Goal: Task Accomplishment & Management: Manage account settings

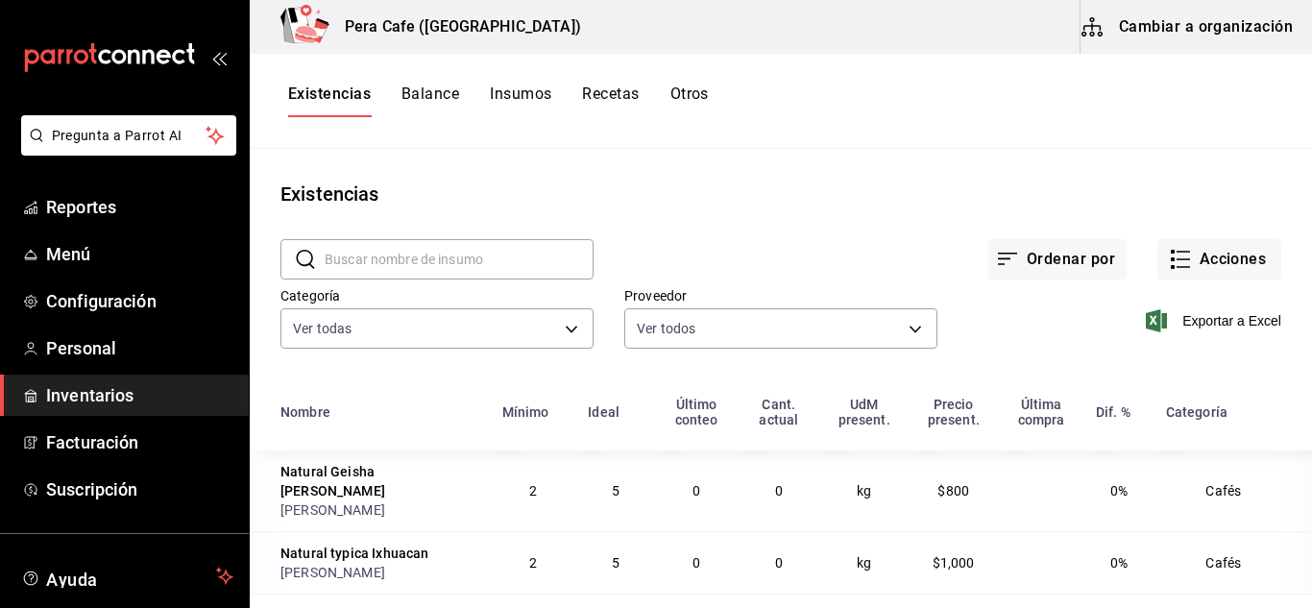
click at [444, 109] on button "Balance" at bounding box center [430, 101] width 58 height 33
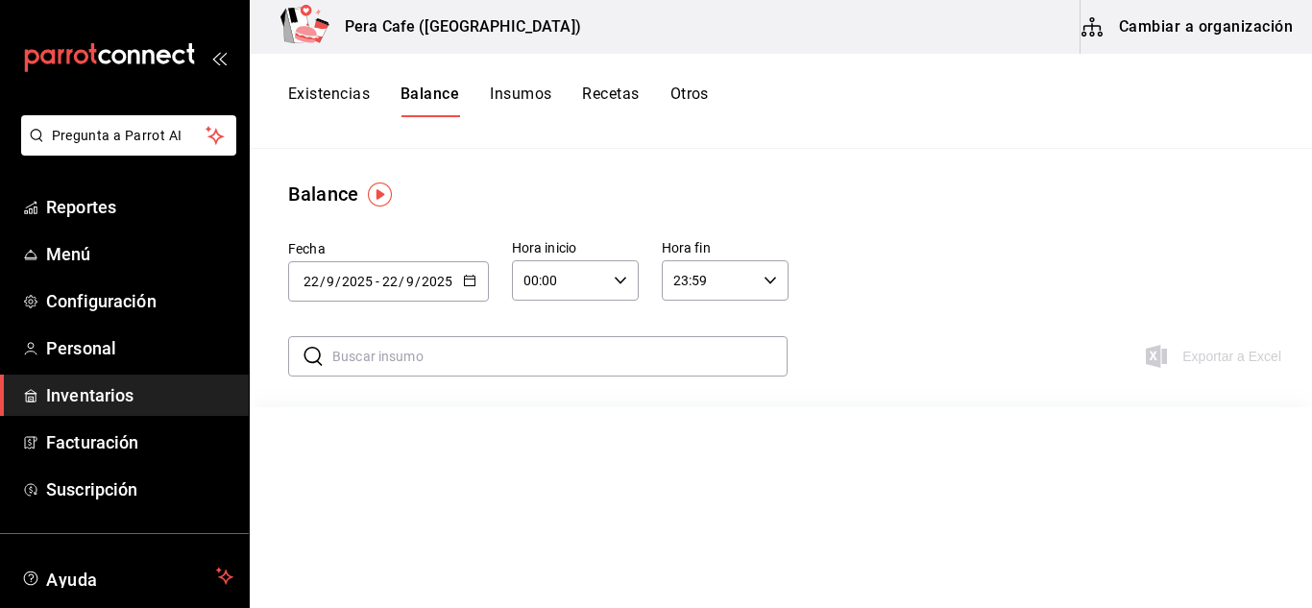
click at [522, 96] on button "Insumos" at bounding box center [520, 101] width 61 height 33
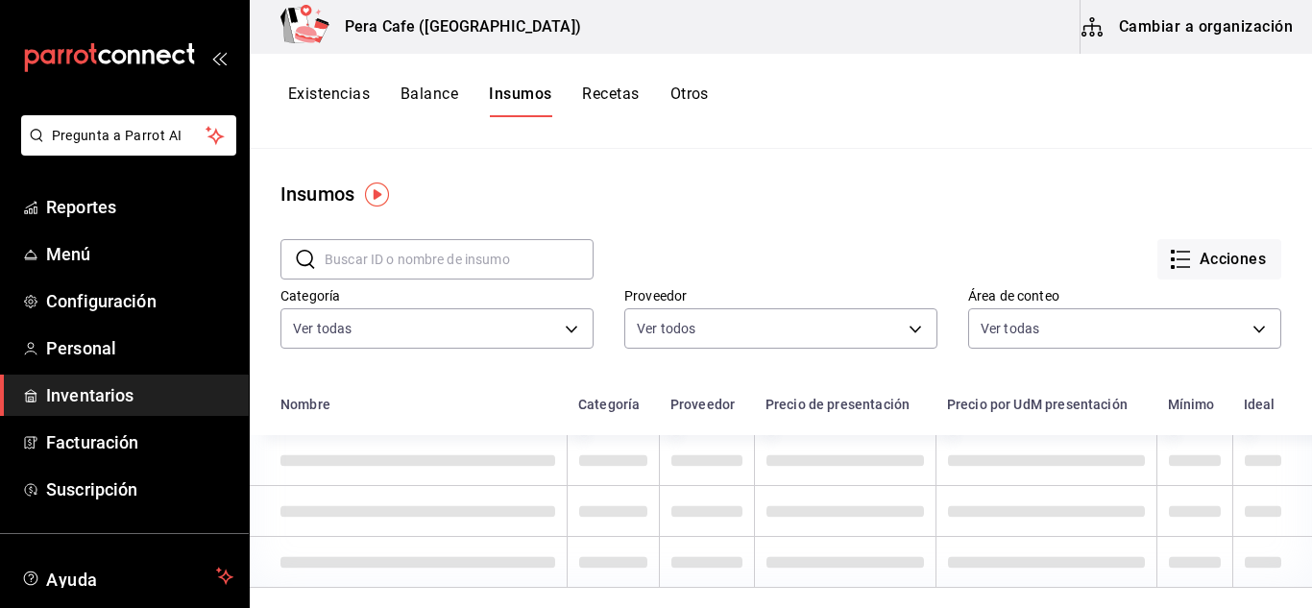
click at [616, 100] on button "Recetas" at bounding box center [610, 101] width 57 height 33
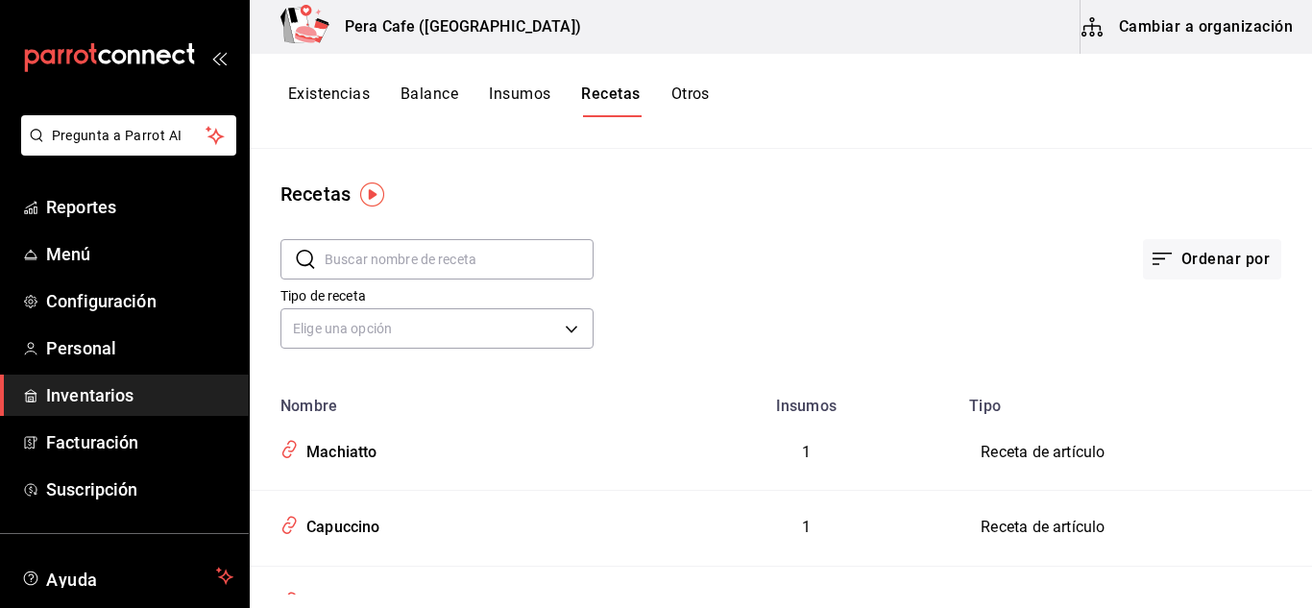
click at [344, 99] on button "Existencias" at bounding box center [329, 101] width 82 height 33
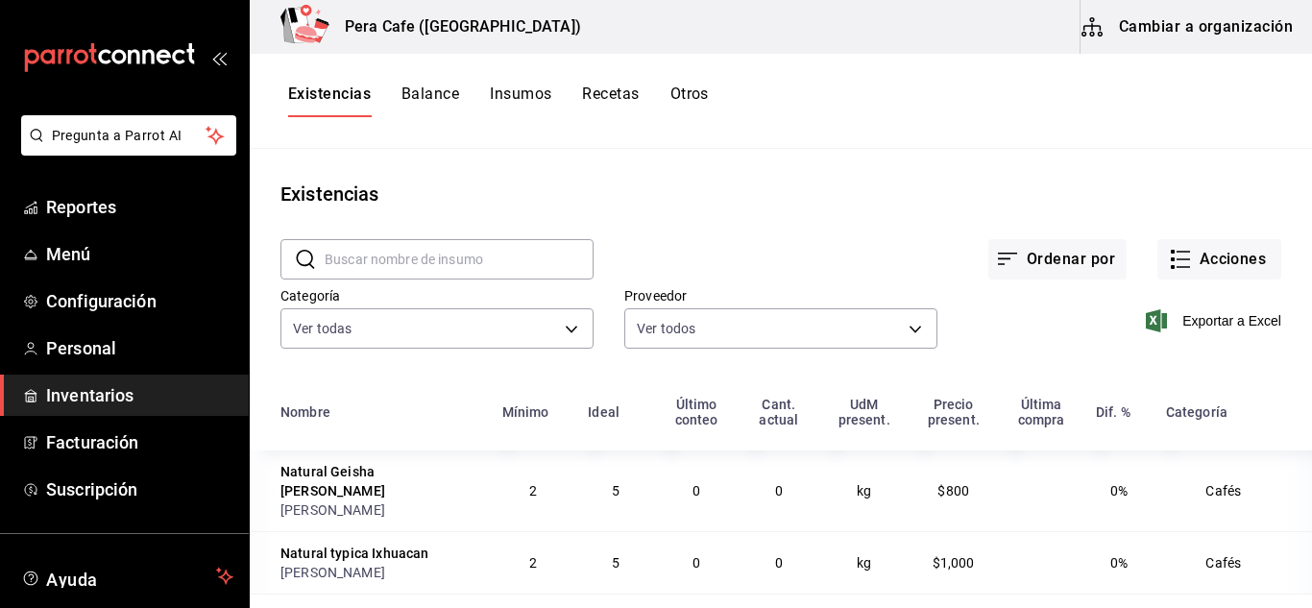
click at [530, 100] on button "Insumos" at bounding box center [520, 101] width 61 height 33
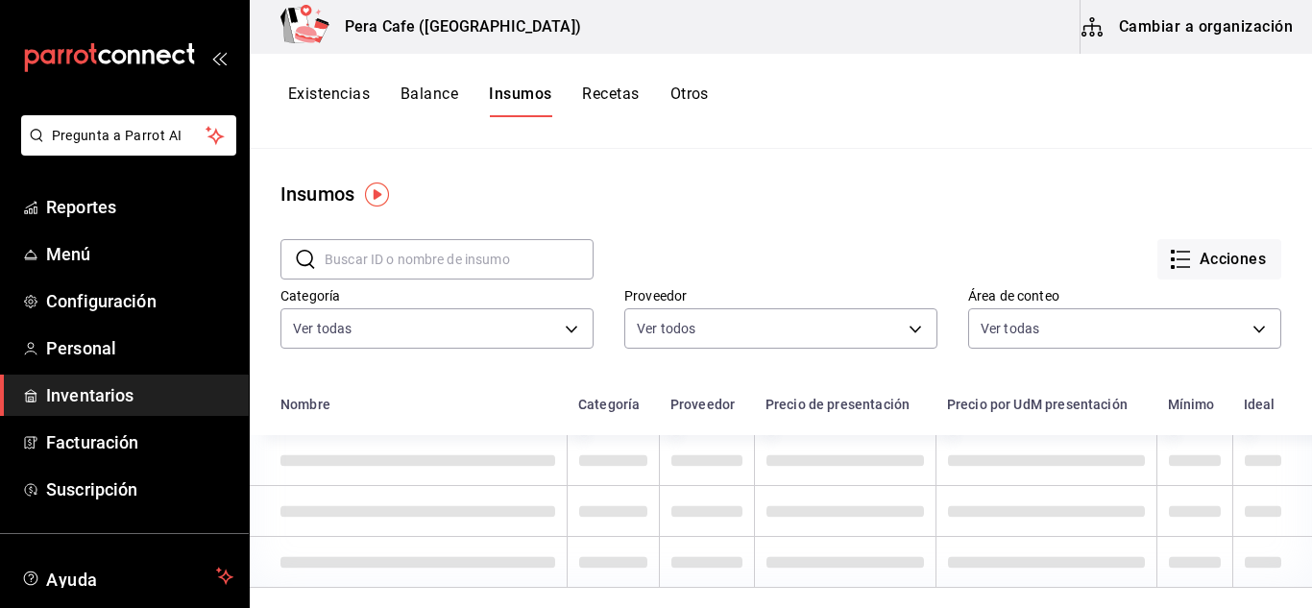
click at [516, 261] on input "text" at bounding box center [459, 259] width 269 height 38
type input "komb"
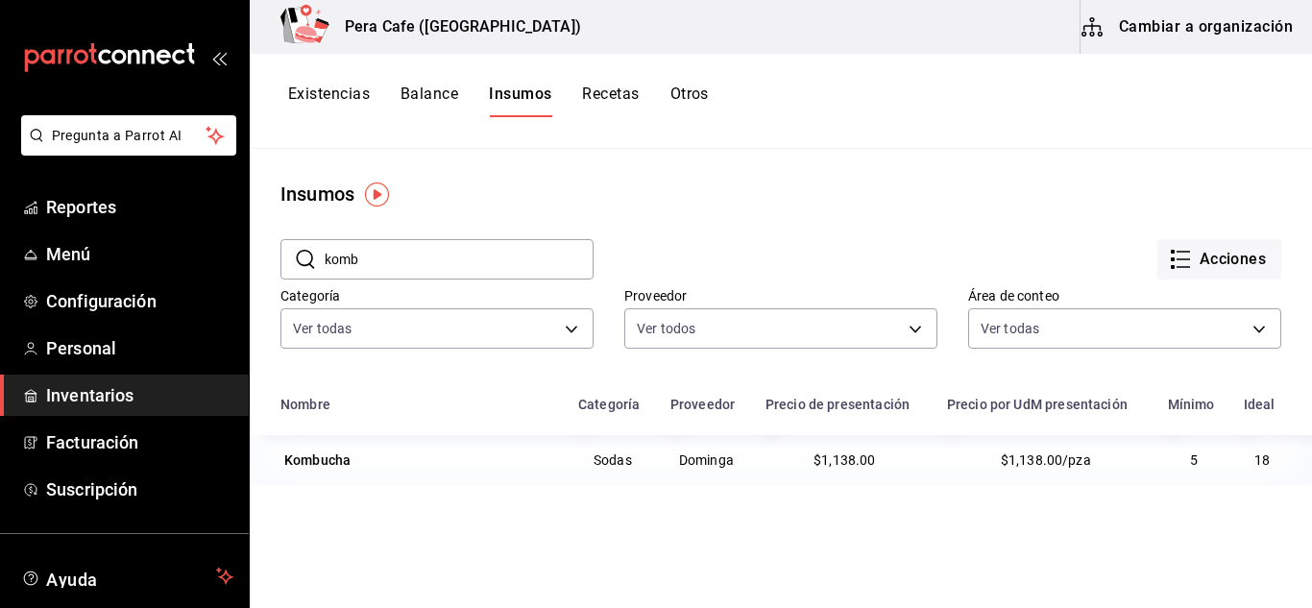
click at [516, 261] on input "komb" at bounding box center [459, 259] width 269 height 38
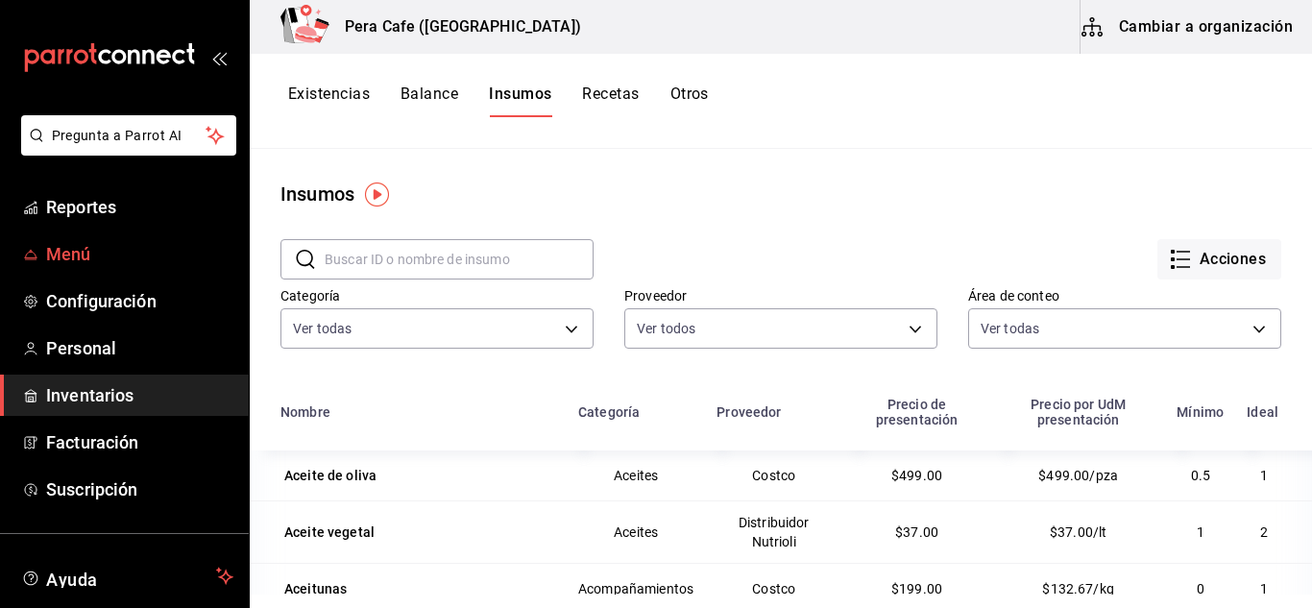
click at [79, 254] on span "Menú" at bounding box center [139, 254] width 187 height 26
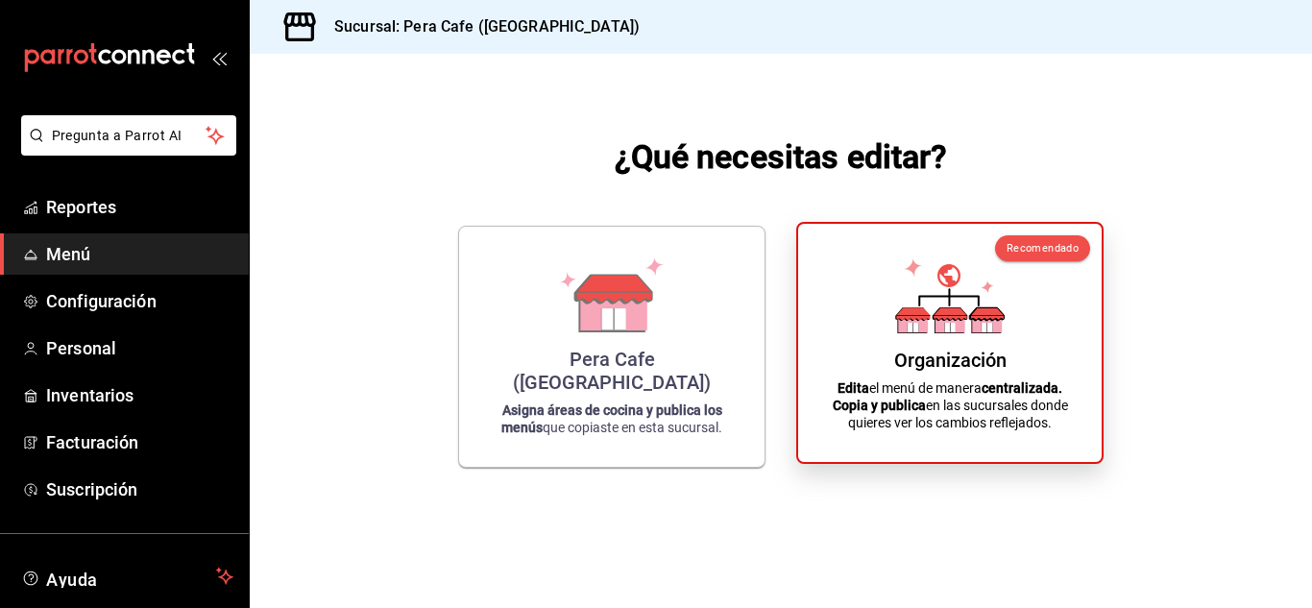
click at [1092, 272] on div "Recomendado Organización Edita el menú de manera centralizada. Copia y publica …" at bounding box center [949, 343] width 307 height 242
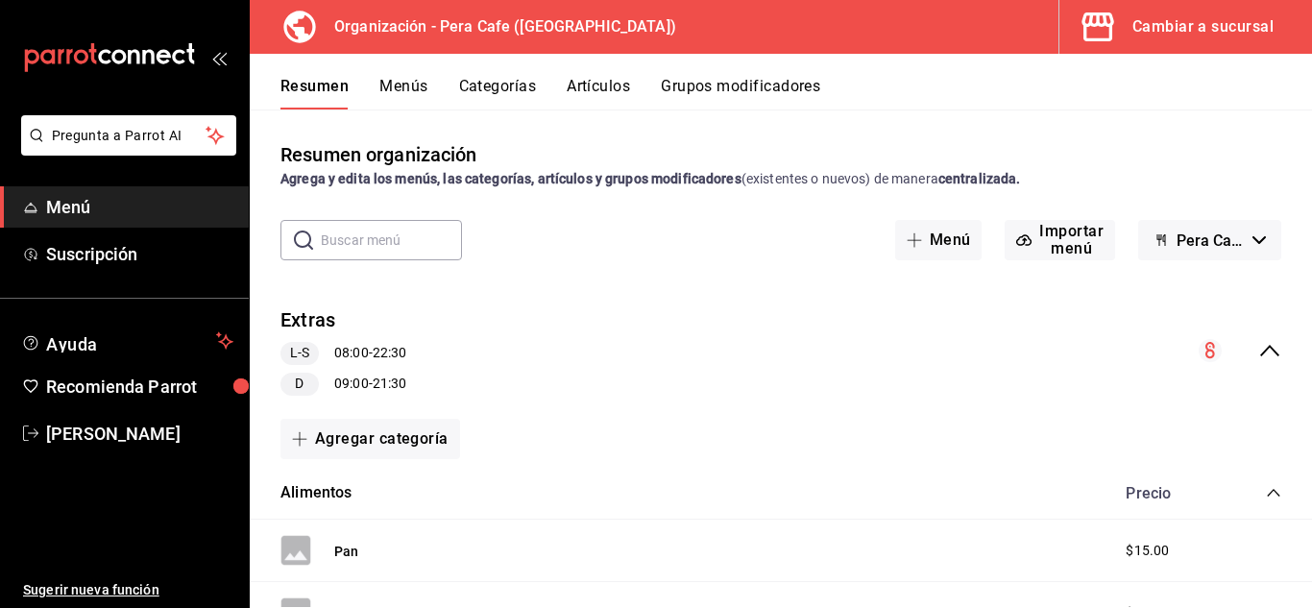
click at [616, 89] on button "Artículos" at bounding box center [598, 93] width 63 height 33
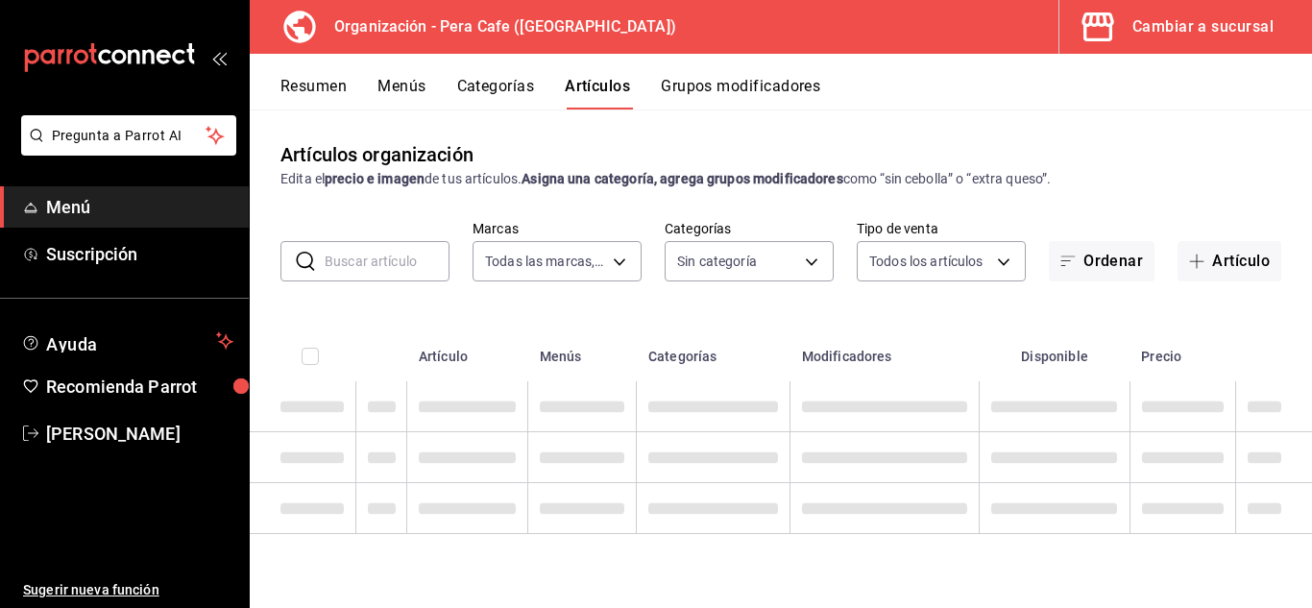
type input "ada2079d-fc08-43d5-b941-5b394cdf255a"
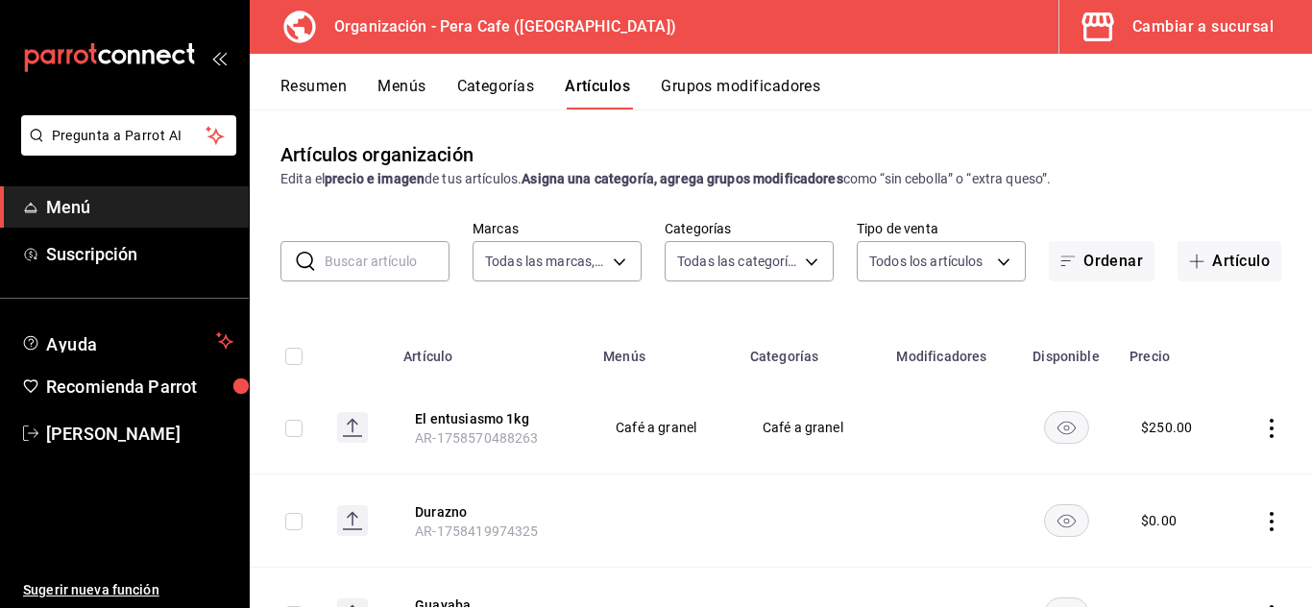
type input "6d5ed8fa-944f-42cc-92b9-1744dd5c2b33,72a3569e-4906-44ba-a56c-ad8eec6b263b,04761…"
click at [754, 92] on button "Grupos modificadores" at bounding box center [740, 93] width 159 height 33
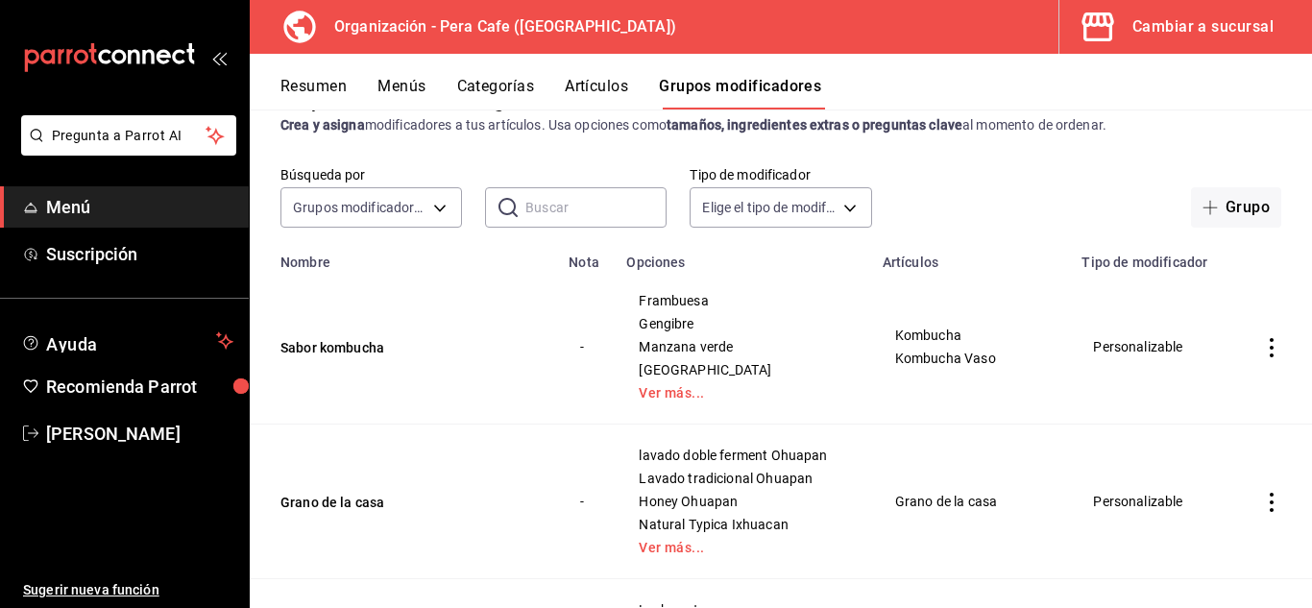
scroll to position [55, 0]
click at [360, 349] on button "Sabor kombucha" at bounding box center [395, 346] width 230 height 19
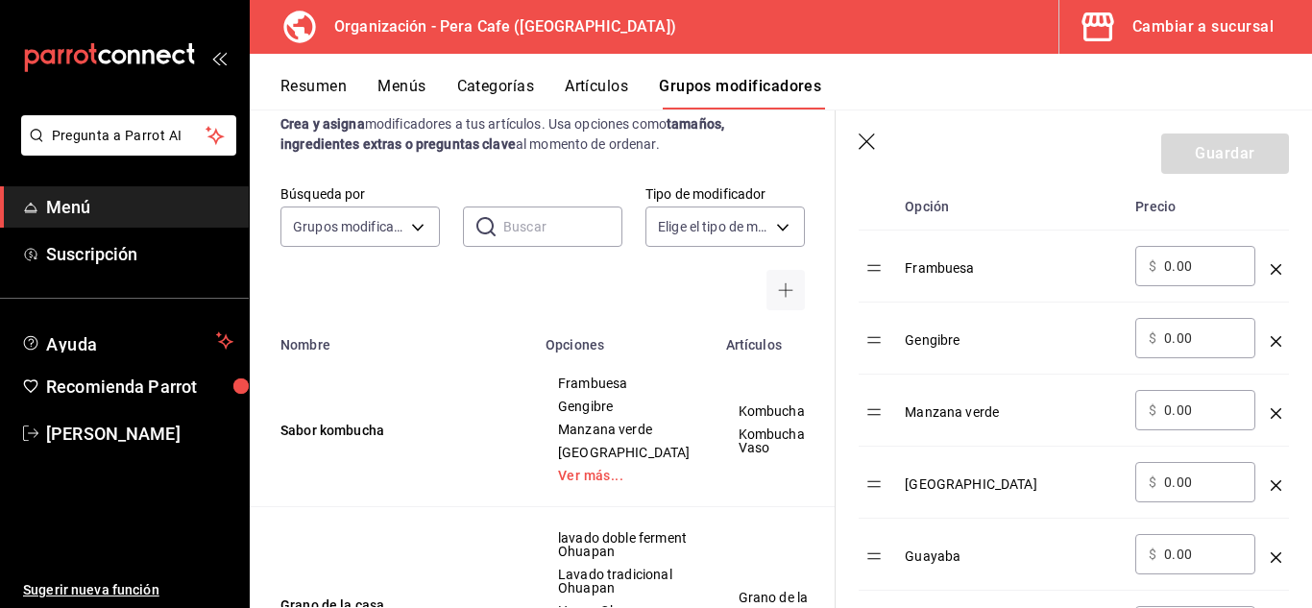
scroll to position [639, 0]
click at [913, 341] on div "Gengibre" at bounding box center [1012, 333] width 215 height 32
click at [934, 339] on div "Gengibre" at bounding box center [1012, 333] width 215 height 32
click at [932, 340] on div "Gengibre" at bounding box center [1012, 333] width 215 height 32
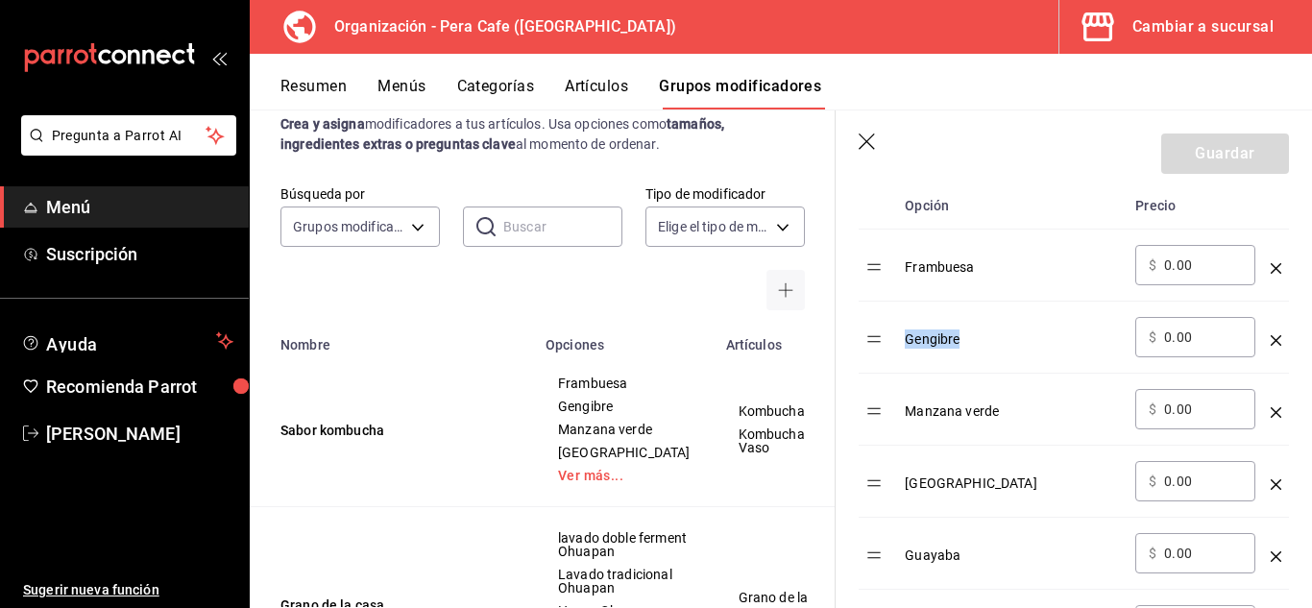
click at [897, 334] on td "Gengibre" at bounding box center [1012, 338] width 230 height 72
click at [902, 334] on td "Gengibre" at bounding box center [1012, 338] width 230 height 72
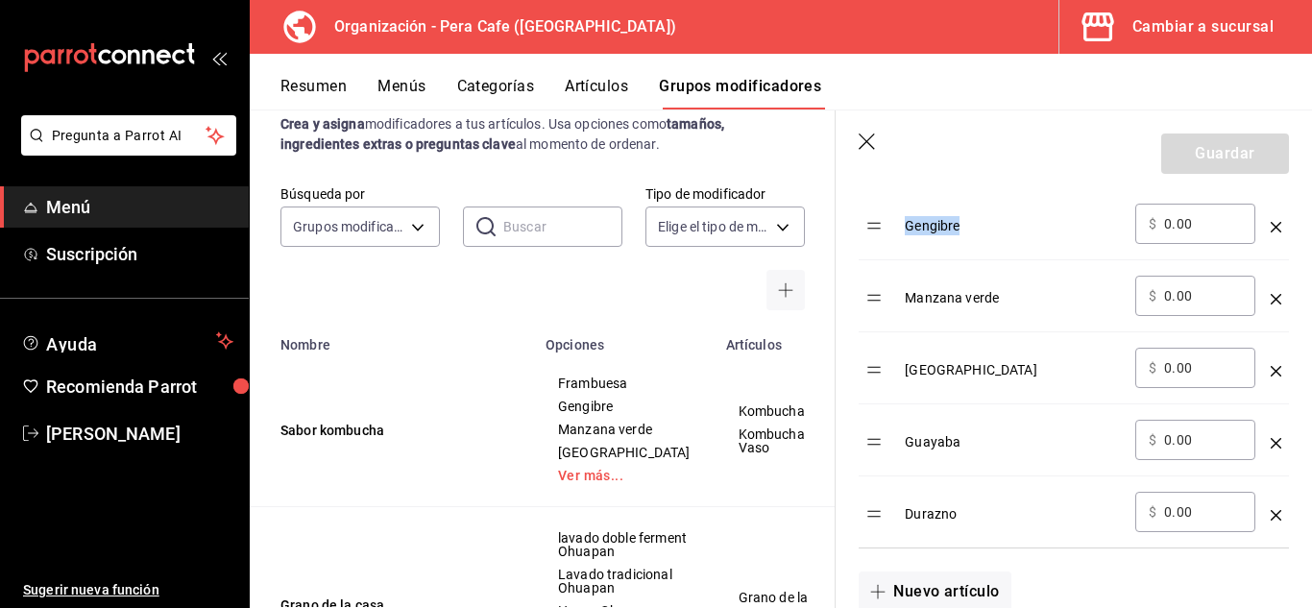
scroll to position [751, 0]
click at [1190, 278] on div "​ $ 0.00 ​" at bounding box center [1195, 297] width 120 height 40
click at [1173, 233] on input "0.00" at bounding box center [1203, 224] width 78 height 19
click at [916, 229] on div "Gengibre" at bounding box center [1012, 221] width 215 height 32
click at [914, 230] on div "Gengibre" at bounding box center [1012, 221] width 215 height 32
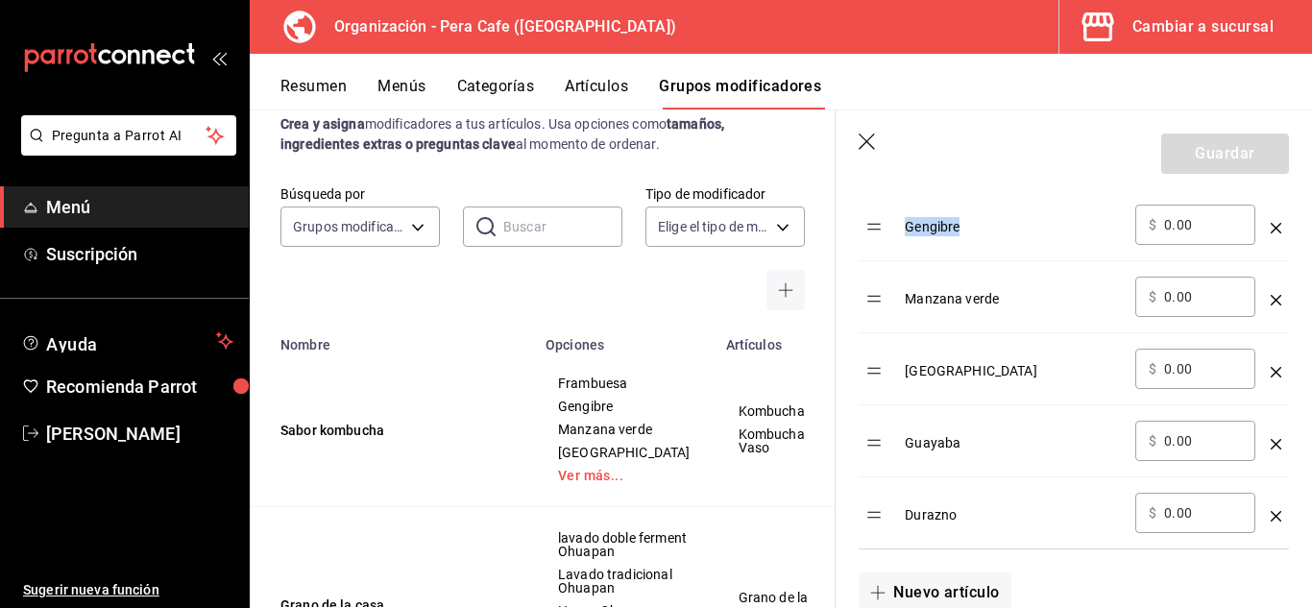
click at [914, 230] on div "Gengibre" at bounding box center [1012, 221] width 215 height 32
click at [1109, 272] on td "Manzana verde" at bounding box center [1012, 297] width 230 height 72
drag, startPoint x: 940, startPoint y: 230, endPoint x: 908, endPoint y: 234, distance: 33.0
click at [908, 234] on div "Gengibre" at bounding box center [1012, 221] width 215 height 32
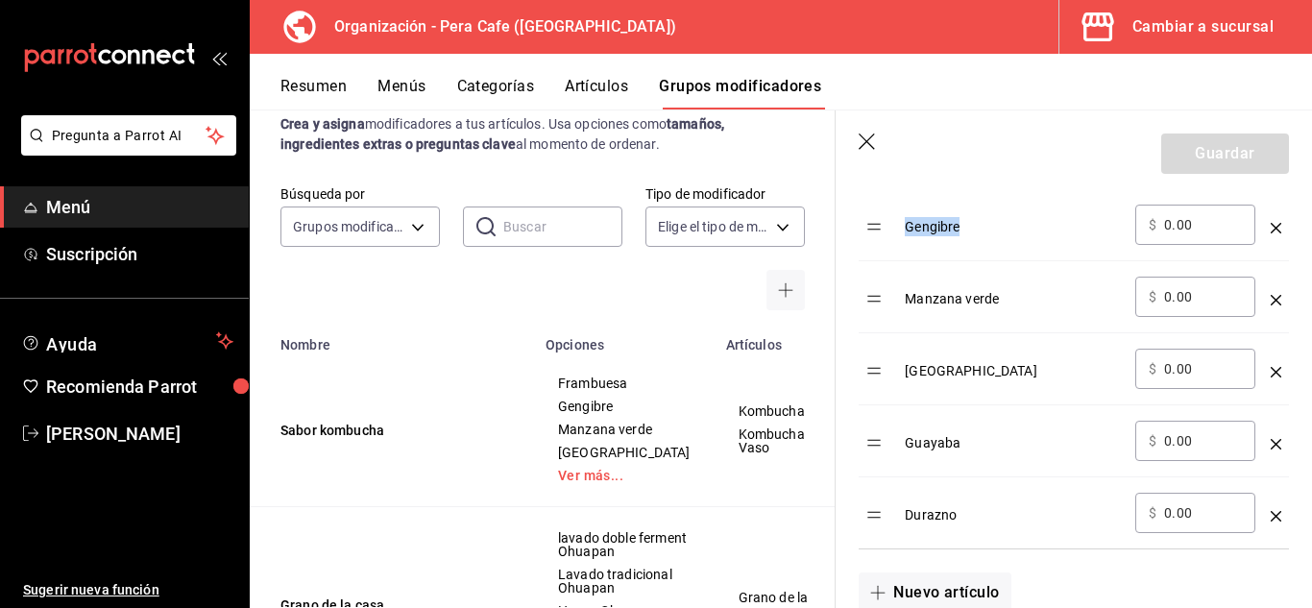
click at [908, 234] on div "Gengibre" at bounding box center [1012, 221] width 215 height 32
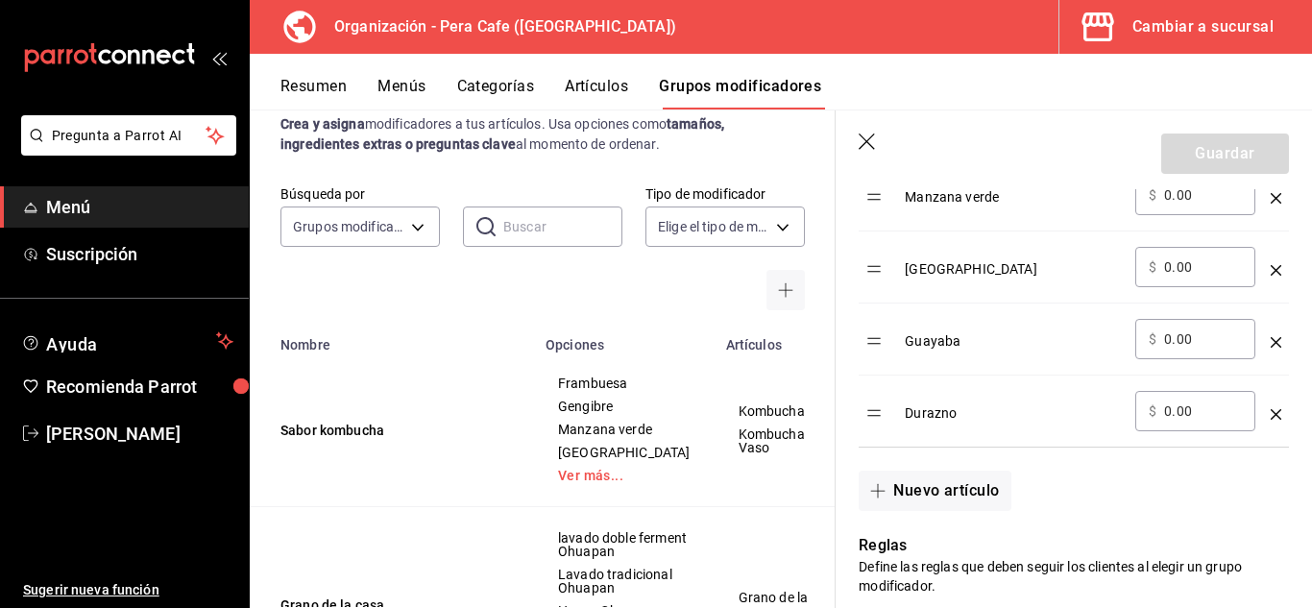
scroll to position [854, 0]
click at [961, 401] on div "Durazno" at bounding box center [1012, 406] width 215 height 32
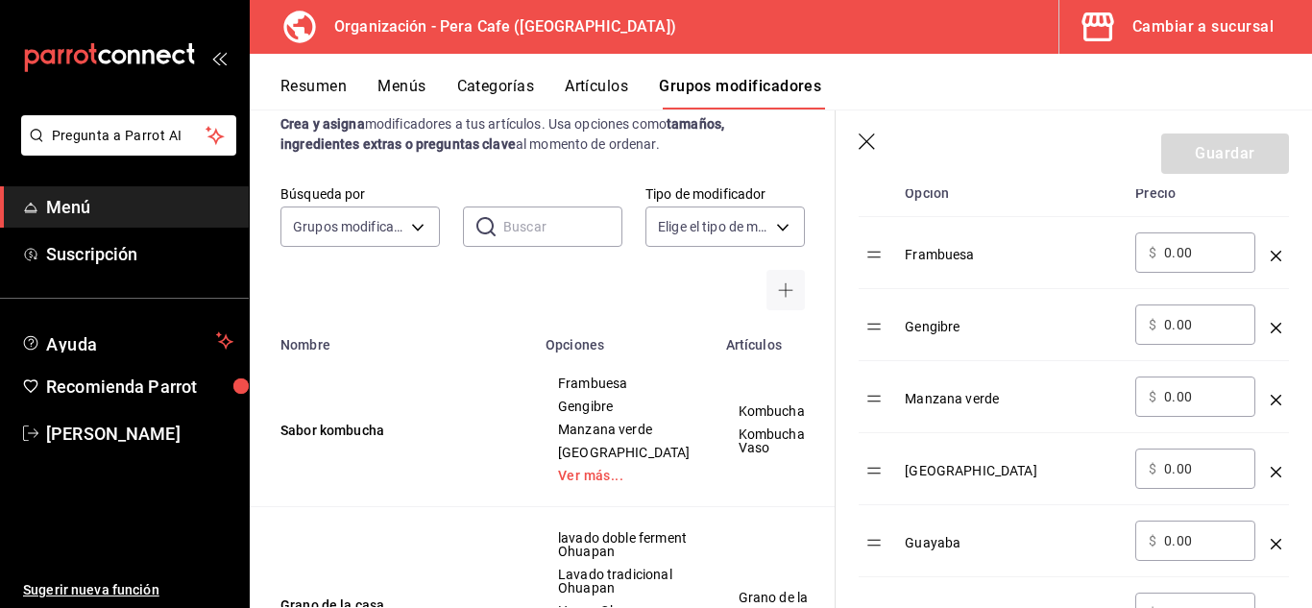
scroll to position [652, 0]
click at [1263, 330] on td "optionsTable" at bounding box center [1276, 324] width 26 height 72
click at [1271, 326] on icon "optionsTable" at bounding box center [1276, 327] width 11 height 11
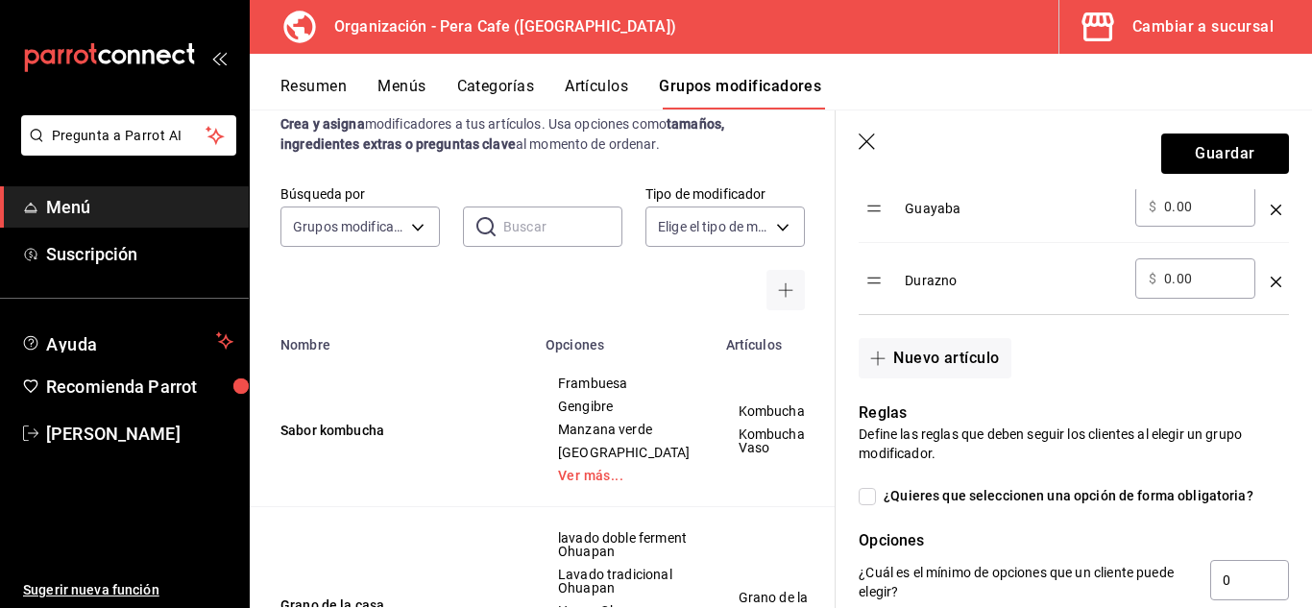
scroll to position [914, 0]
click at [966, 355] on button "Nuevo artículo" at bounding box center [935, 357] width 152 height 40
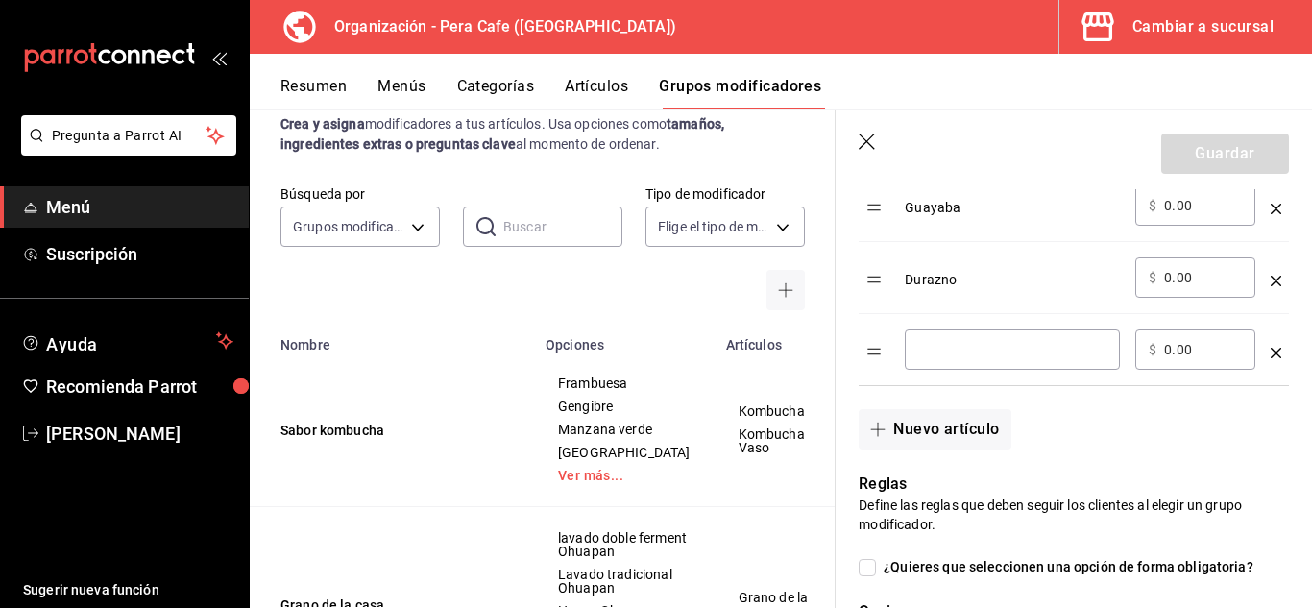
click at [966, 355] on input "optionsTable" at bounding box center [1012, 349] width 188 height 19
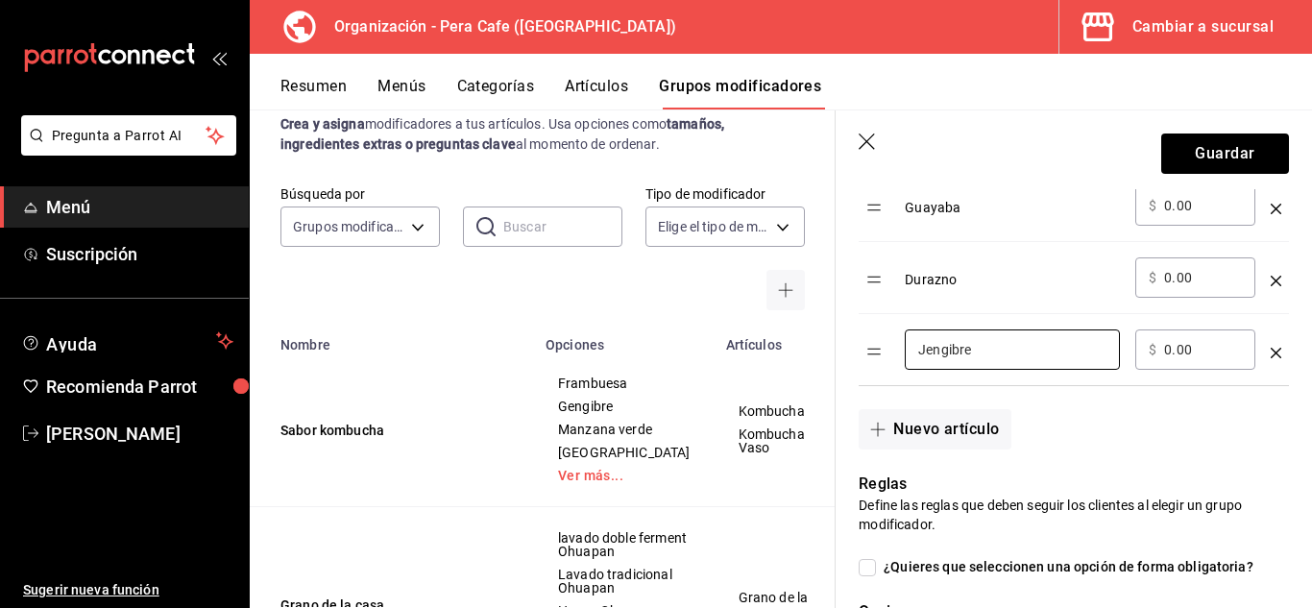
type input "Jengibre"
click at [1194, 151] on button "Guardar" at bounding box center [1225, 153] width 128 height 40
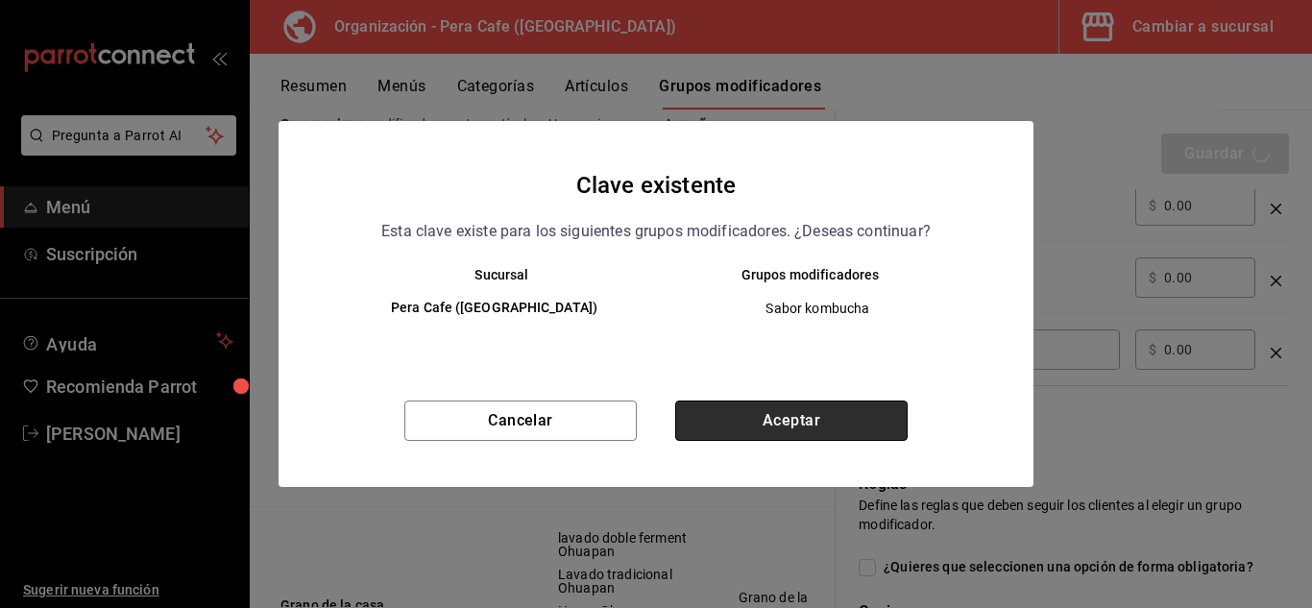
click at [816, 428] on button "Aceptar" at bounding box center [791, 420] width 232 height 40
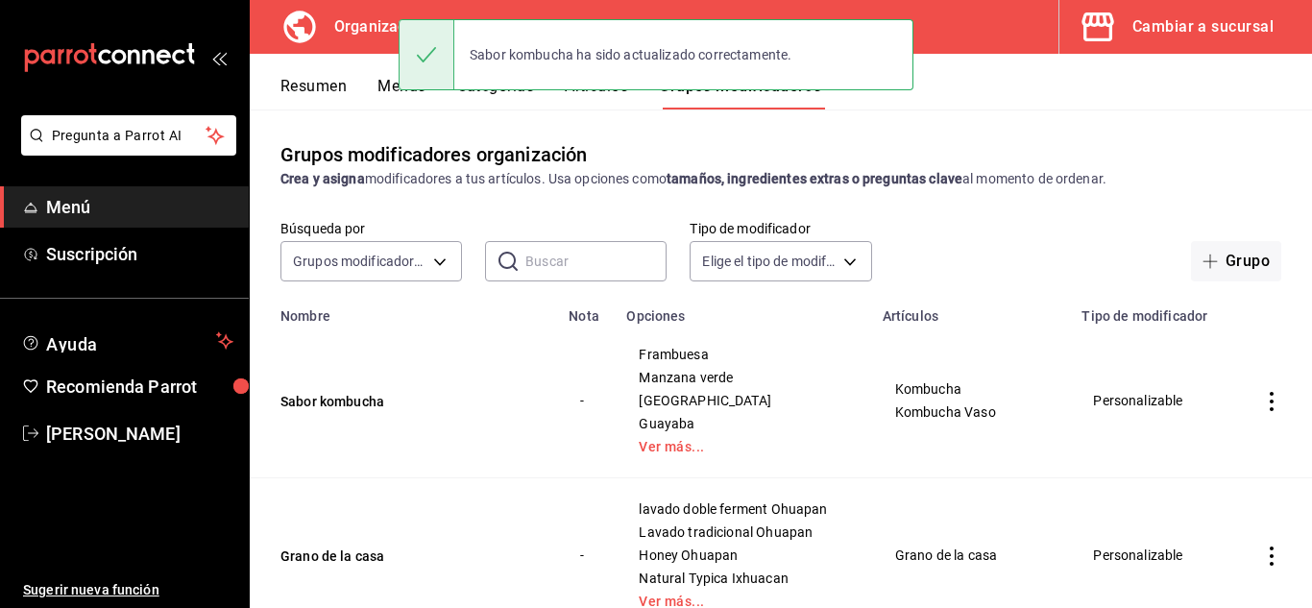
scroll to position [61, 0]
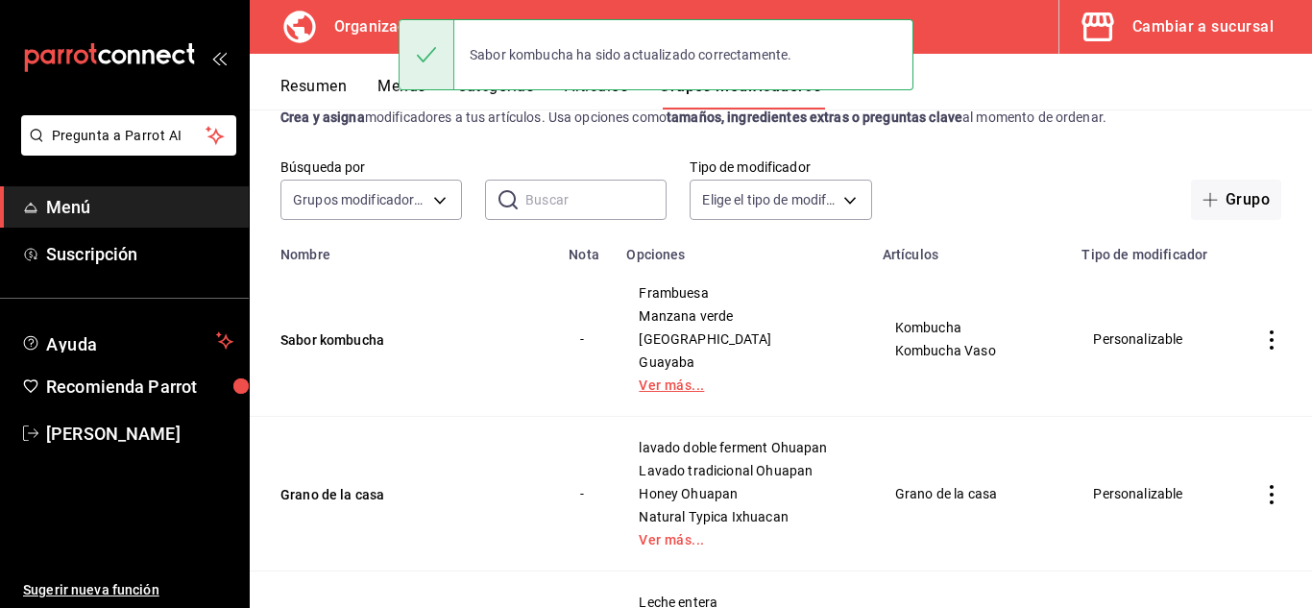
click at [664, 385] on link "Ver más..." at bounding box center [742, 384] width 207 height 13
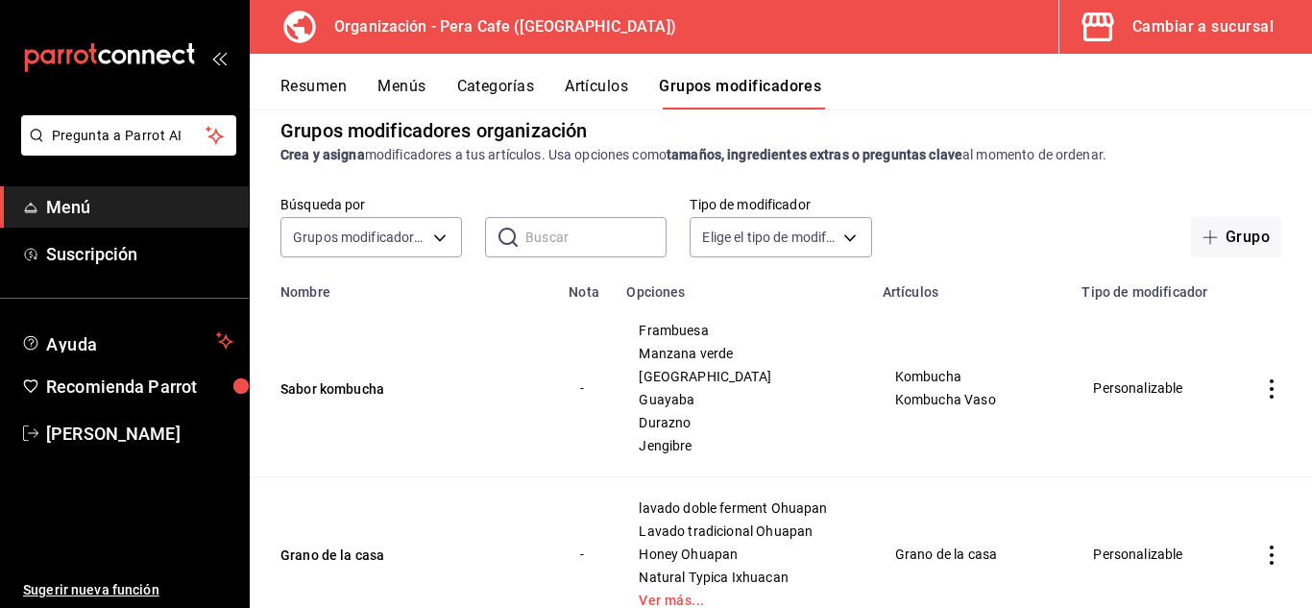
scroll to position [19, 0]
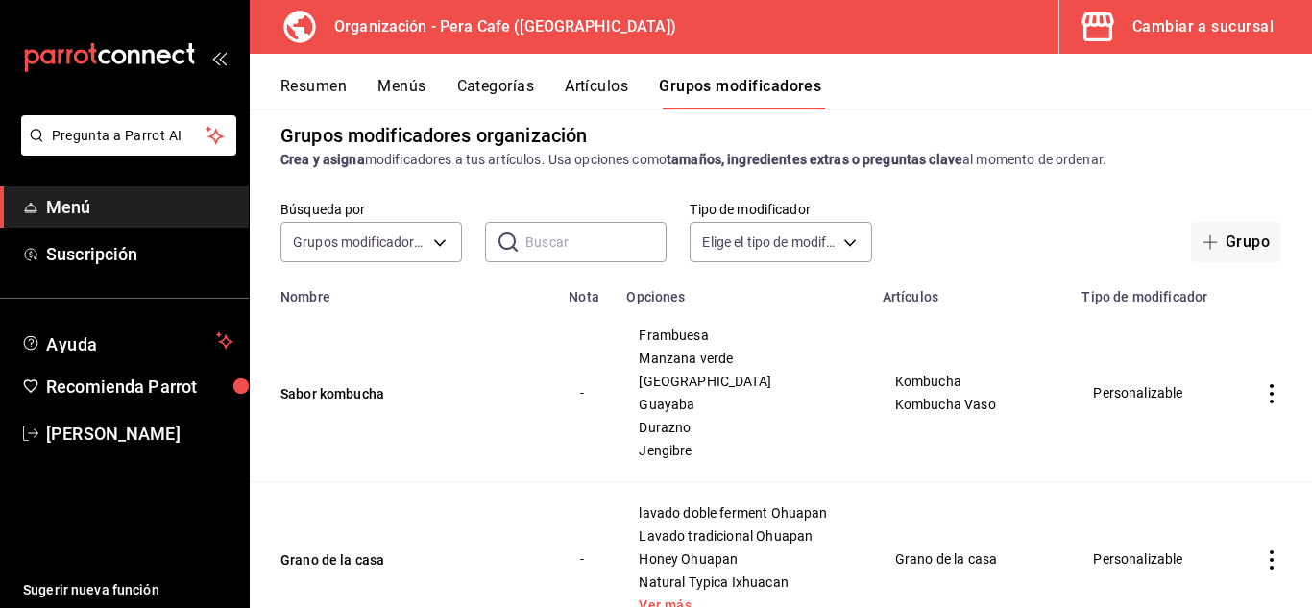
click at [602, 92] on button "Artículos" at bounding box center [596, 93] width 63 height 33
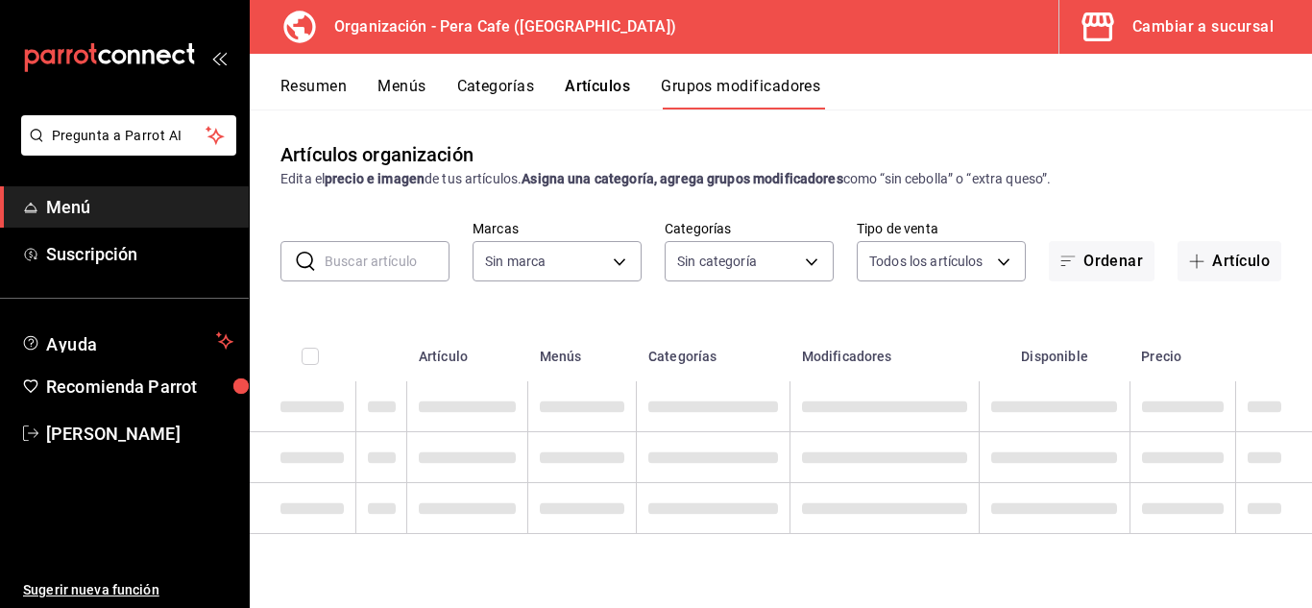
type input "ada2079d-fc08-43d5-b941-5b394cdf255a"
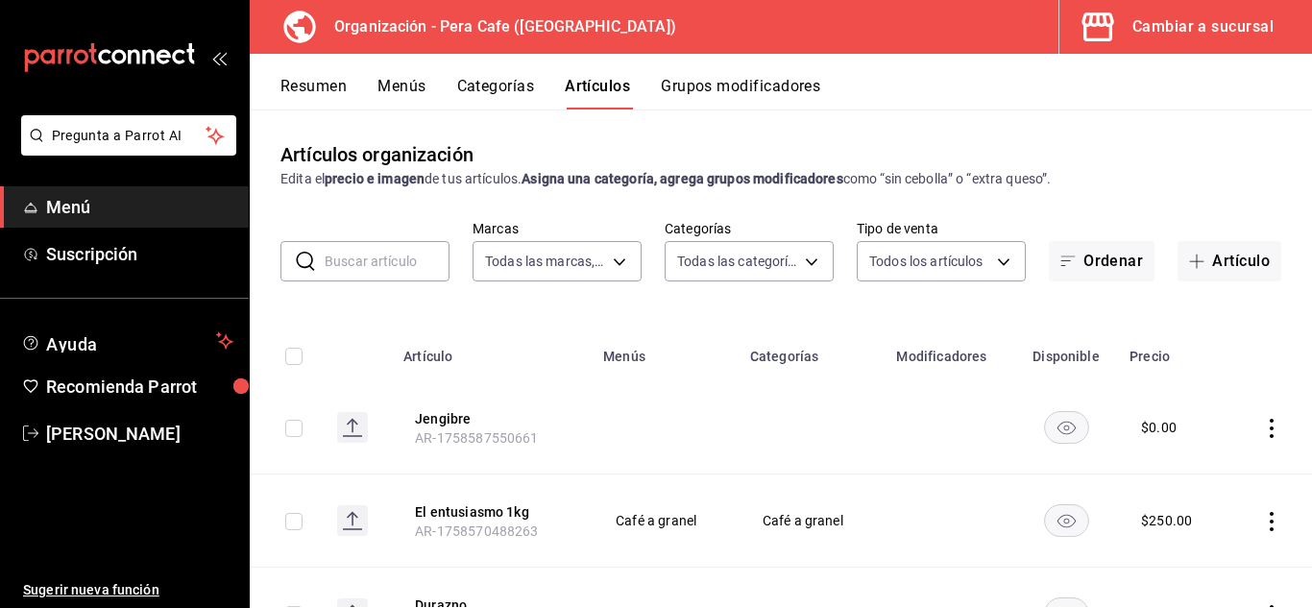
type input "ada2079d-fc08-43d5-b941-5b394cdf255a"
type input "6d5ed8fa-944f-42cc-92b9-1744dd5c2b33,72a3569e-4906-44ba-a56c-ad8eec6b263b,04761…"
click at [1217, 35] on button "Cambiar a sucursal" at bounding box center [1177, 27] width 237 height 54
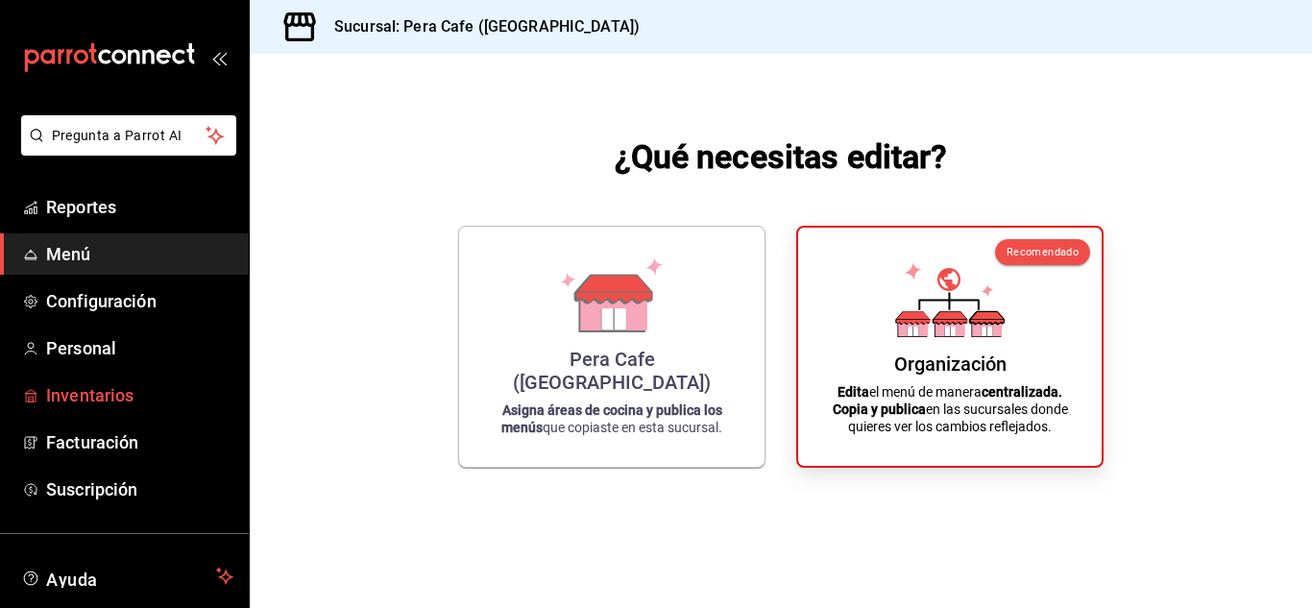
click at [112, 386] on span "Inventarios" at bounding box center [139, 395] width 187 height 26
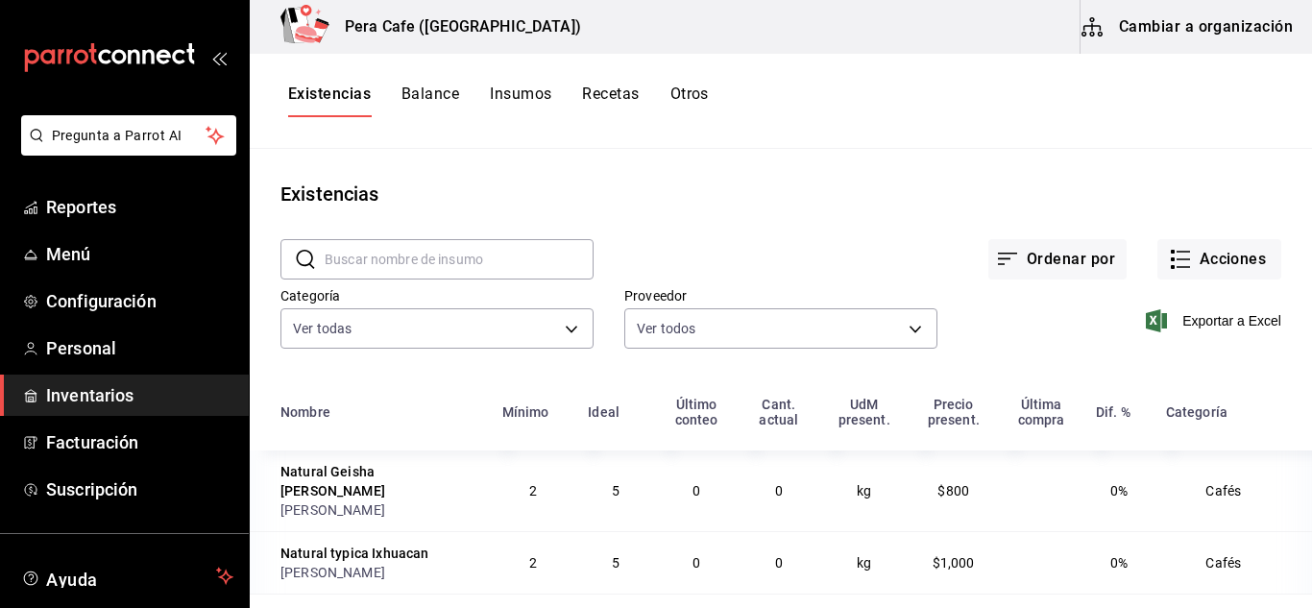
click at [543, 87] on button "Insumos" at bounding box center [520, 101] width 61 height 33
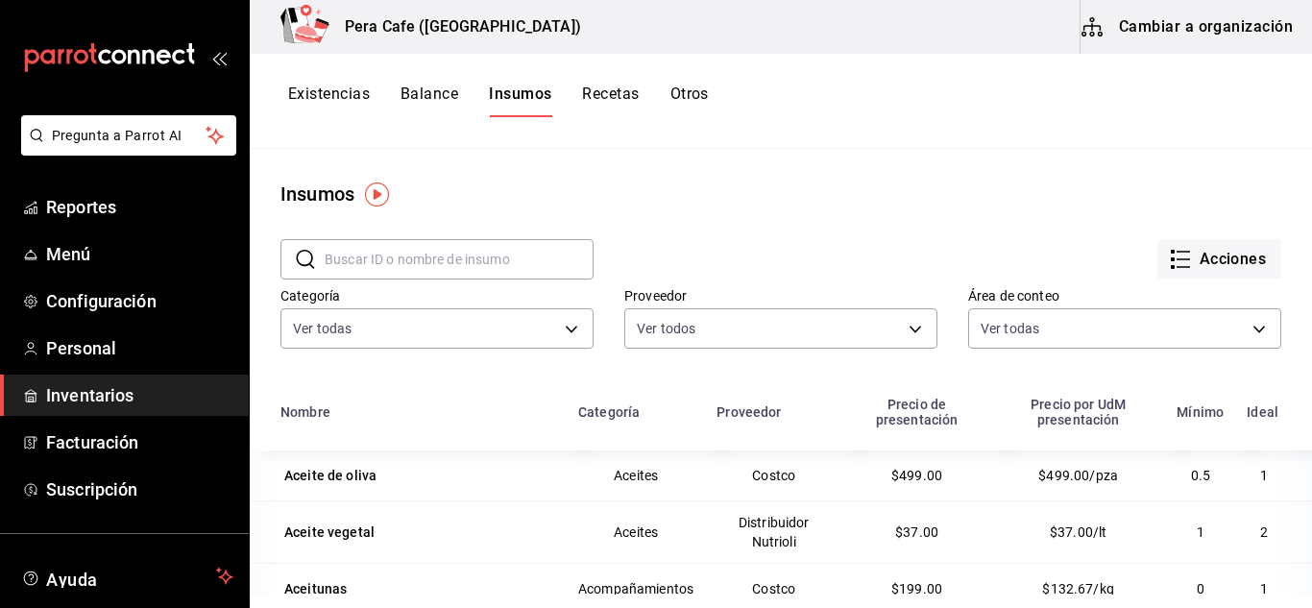
click at [1185, 36] on button "Cambiar a organización" at bounding box center [1188, 27] width 216 height 54
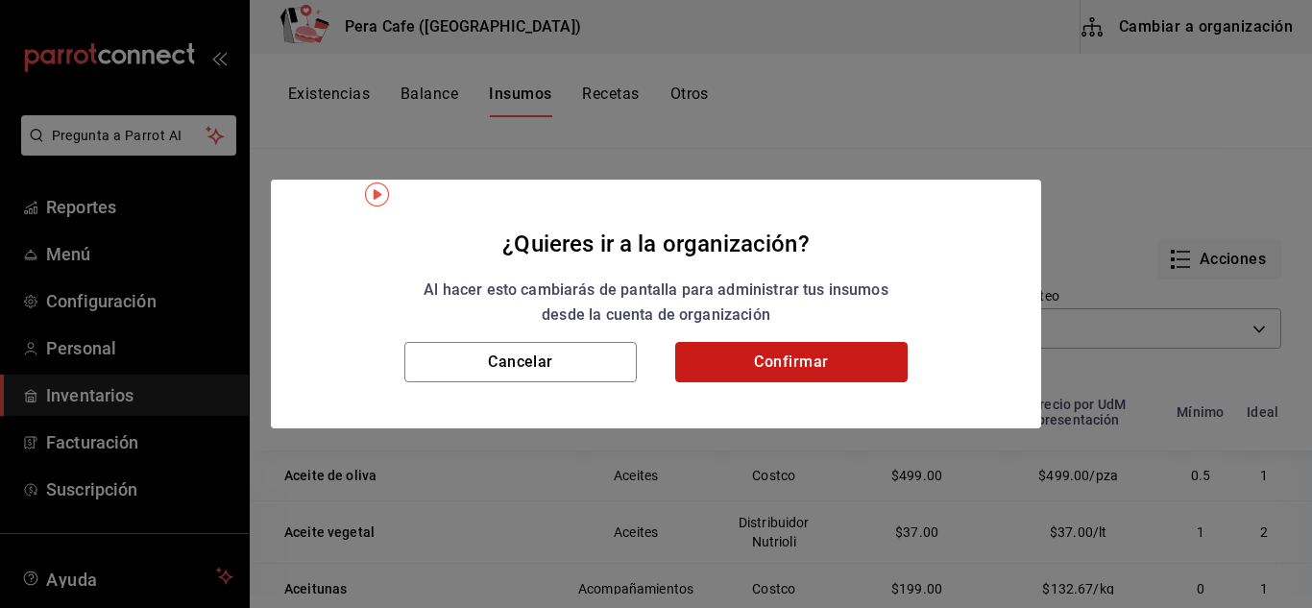
click at [830, 358] on button "Confirmar" at bounding box center [791, 362] width 232 height 40
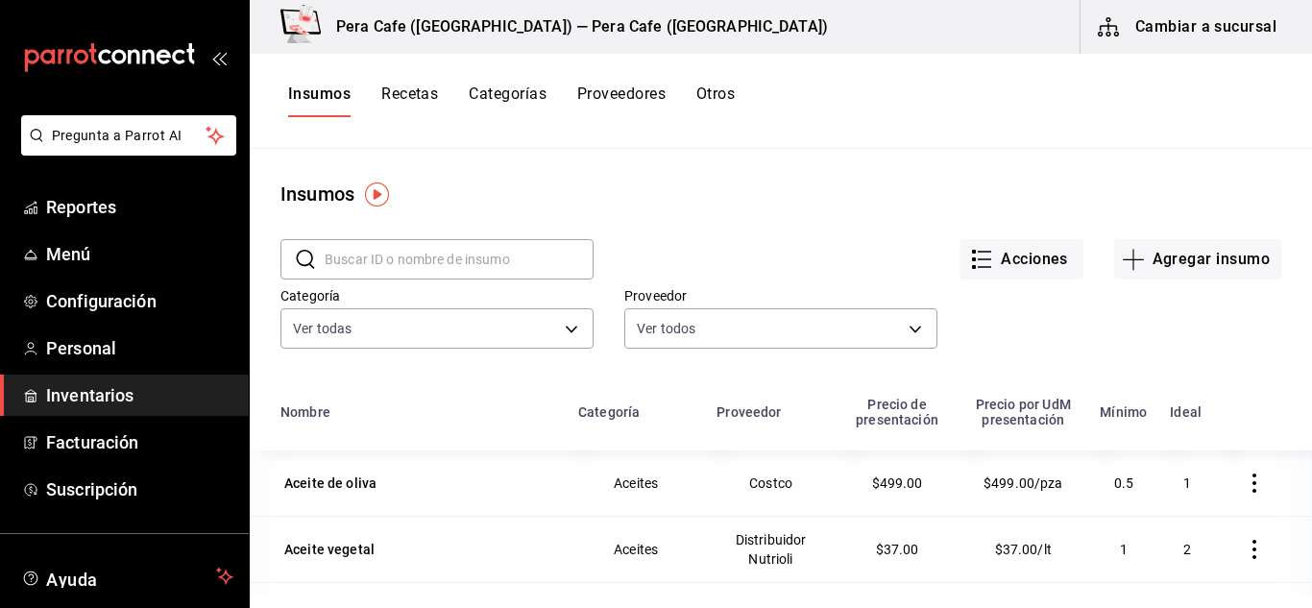
click at [499, 250] on input "text" at bounding box center [459, 259] width 269 height 38
click at [1227, 257] on button "Agregar insumo" at bounding box center [1197, 259] width 167 height 40
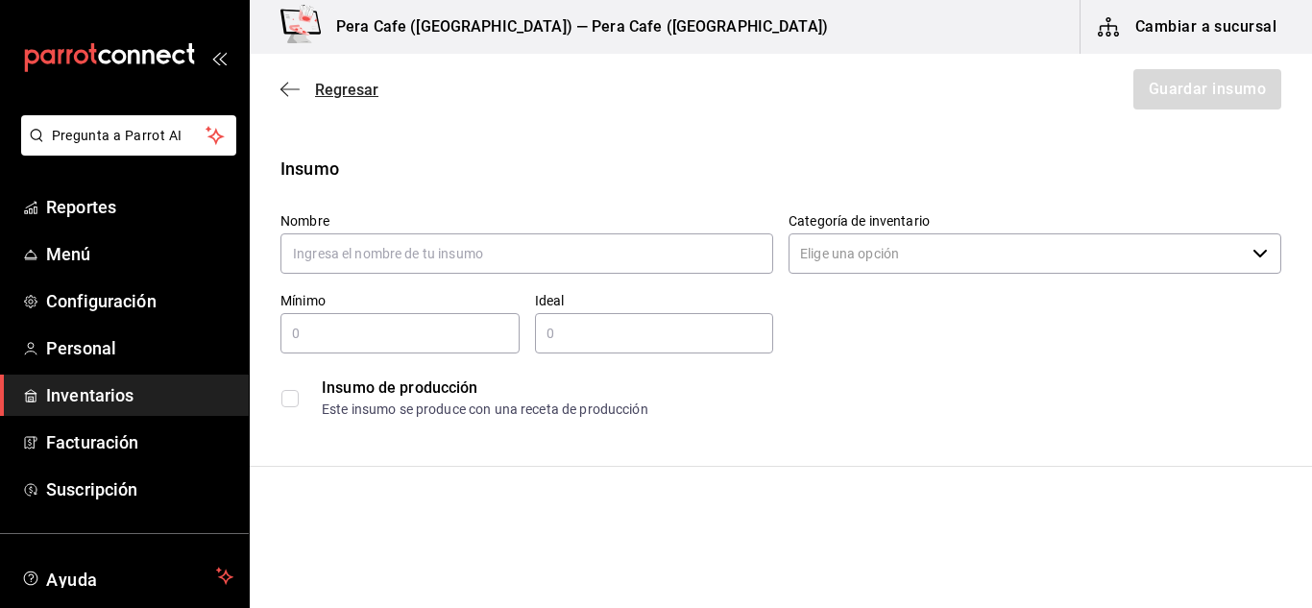
click at [289, 92] on icon "button" at bounding box center [289, 89] width 19 height 17
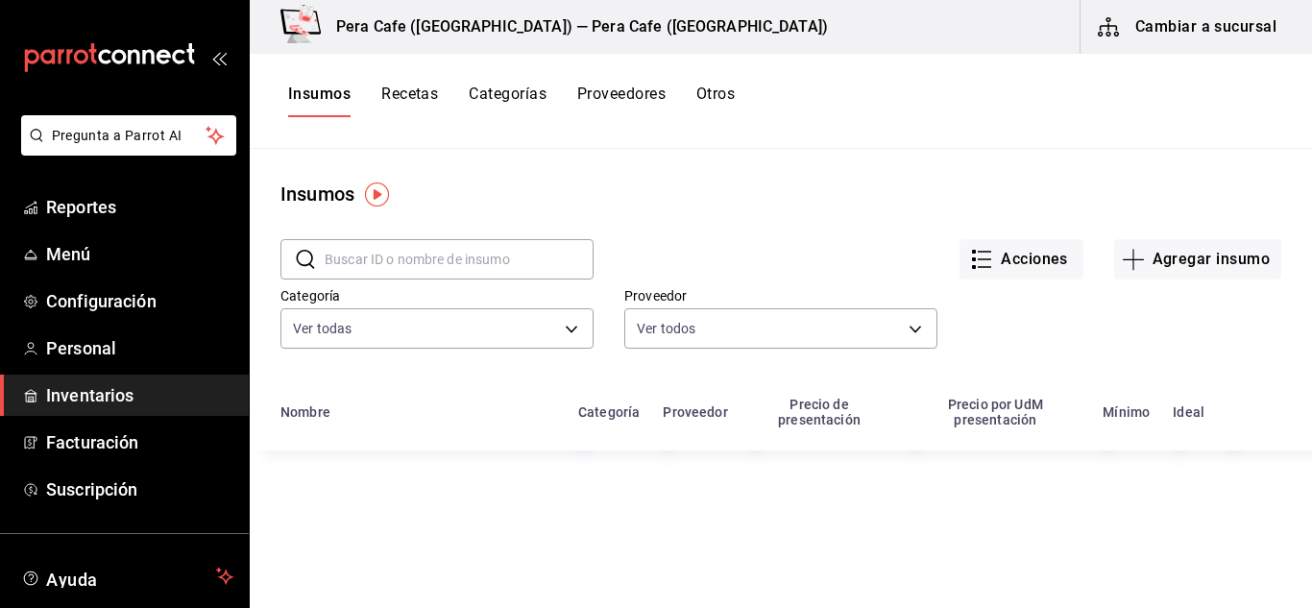
click at [425, 93] on button "Recetas" at bounding box center [409, 101] width 57 height 33
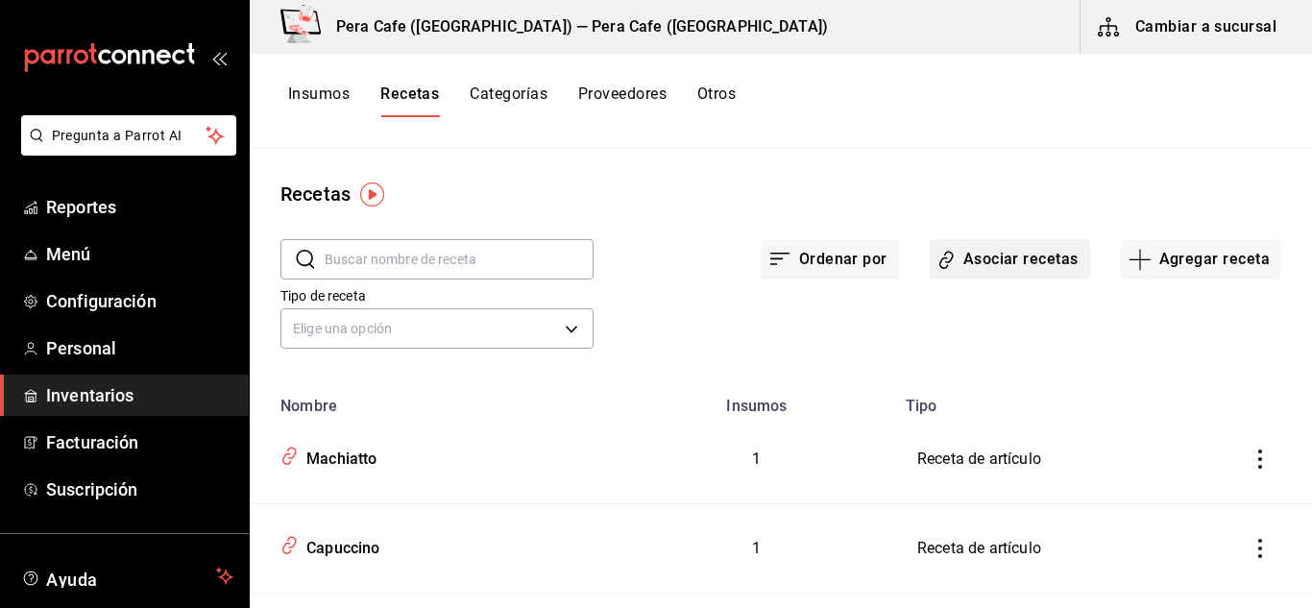
click at [1016, 277] on button "Asociar recetas" at bounding box center [1010, 259] width 160 height 40
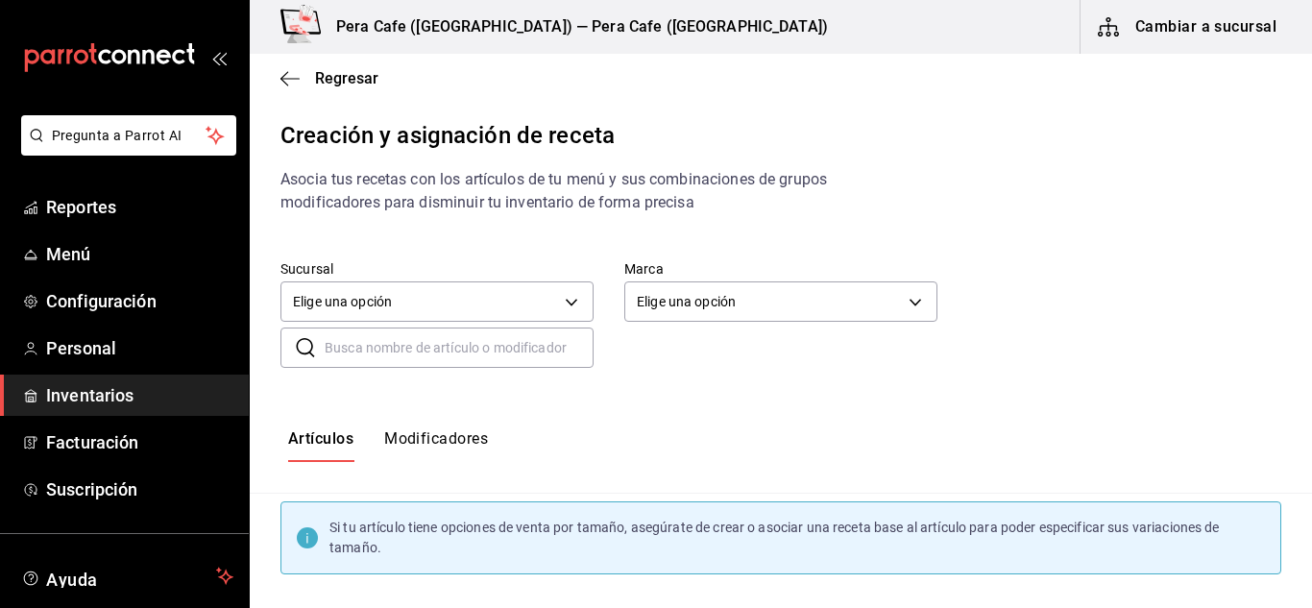
click at [462, 423] on div "Artículos Modificadores" at bounding box center [781, 446] width 1062 height 95
click at [459, 430] on button "Modificadores" at bounding box center [436, 445] width 104 height 33
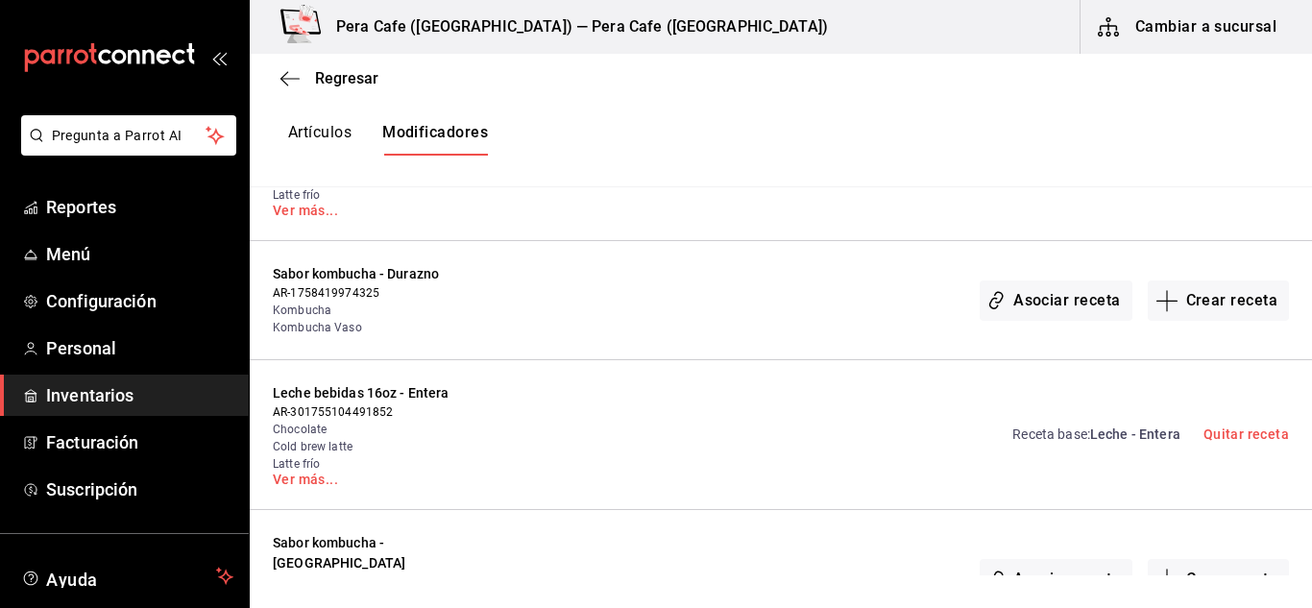
scroll to position [1177, 0]
click at [1184, 301] on button "Crear receta" at bounding box center [1219, 299] width 142 height 40
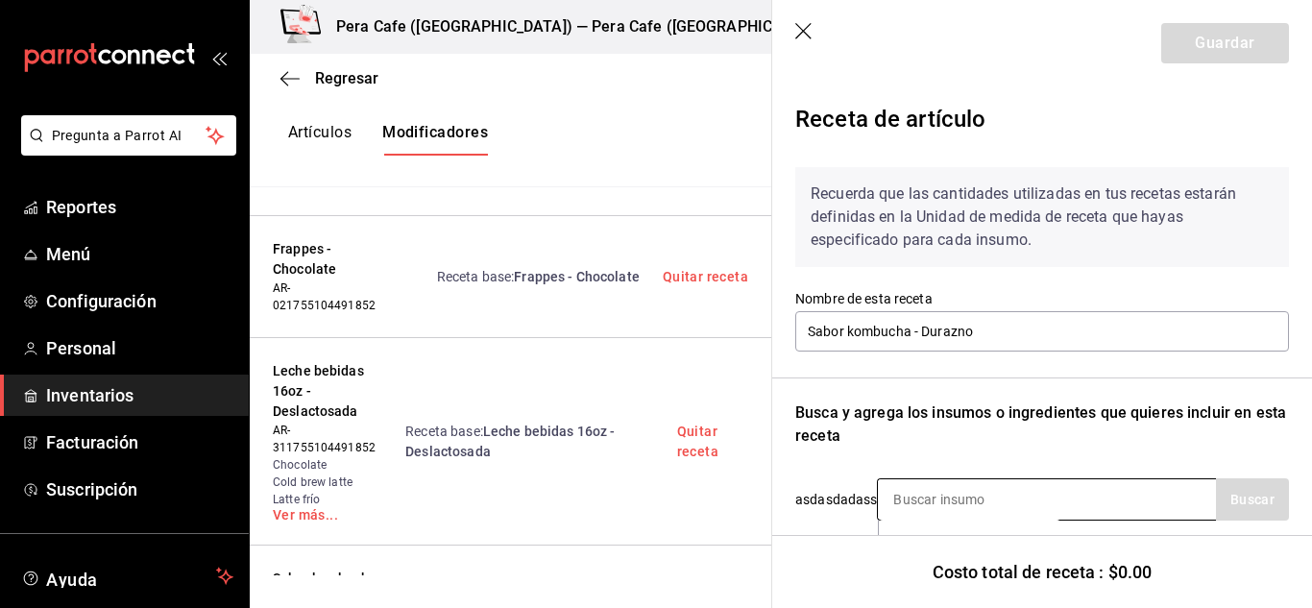
click at [963, 502] on input at bounding box center [974, 499] width 192 height 40
type input "komb"
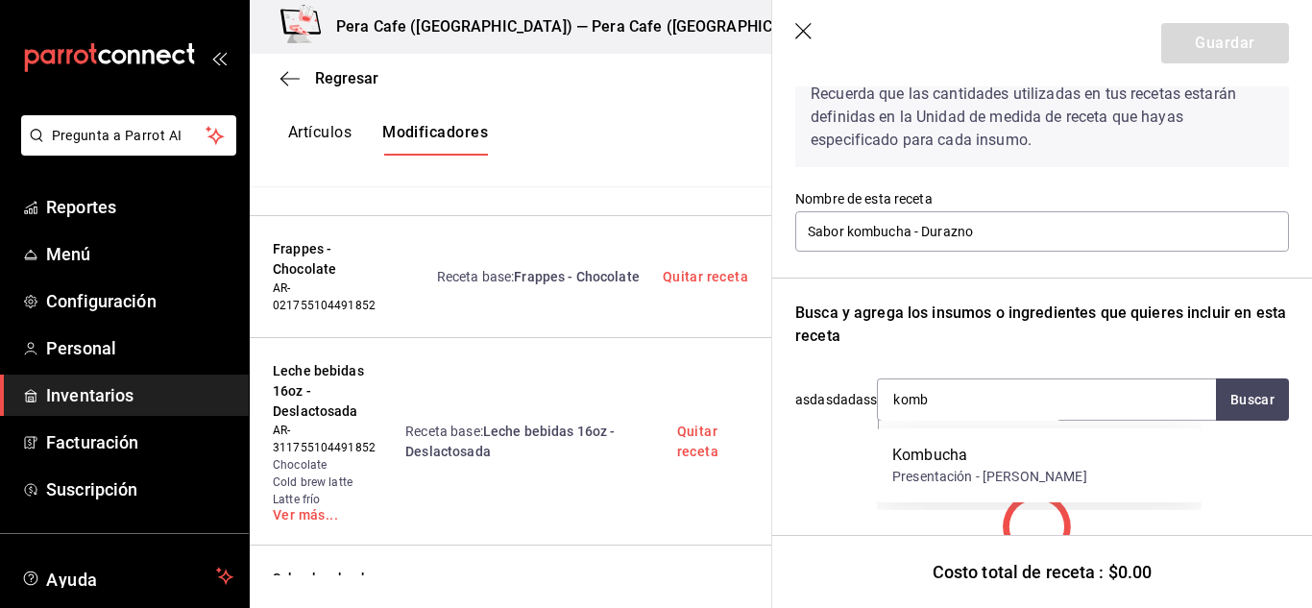
scroll to position [101, 0]
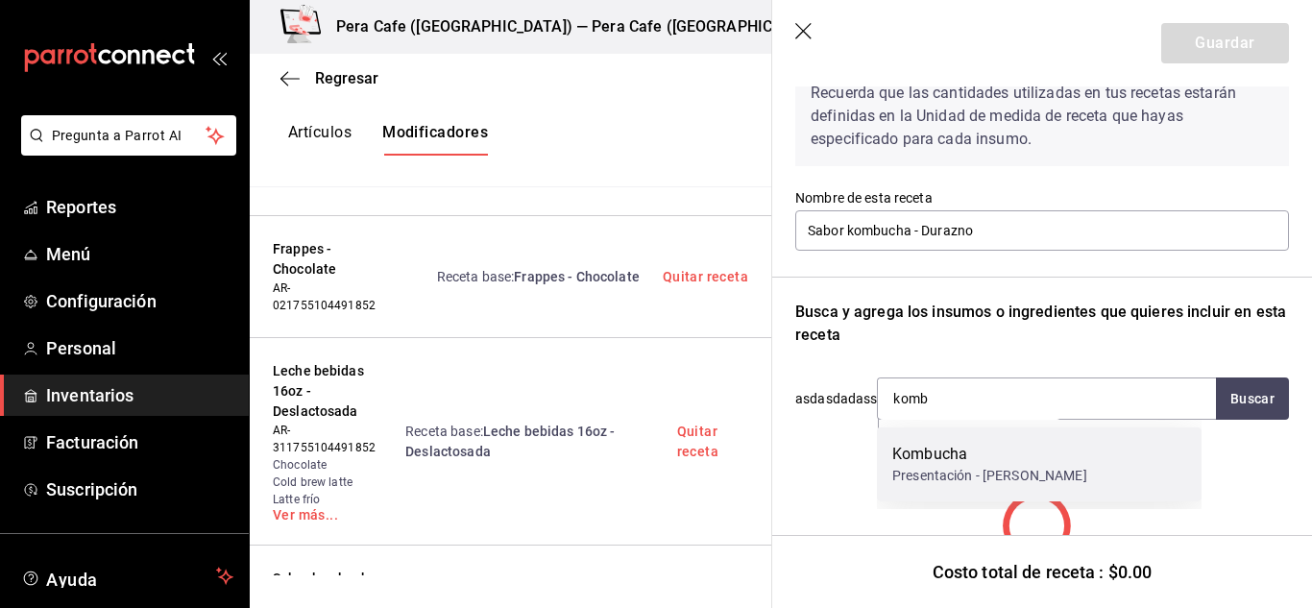
click at [954, 468] on div "Presentación - [PERSON_NAME]" at bounding box center [989, 476] width 195 height 20
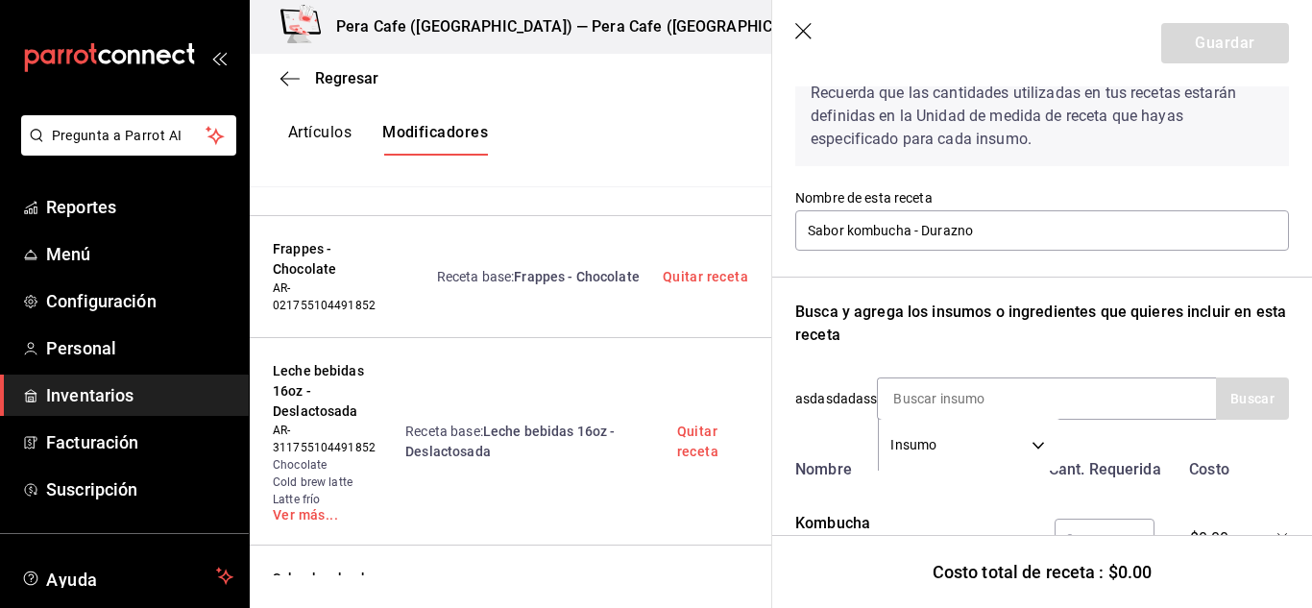
scroll to position [197, 0]
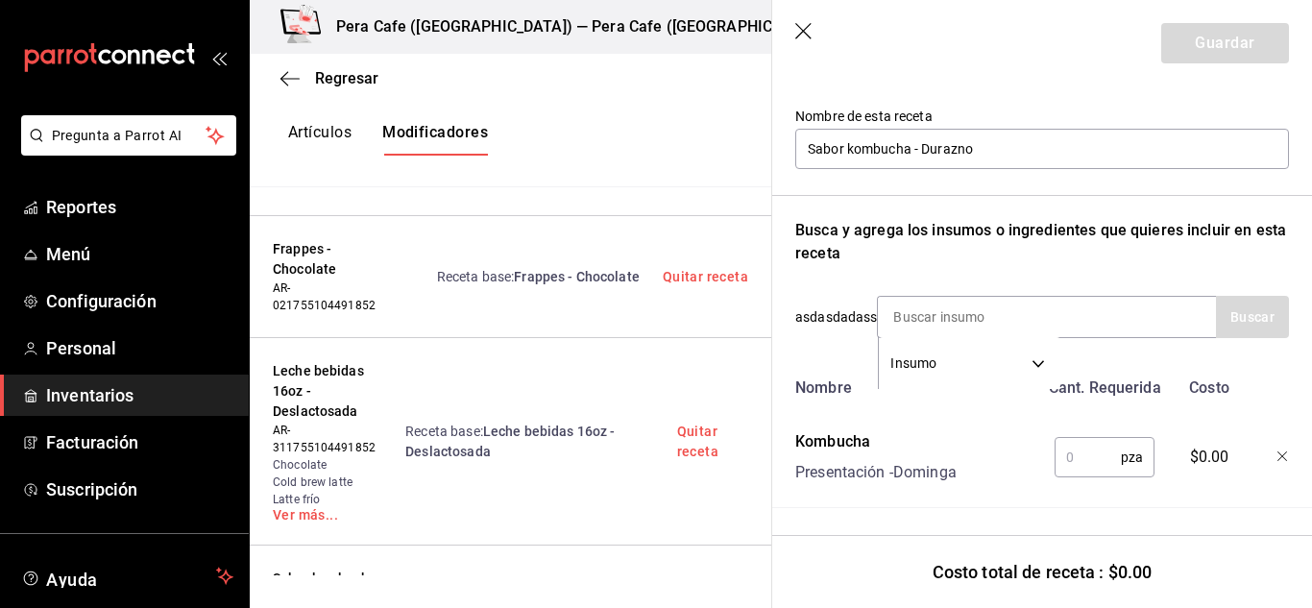
click at [1088, 438] on input "text" at bounding box center [1088, 457] width 66 height 38
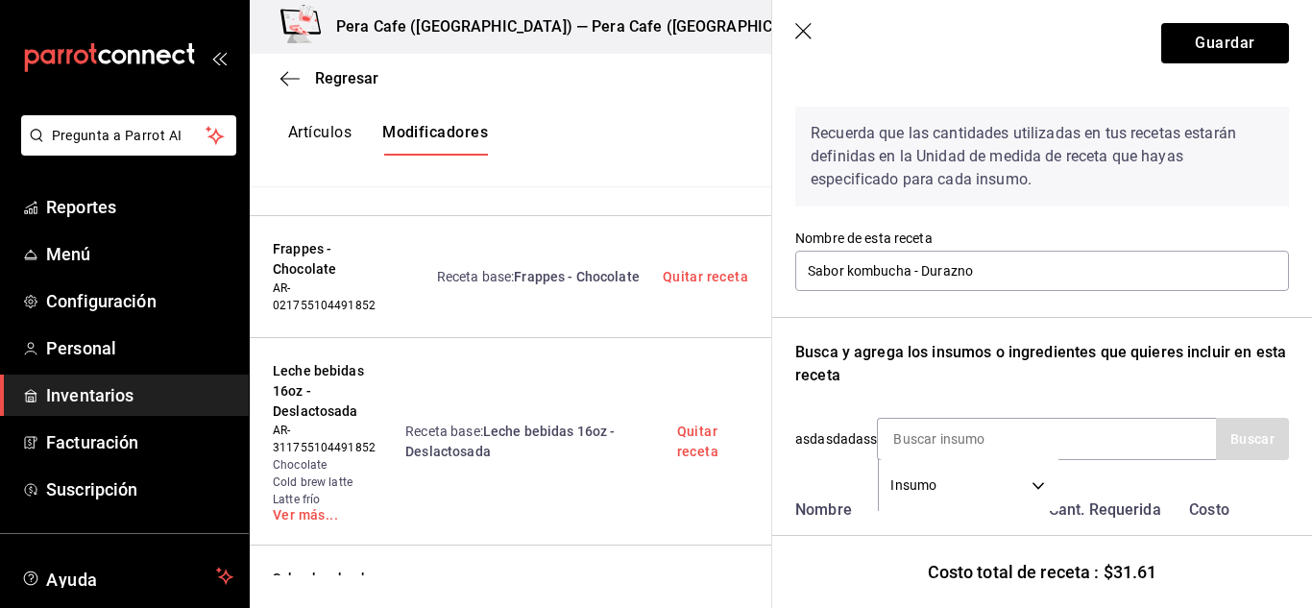
scroll to position [0, 0]
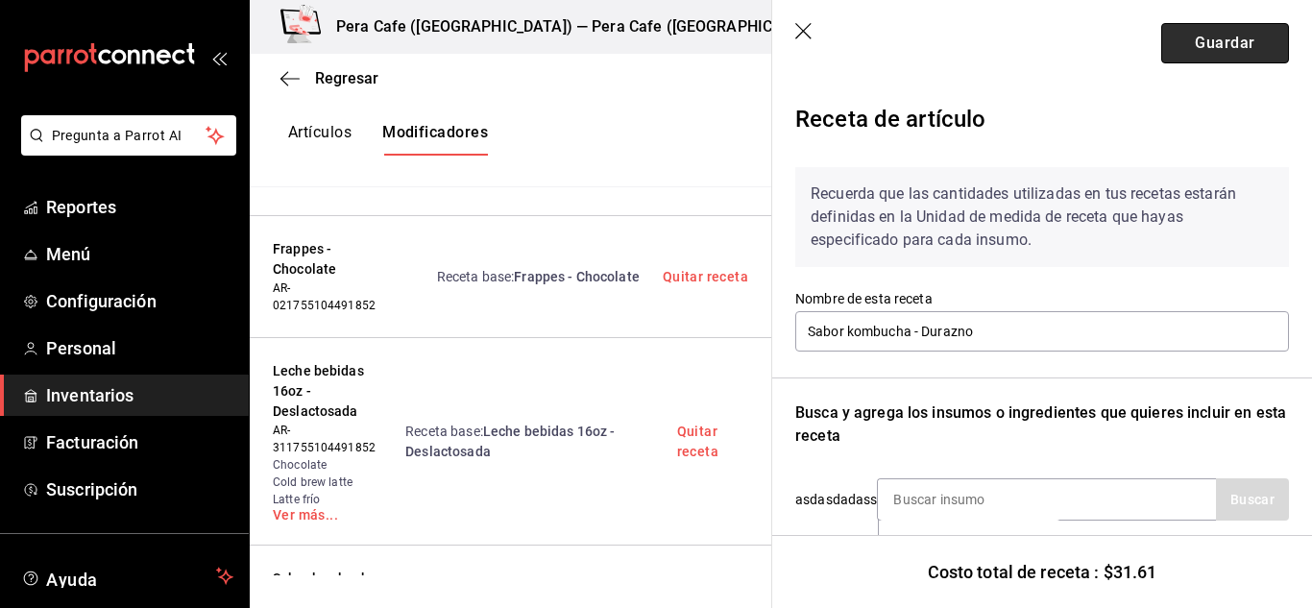
type input "0.5"
click at [1232, 41] on button "Guardar" at bounding box center [1225, 43] width 128 height 40
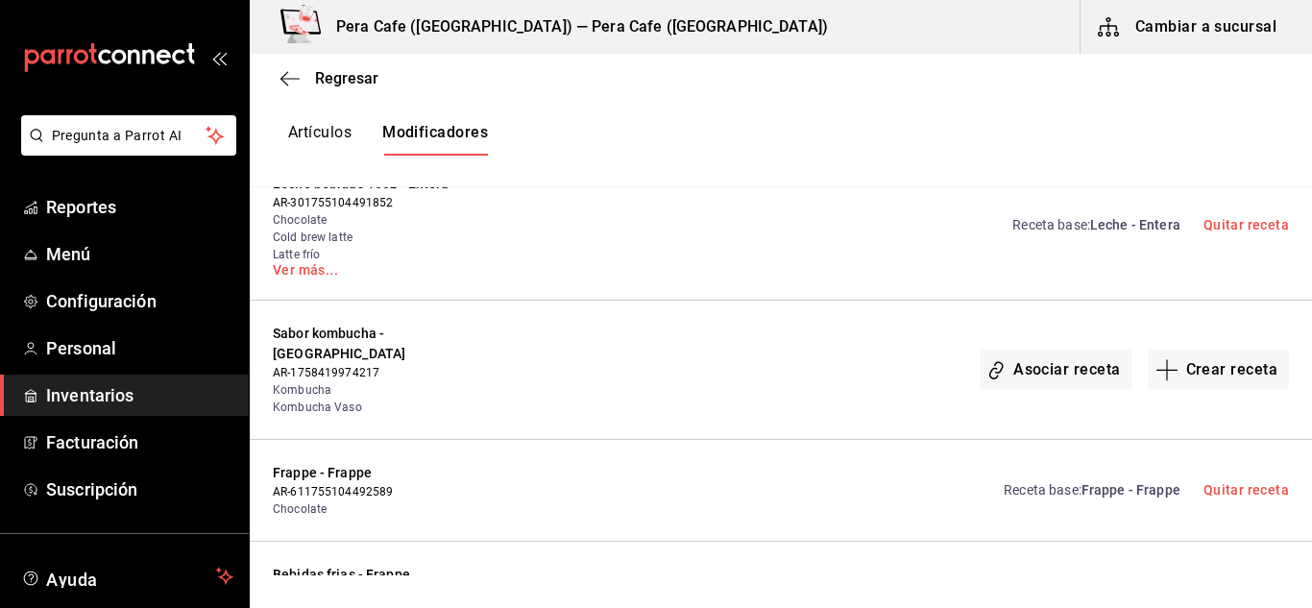
scroll to position [1387, 0]
click at [1190, 366] on button "Crear receta" at bounding box center [1219, 369] width 142 height 40
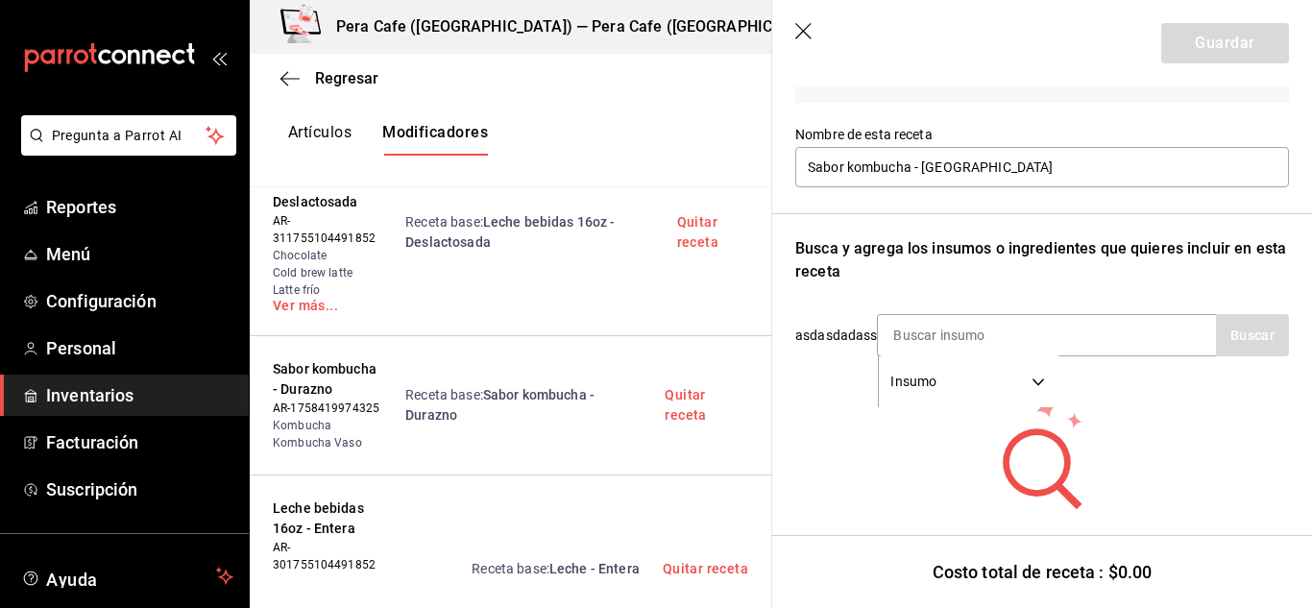
scroll to position [177, 0]
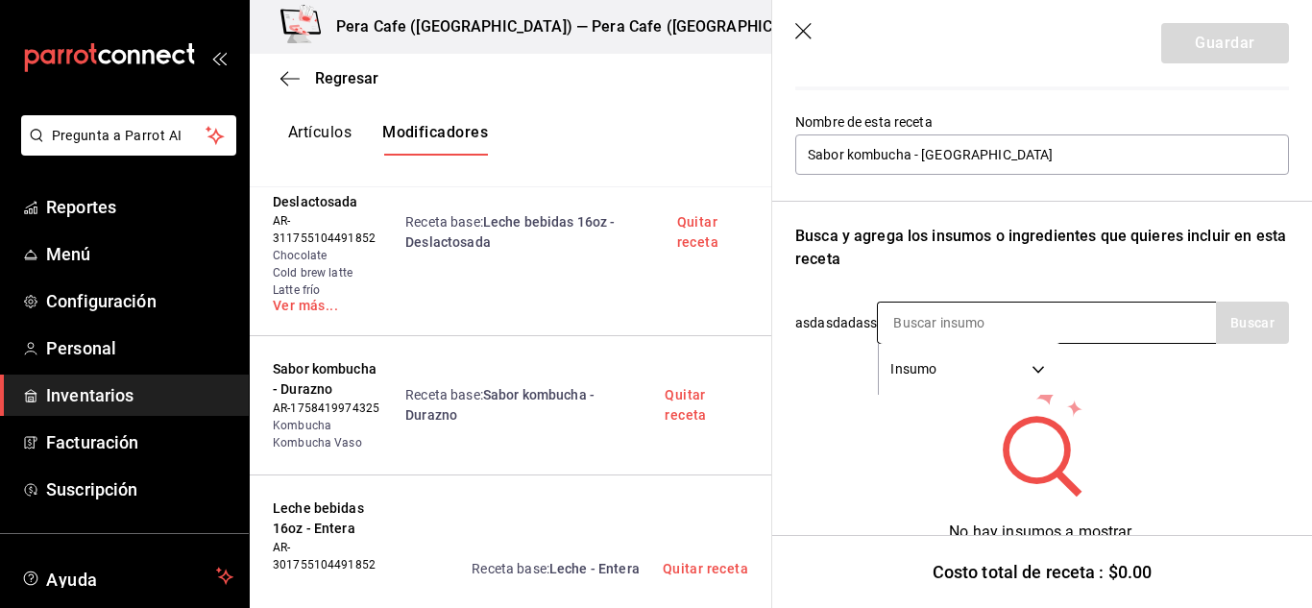
click at [954, 322] on input at bounding box center [974, 323] width 192 height 40
type input "g"
type input "komb"
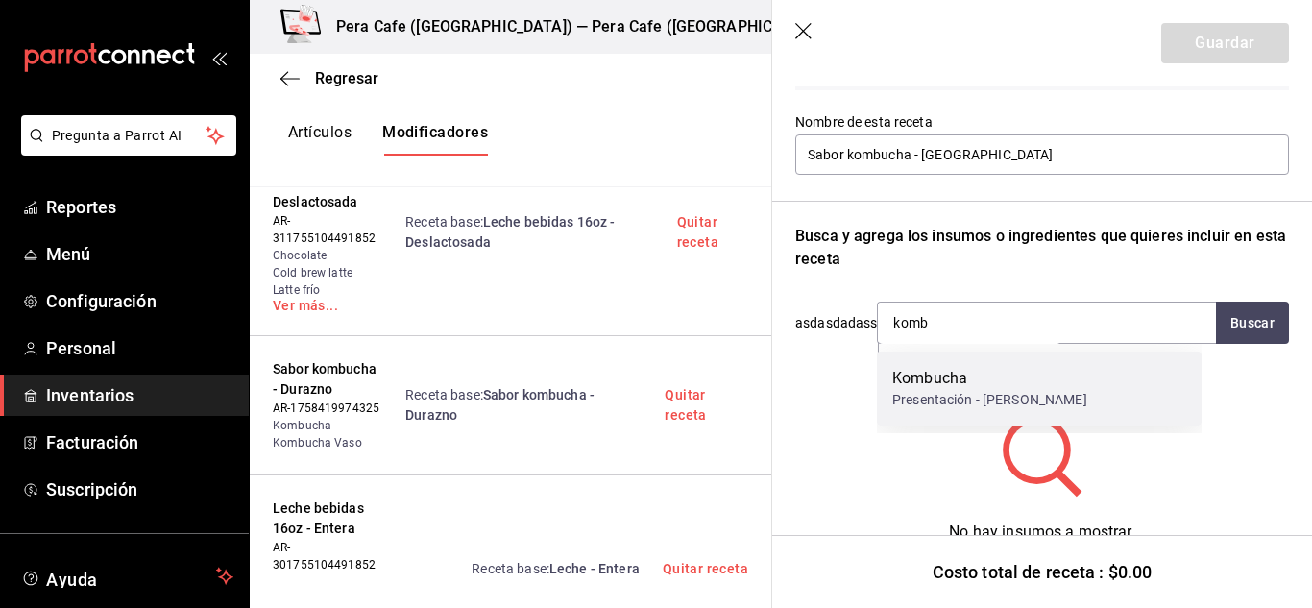
click at [949, 397] on div "Presentación - [PERSON_NAME]" at bounding box center [989, 400] width 195 height 20
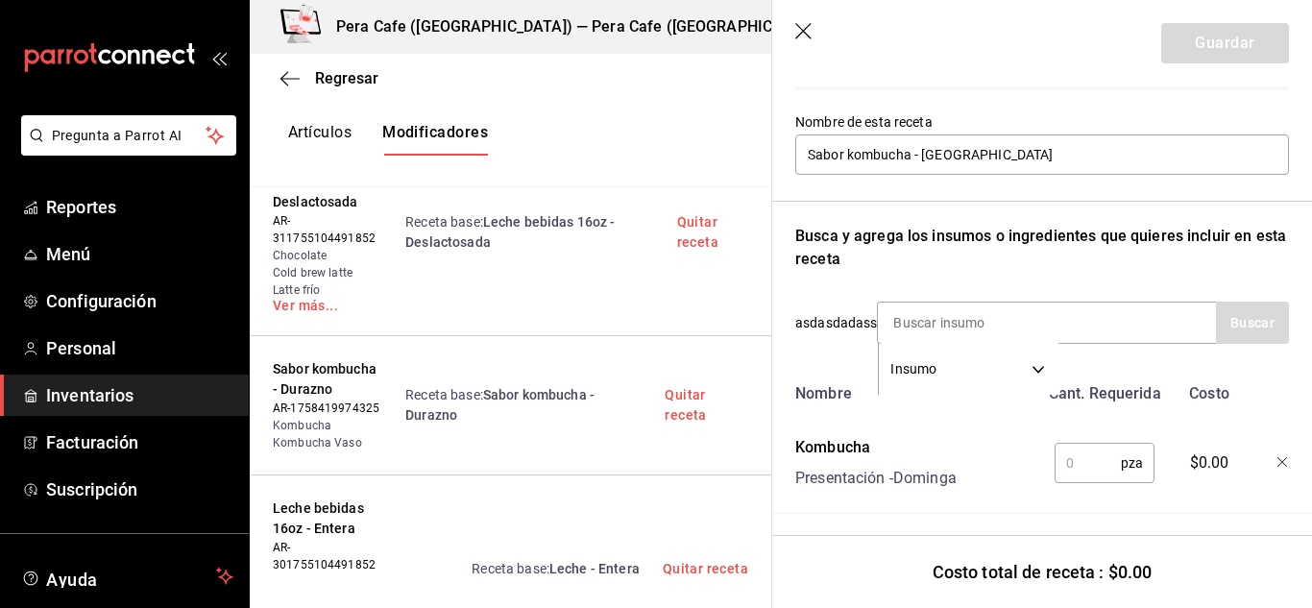
click at [1087, 468] on input "text" at bounding box center [1088, 463] width 66 height 38
type input "0.5"
click at [1223, 49] on button "Guardar" at bounding box center [1225, 43] width 128 height 40
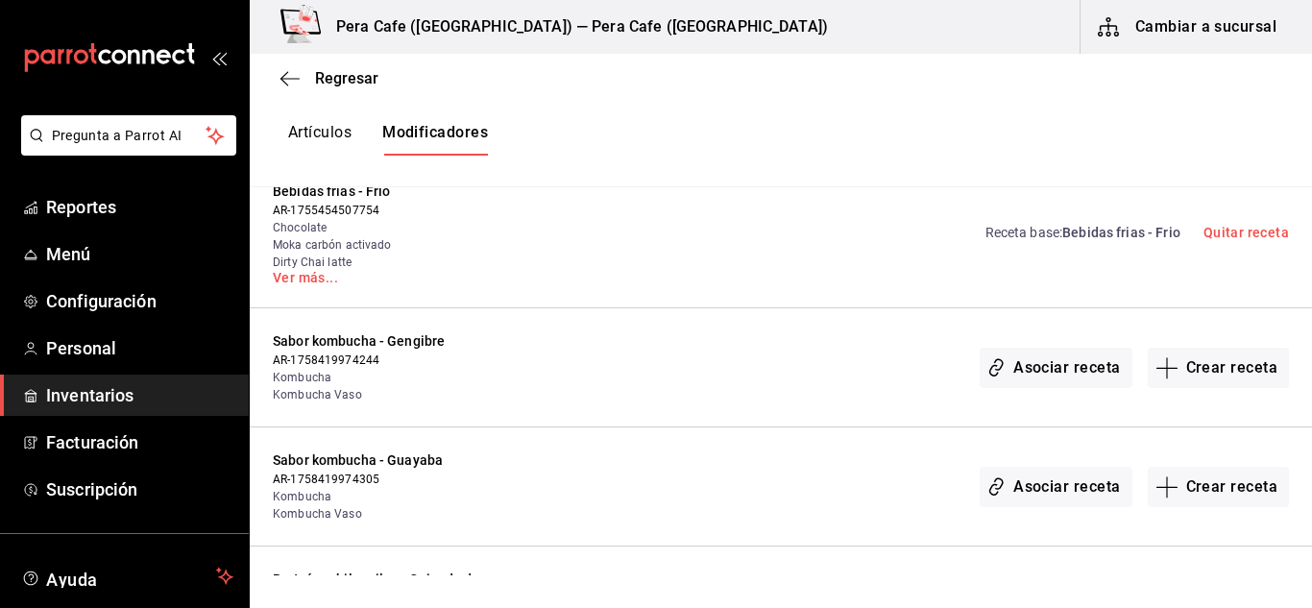
scroll to position [1921, 0]
click at [1214, 346] on button "Crear receta" at bounding box center [1219, 366] width 142 height 40
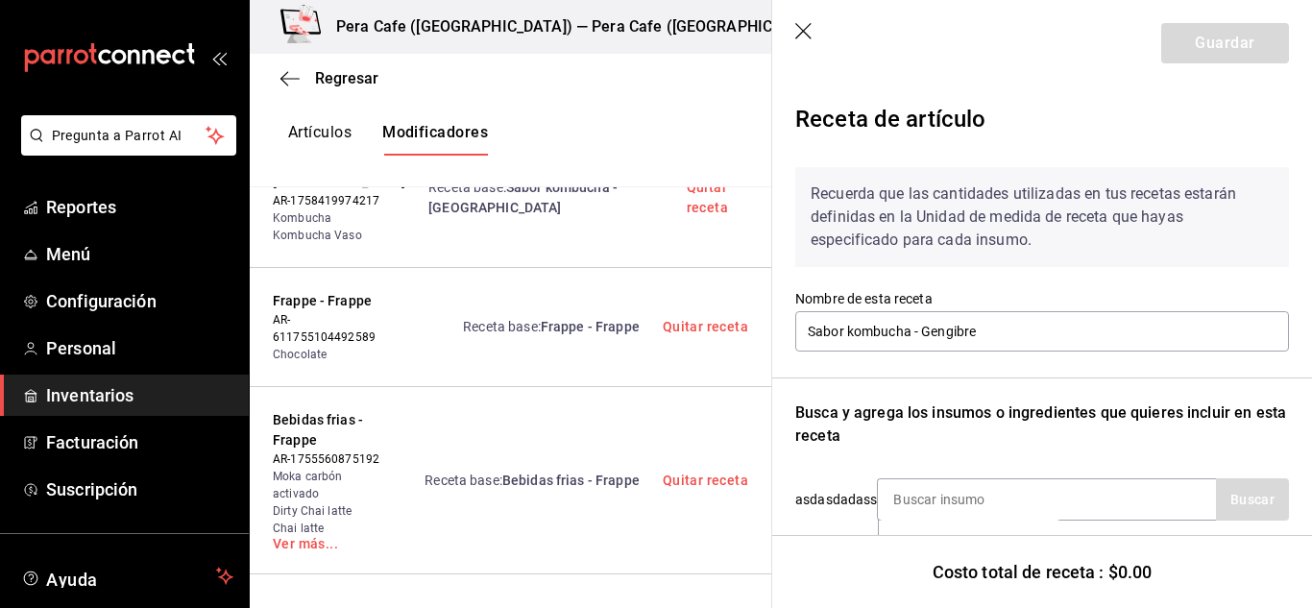
click at [809, 31] on icon "button" at bounding box center [804, 32] width 19 height 19
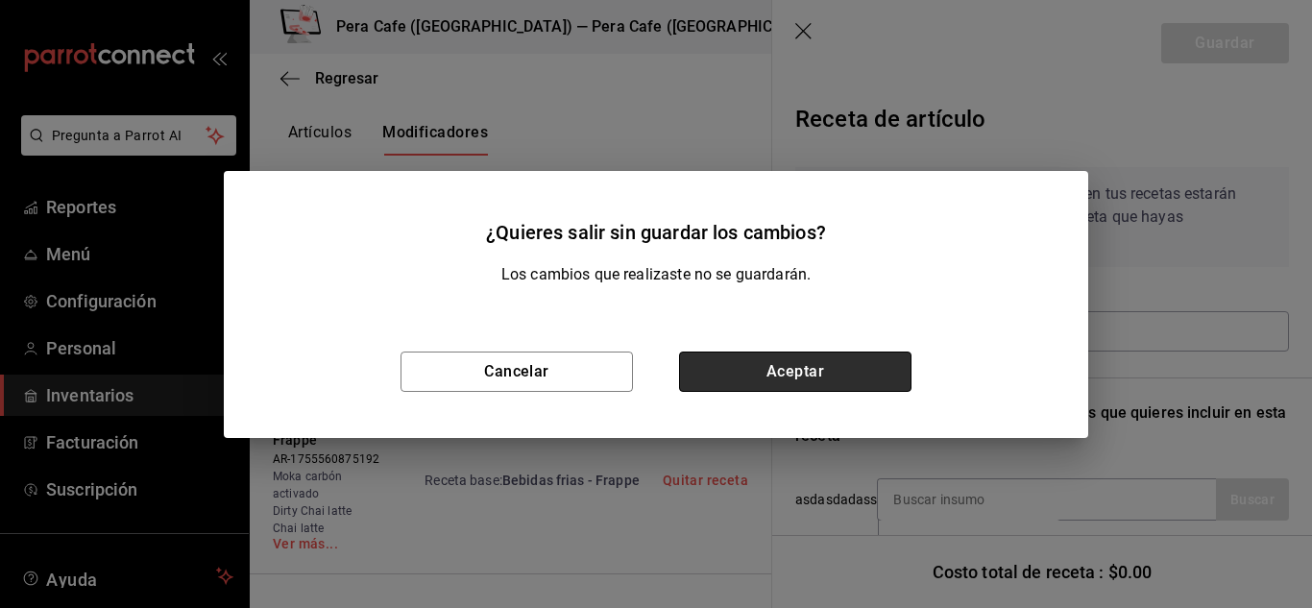
click at [802, 374] on button "Aceptar" at bounding box center [795, 372] width 232 height 40
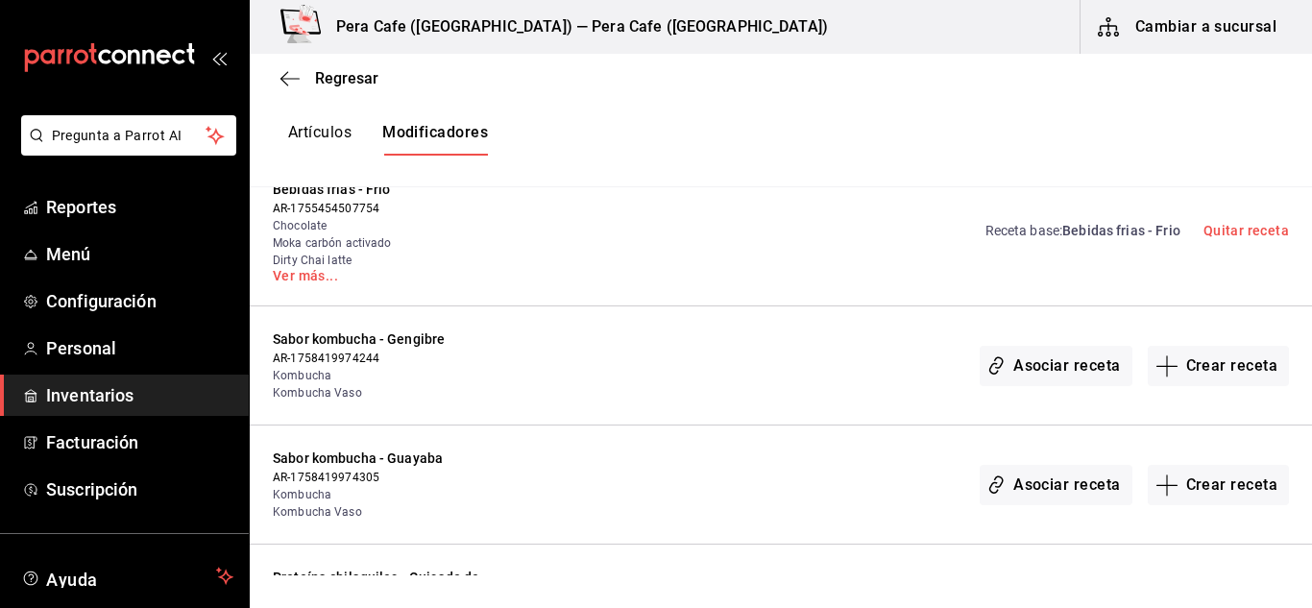
click at [293, 66] on div "Regresar" at bounding box center [781, 78] width 1062 height 49
click at [286, 76] on icon "button" at bounding box center [289, 78] width 19 height 17
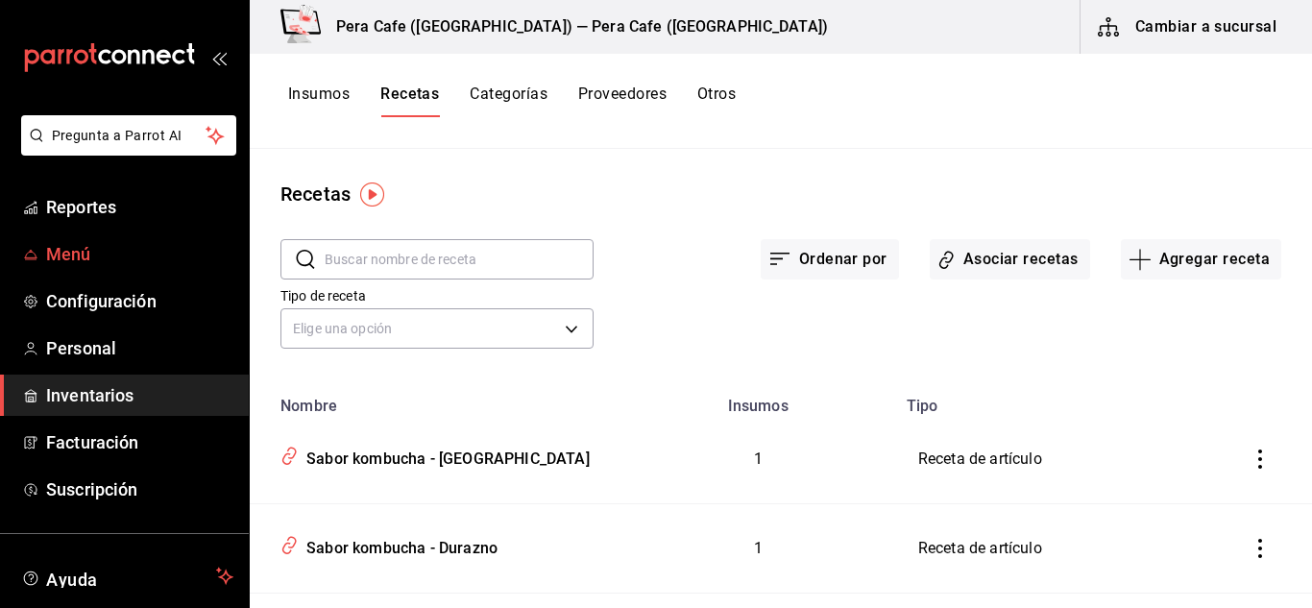
click at [76, 255] on span "Menú" at bounding box center [139, 254] width 187 height 26
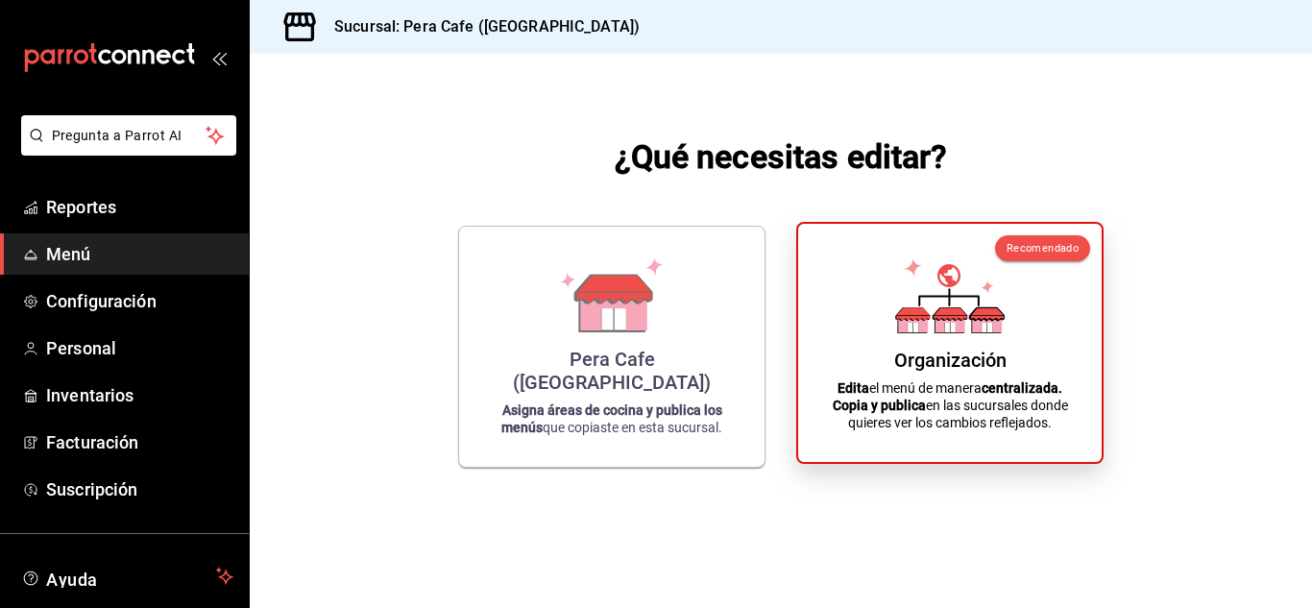
click at [940, 380] on p "Edita el menú de manera centralizada. Copia y publica en las sucursales donde q…" at bounding box center [949, 405] width 257 height 52
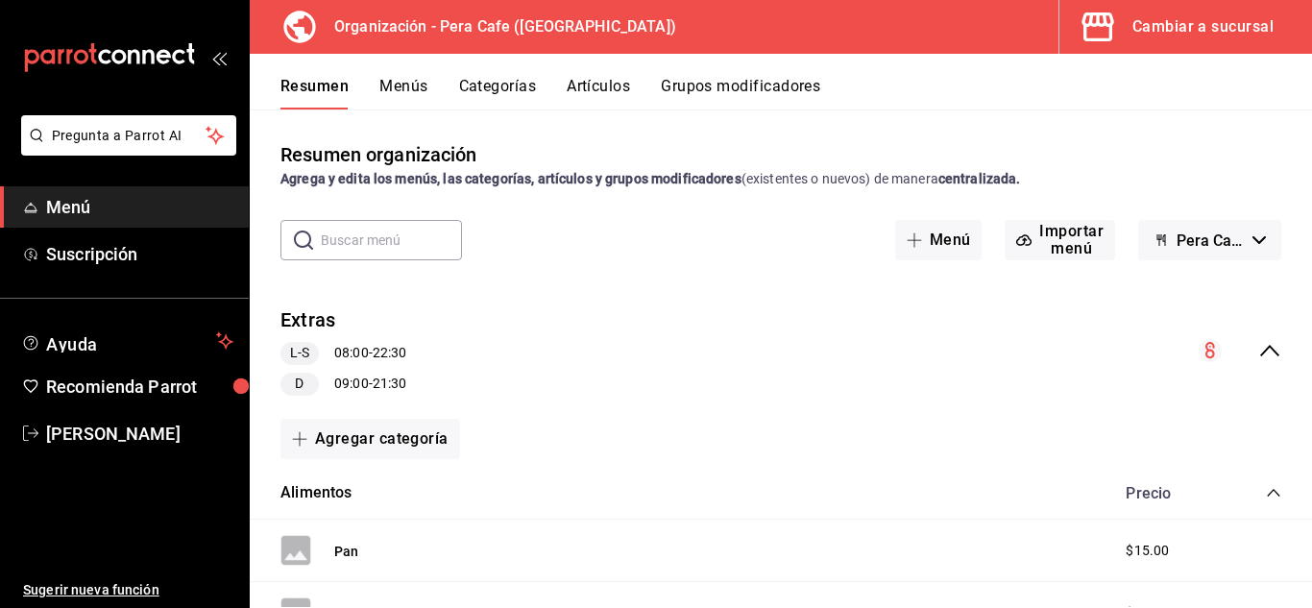
click at [596, 91] on button "Artículos" at bounding box center [598, 93] width 63 height 33
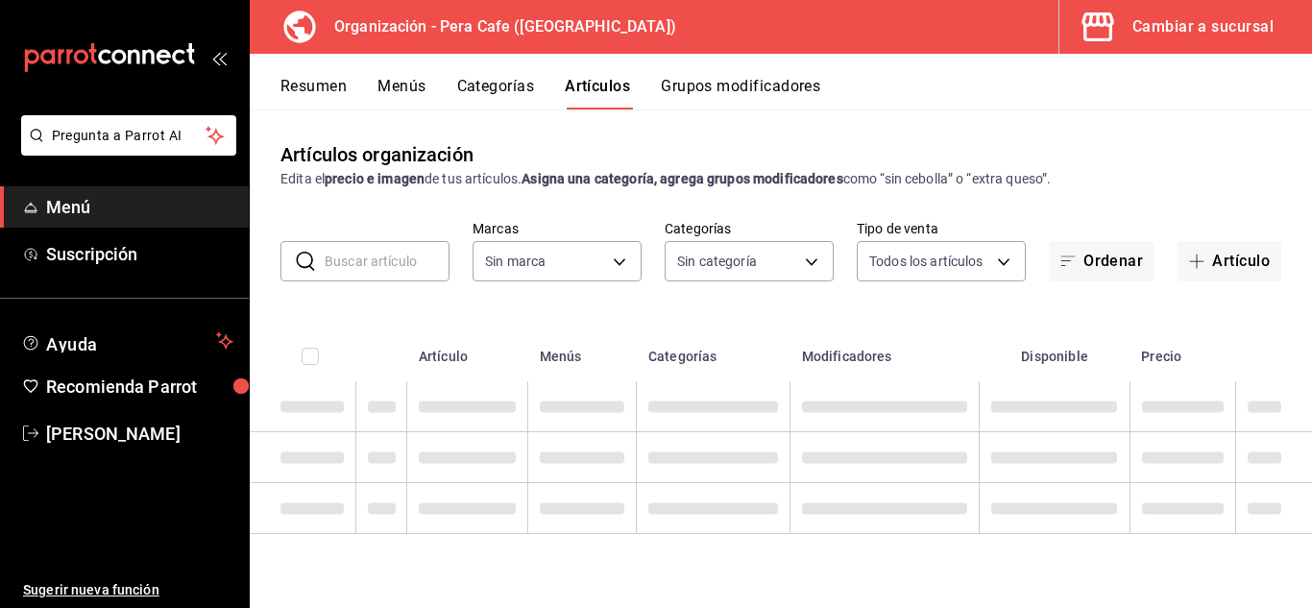
click at [705, 87] on button "Grupos modificadores" at bounding box center [740, 93] width 159 height 33
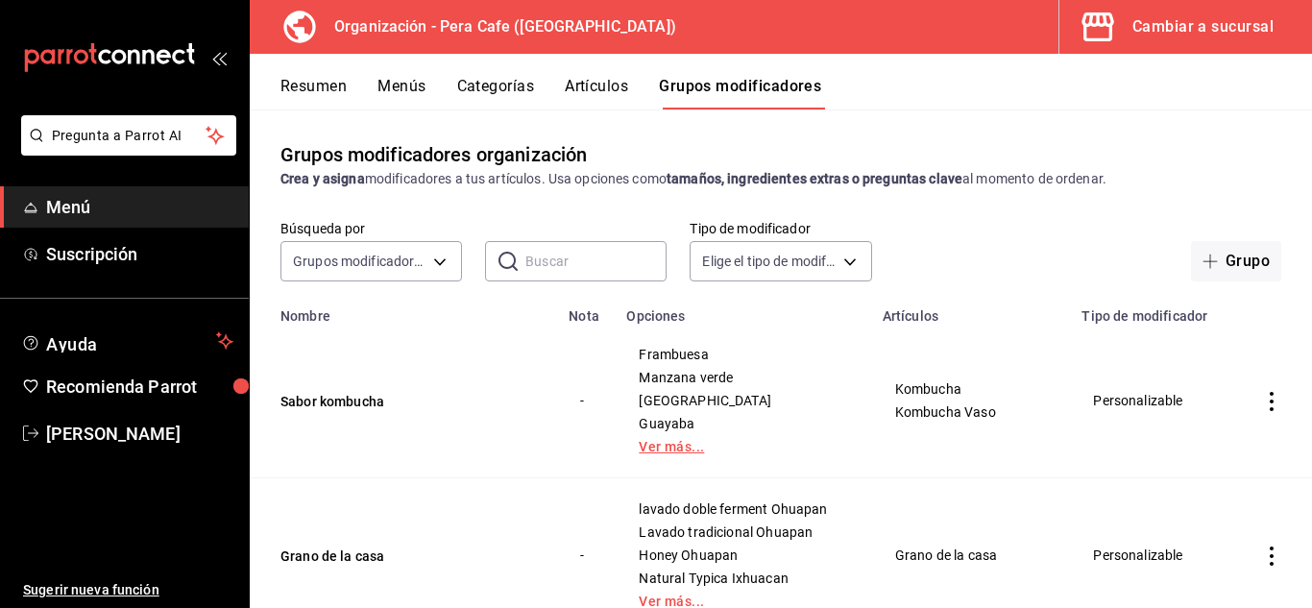
click at [670, 445] on link "Ver más..." at bounding box center [742, 446] width 207 height 13
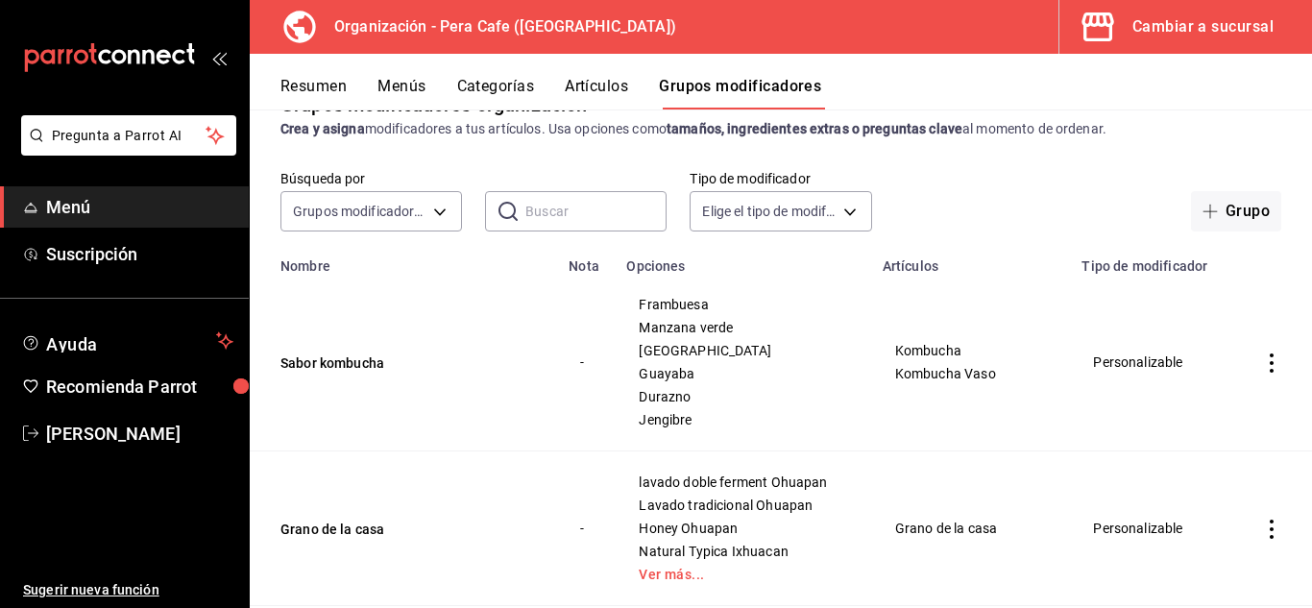
scroll to position [48, 0]
click at [412, 93] on button "Menús" at bounding box center [401, 93] width 48 height 33
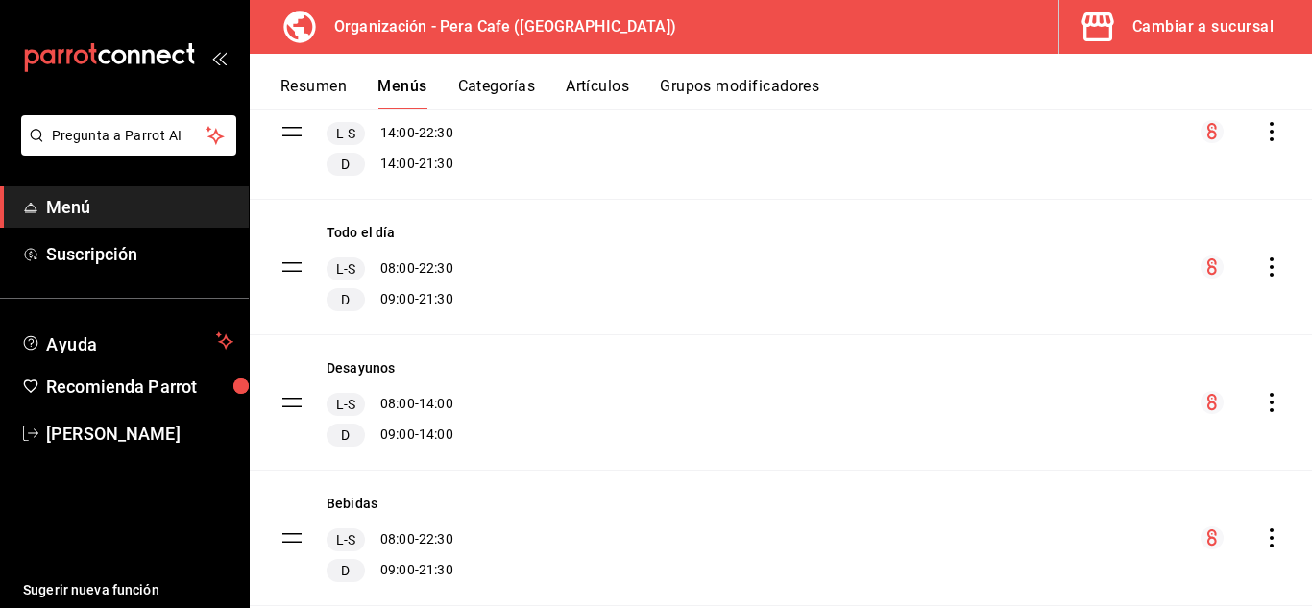
scroll to position [806, 0]
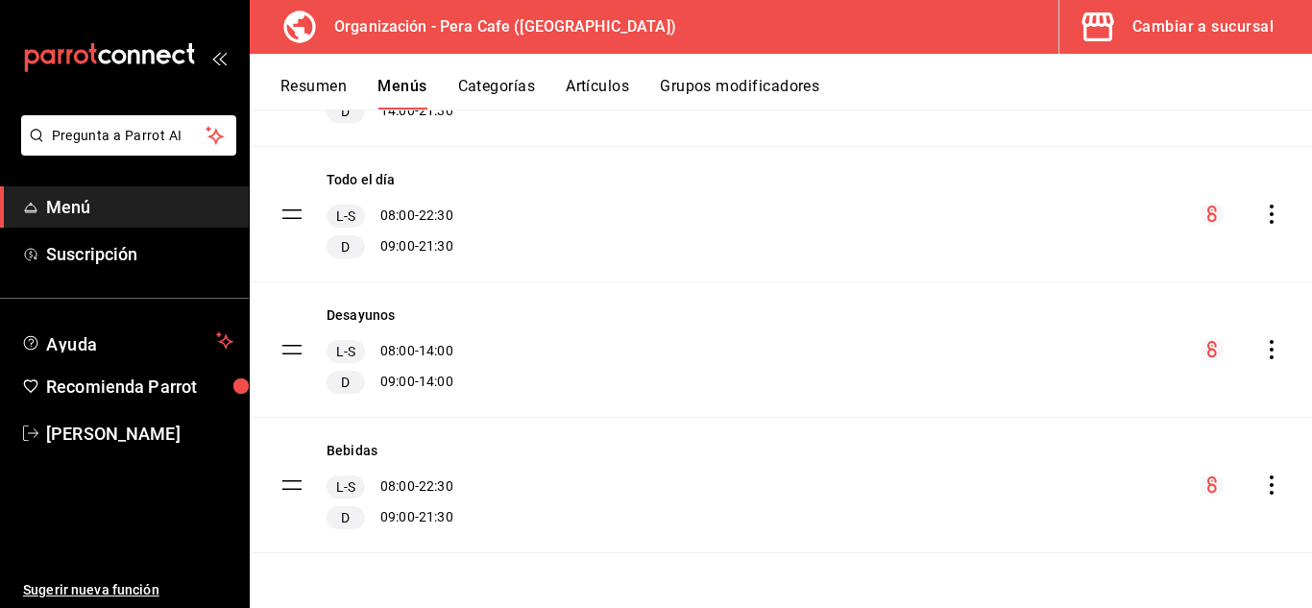
click at [1262, 486] on icon "actions" at bounding box center [1271, 484] width 19 height 19
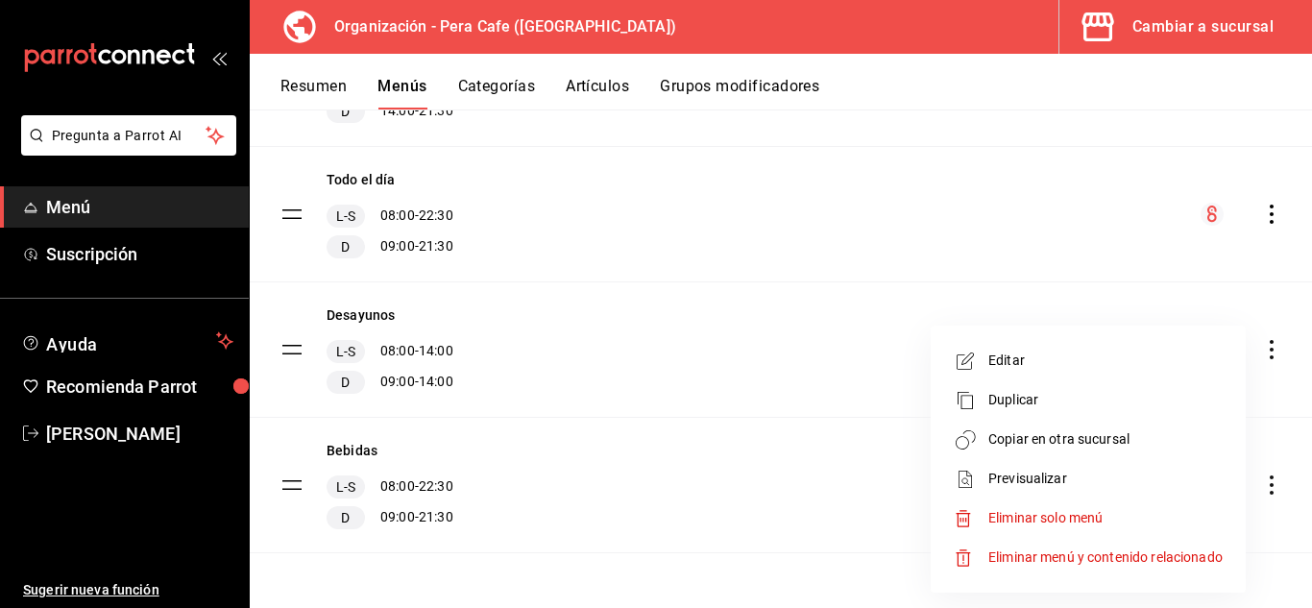
click at [1007, 438] on span "Copiar en otra sucursal" at bounding box center [1105, 439] width 234 height 20
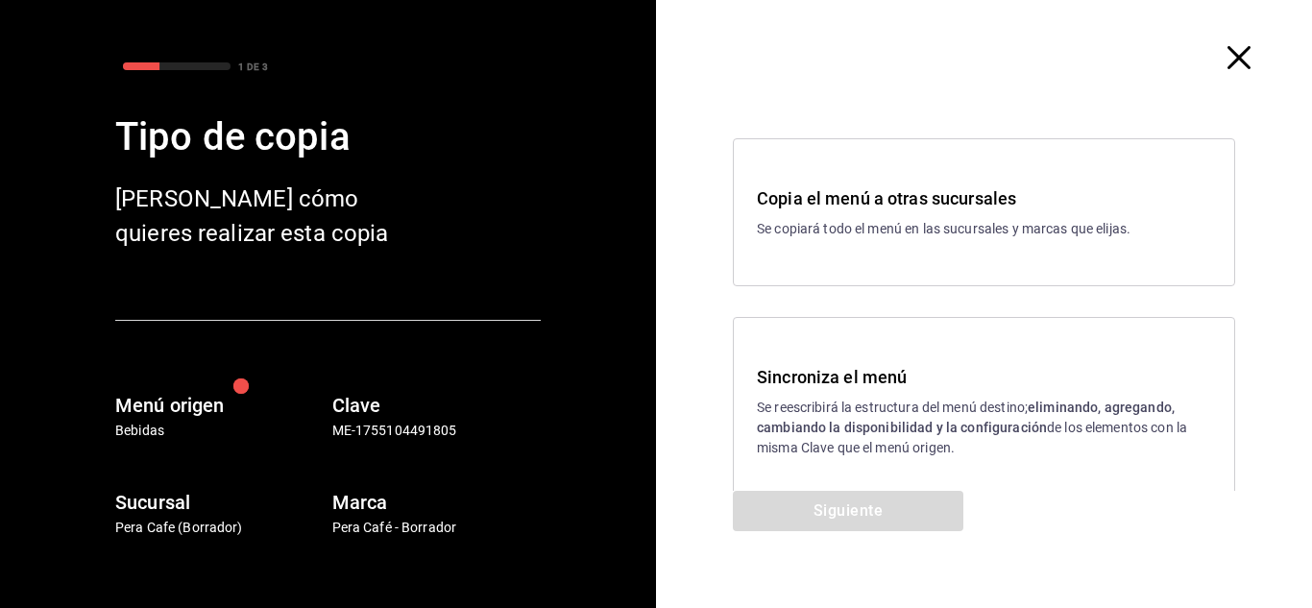
click at [841, 375] on h3 "Sincroniza el menú" at bounding box center [984, 377] width 454 height 26
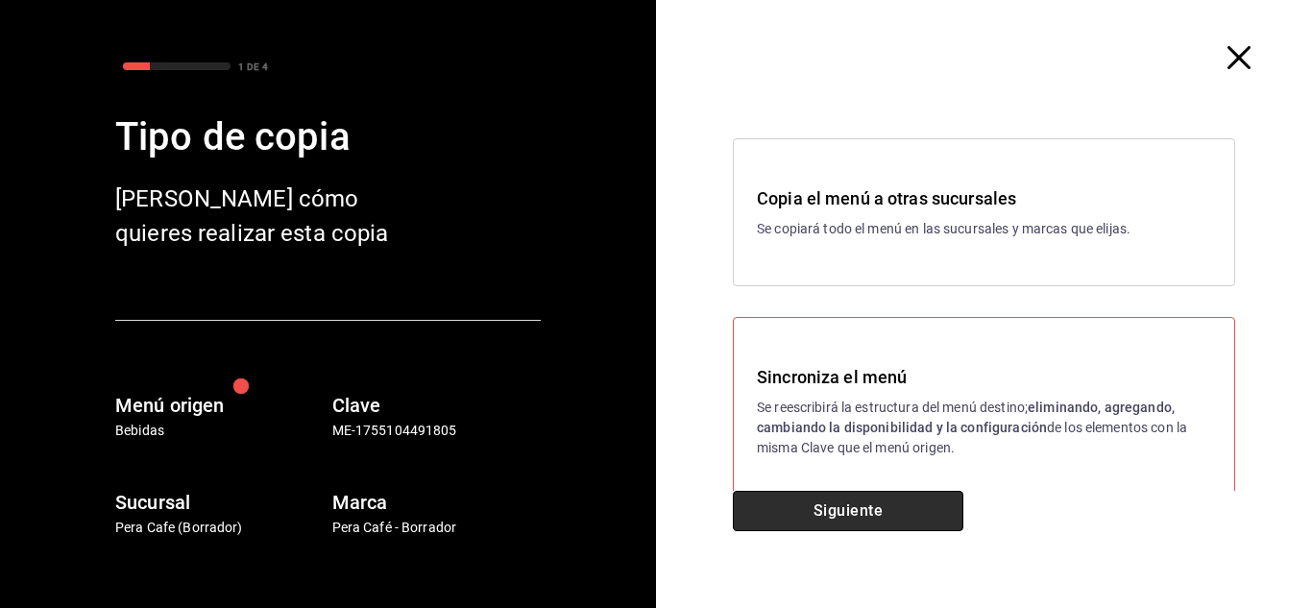
click at [869, 506] on button "Siguiente" at bounding box center [848, 511] width 230 height 40
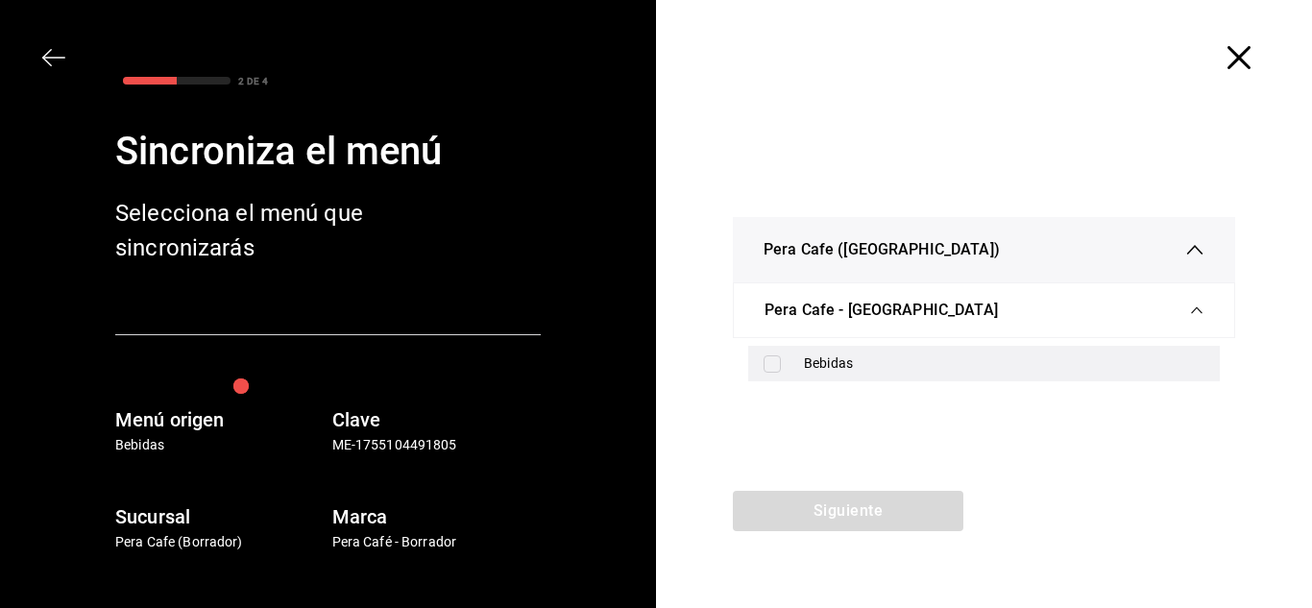
click at [772, 352] on div "Bebidas" at bounding box center [984, 364] width 472 height 36
checkbox input "true"
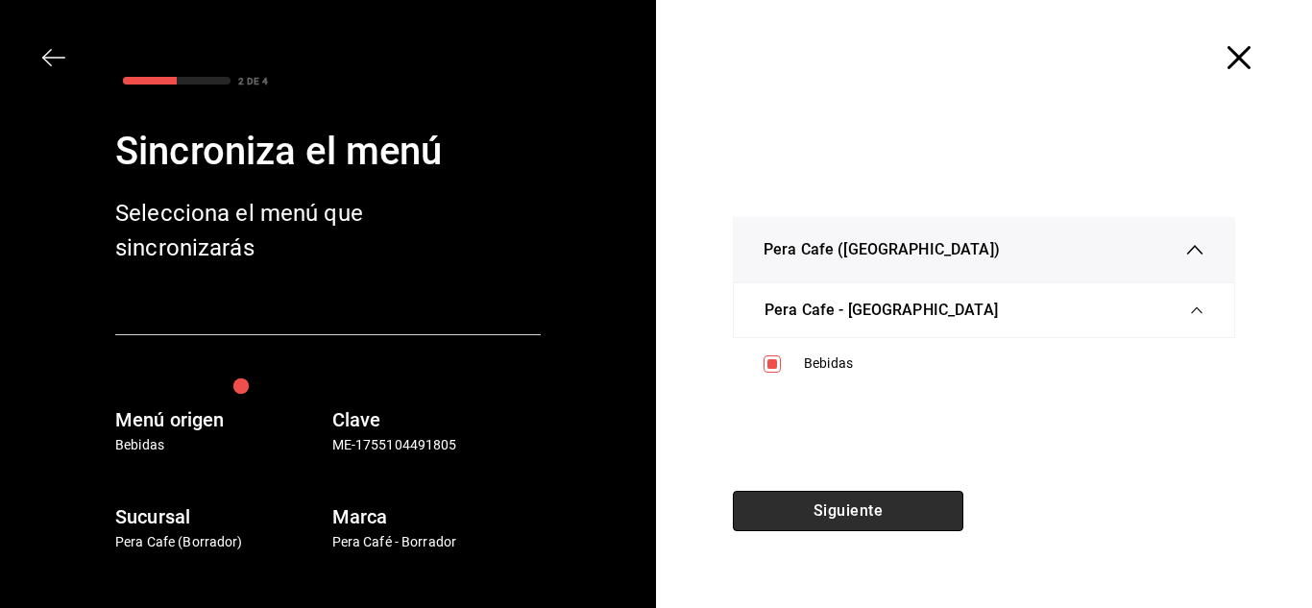
click at [872, 527] on button "Siguiente" at bounding box center [848, 511] width 230 height 40
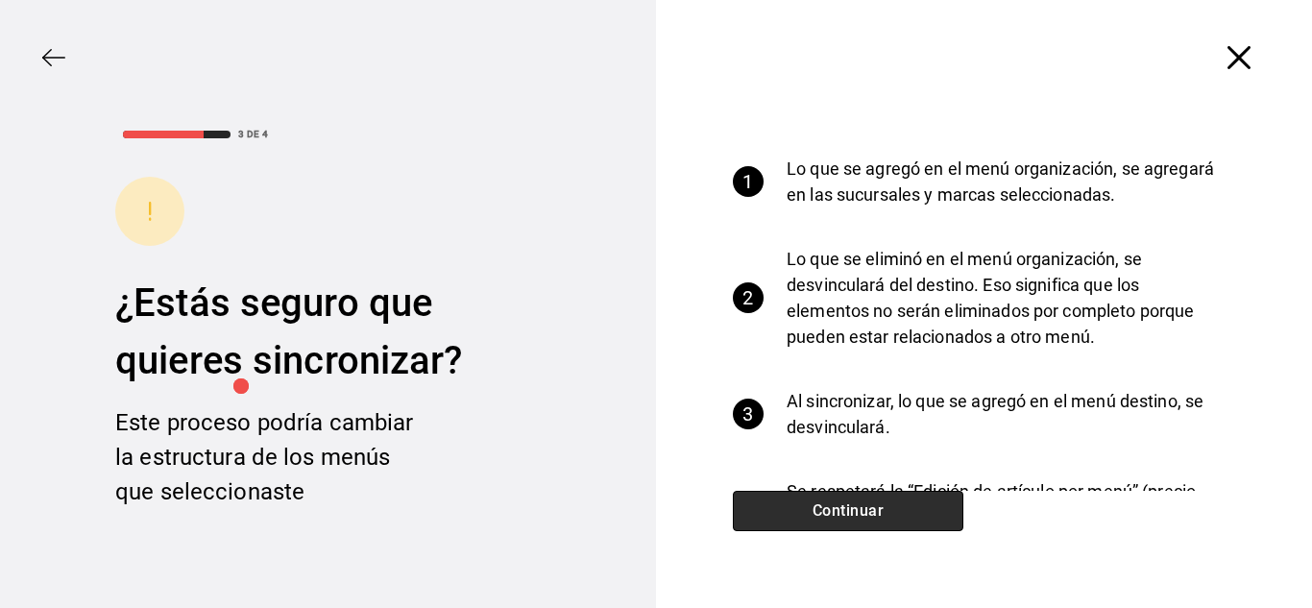
click at [875, 519] on button "Continuar" at bounding box center [848, 511] width 230 height 40
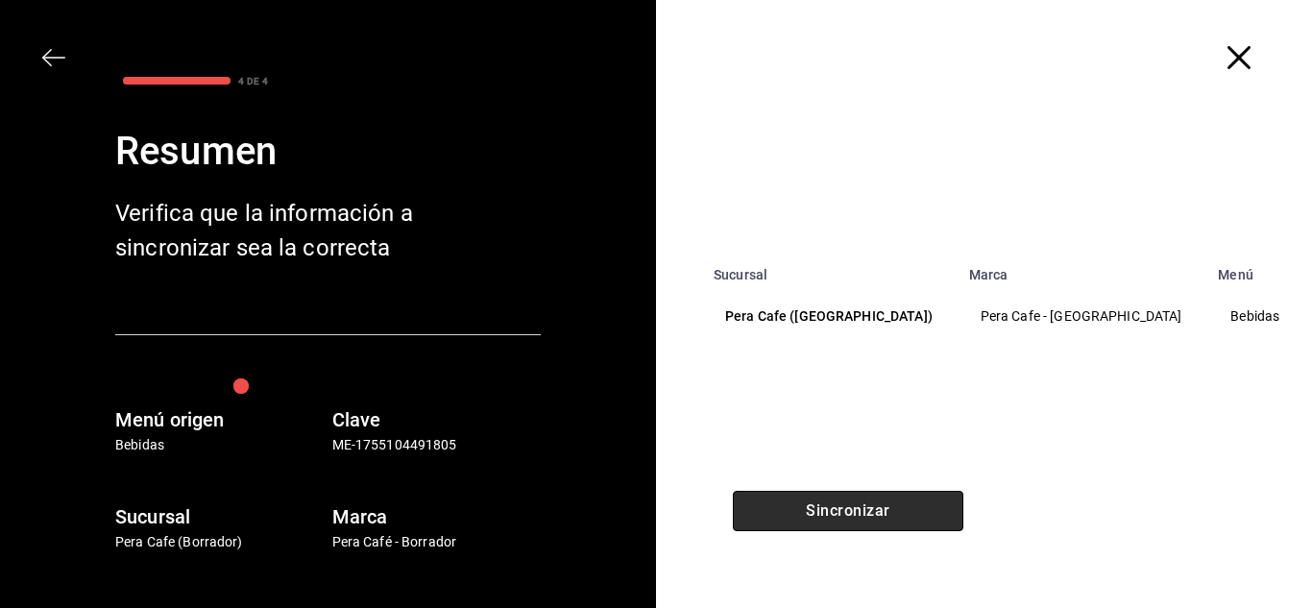
click at [875, 519] on button "Sincronizar" at bounding box center [848, 511] width 230 height 40
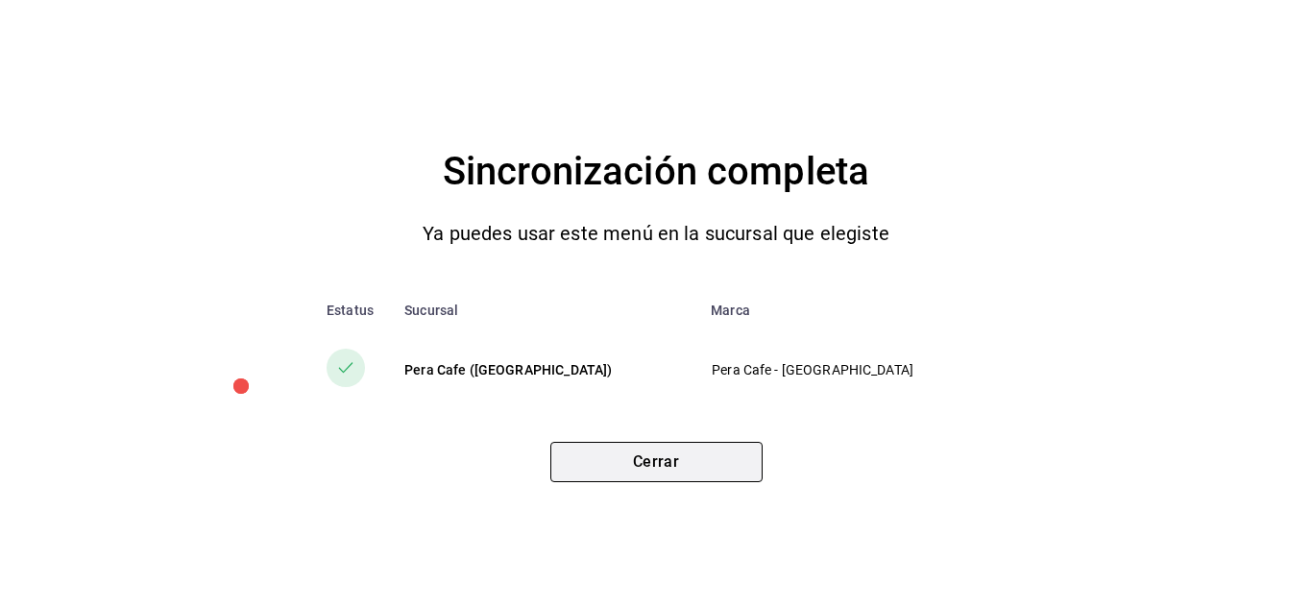
click at [687, 478] on button "Cerrar" at bounding box center [656, 462] width 212 height 40
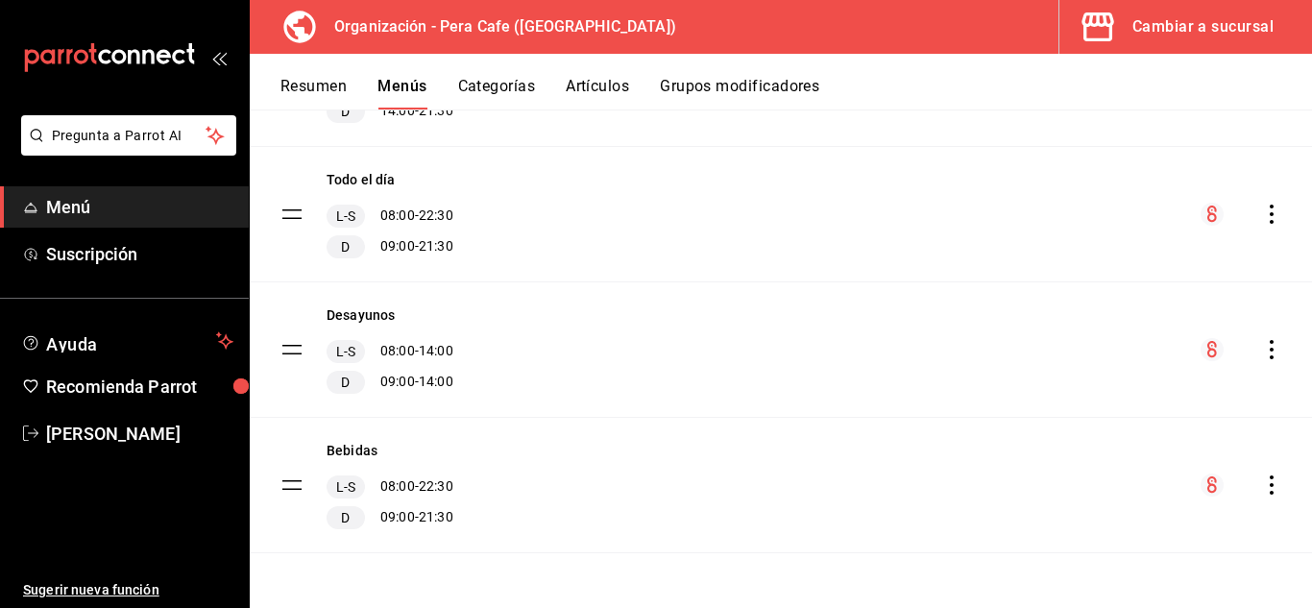
click at [1233, 11] on button "Cambiar a sucursal" at bounding box center [1177, 27] width 237 height 54
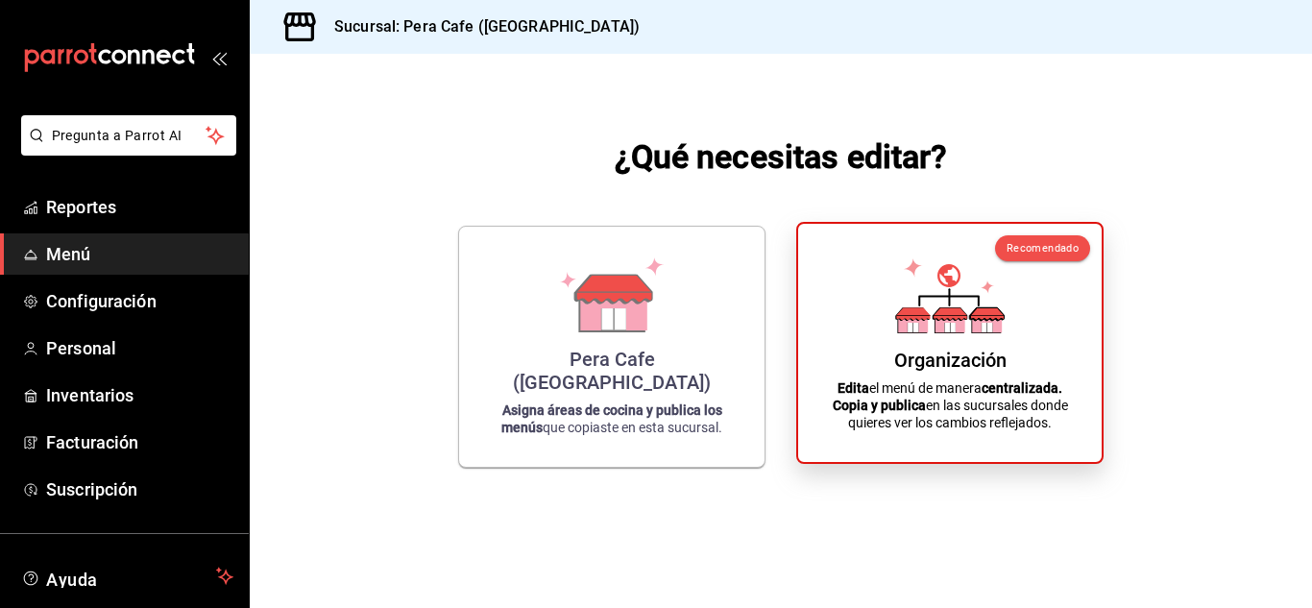
click at [958, 368] on div "Organización" at bounding box center [950, 360] width 112 height 23
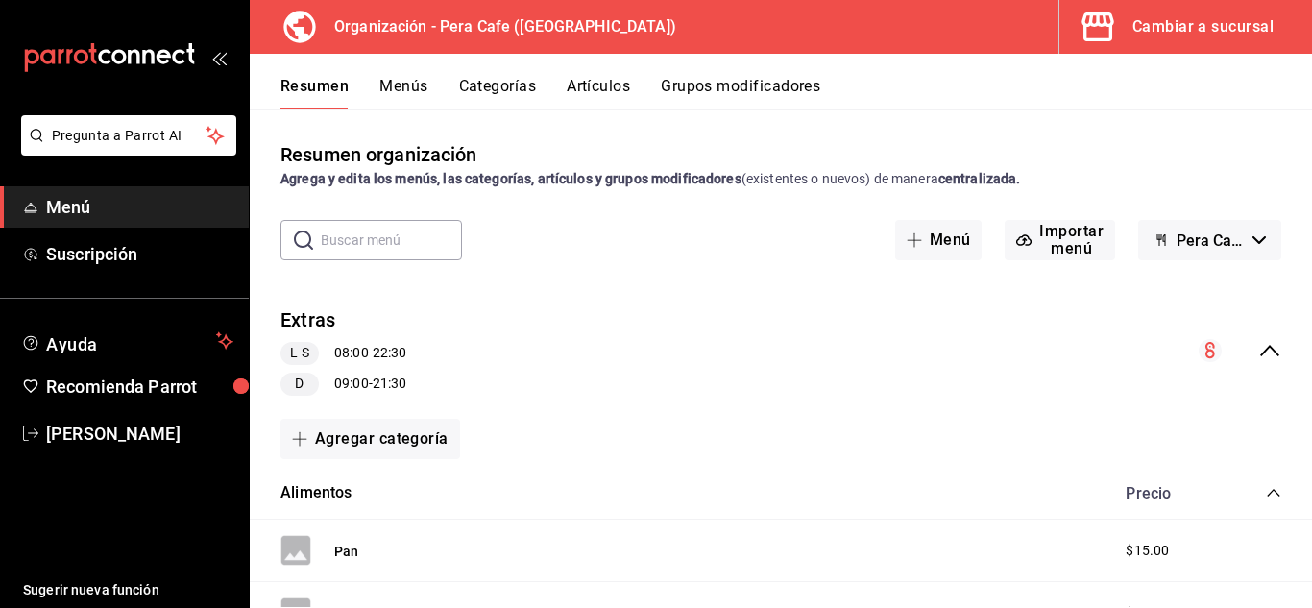
click at [612, 88] on button "Artículos" at bounding box center [598, 93] width 63 height 33
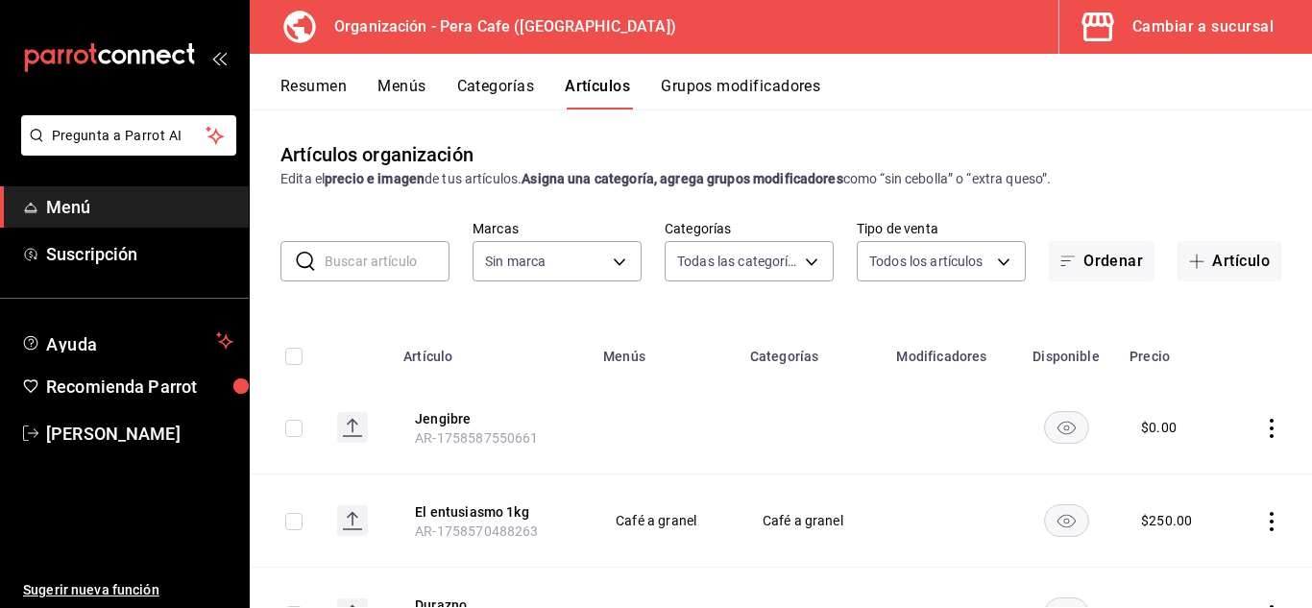
type input "6d5ed8fa-944f-42cc-92b9-1744dd5c2b33,72a3569e-4906-44ba-a56c-ad8eec6b263b,04761…"
type input "ada2079d-fc08-43d5-b941-5b394cdf255a"
click at [390, 257] on input "text" at bounding box center [387, 261] width 125 height 38
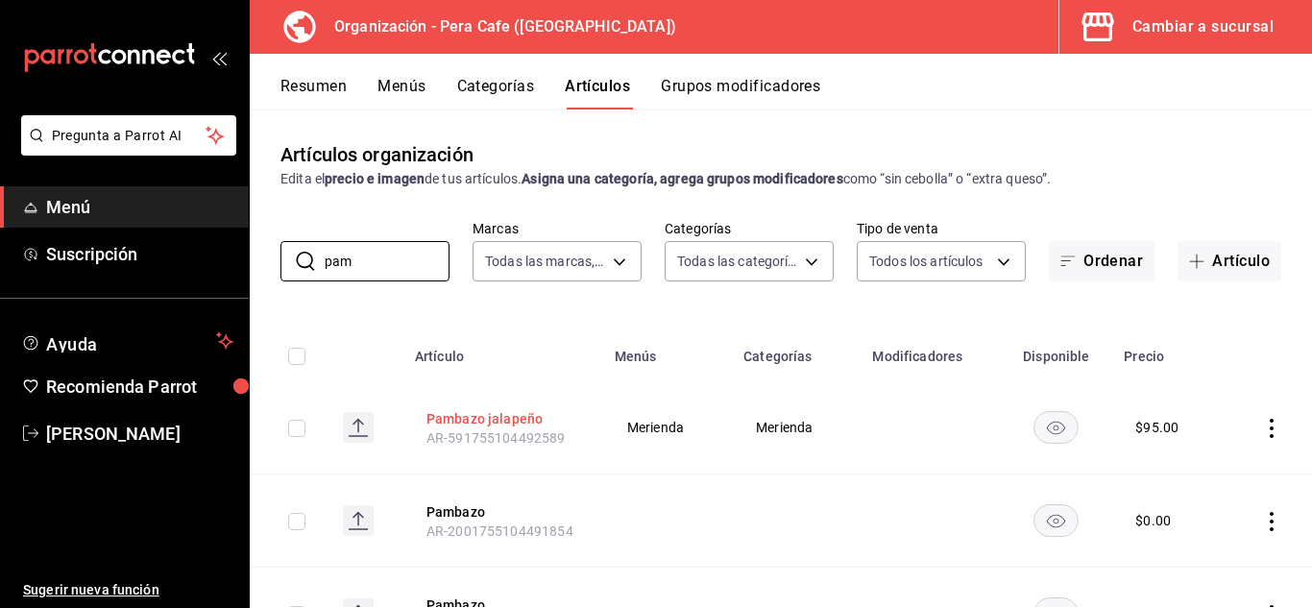
type input "pam"
click at [526, 414] on button "Pambazo jalapeño" at bounding box center [503, 418] width 154 height 19
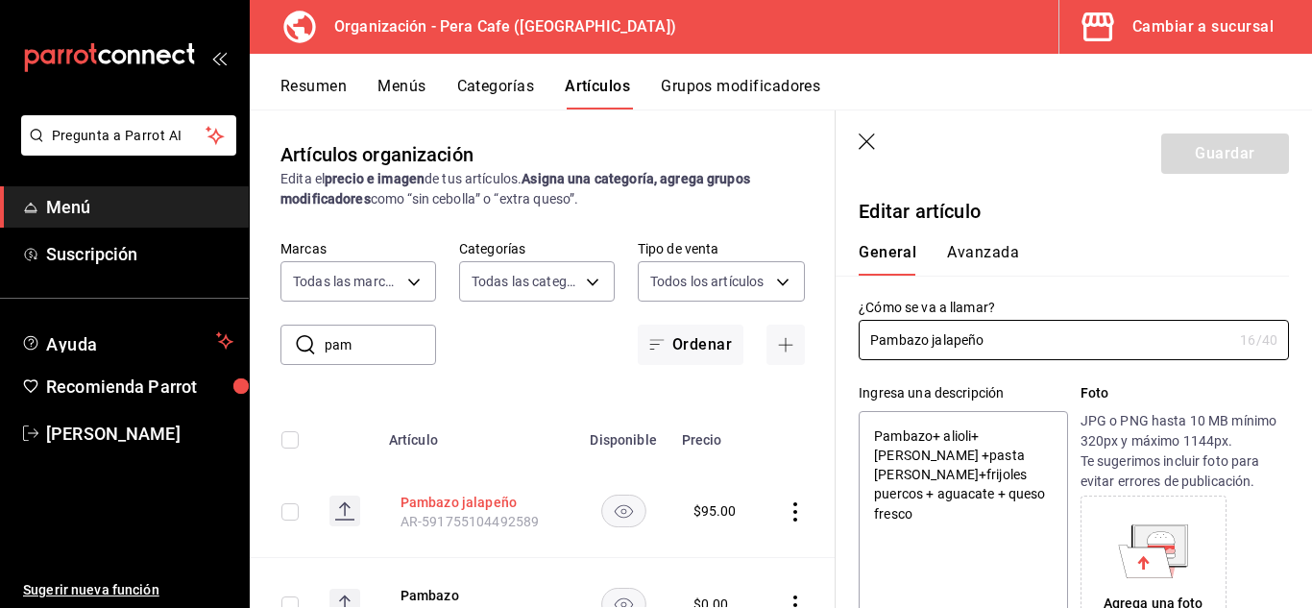
type textarea "x"
type input "$95.00"
click at [936, 345] on input "Pambazo jalapeño" at bounding box center [1046, 340] width 374 height 38
type input "Pambazo alapeño"
type textarea "x"
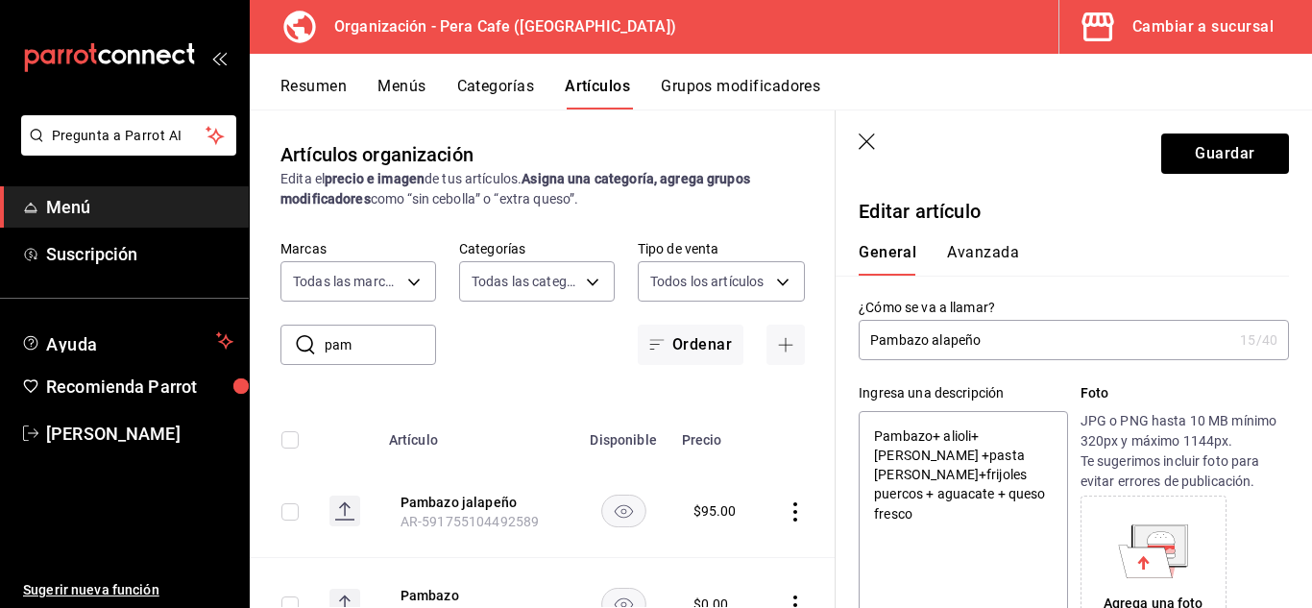
type input "Pambazo Xalapeño"
type textarea "x"
type input "Pambazo alapeño"
type textarea "x"
type input "Pambazo xalapeño"
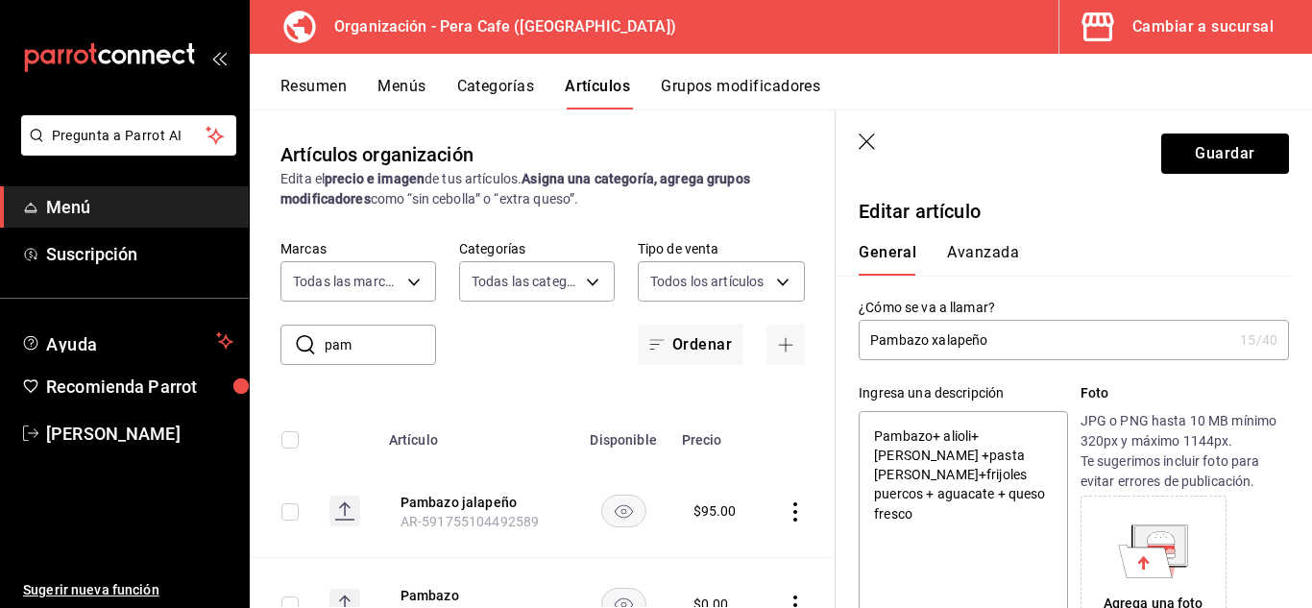
type textarea "x"
type input "Pambazo xalapeño"
click at [1212, 163] on button "Guardar" at bounding box center [1225, 153] width 128 height 40
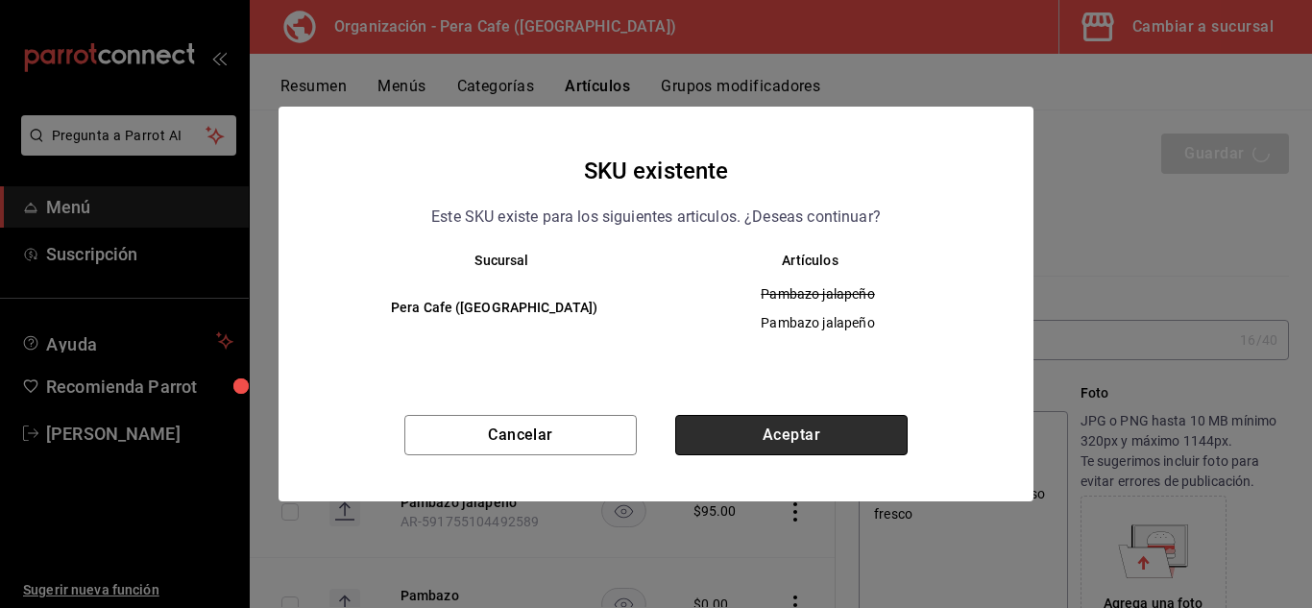
click at [808, 445] on button "Aceptar" at bounding box center [791, 435] width 232 height 40
type textarea "x"
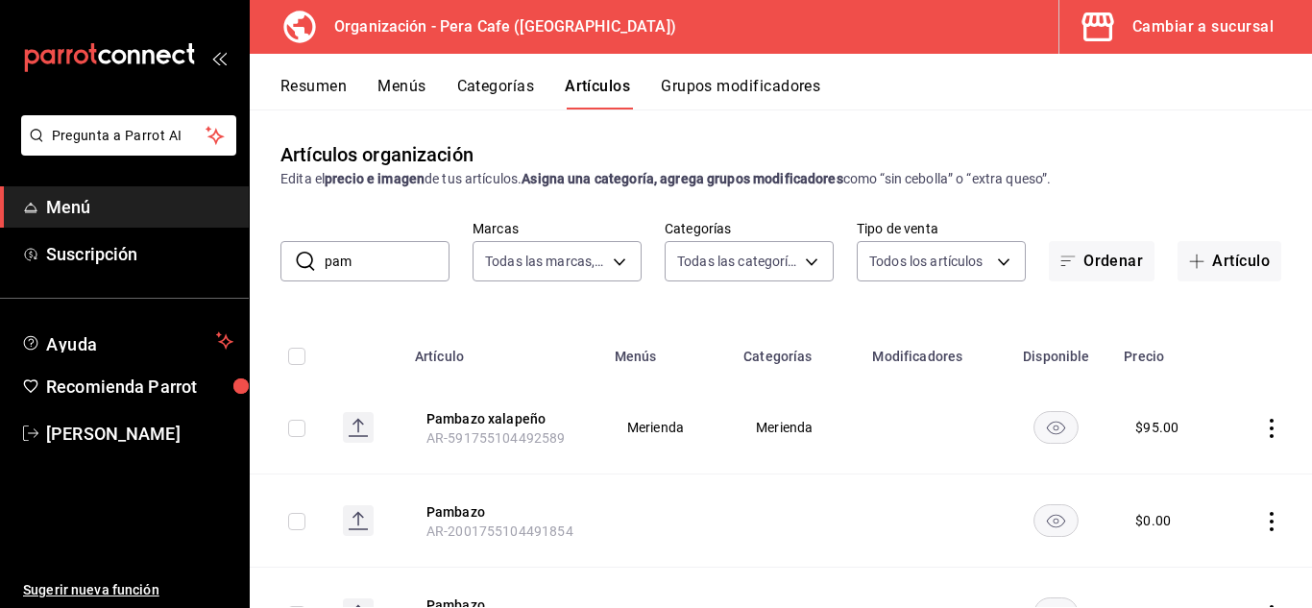
click at [396, 93] on button "Menús" at bounding box center [401, 93] width 48 height 33
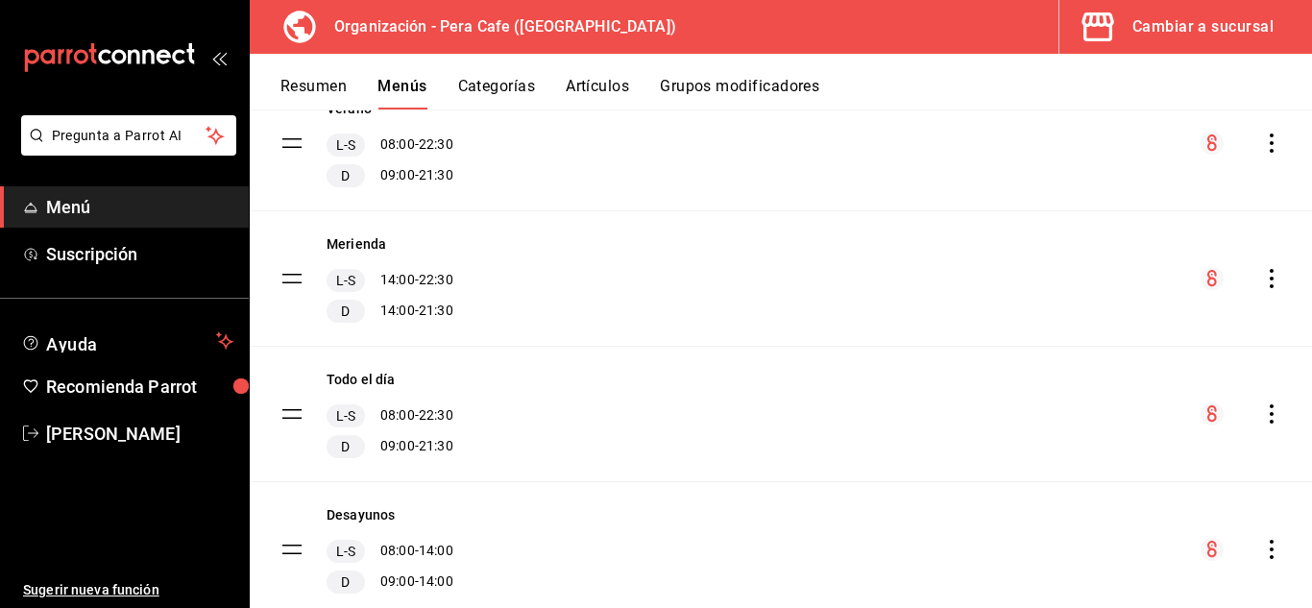
scroll to position [607, 0]
click at [1262, 276] on icon "actions" at bounding box center [1271, 277] width 19 height 19
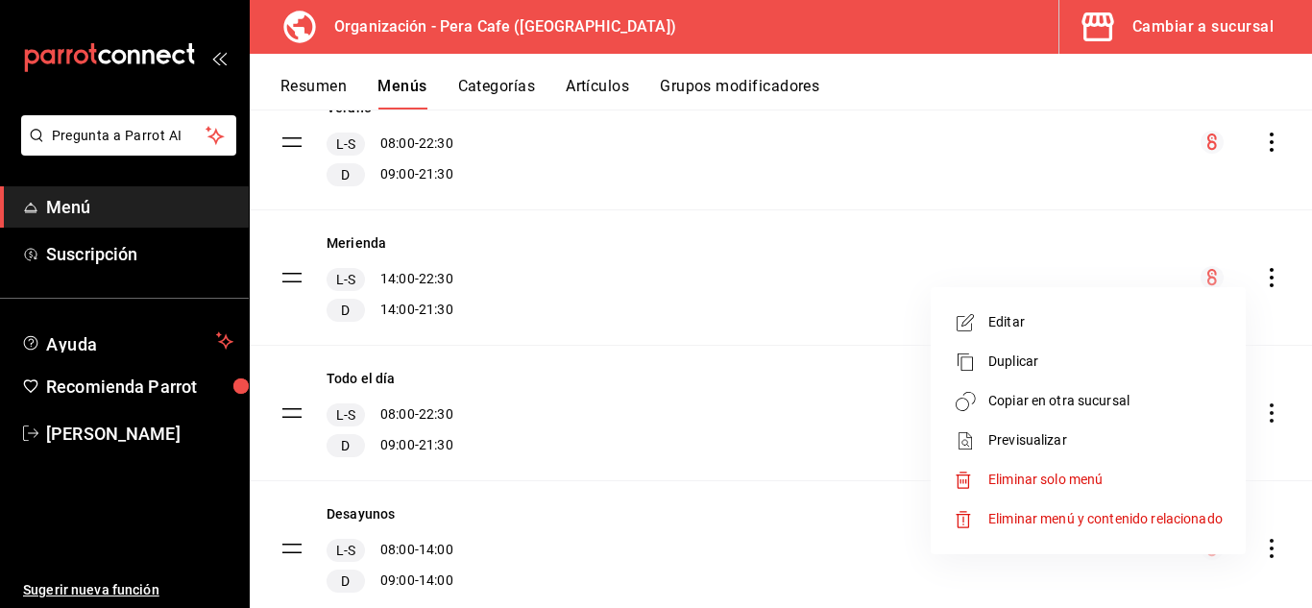
click at [1020, 398] on span "Copiar en otra sucursal" at bounding box center [1105, 401] width 234 height 20
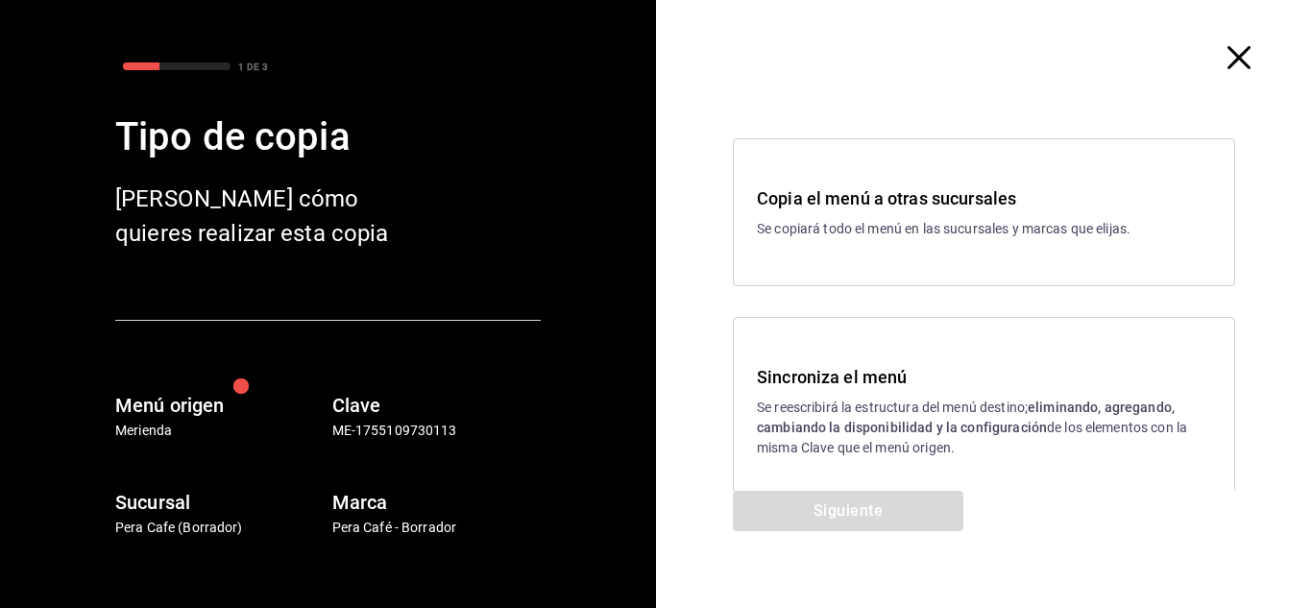
click at [809, 446] on p "Se reescribirá la estructura del menú destino; eliminando, agregando, cambiando…" at bounding box center [984, 428] width 454 height 61
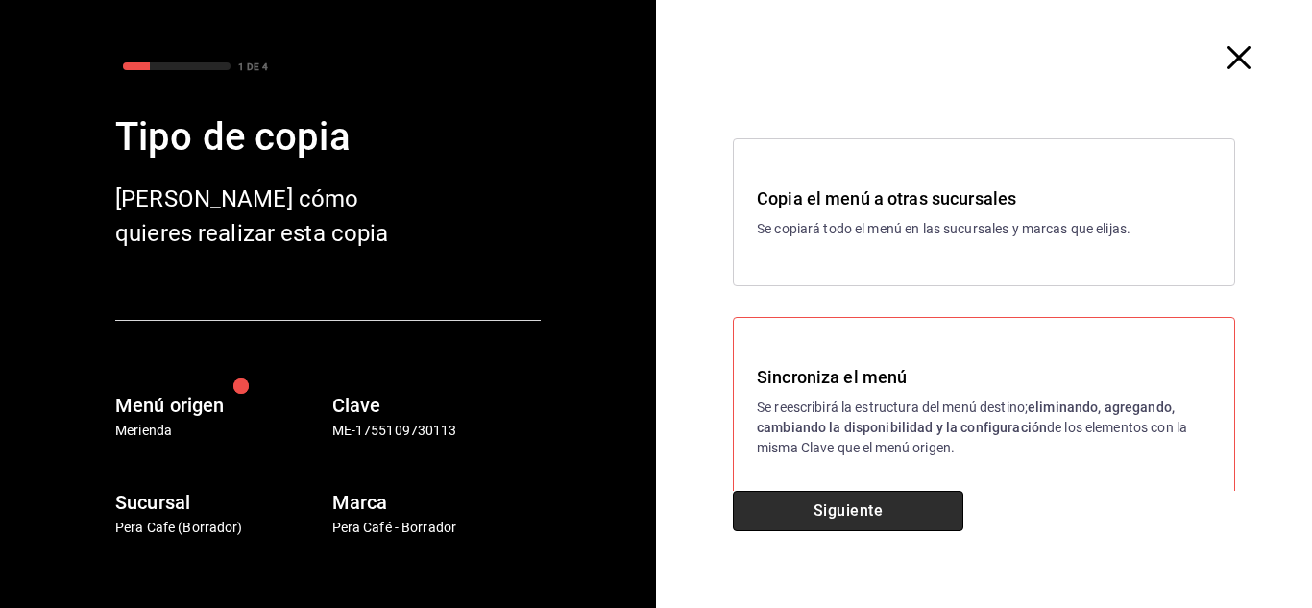
click at [821, 498] on button "Siguiente" at bounding box center [848, 511] width 230 height 40
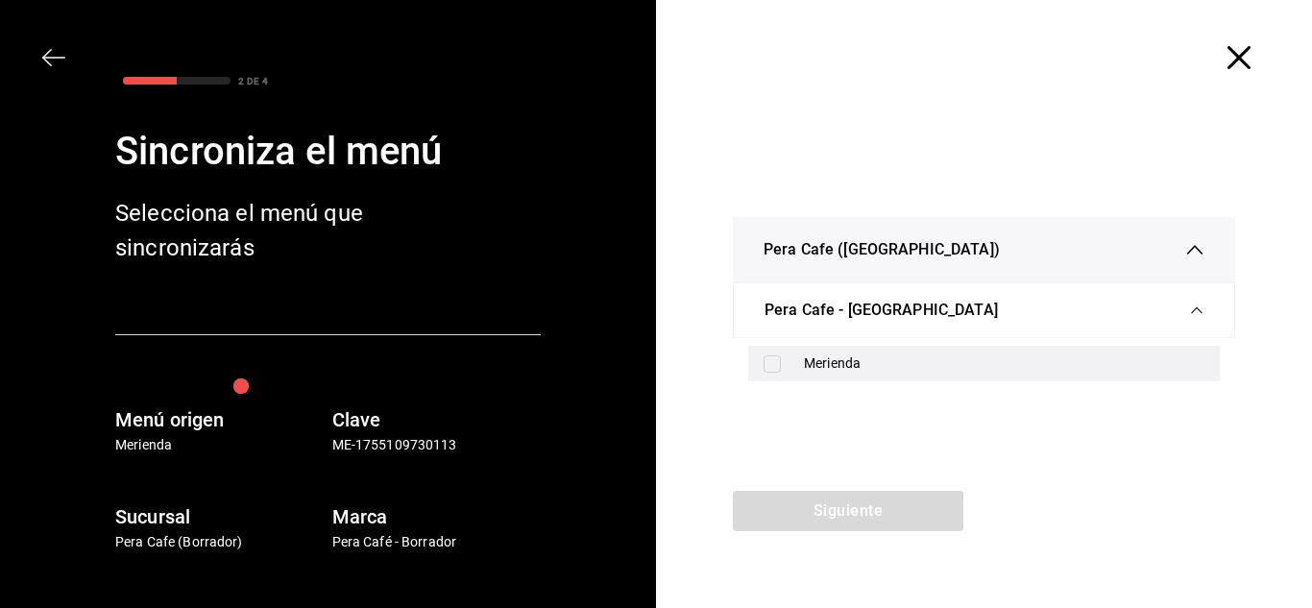
click at [834, 370] on div "Merienda" at bounding box center [984, 364] width 472 height 36
checkbox input "true"
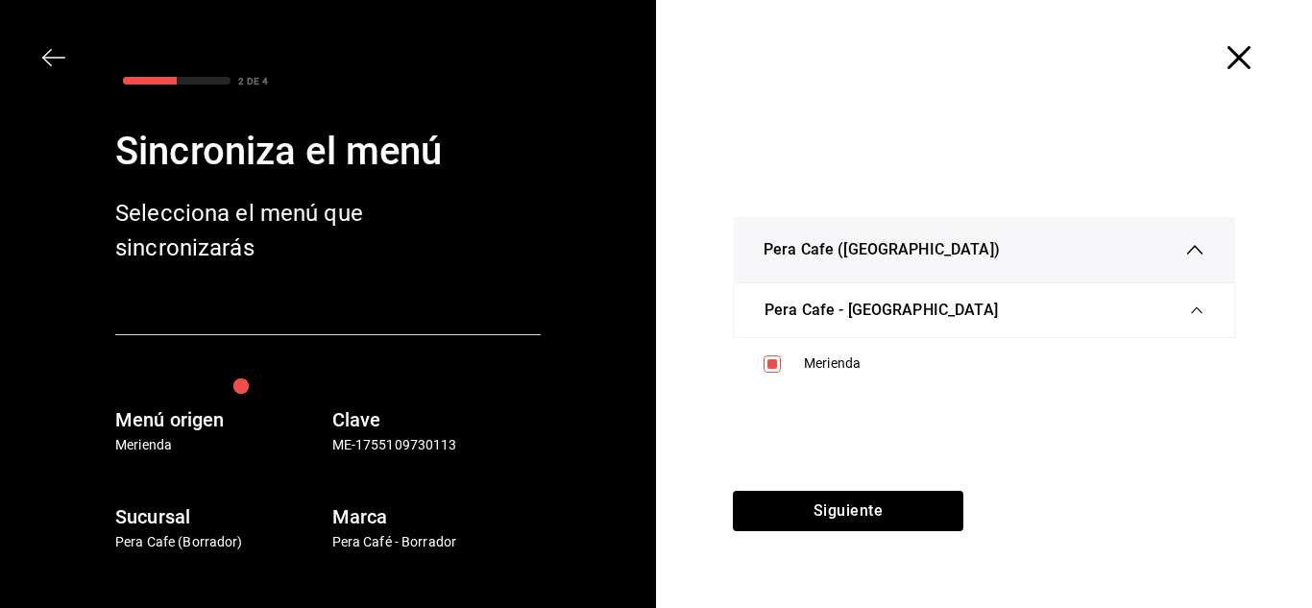
click at [866, 552] on div "Siguiente" at bounding box center [848, 549] width 384 height 117
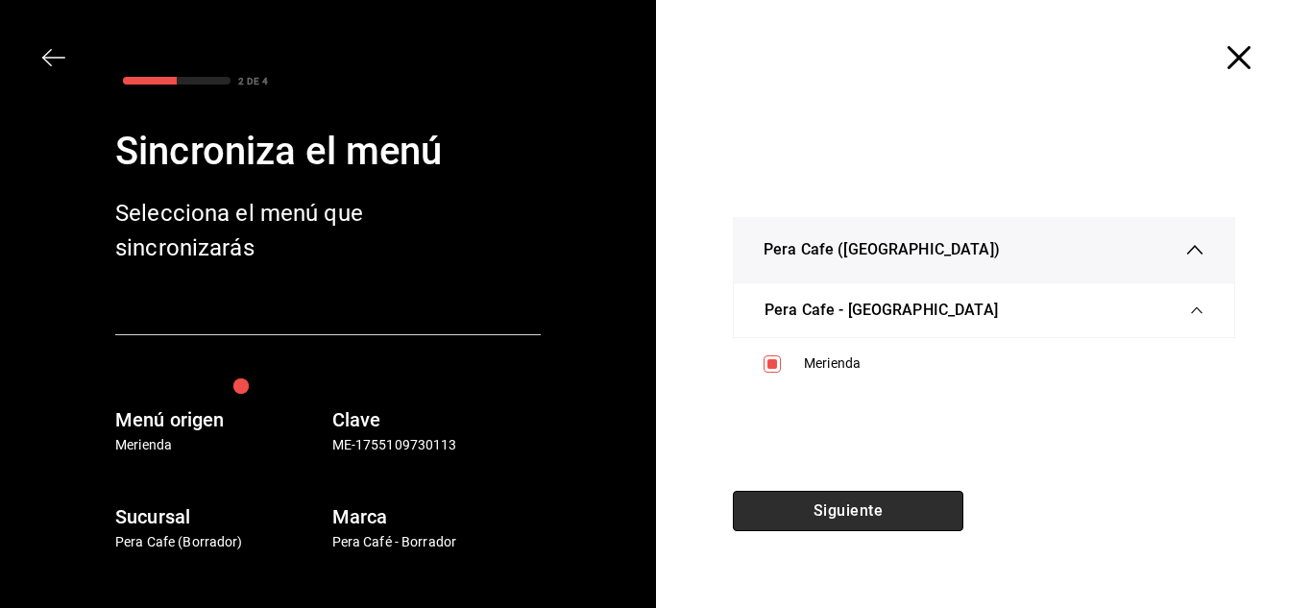
click at [865, 522] on button "Siguiente" at bounding box center [848, 511] width 230 height 40
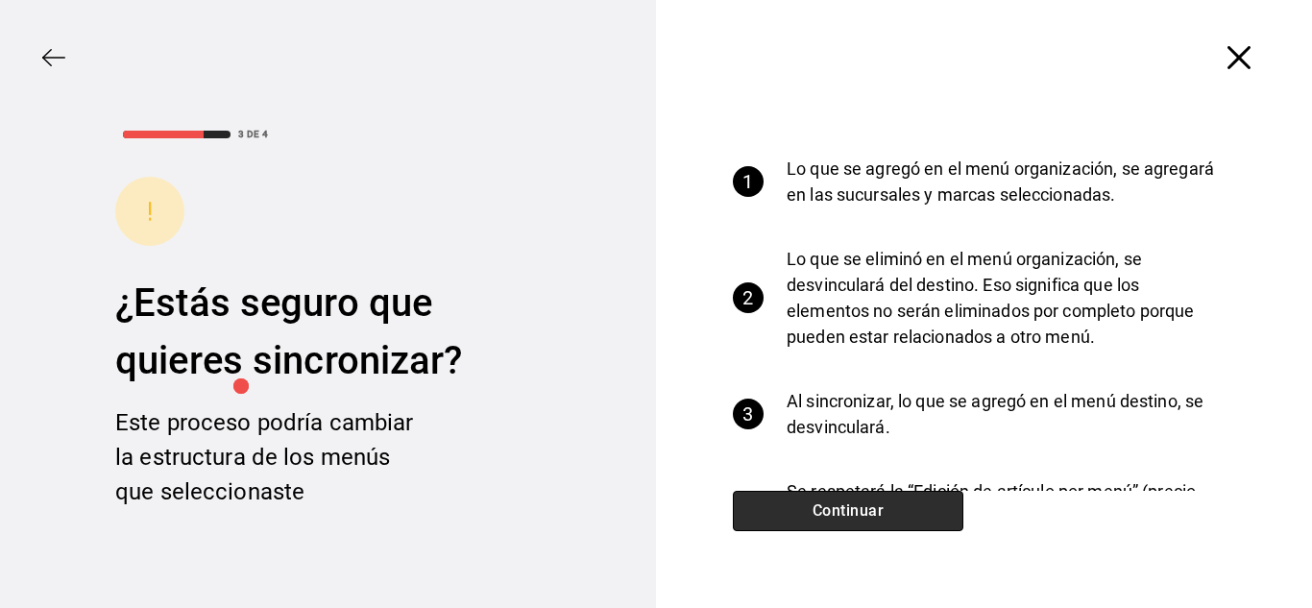
click at [864, 522] on button "Continuar" at bounding box center [848, 511] width 230 height 40
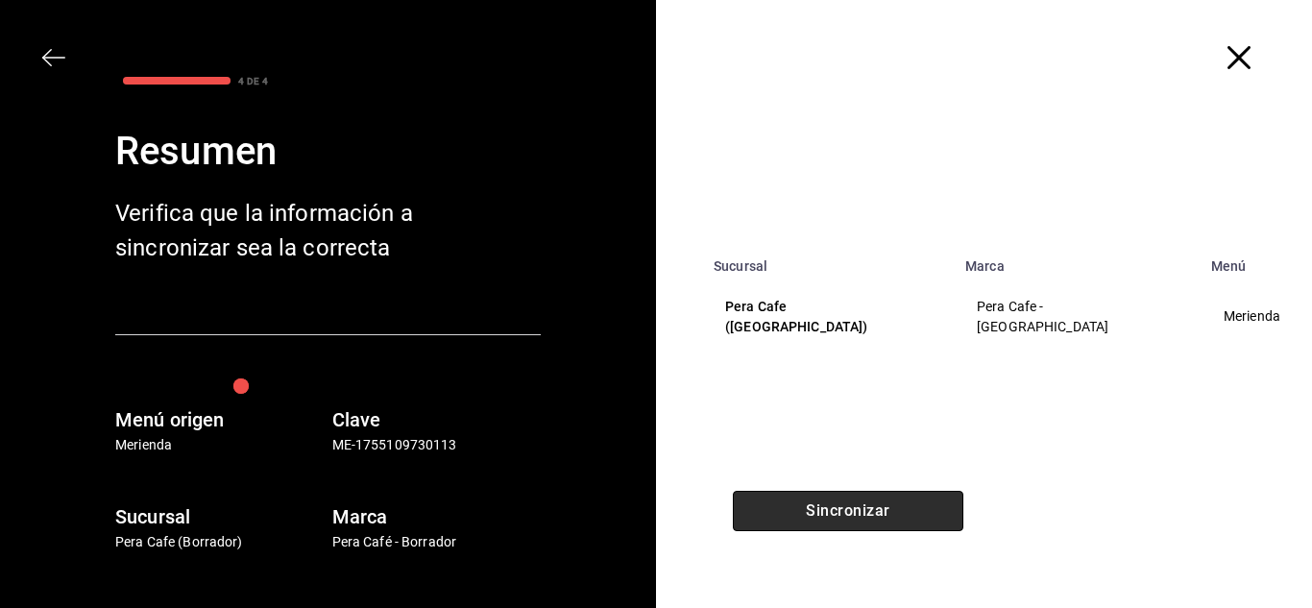
click at [848, 513] on button "Sincronizar" at bounding box center [848, 511] width 230 height 40
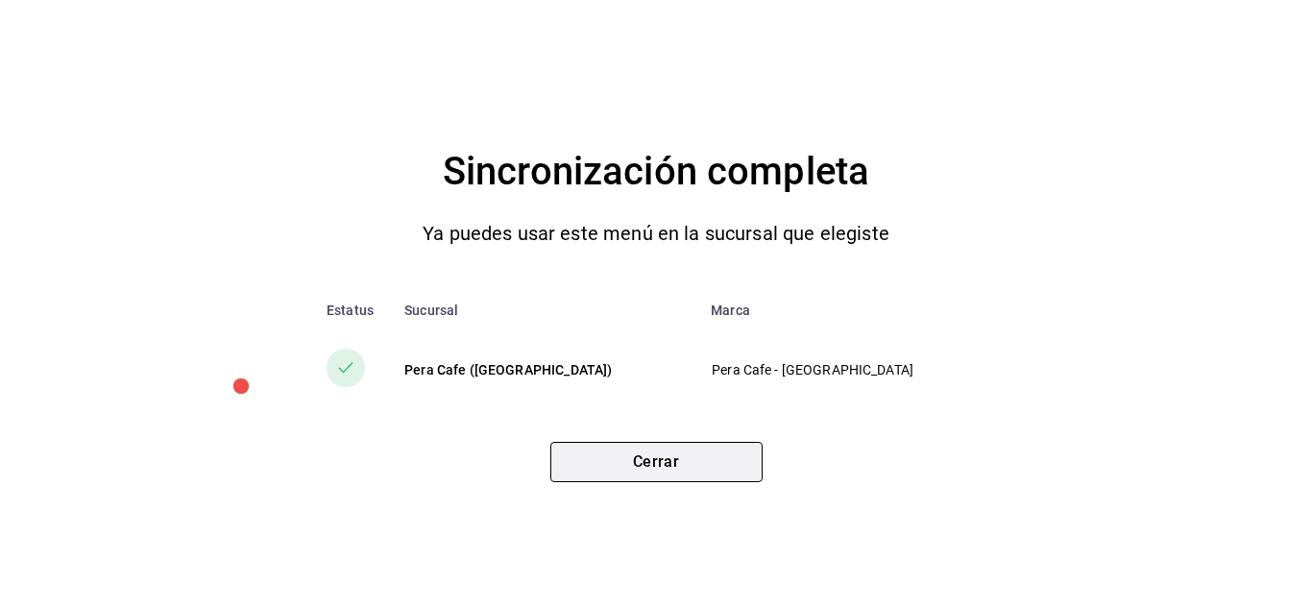
click at [660, 453] on button "Cerrar" at bounding box center [656, 462] width 212 height 40
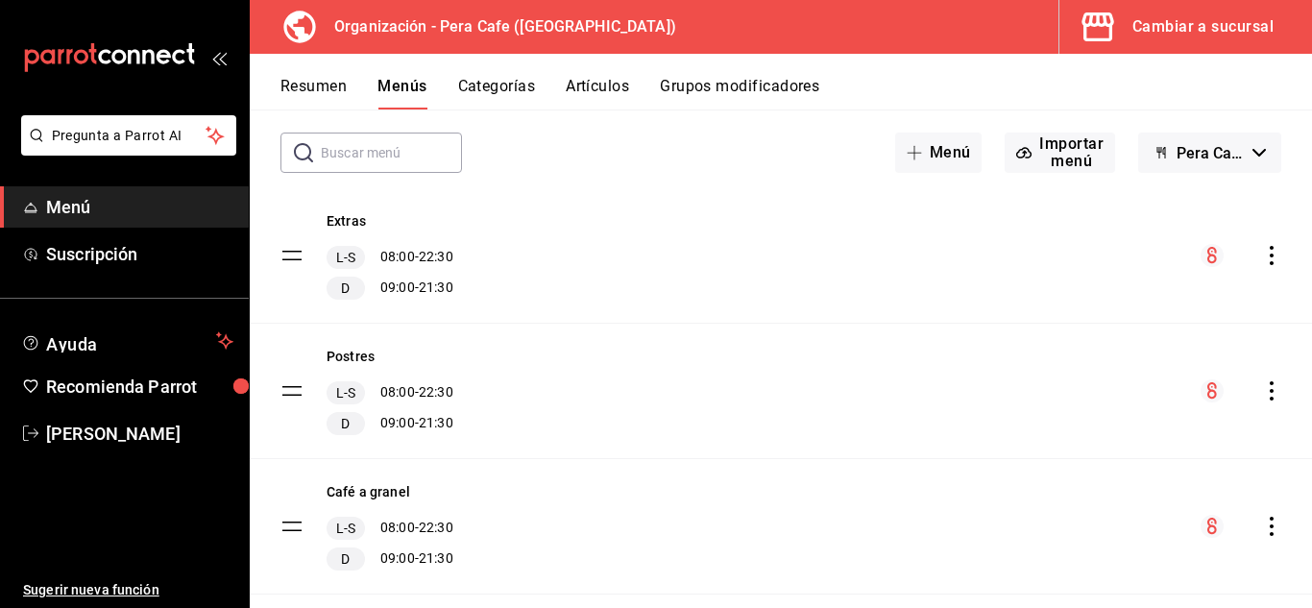
scroll to position [0, 0]
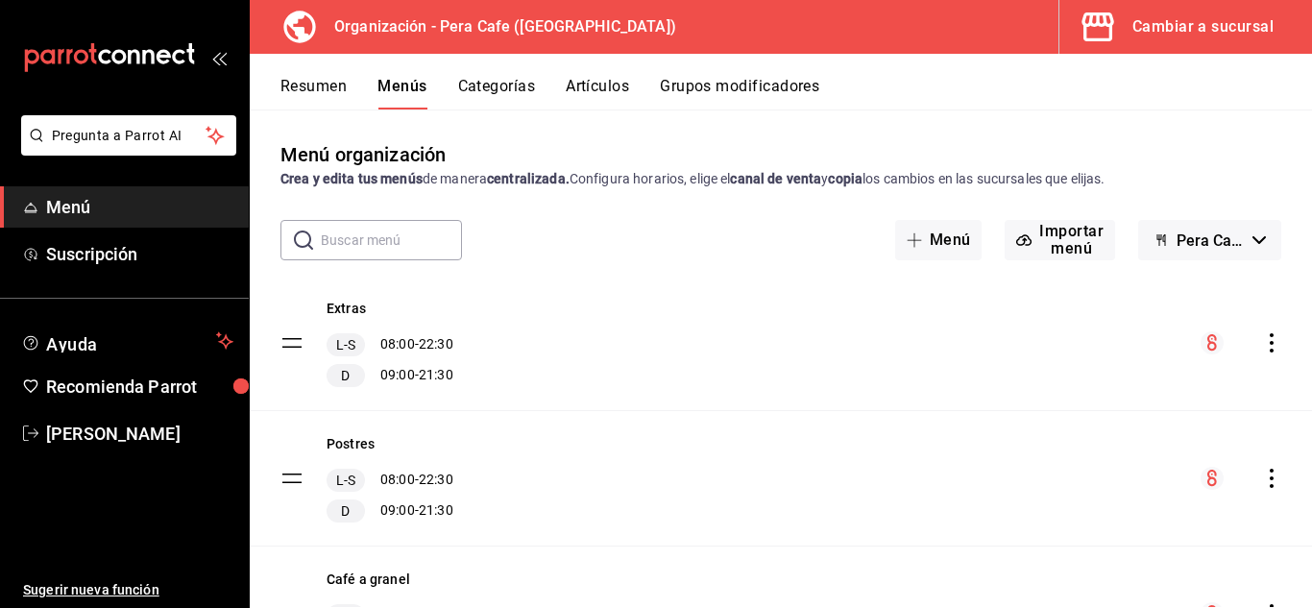
click at [1234, 44] on button "Cambiar a sucursal" at bounding box center [1177, 27] width 237 height 54
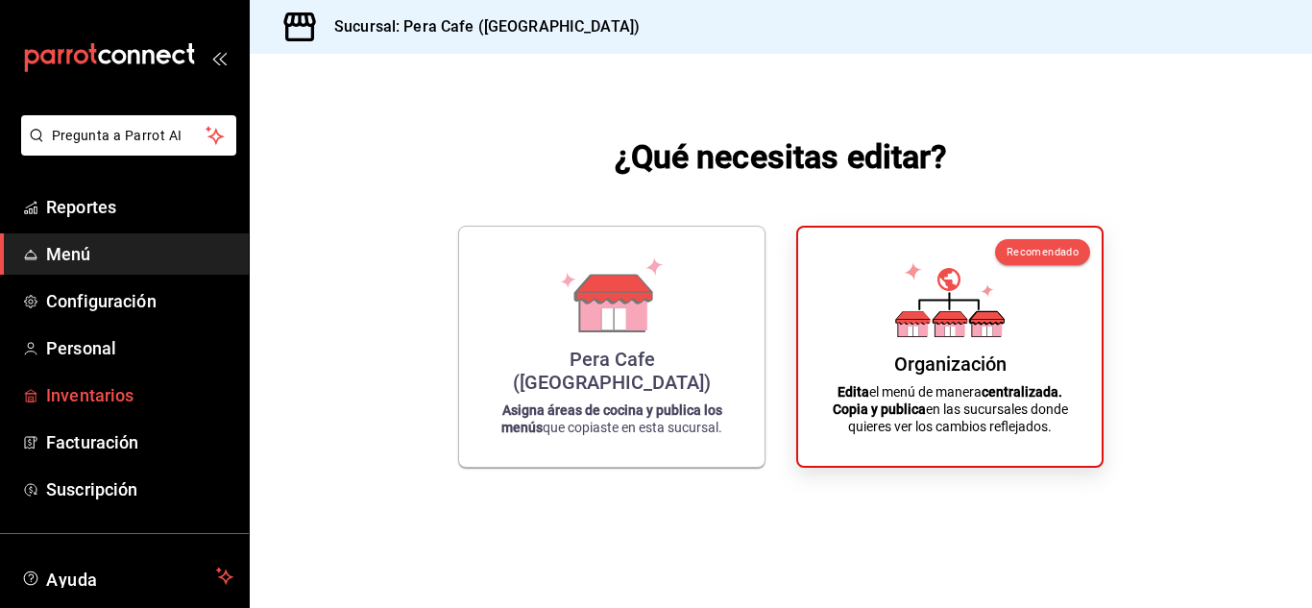
click at [94, 406] on span "Inventarios" at bounding box center [139, 395] width 187 height 26
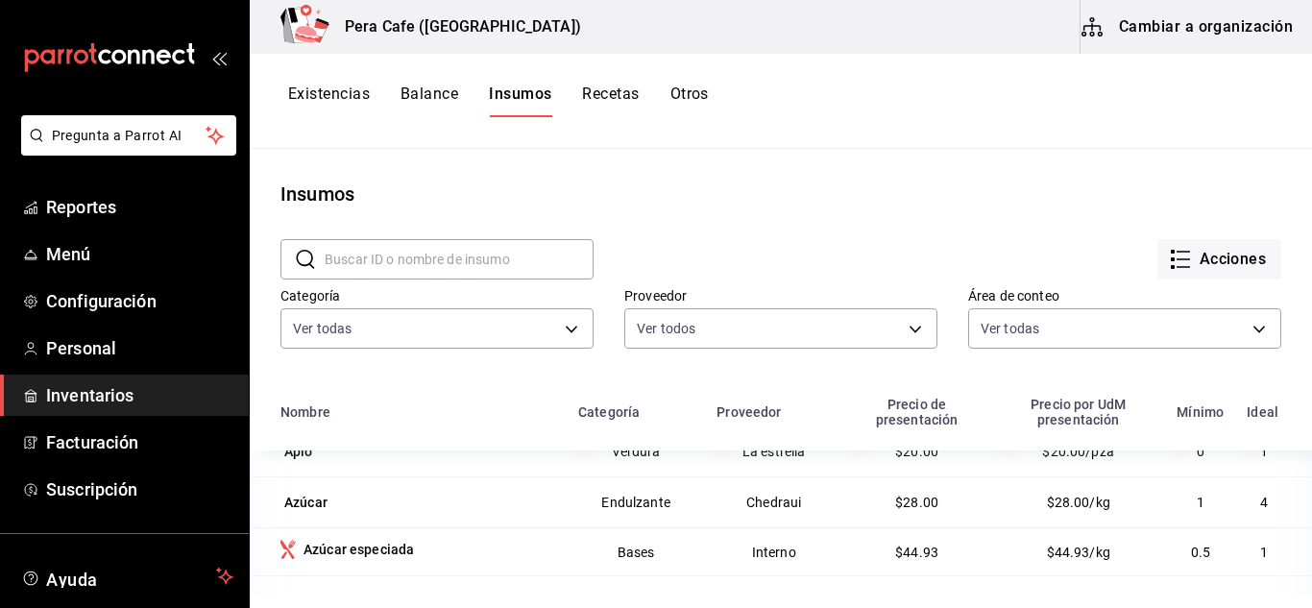
scroll to position [236, 0]
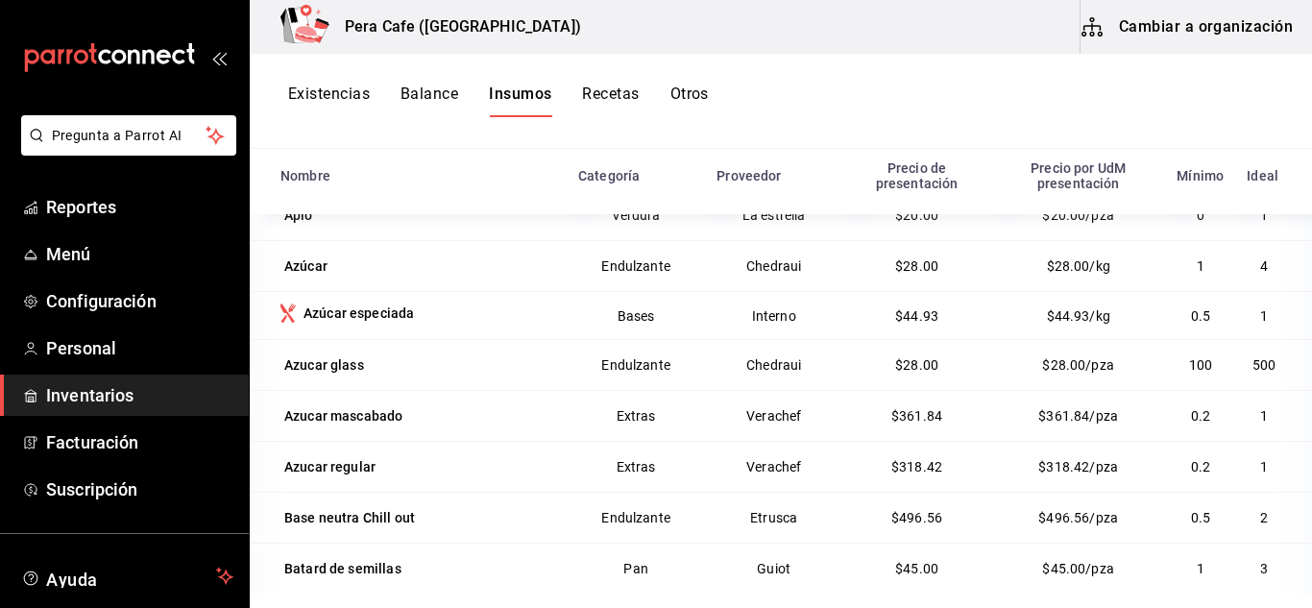
click at [422, 84] on div "Existencias Balance Insumos Recetas Otros" at bounding box center [781, 101] width 1062 height 95
click at [440, 106] on button "Balance" at bounding box center [429, 101] width 58 height 33
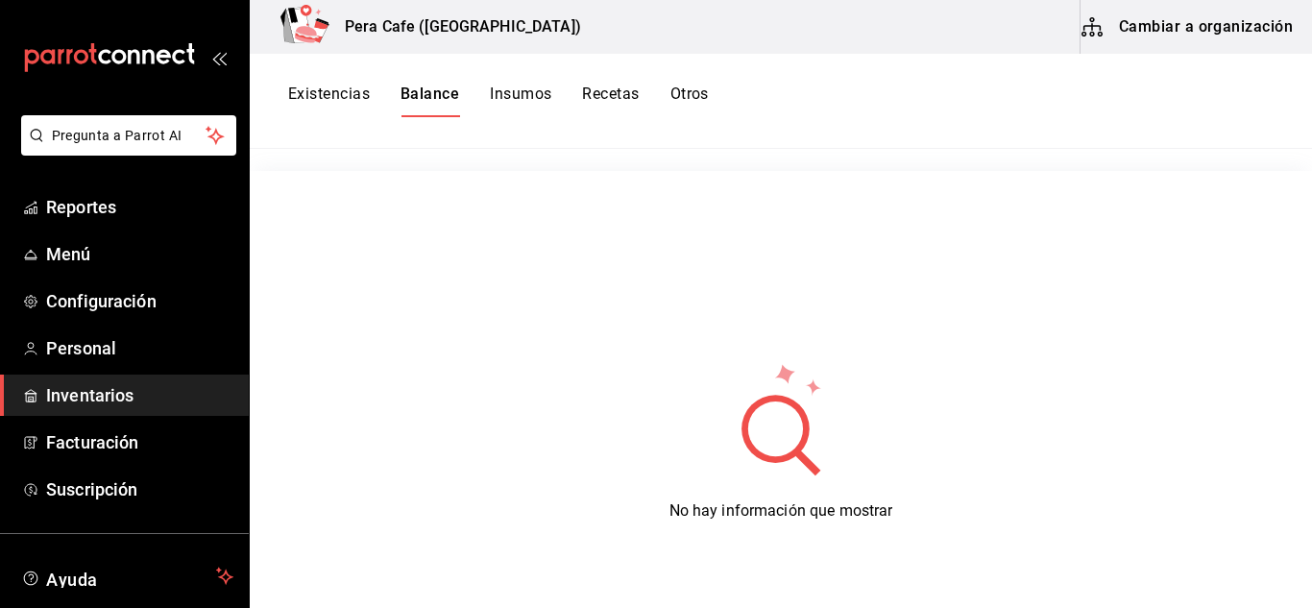
click at [338, 99] on button "Existencias" at bounding box center [329, 101] width 82 height 33
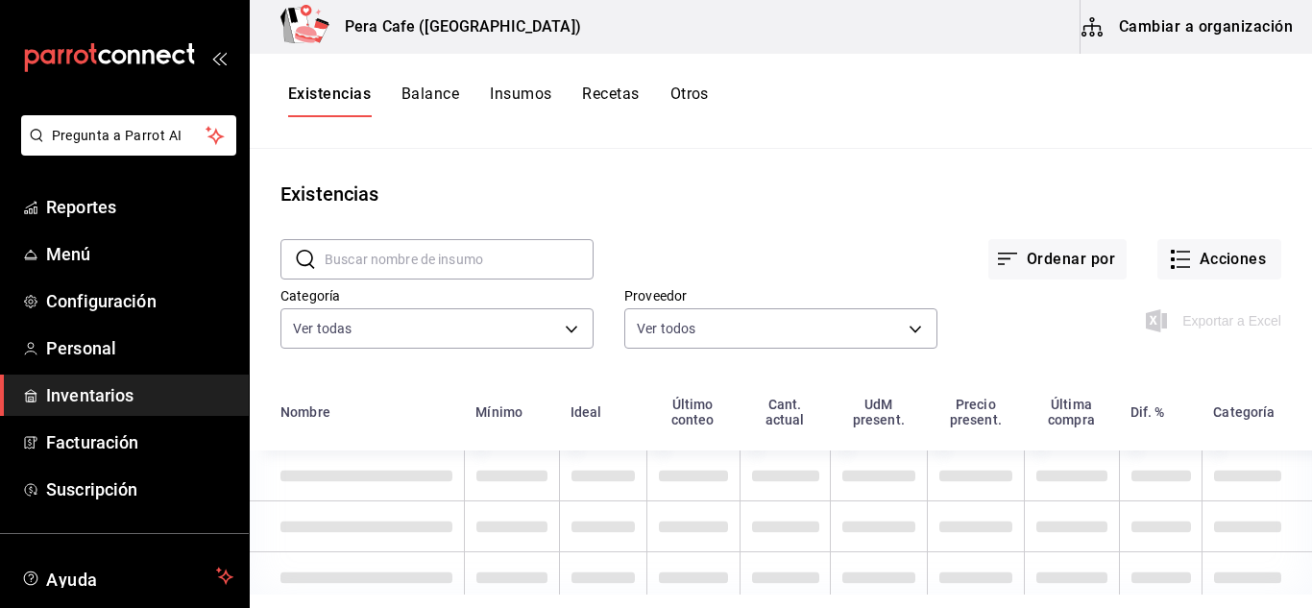
click at [1197, 36] on button "Cambiar a organización" at bounding box center [1188, 27] width 216 height 54
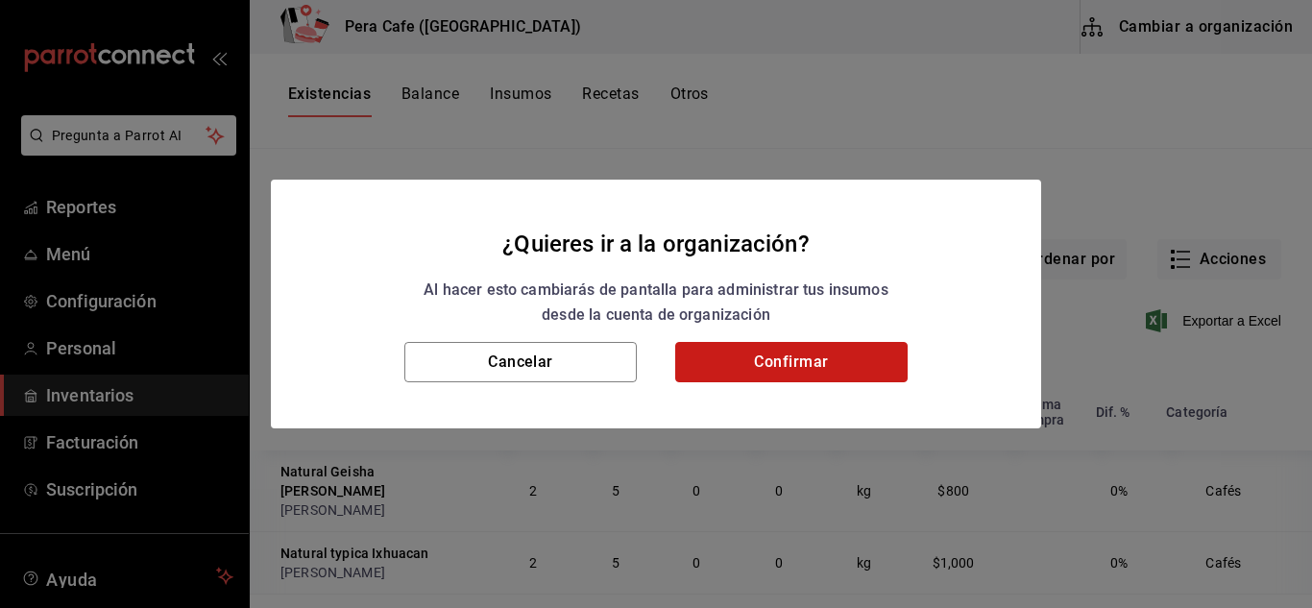
click at [811, 381] on button "Confirmar" at bounding box center [791, 362] width 232 height 40
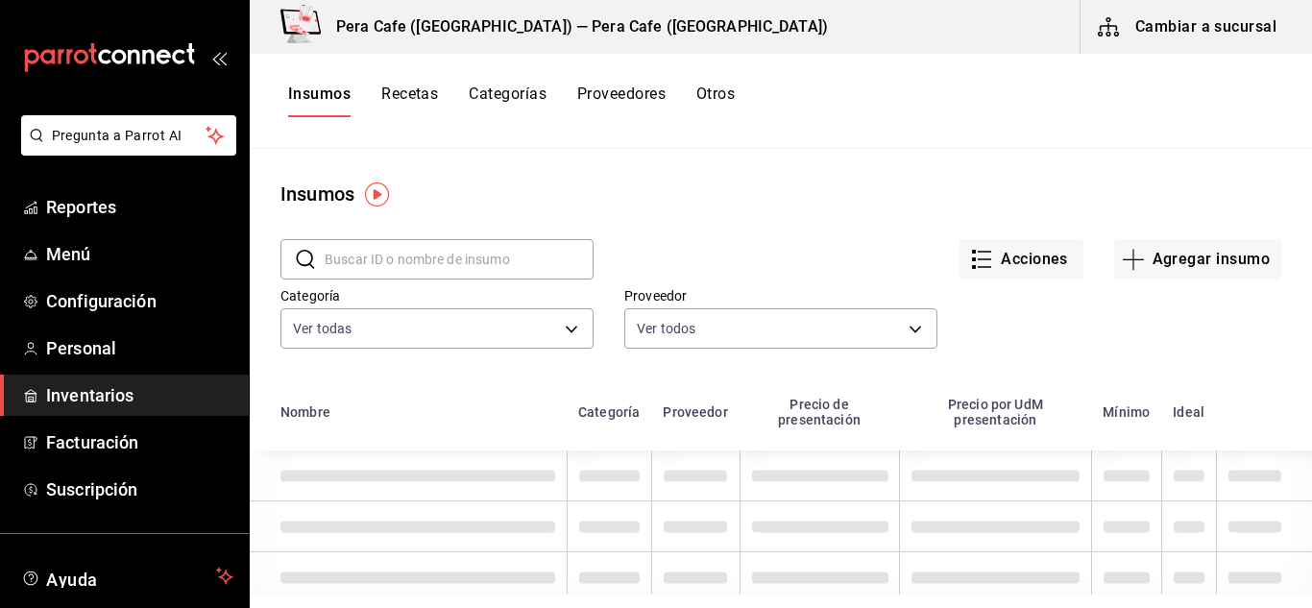
click at [425, 92] on button "Recetas" at bounding box center [409, 101] width 57 height 33
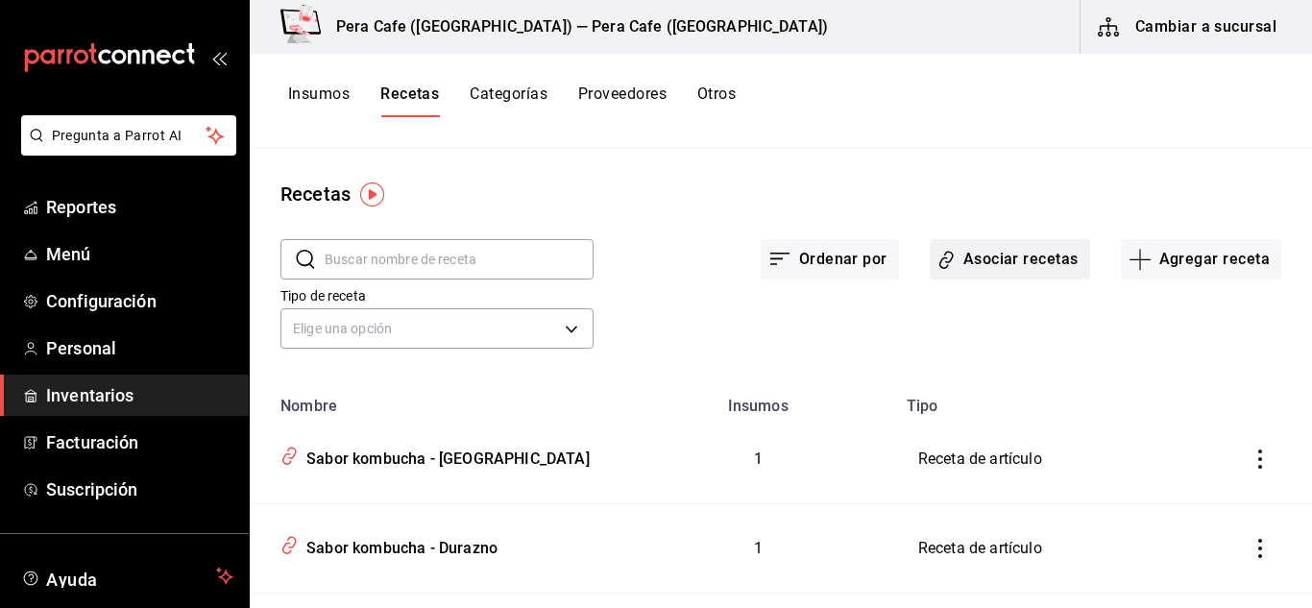
click at [1065, 271] on button "Asociar recetas" at bounding box center [1010, 259] width 160 height 40
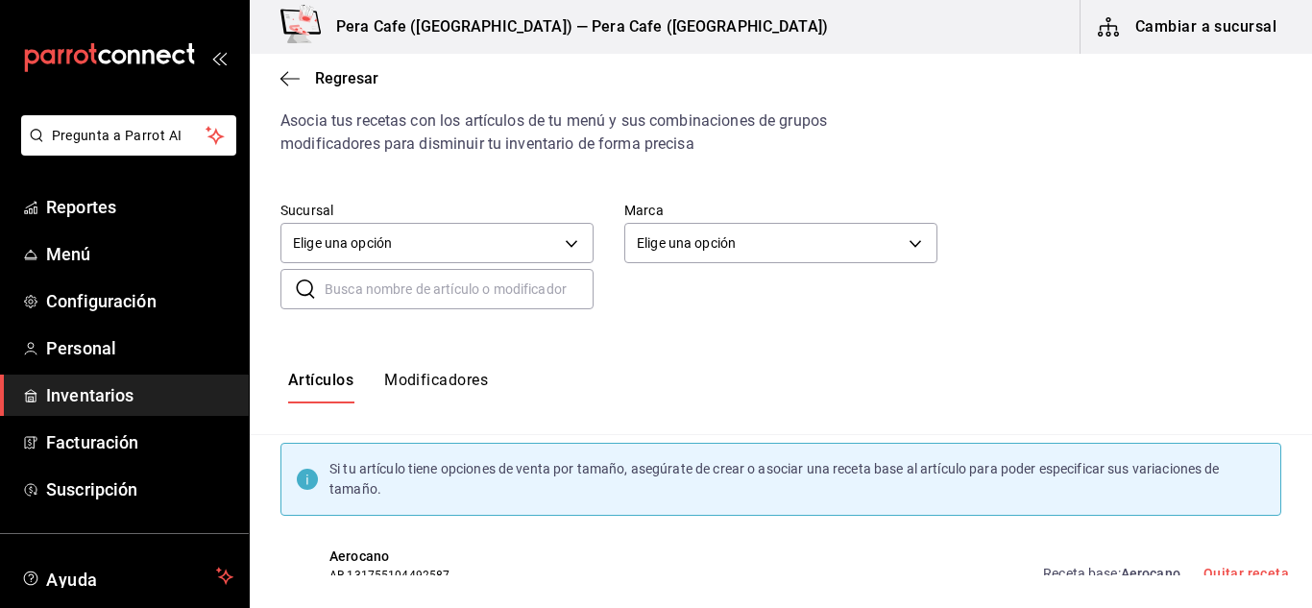
scroll to position [85, 0]
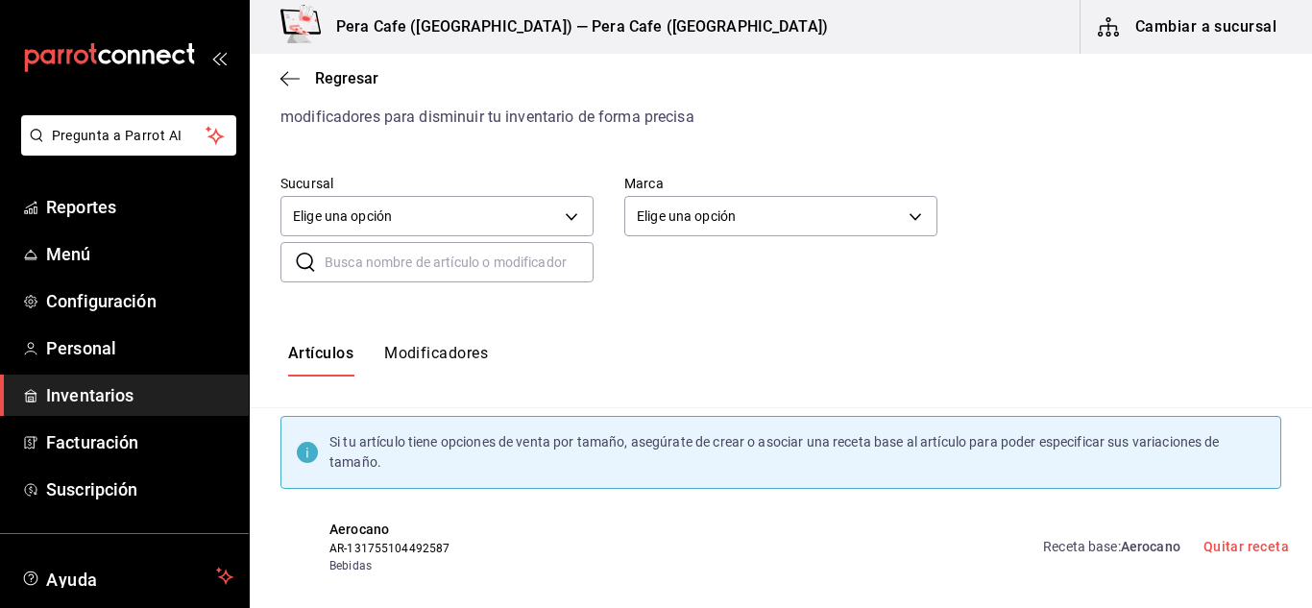
click at [479, 354] on button "Modificadores" at bounding box center [436, 360] width 104 height 33
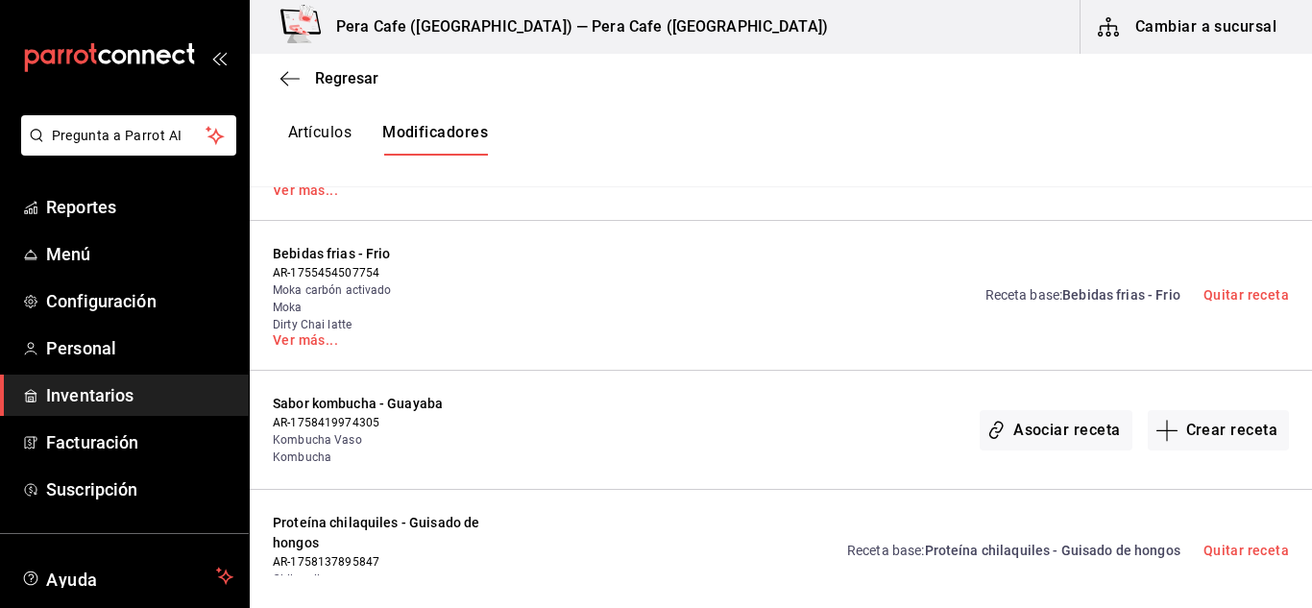
scroll to position [1934, 0]
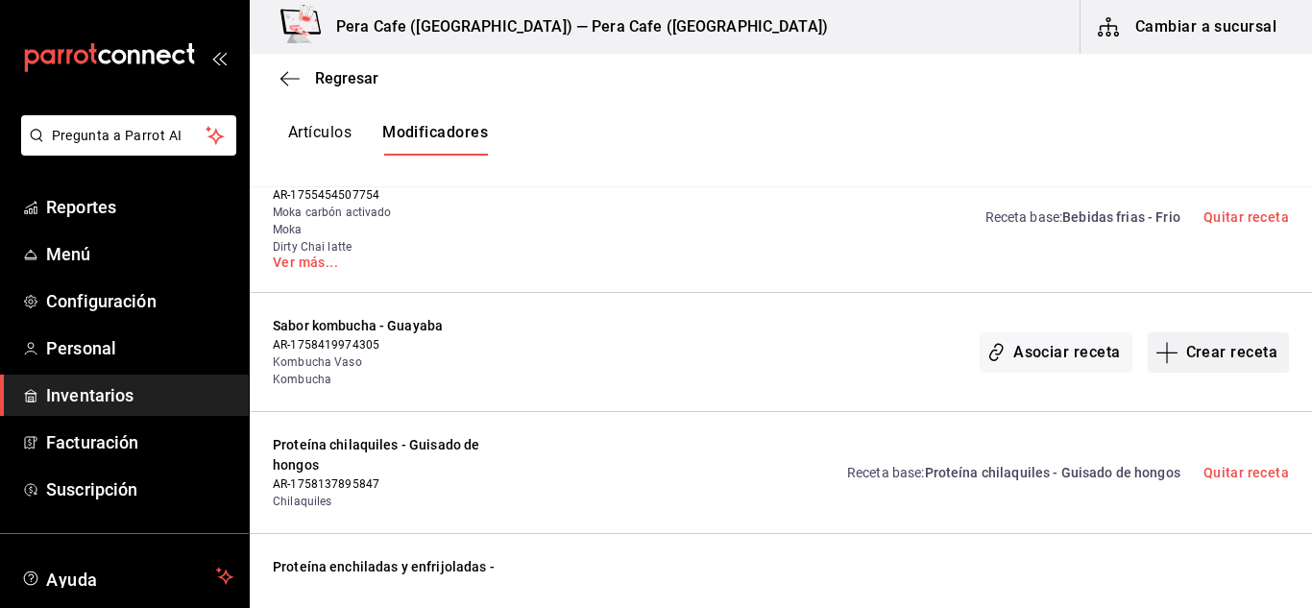
click at [1201, 332] on button "Crear receta" at bounding box center [1219, 352] width 142 height 40
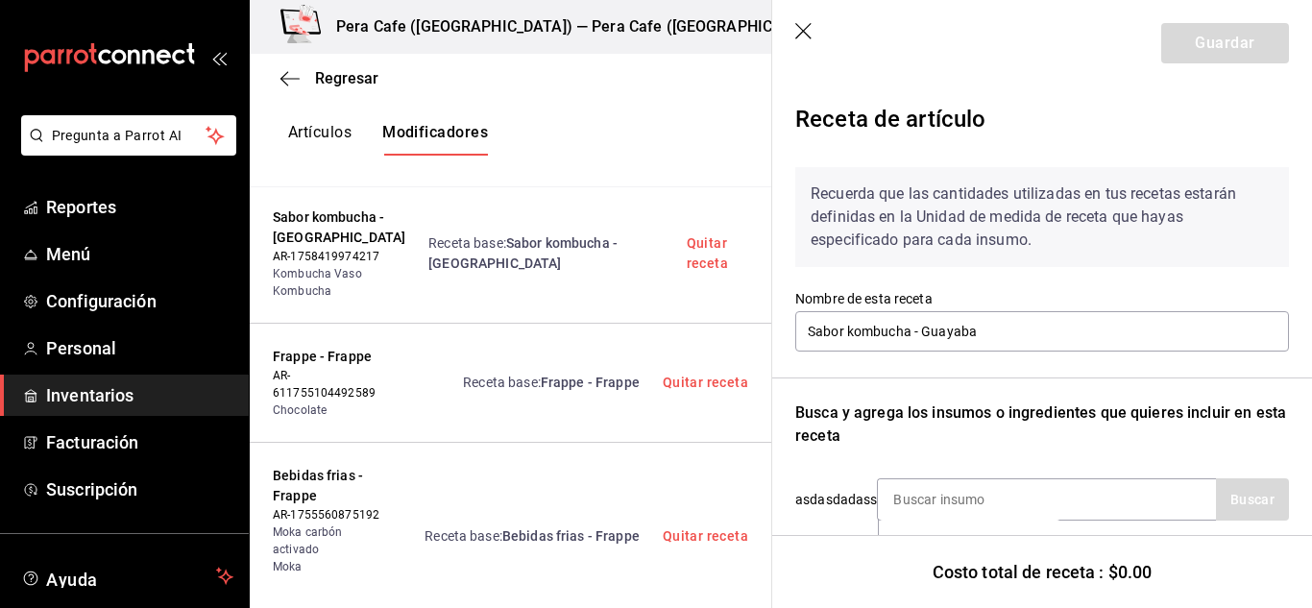
click at [814, 28] on header "Guardar" at bounding box center [1042, 43] width 540 height 86
click at [805, 31] on icon "button" at bounding box center [804, 32] width 19 height 19
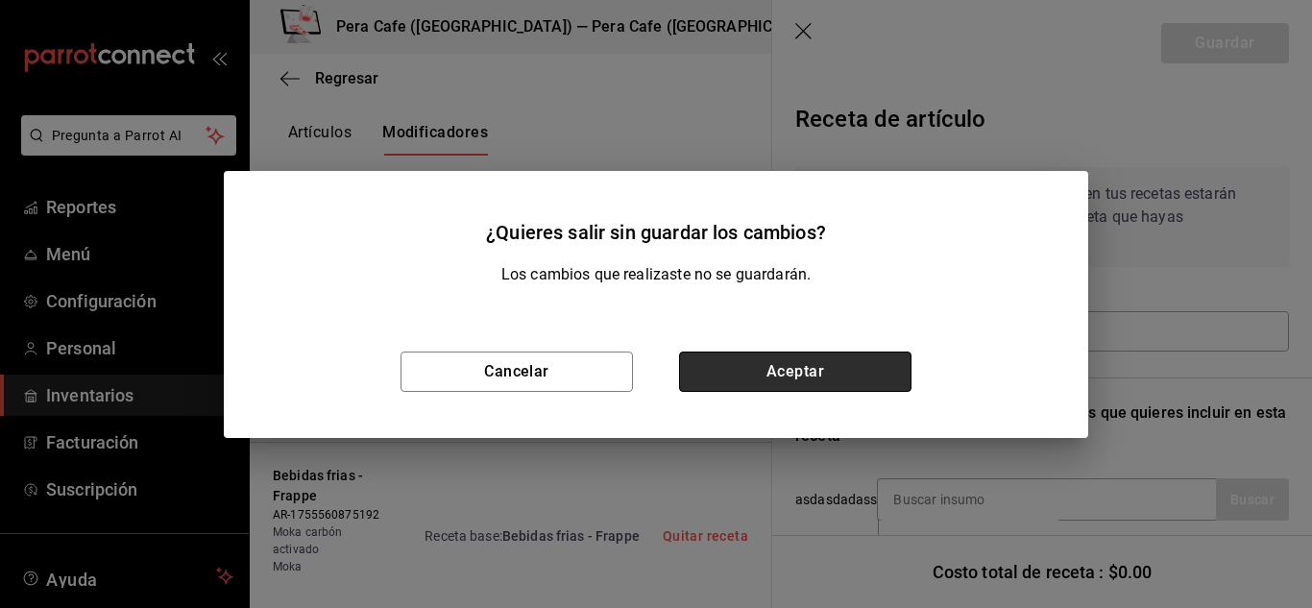
click at [808, 385] on button "Aceptar" at bounding box center [795, 372] width 232 height 40
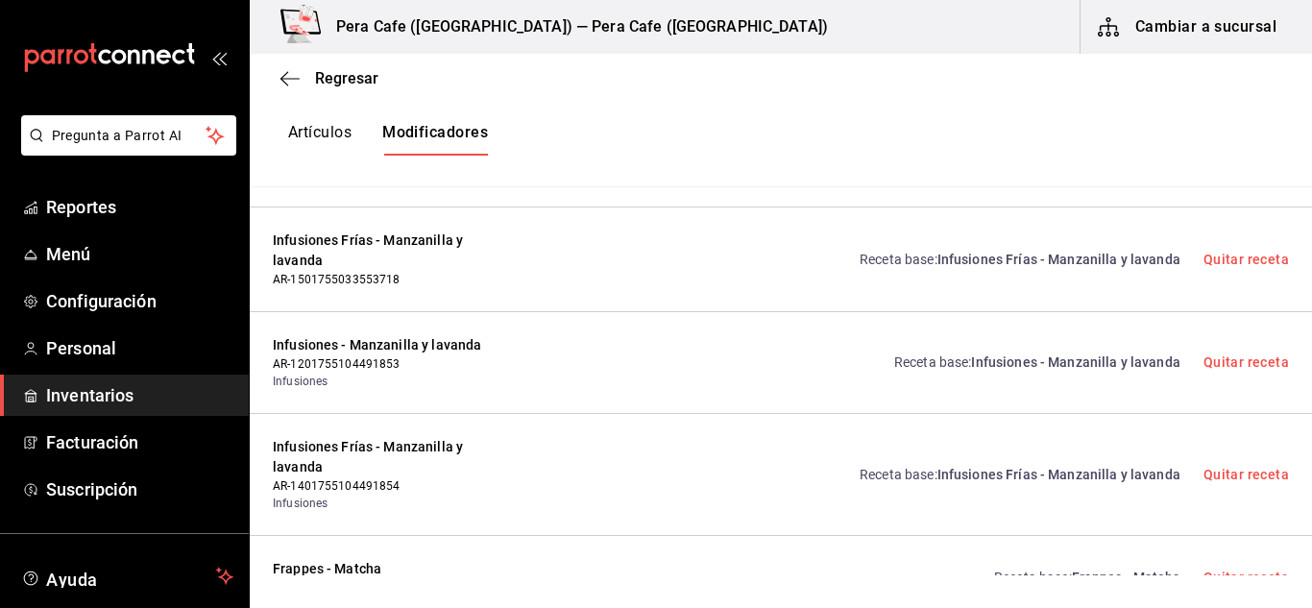
scroll to position [4941, 0]
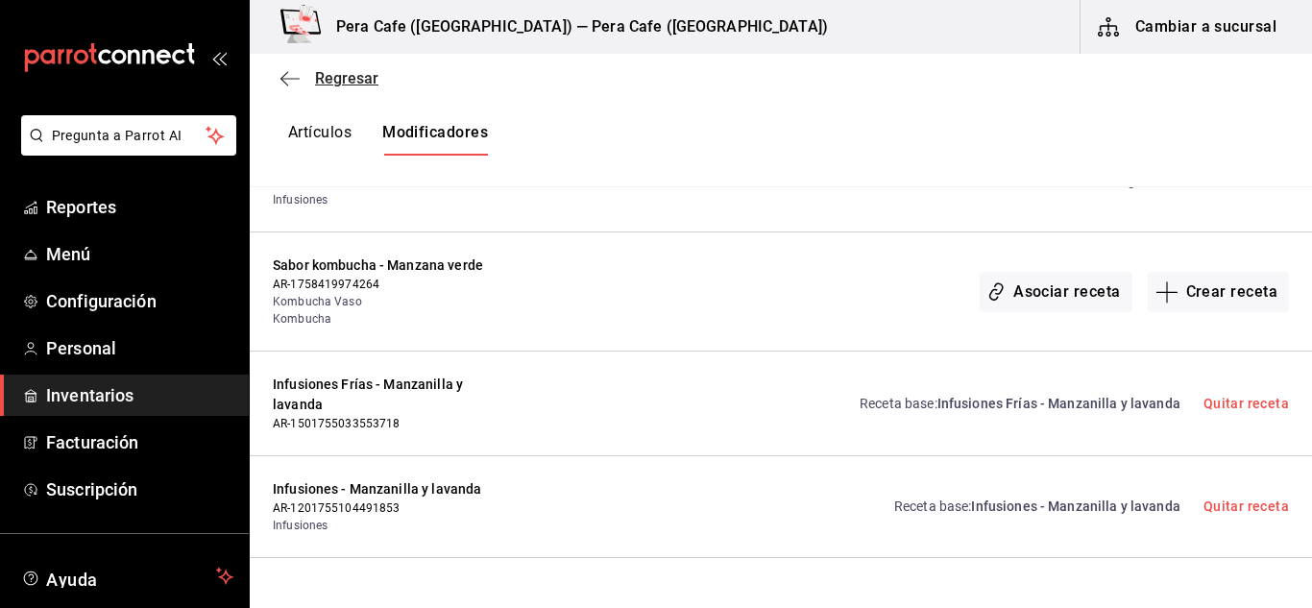
click at [291, 77] on icon "button" at bounding box center [289, 78] width 19 height 17
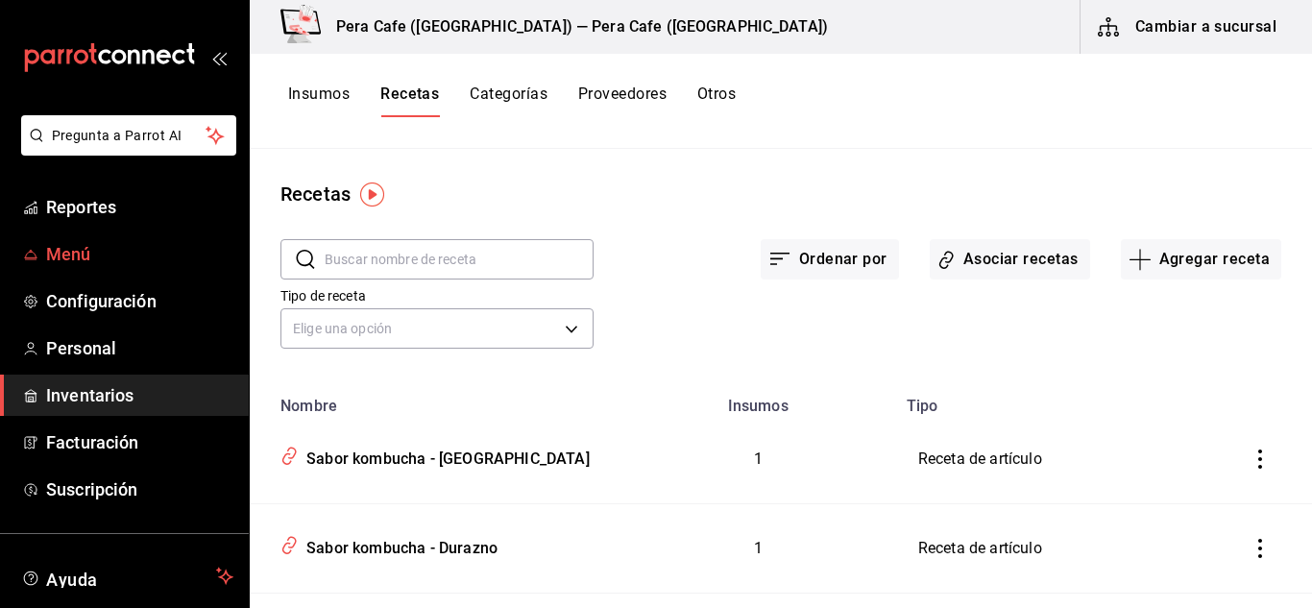
click at [80, 262] on span "Menú" at bounding box center [139, 254] width 187 height 26
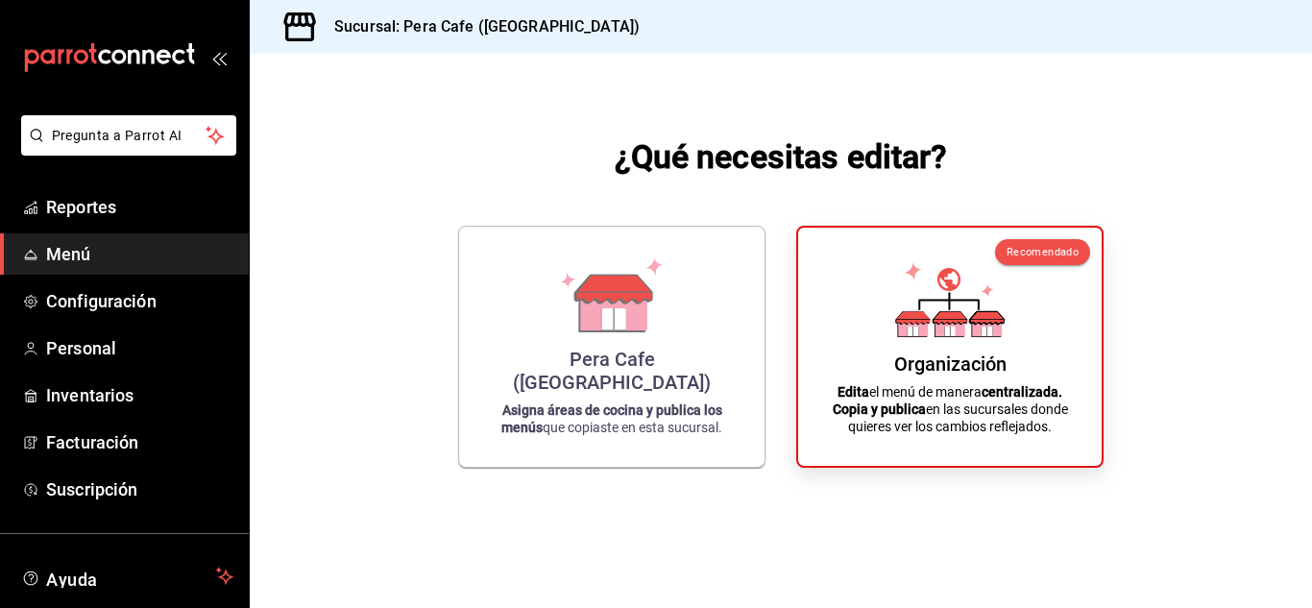
click at [1129, 368] on div "¿Qué necesitas editar? Pera Cafe (Jalapa) Asigna áreas de cocina y publica los …" at bounding box center [781, 300] width 1062 height 493
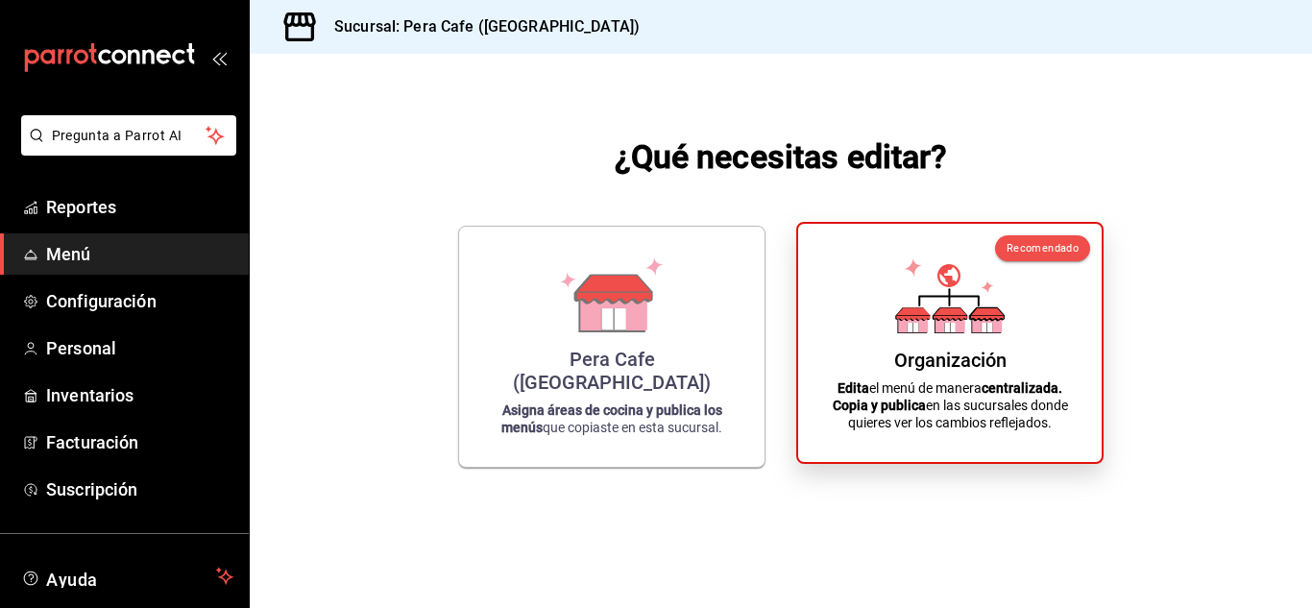
click at [1043, 371] on div "Organización Edita el menú de manera centralizada. Copia y publica en las sucur…" at bounding box center [949, 342] width 257 height 207
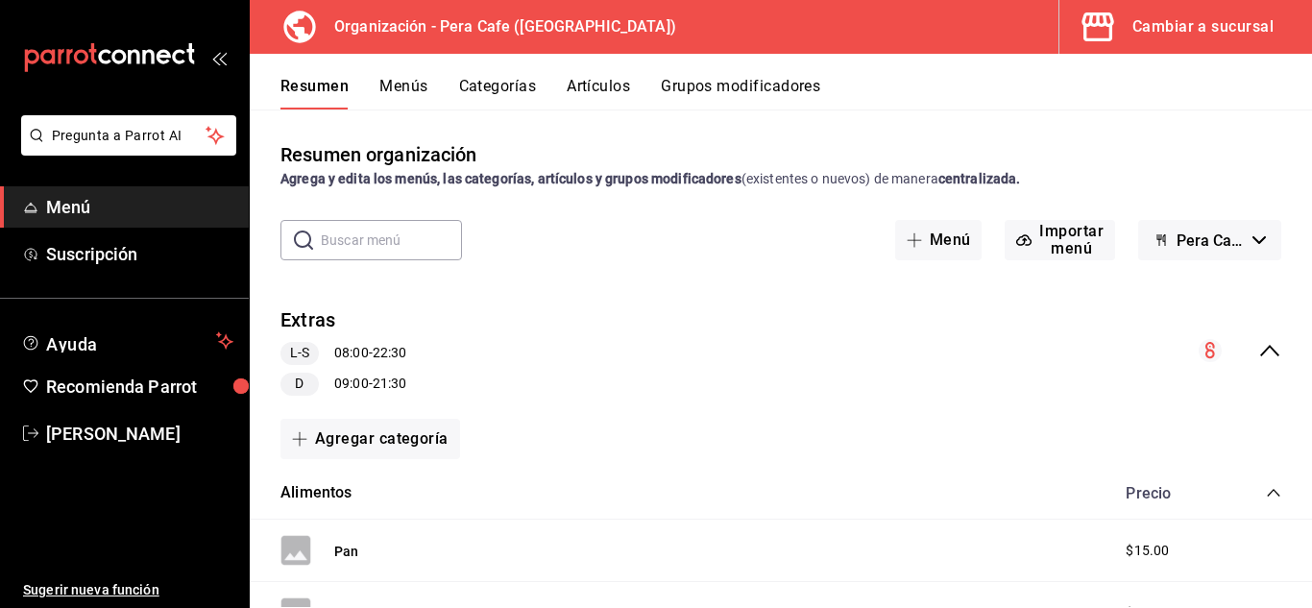
click at [714, 81] on button "Grupos modificadores" at bounding box center [740, 93] width 159 height 33
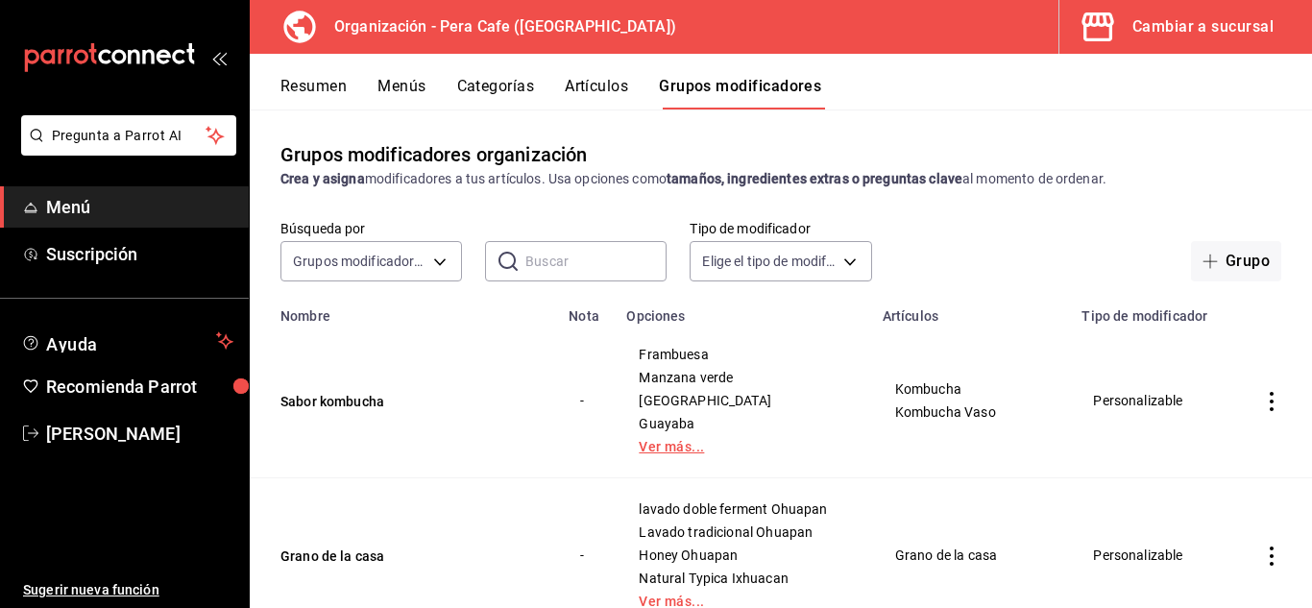
click at [665, 446] on link "Ver más..." at bounding box center [742, 446] width 207 height 13
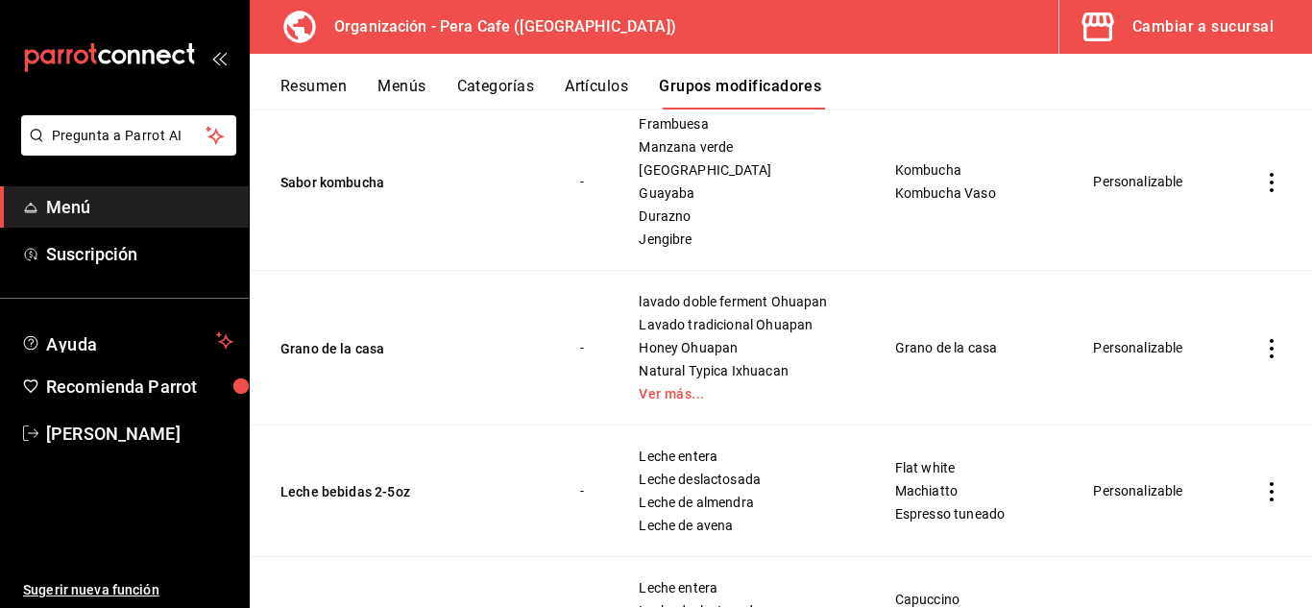
scroll to position [167, 0]
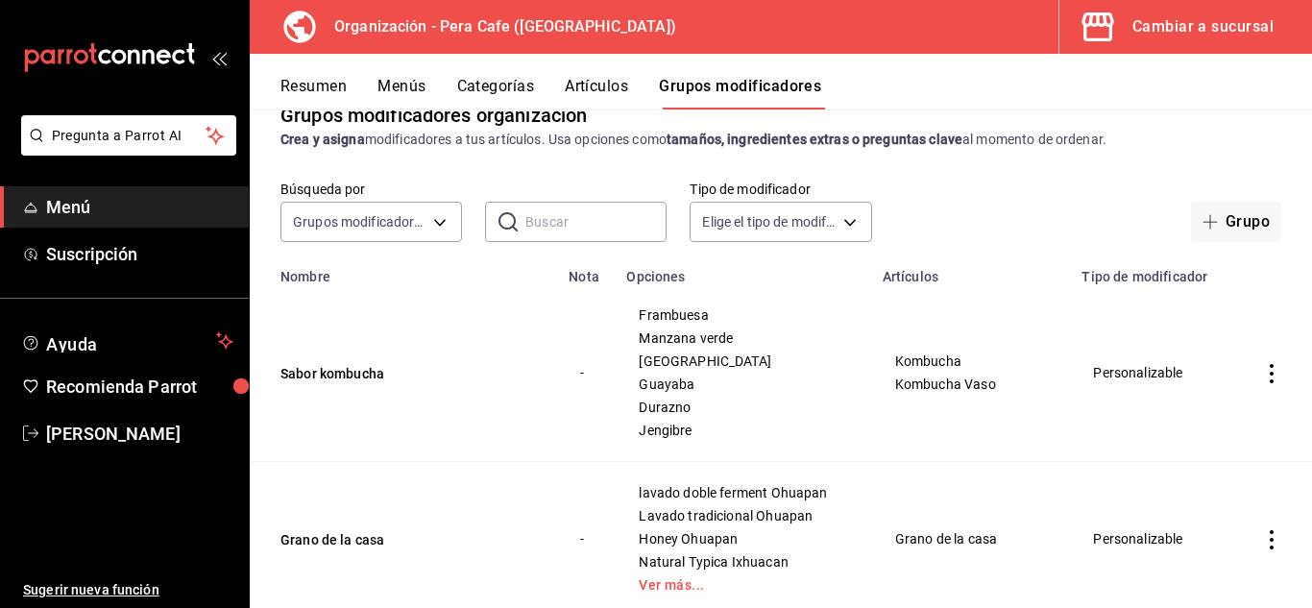
scroll to position [90, 0]
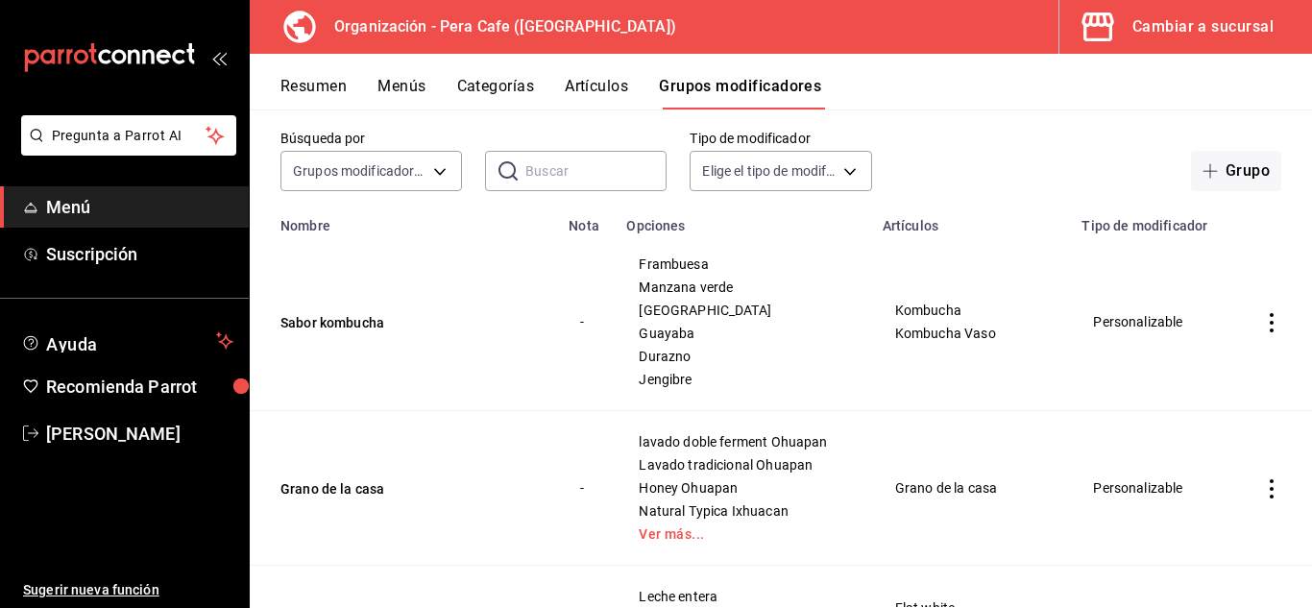
click at [1181, 29] on div "Cambiar a sucursal" at bounding box center [1202, 26] width 141 height 27
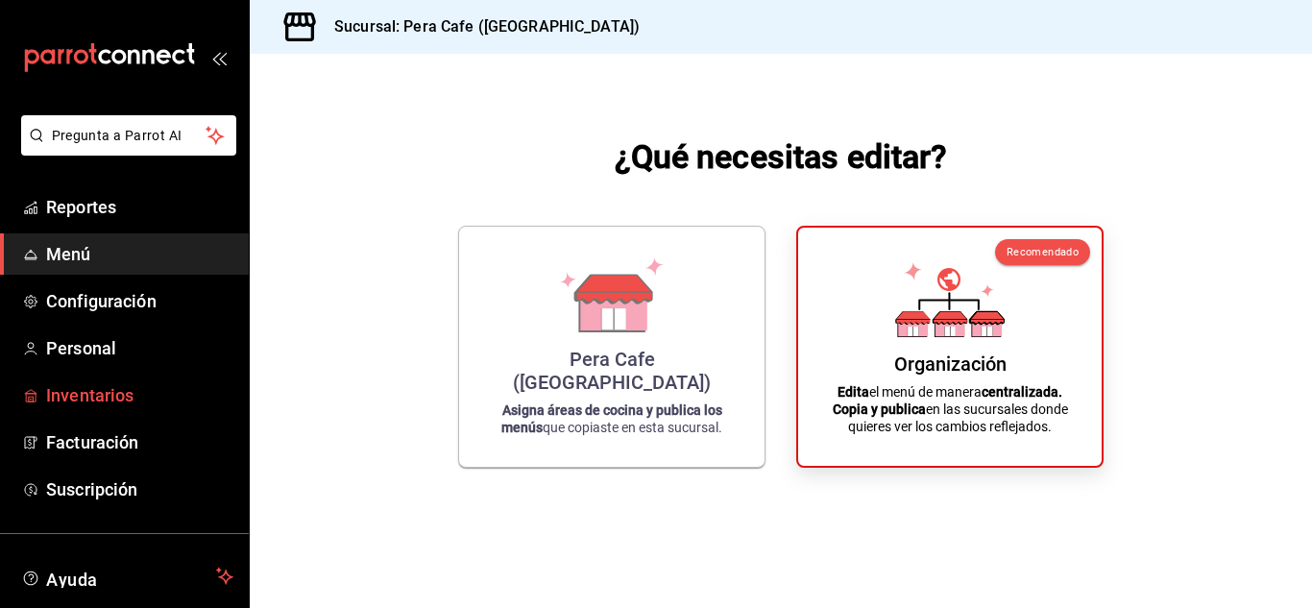
click at [115, 394] on span "Inventarios" at bounding box center [139, 395] width 187 height 26
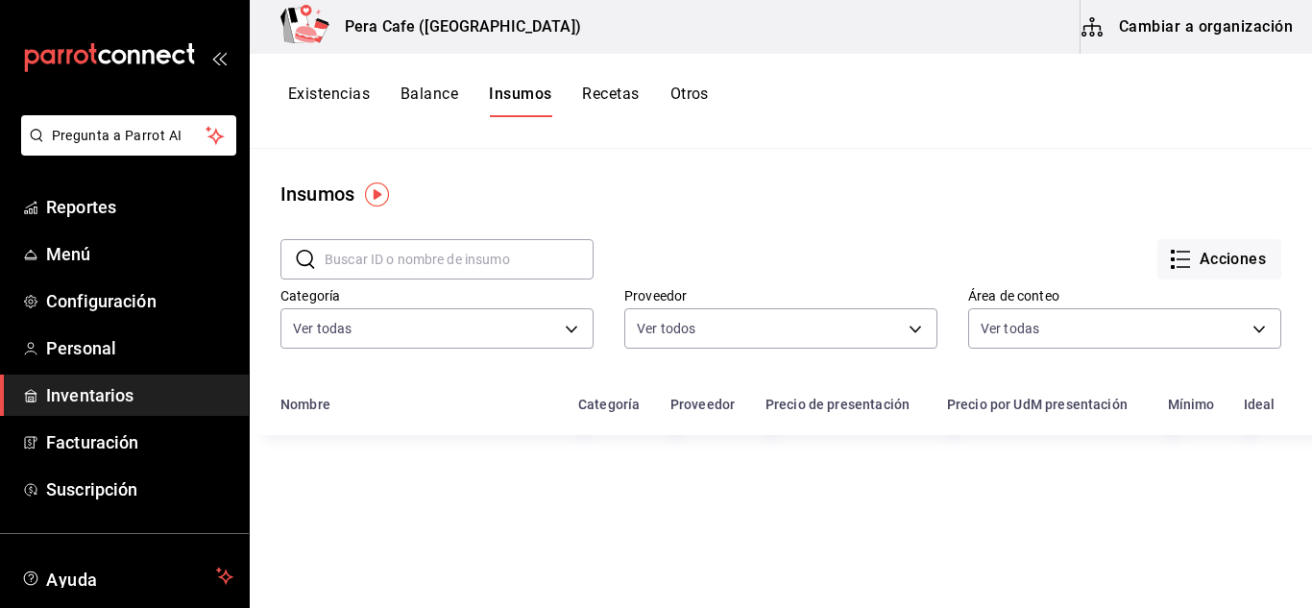
click at [1178, 39] on button "Cambiar a organización" at bounding box center [1188, 27] width 216 height 54
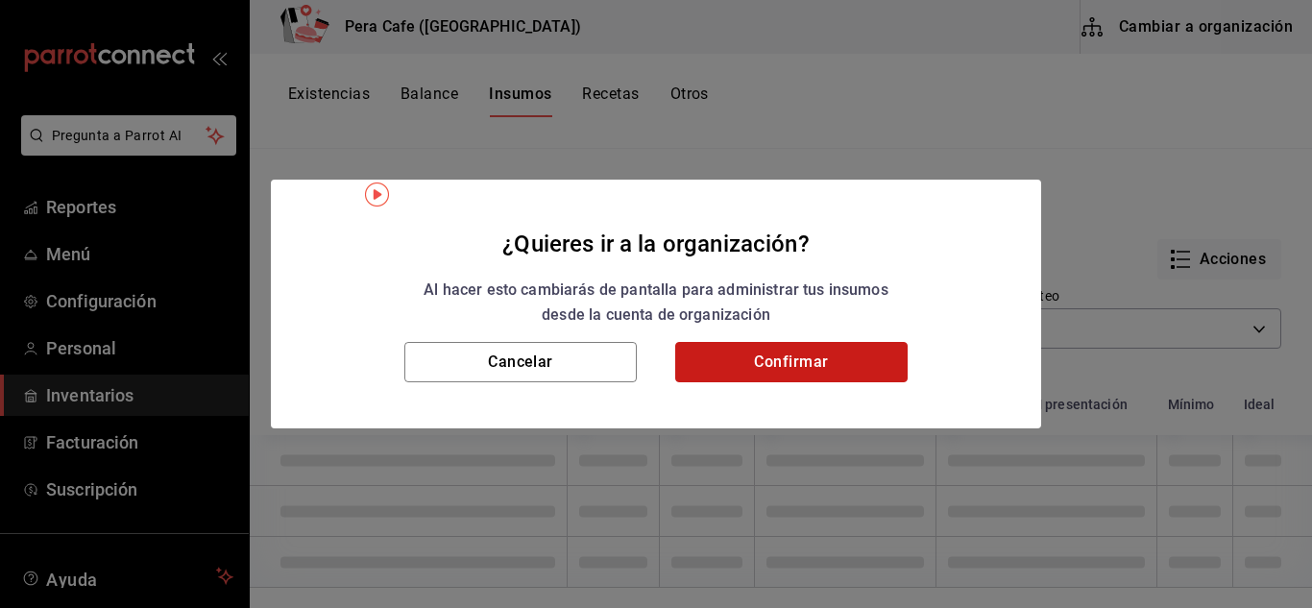
click at [847, 370] on button "Confirmar" at bounding box center [791, 362] width 232 height 40
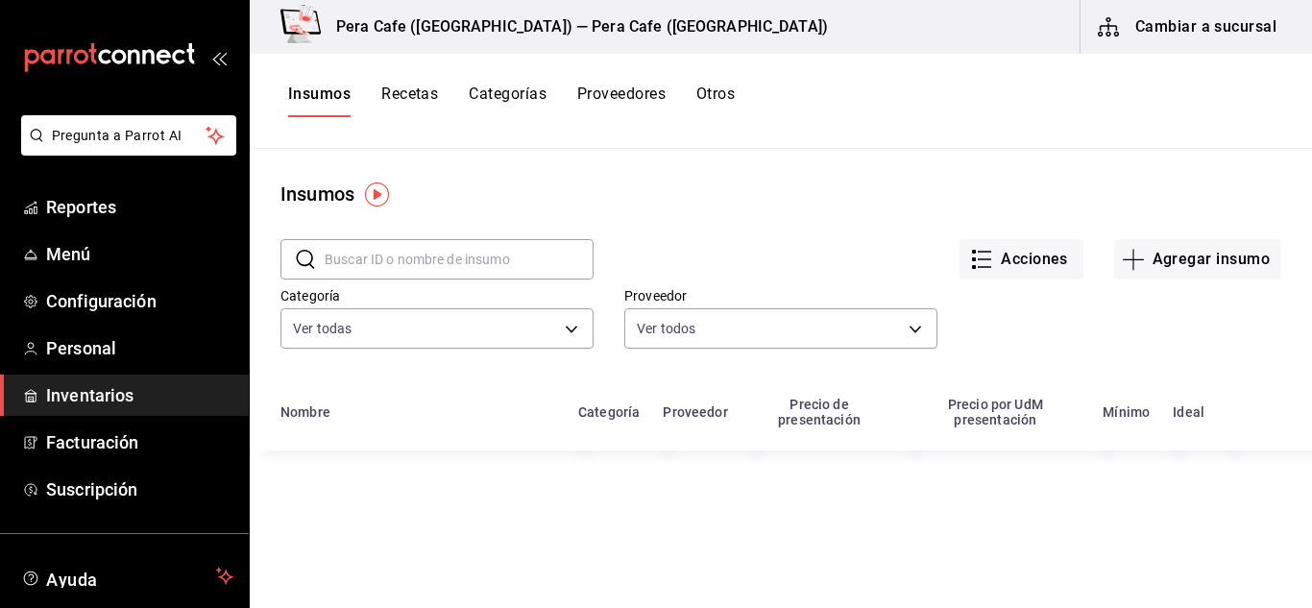
click at [409, 91] on button "Recetas" at bounding box center [409, 101] width 57 height 33
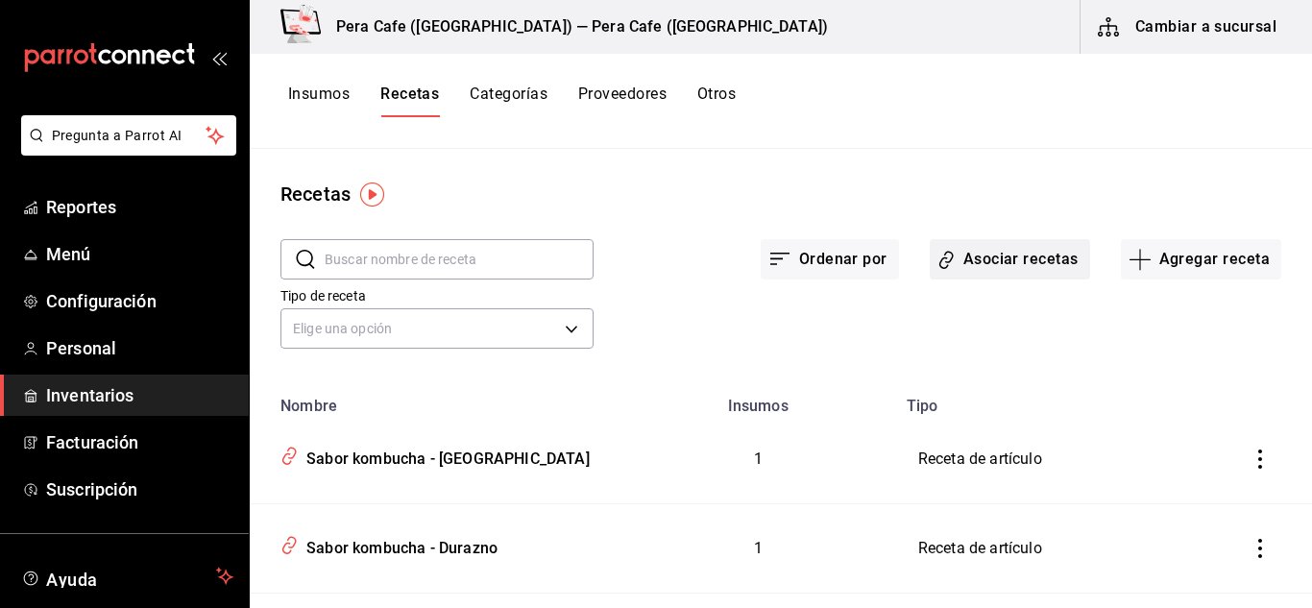
click at [1014, 263] on button "Asociar recetas" at bounding box center [1010, 259] width 160 height 40
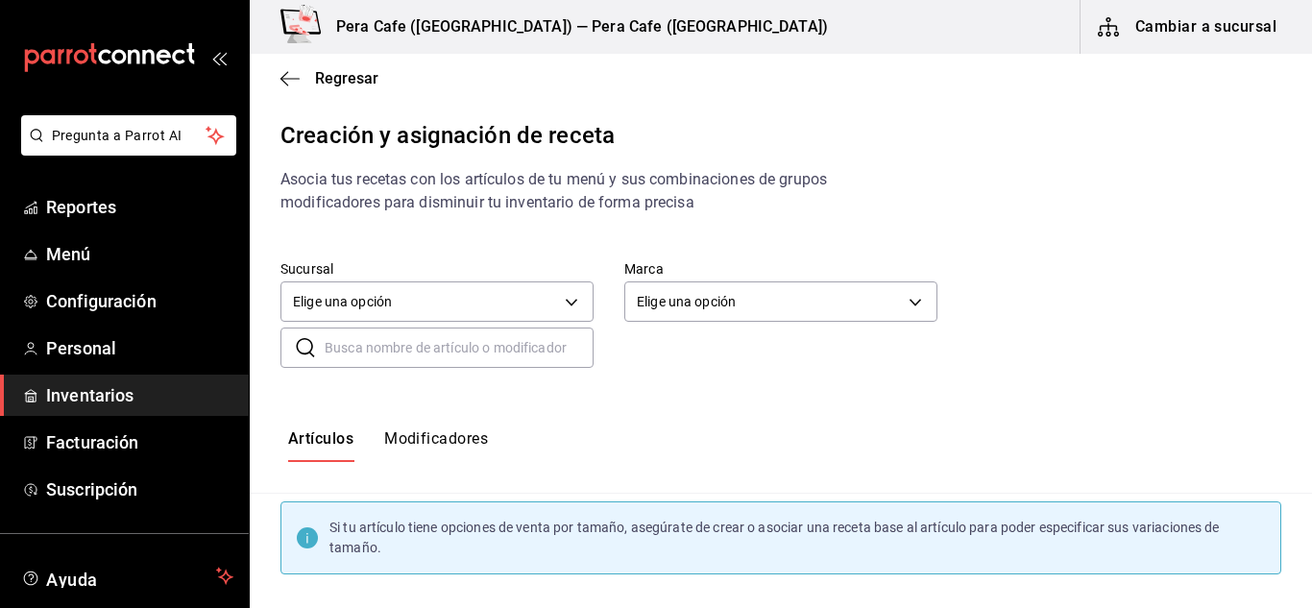
click at [448, 444] on button "Modificadores" at bounding box center [436, 445] width 104 height 33
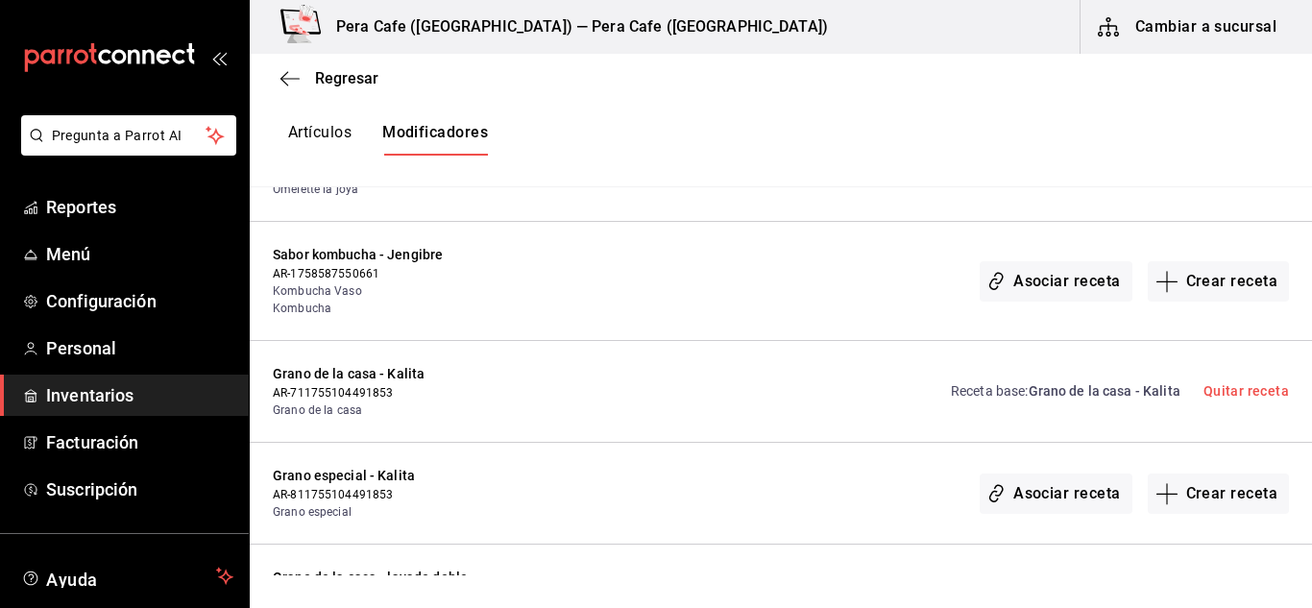
scroll to position [3070, 0]
click at [332, 133] on button "Artículos" at bounding box center [319, 139] width 63 height 33
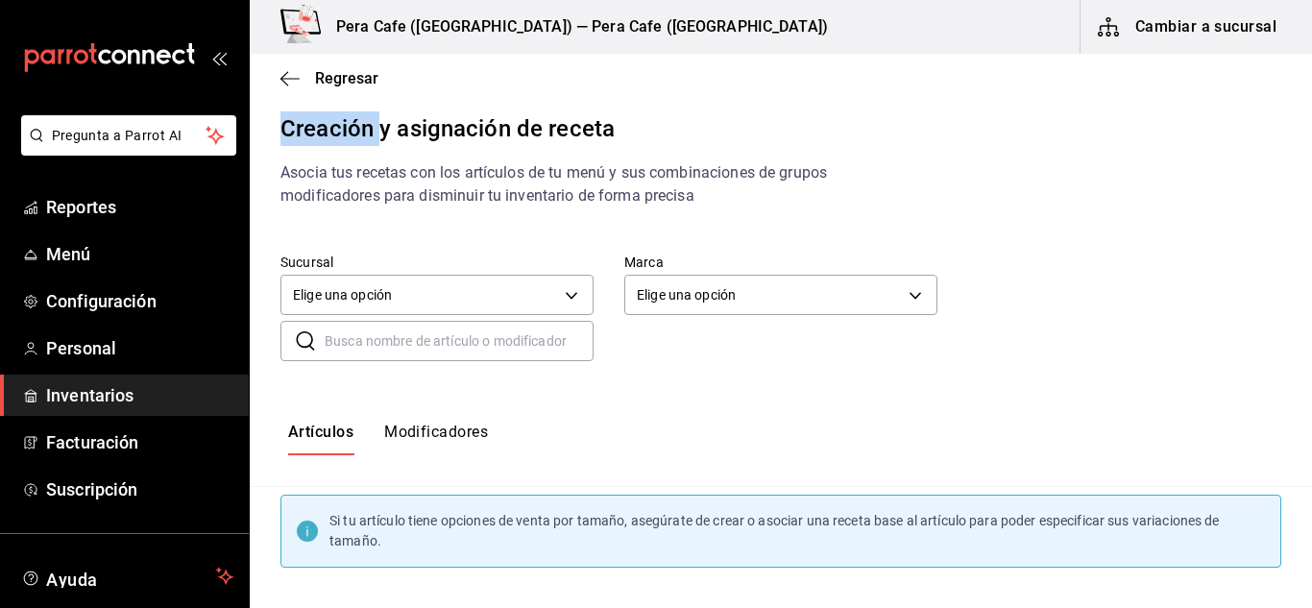
scroll to position [7, 0]
click at [460, 332] on input "text" at bounding box center [459, 341] width 269 height 38
type input "komb"
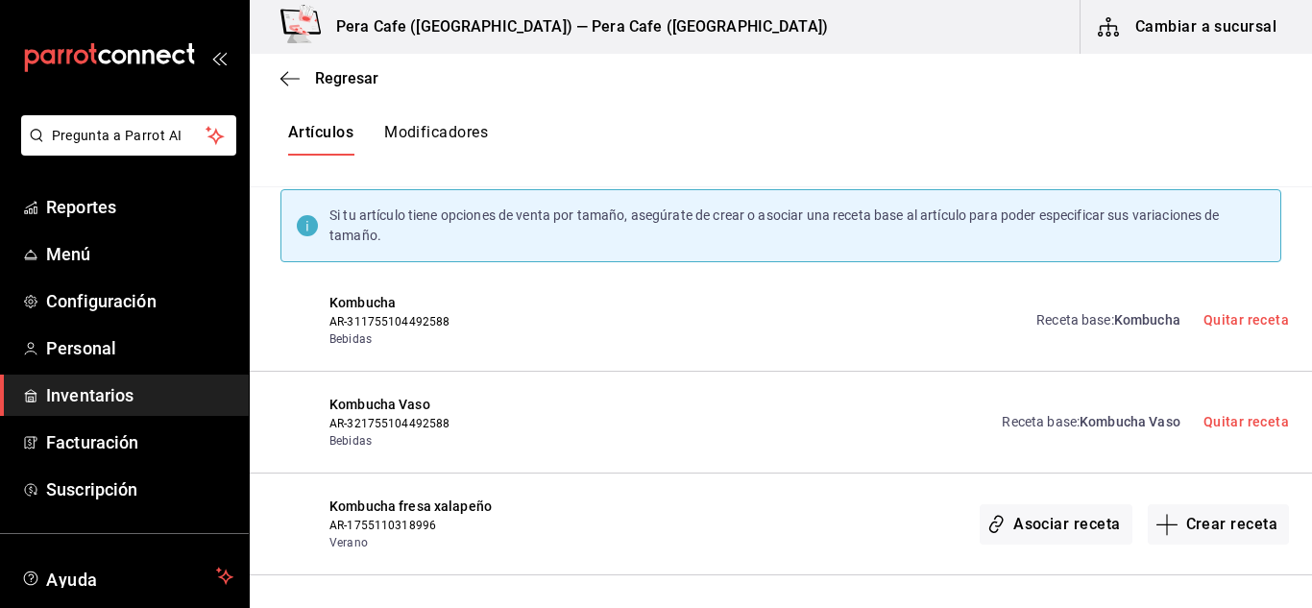
scroll to position [312, 0]
click at [427, 132] on button "Modificadores" at bounding box center [436, 139] width 104 height 33
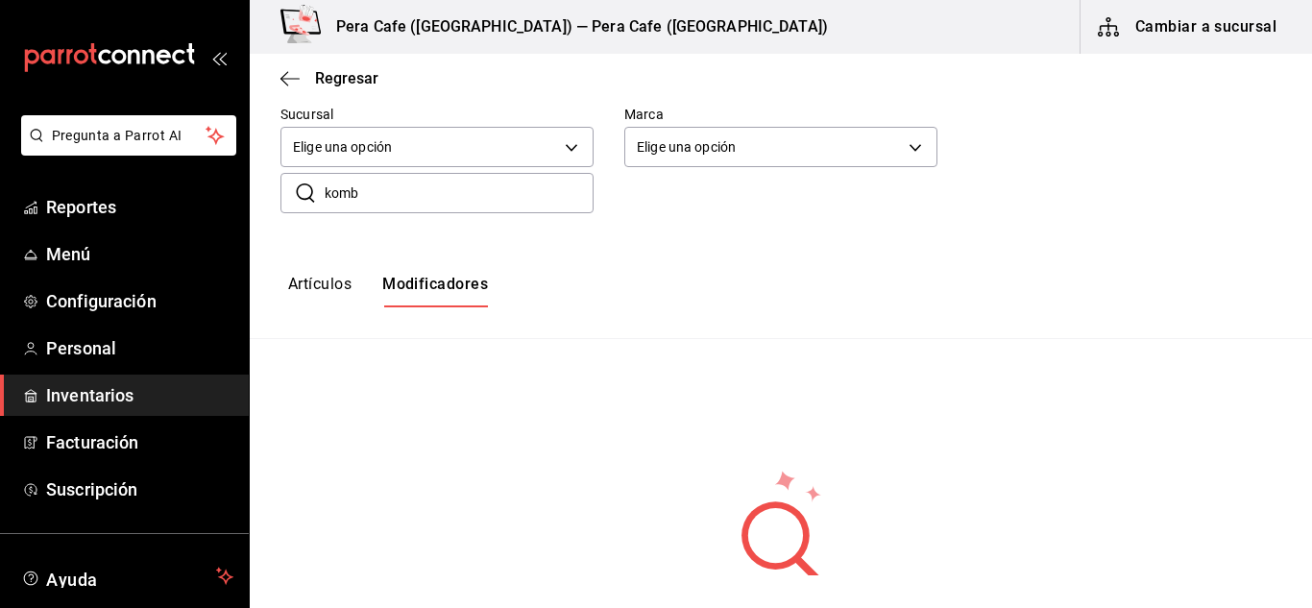
scroll to position [154, 0]
click at [421, 211] on input "komb" at bounding box center [459, 194] width 269 height 38
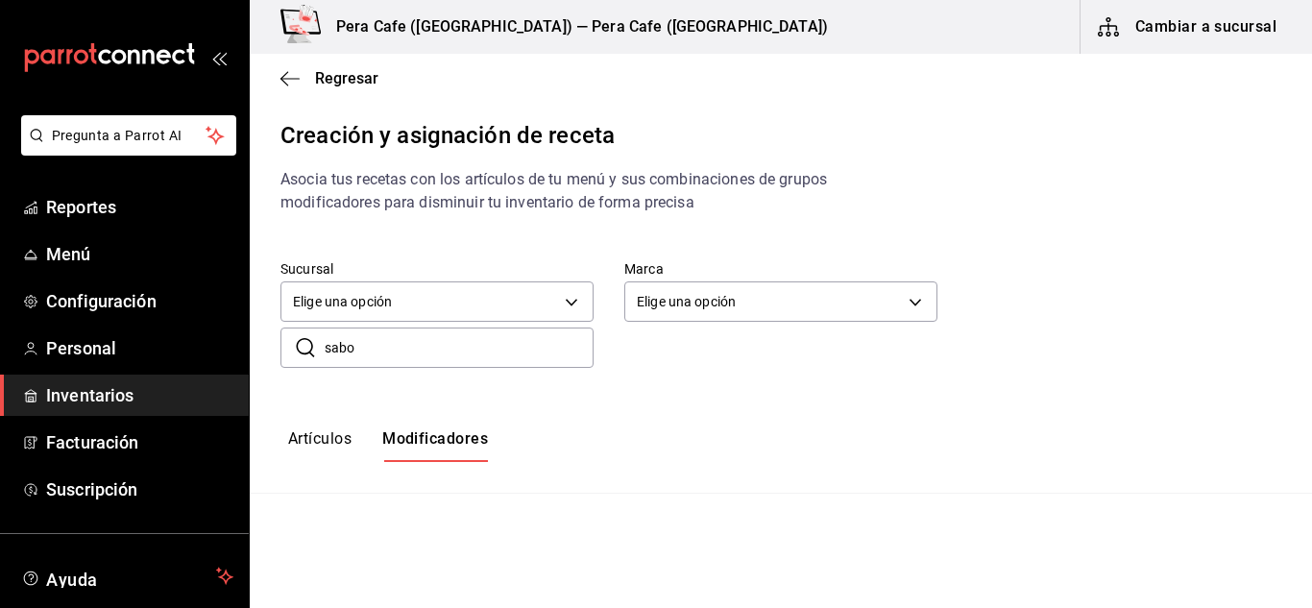
scroll to position [0, 0]
type input "sabor"
click at [422, 361] on input "sabor" at bounding box center [459, 347] width 269 height 38
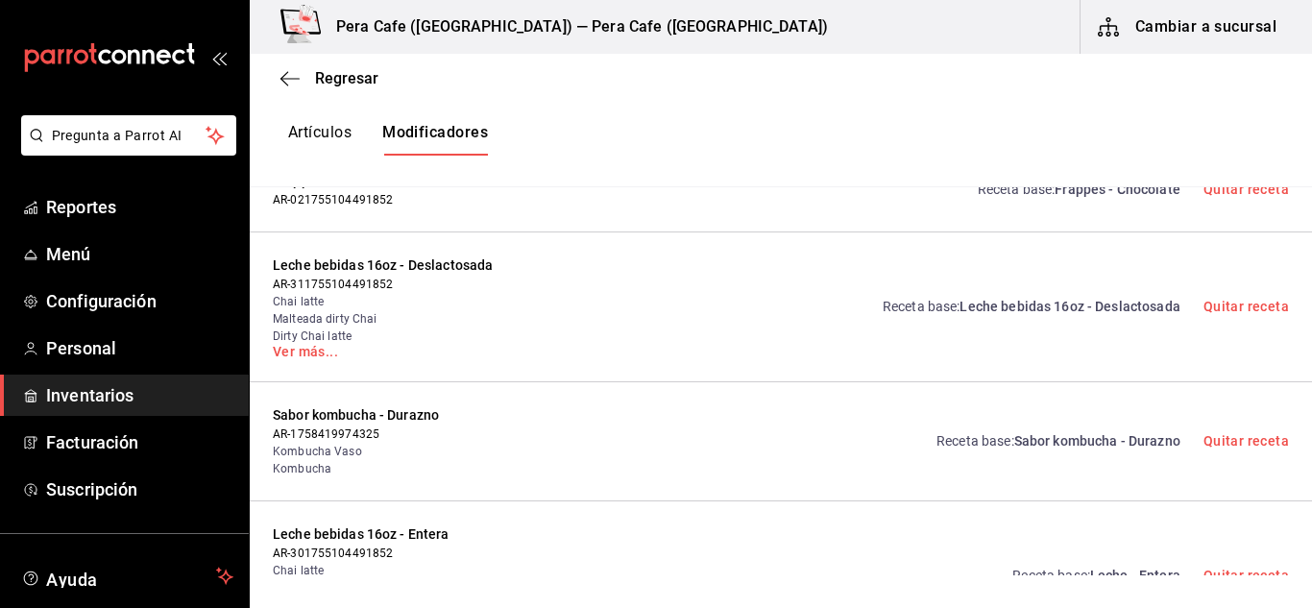
scroll to position [1036, 0]
click at [1102, 454] on div "Receta base : Sabor kombucha - Durazno Quitar receta" at bounding box center [1101, 440] width 376 height 72
click at [1108, 437] on span "Sabor kombucha - Durazno" at bounding box center [1097, 439] width 166 height 15
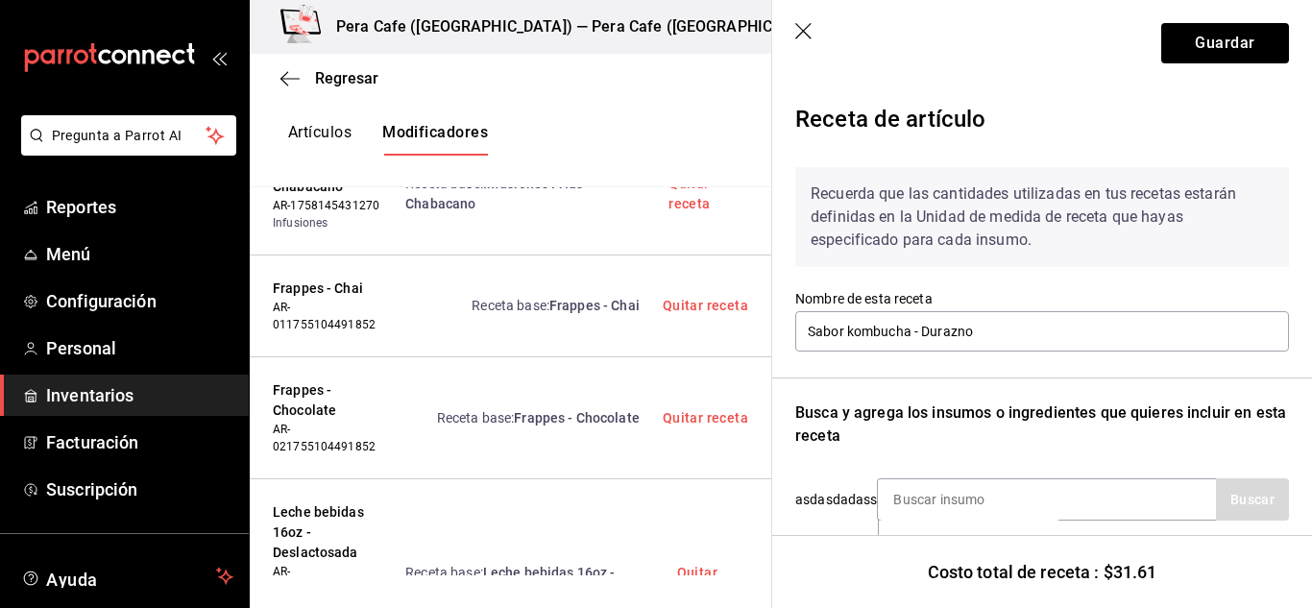
scroll to position [197, 0]
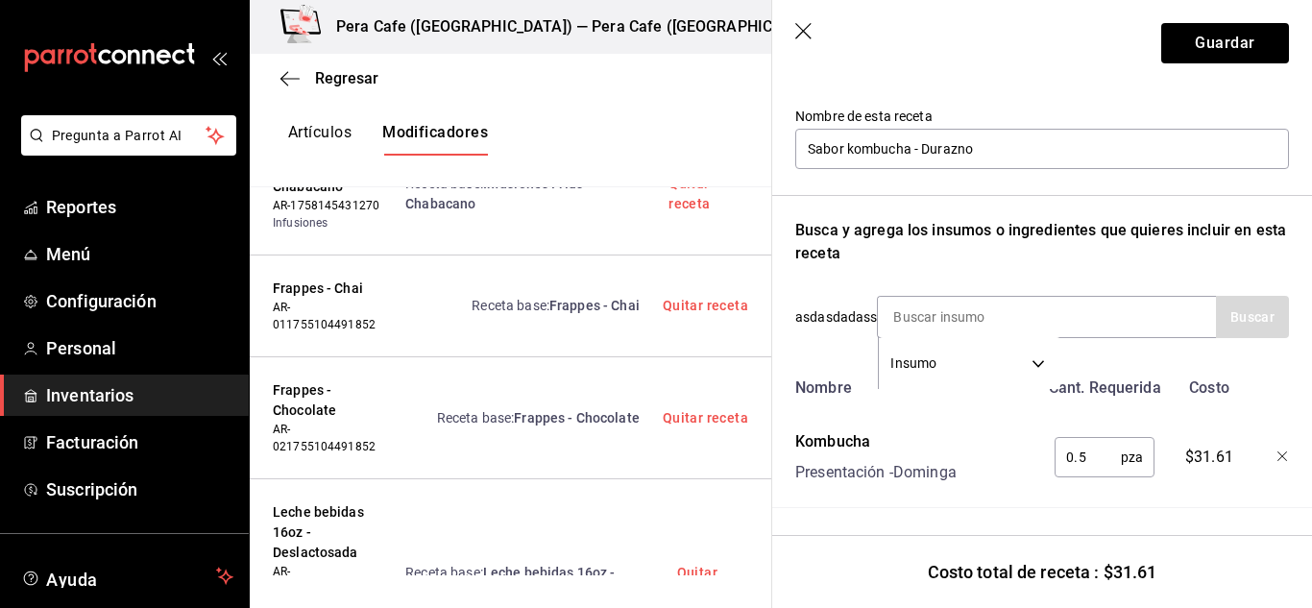
click at [1277, 451] on icon "button" at bounding box center [1282, 456] width 10 height 10
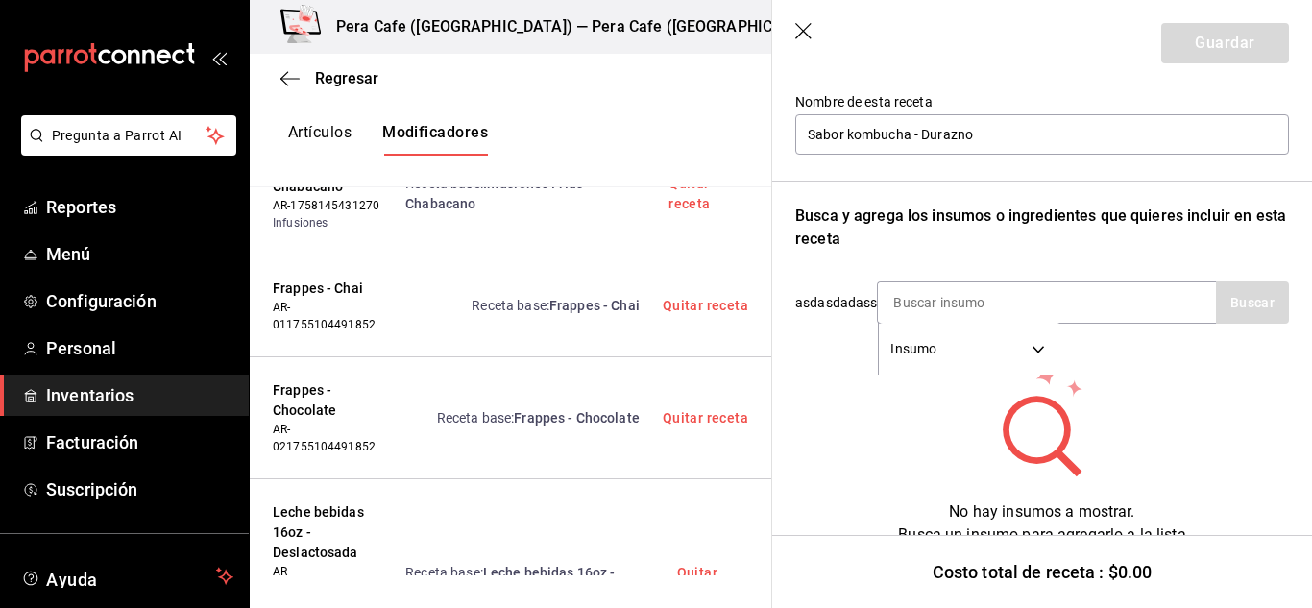
drag, startPoint x: 1104, startPoint y: 317, endPoint x: 1164, endPoint y: 346, distance: 66.1
click at [1164, 346] on div "Recuerda que las cantidades utilizadas en tus recetas estarán definidas en la U…" at bounding box center [1042, 251] width 494 height 592
click at [795, 33] on icon "button" at bounding box center [804, 32] width 19 height 19
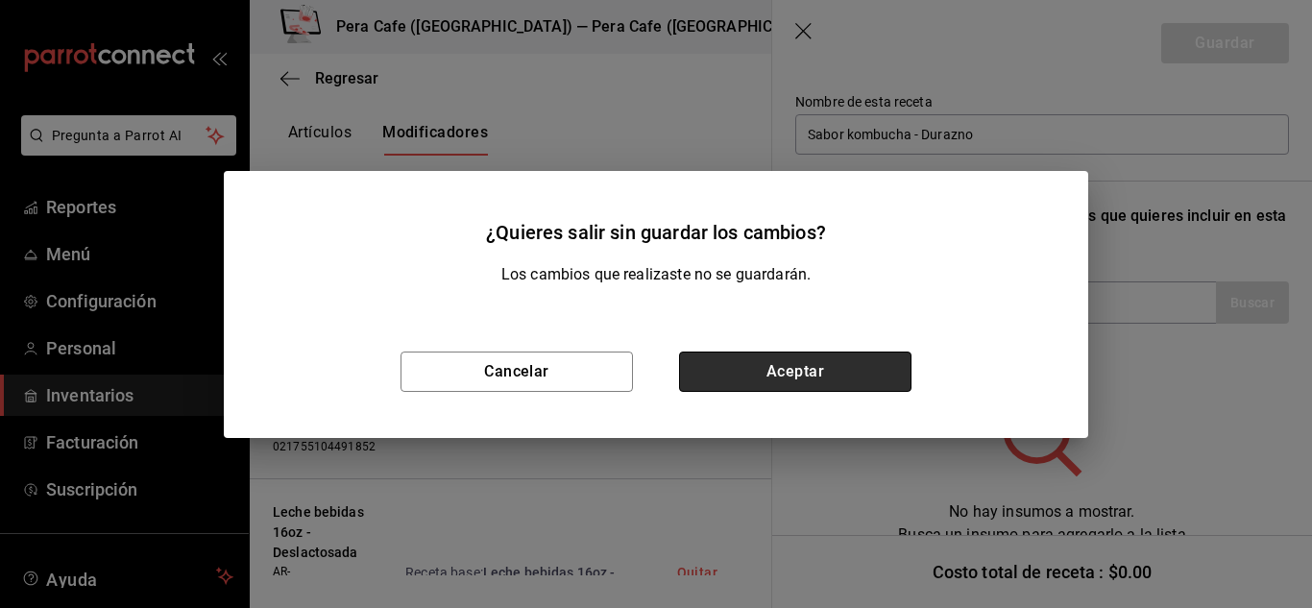
click at [841, 376] on button "Aceptar" at bounding box center [795, 372] width 232 height 40
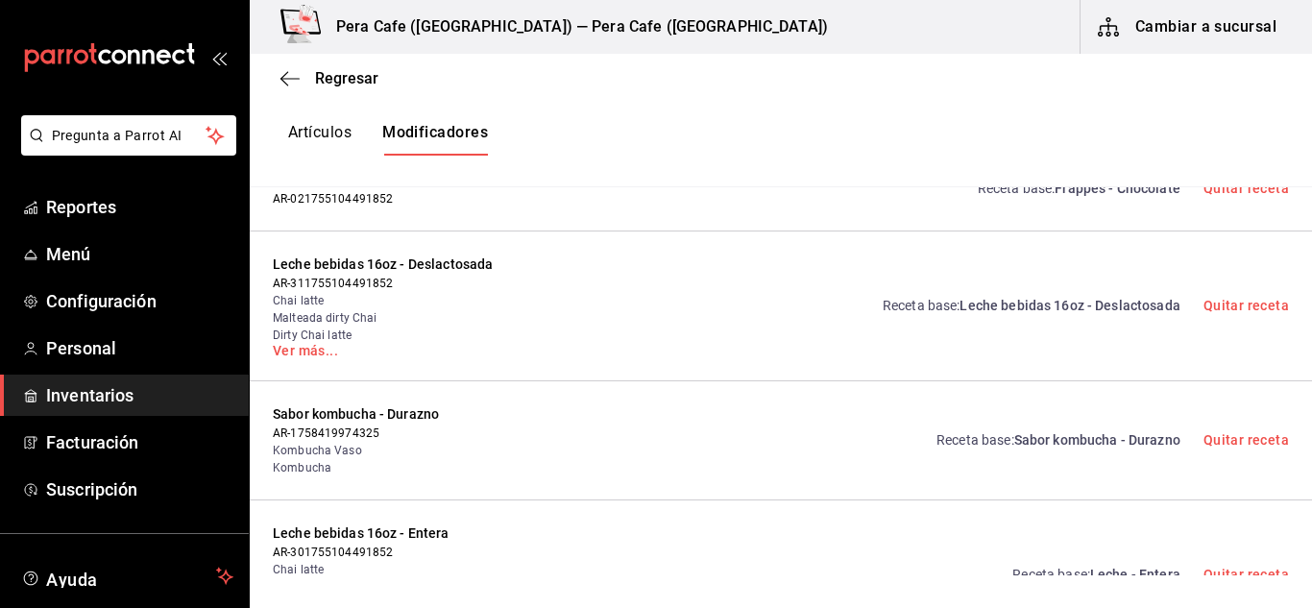
scroll to position [0, 0]
click at [1238, 441] on link "Quitar receta" at bounding box center [1245, 439] width 85 height 15
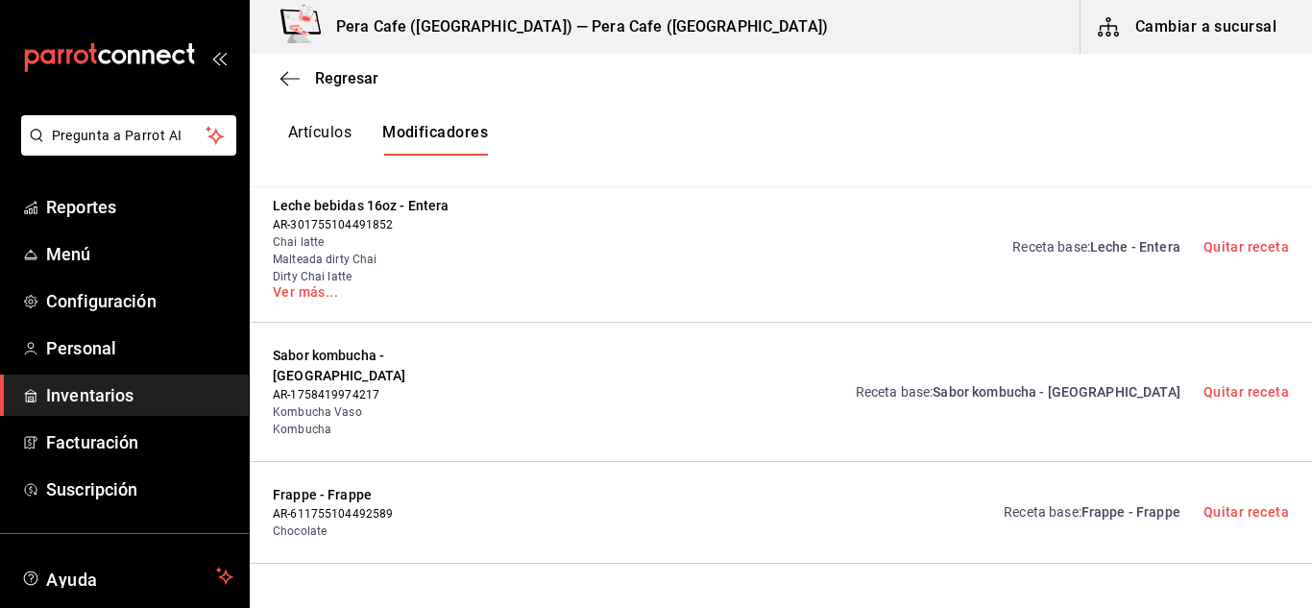
scroll to position [1366, 0]
click at [1203, 382] on link "Quitar receta" at bounding box center [1245, 389] width 85 height 15
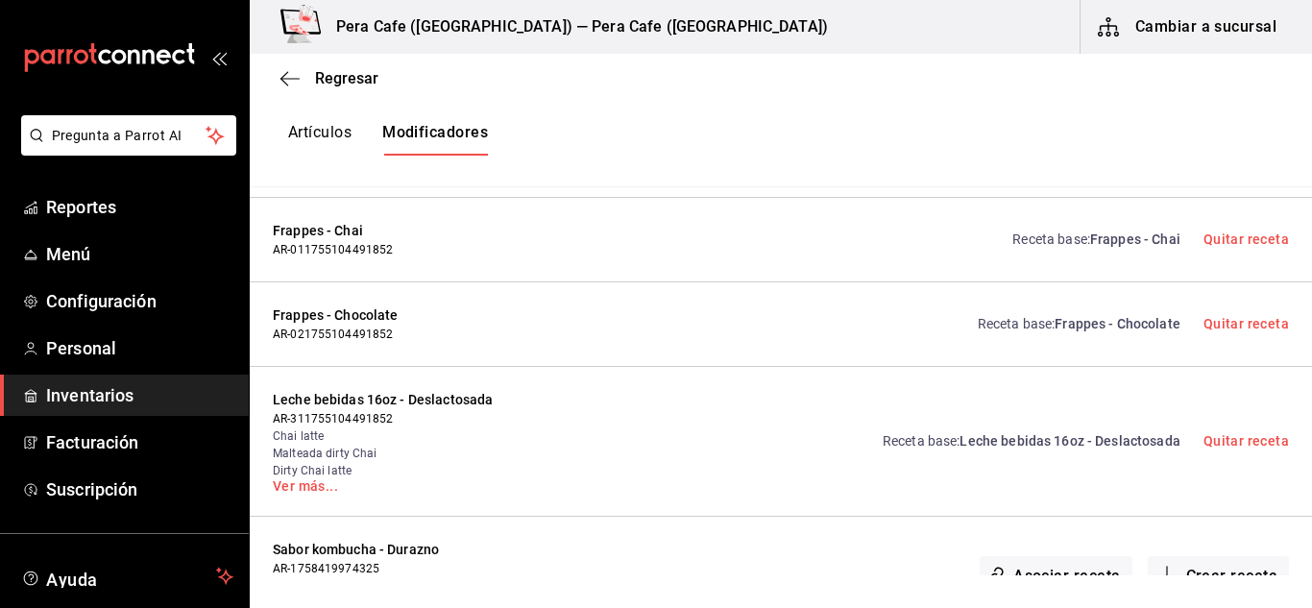
scroll to position [0, 0]
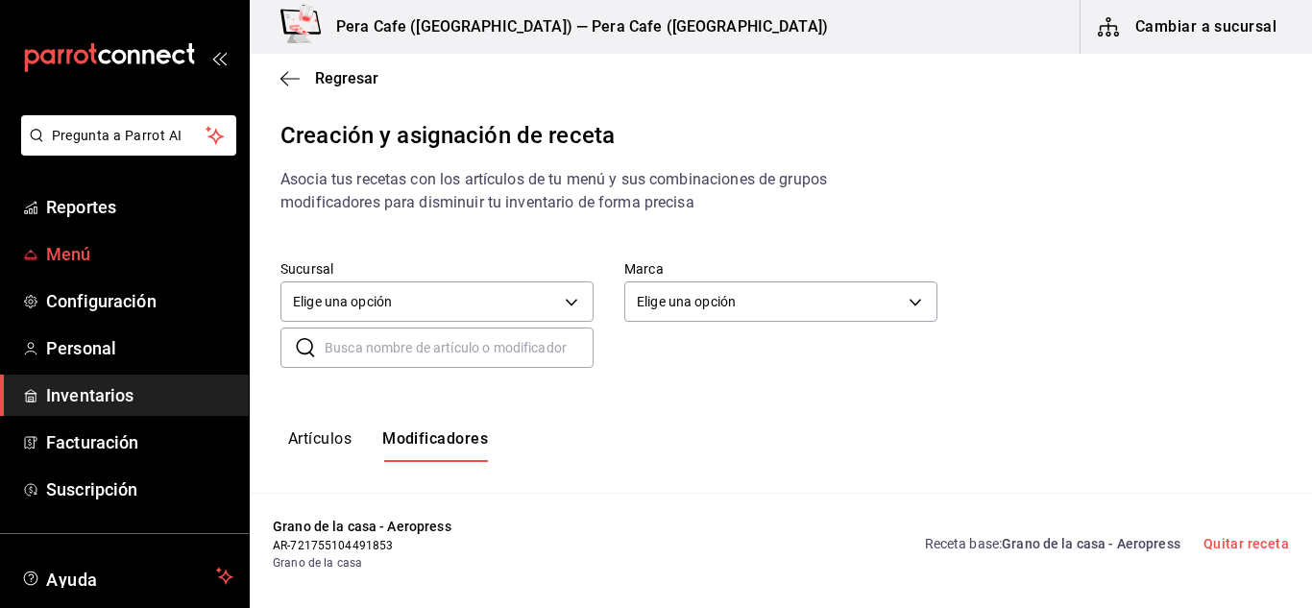
click at [107, 258] on span "Menú" at bounding box center [139, 254] width 187 height 26
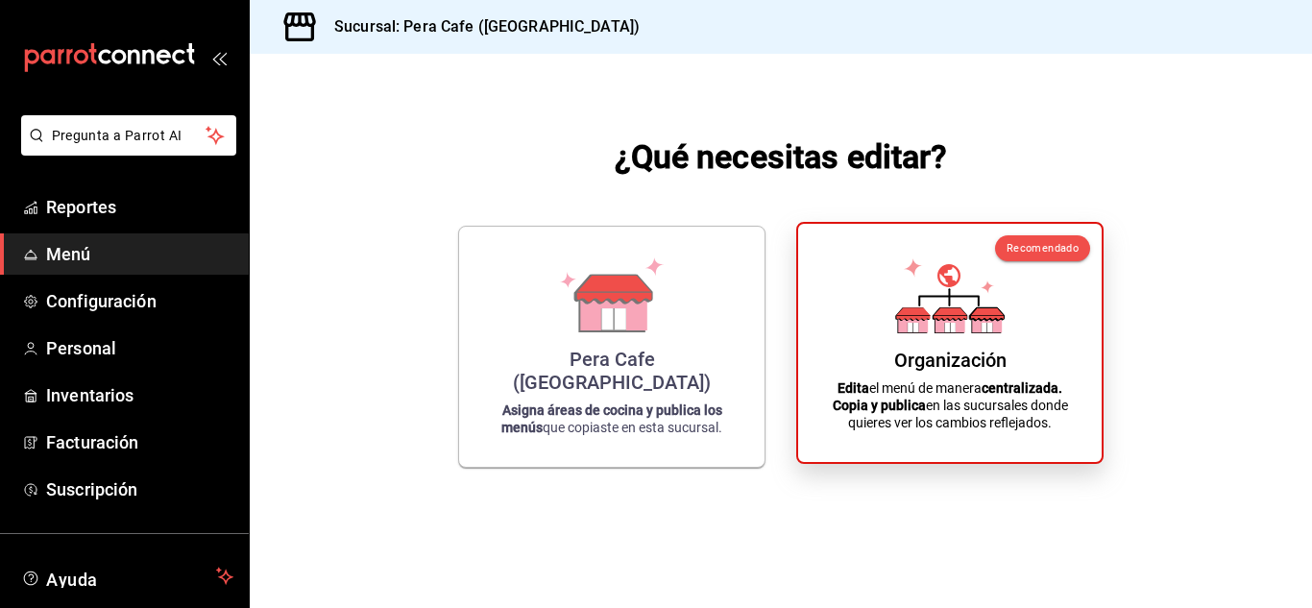
click at [1015, 339] on div "Organización Edita el menú de manera centralizada. Copia y publica en las sucur…" at bounding box center [949, 342] width 257 height 207
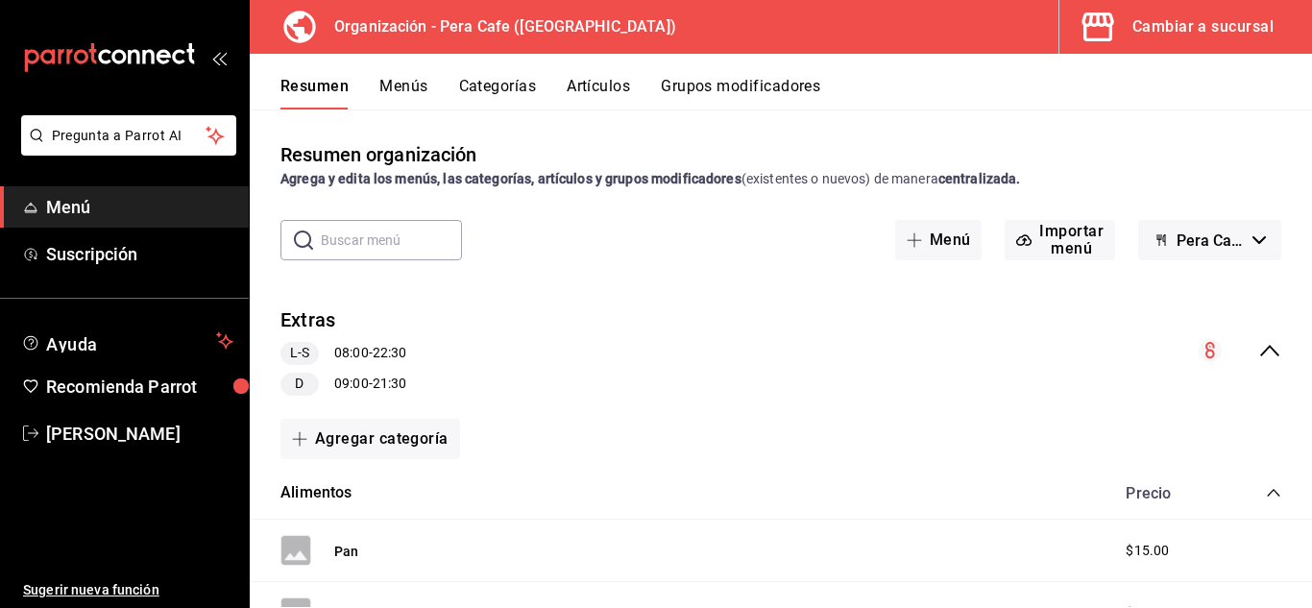
click at [717, 83] on button "Grupos modificadores" at bounding box center [740, 93] width 159 height 33
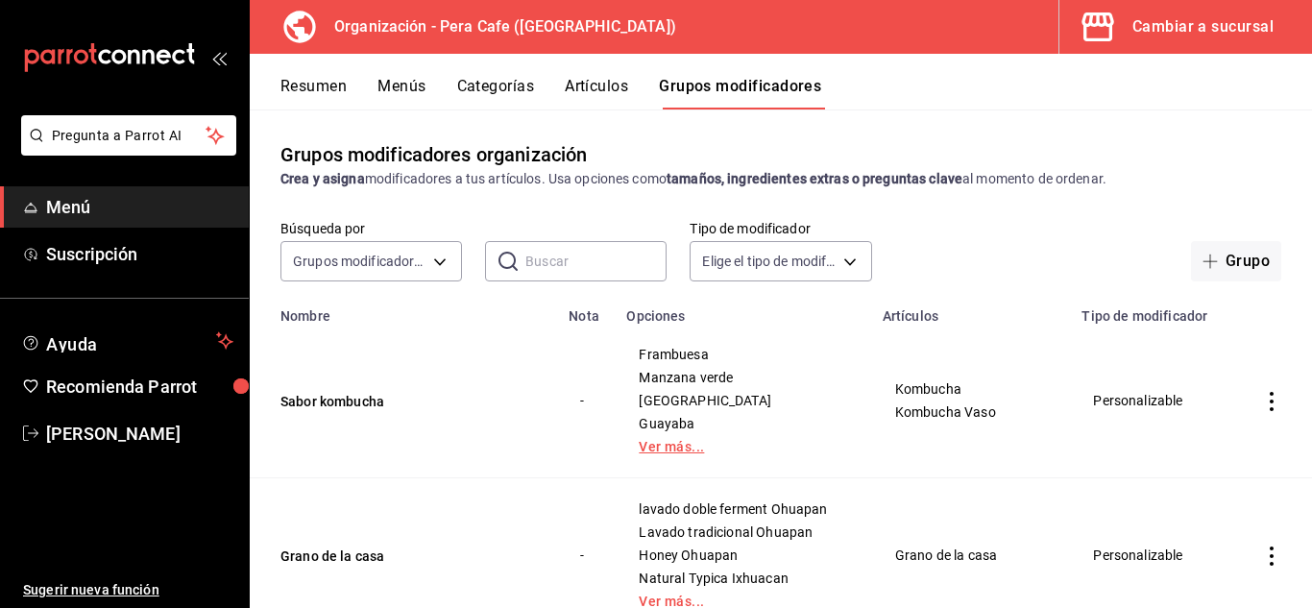
click at [661, 444] on link "Ver más..." at bounding box center [742, 446] width 207 height 13
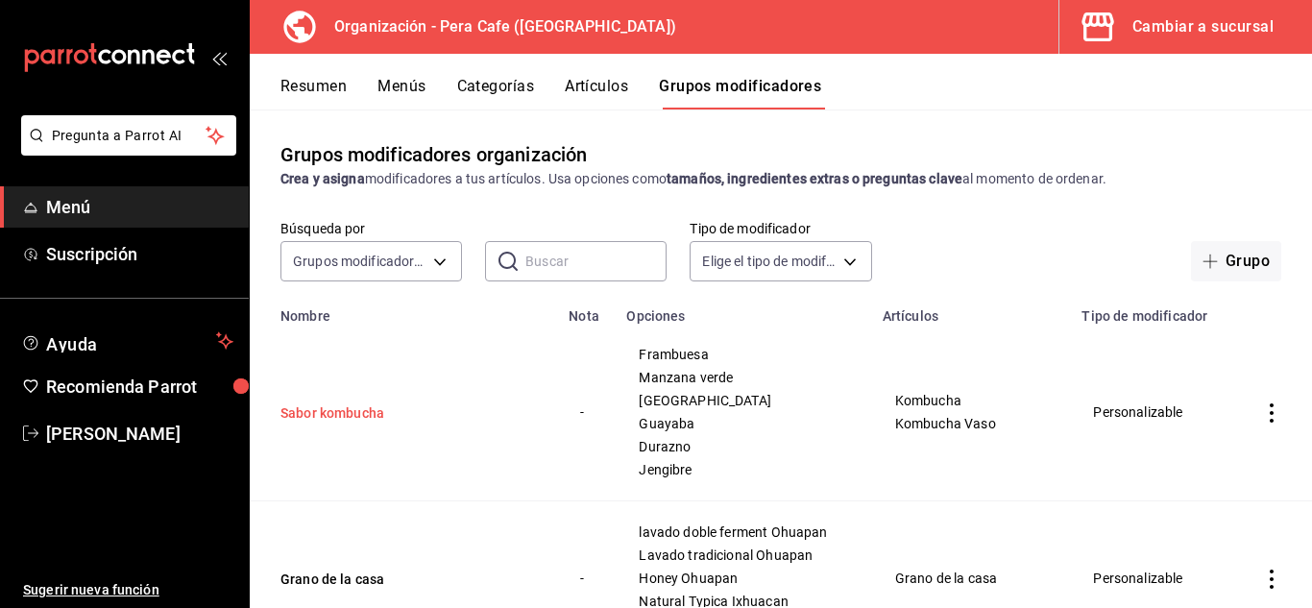
click at [372, 407] on button "Sabor kombucha" at bounding box center [395, 412] width 230 height 19
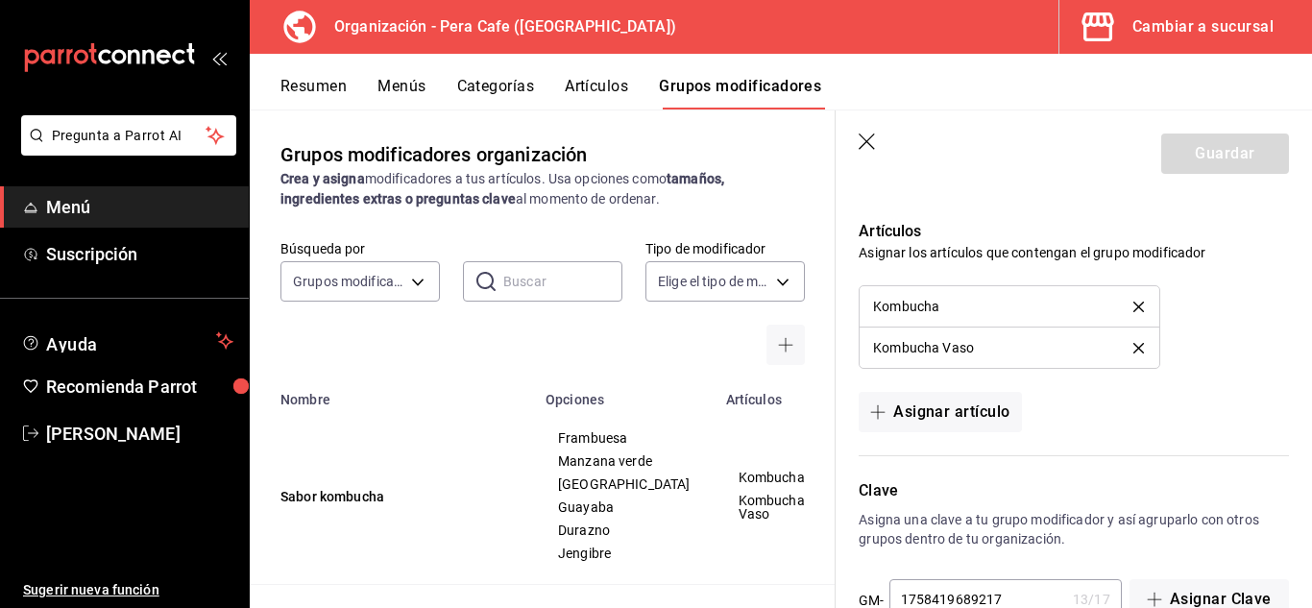
scroll to position [1549, 0]
click at [1134, 351] on button "delete" at bounding box center [1138, 347] width 37 height 11
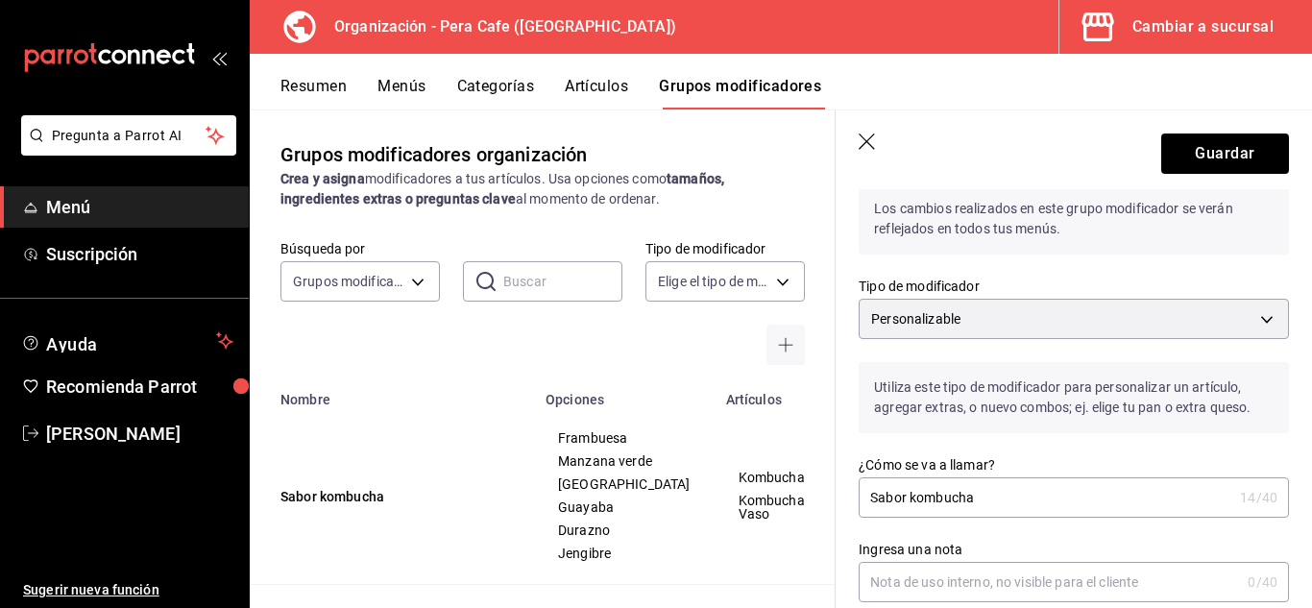
scroll to position [0, 0]
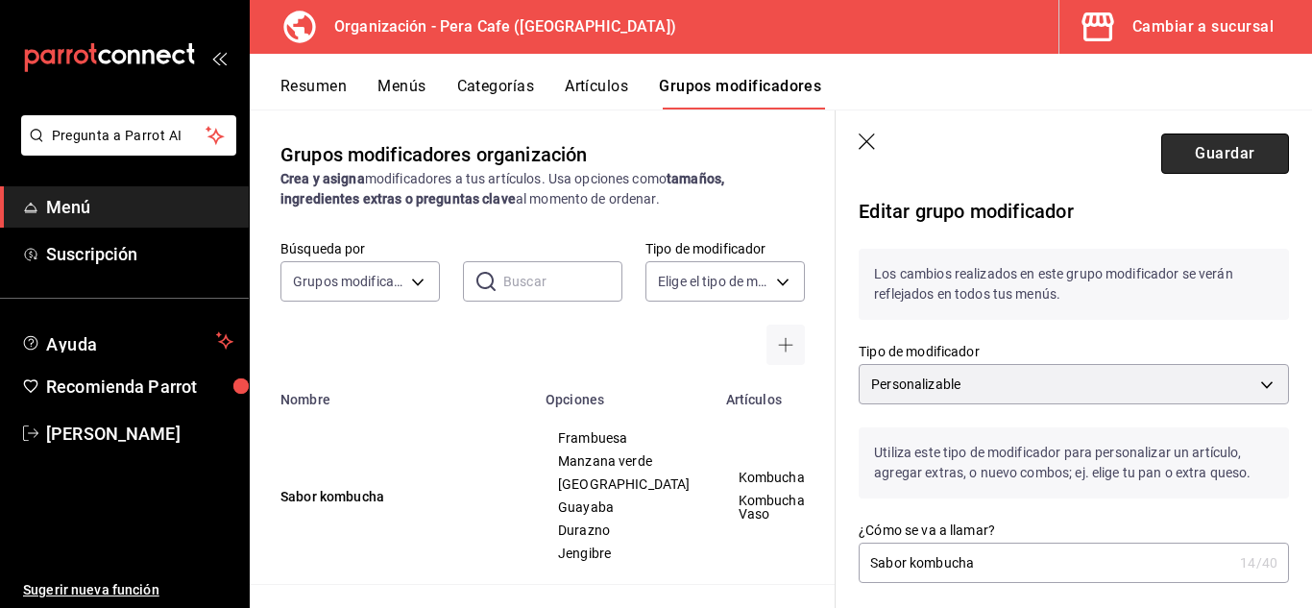
click at [1221, 147] on button "Guardar" at bounding box center [1225, 153] width 128 height 40
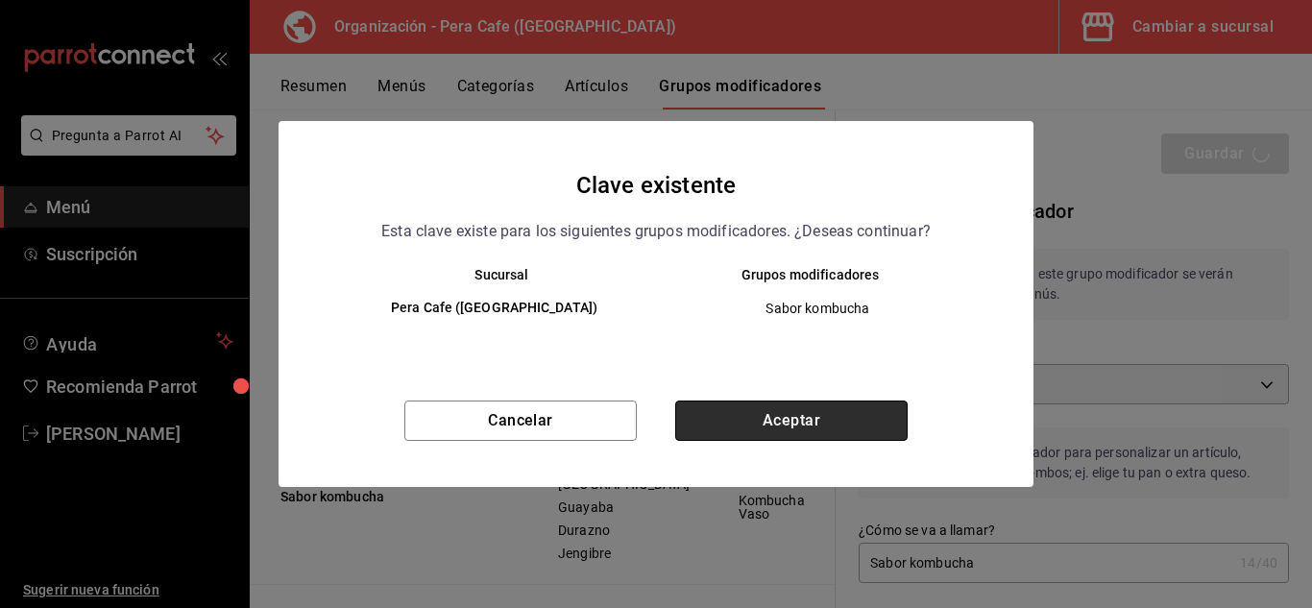
click at [828, 415] on button "Aceptar" at bounding box center [791, 420] width 232 height 40
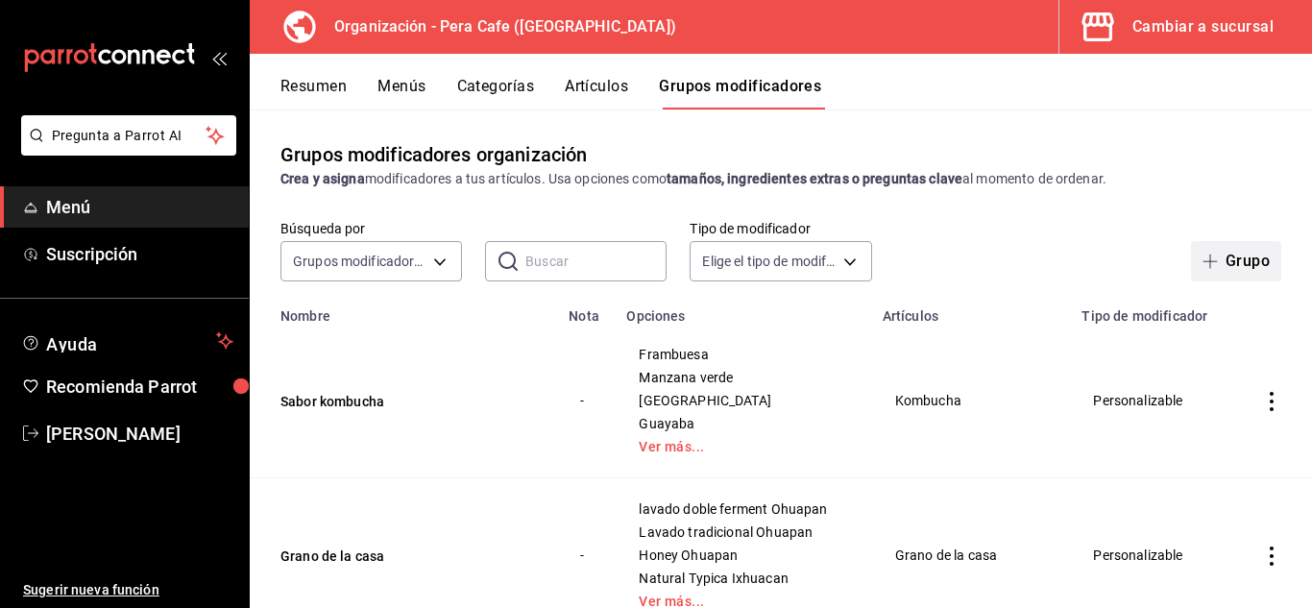
click at [1214, 259] on button "Grupo" at bounding box center [1236, 261] width 90 height 40
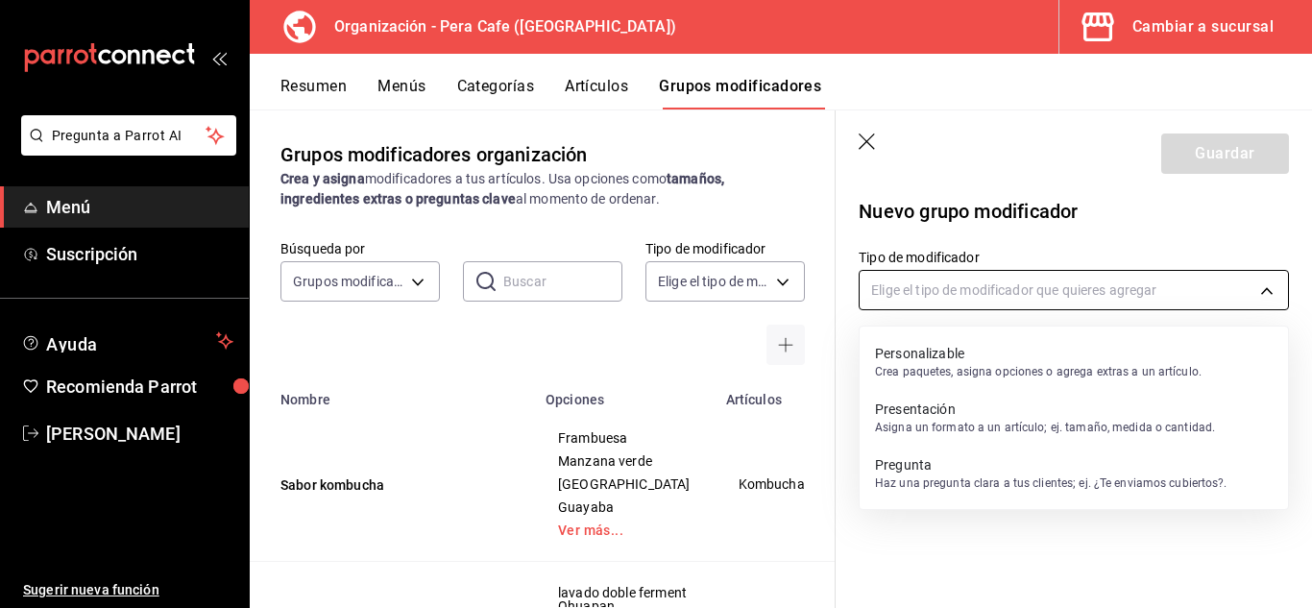
click at [1078, 289] on body "Pregunta a Parrot AI Menú Suscripción Ayuda Recomienda Parrot [PERSON_NAME] Sug…" at bounding box center [656, 304] width 1312 height 608
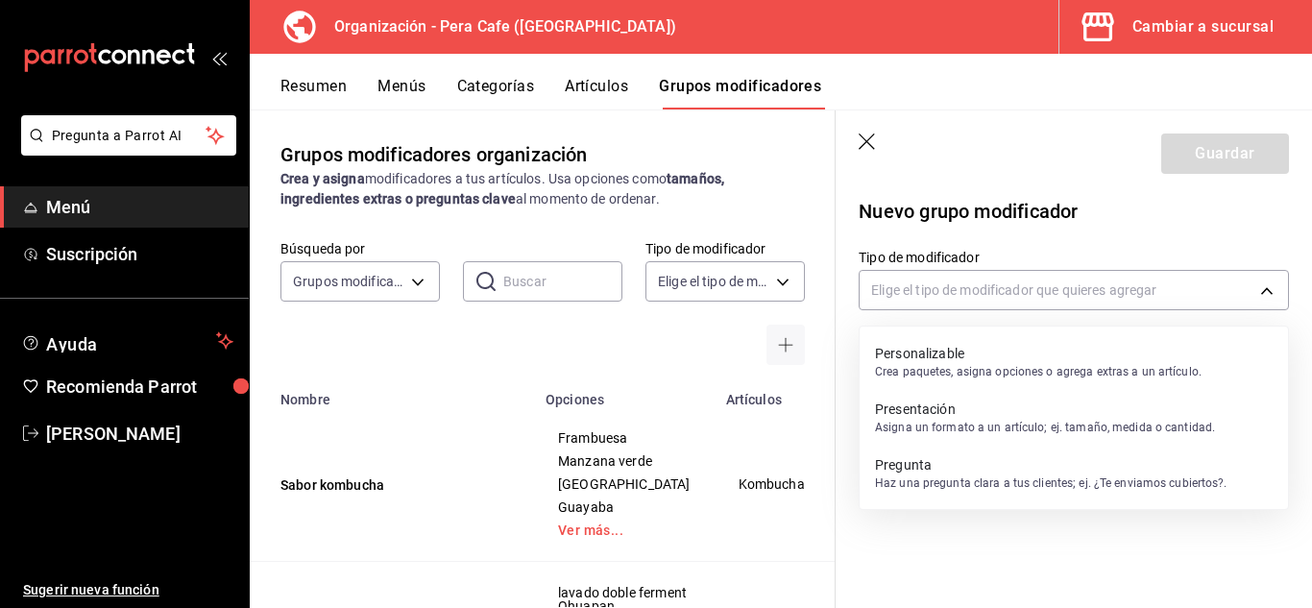
click at [997, 369] on p "Crea paquetes, asigna opciones o agrega extras a un artículo." at bounding box center [1038, 371] width 327 height 17
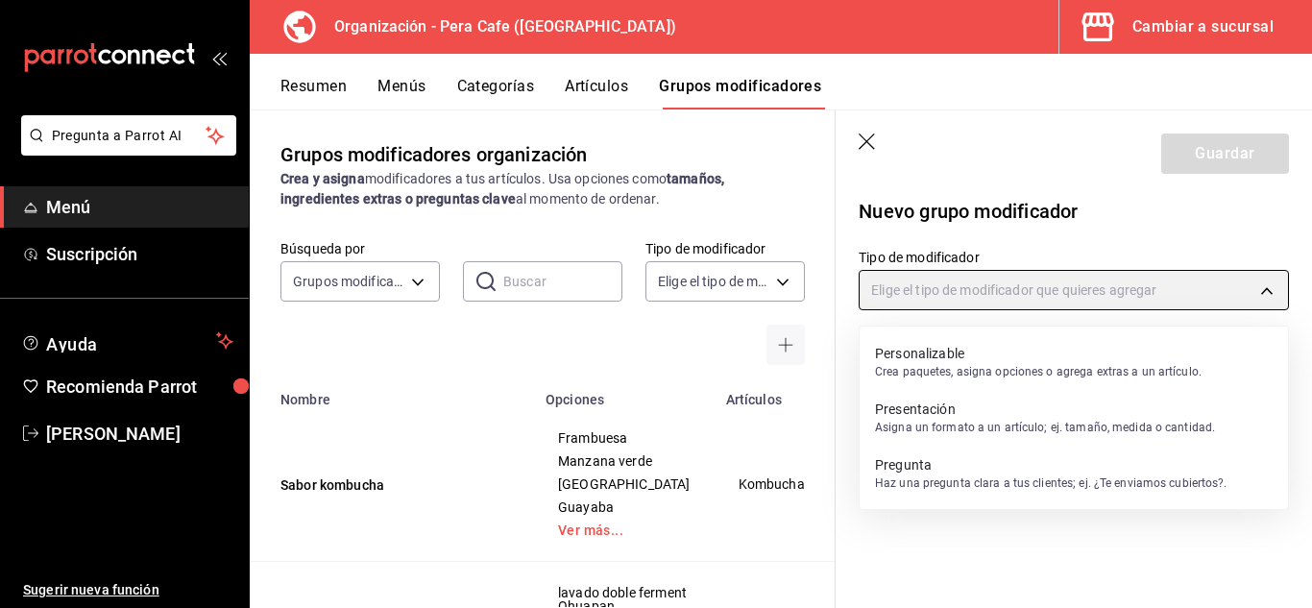
type input "CUSTOMIZABLE"
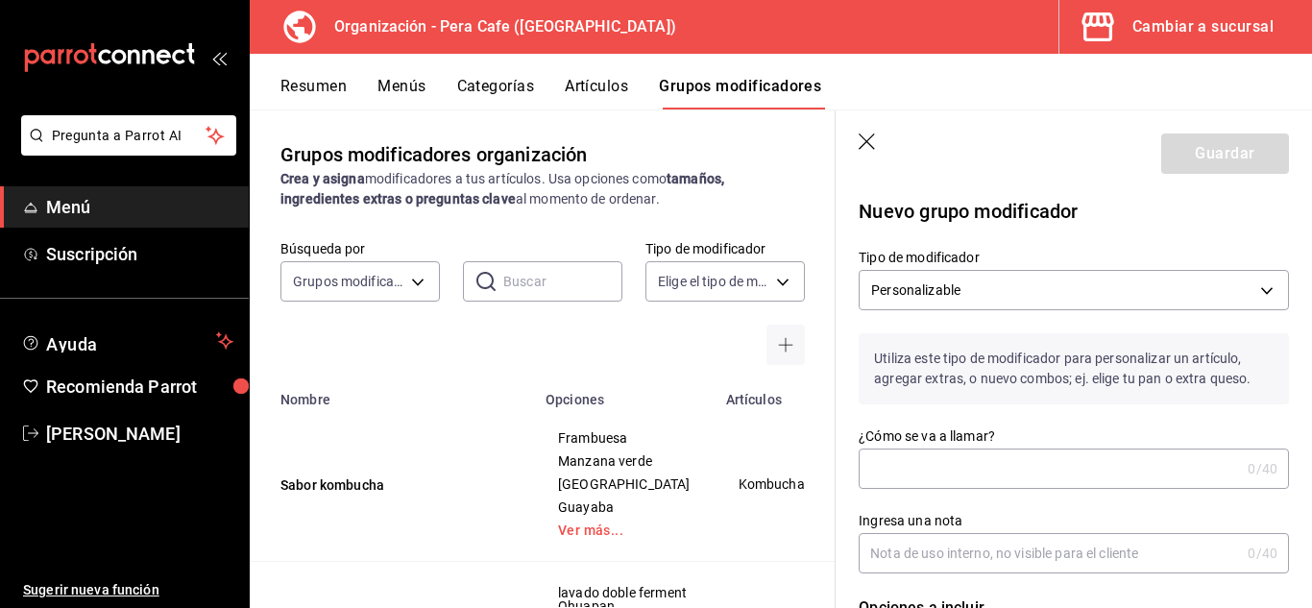
click at [1047, 454] on input "¿Cómo se va a llamar?" at bounding box center [1049, 468] width 381 height 38
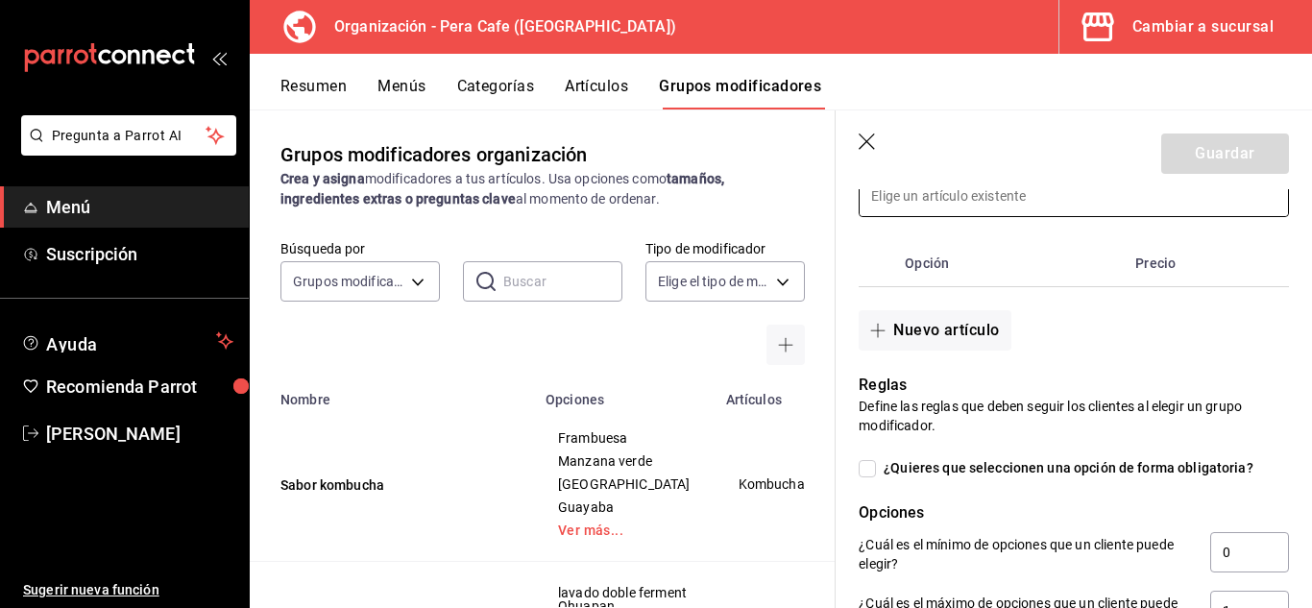
scroll to position [488, 0]
type input "Sabor kombucha vaso"
click at [944, 323] on button "Nuevo artículo" at bounding box center [935, 329] width 152 height 40
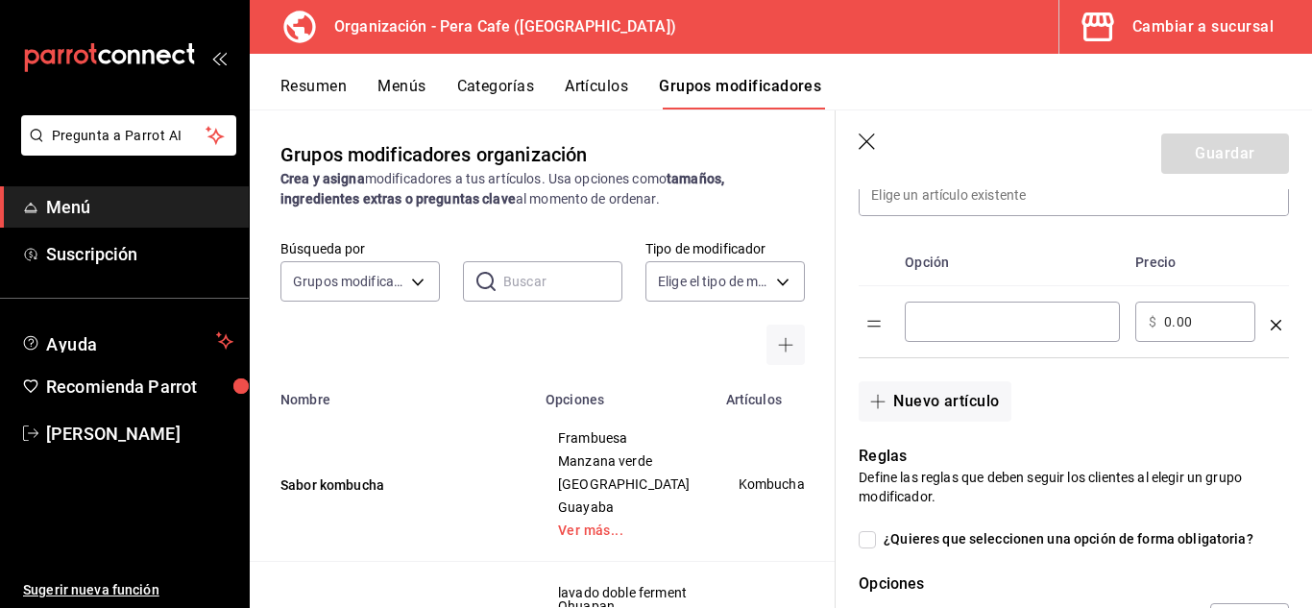
click at [984, 324] on input "optionsTable" at bounding box center [1012, 321] width 188 height 19
type input "Frambuesa"
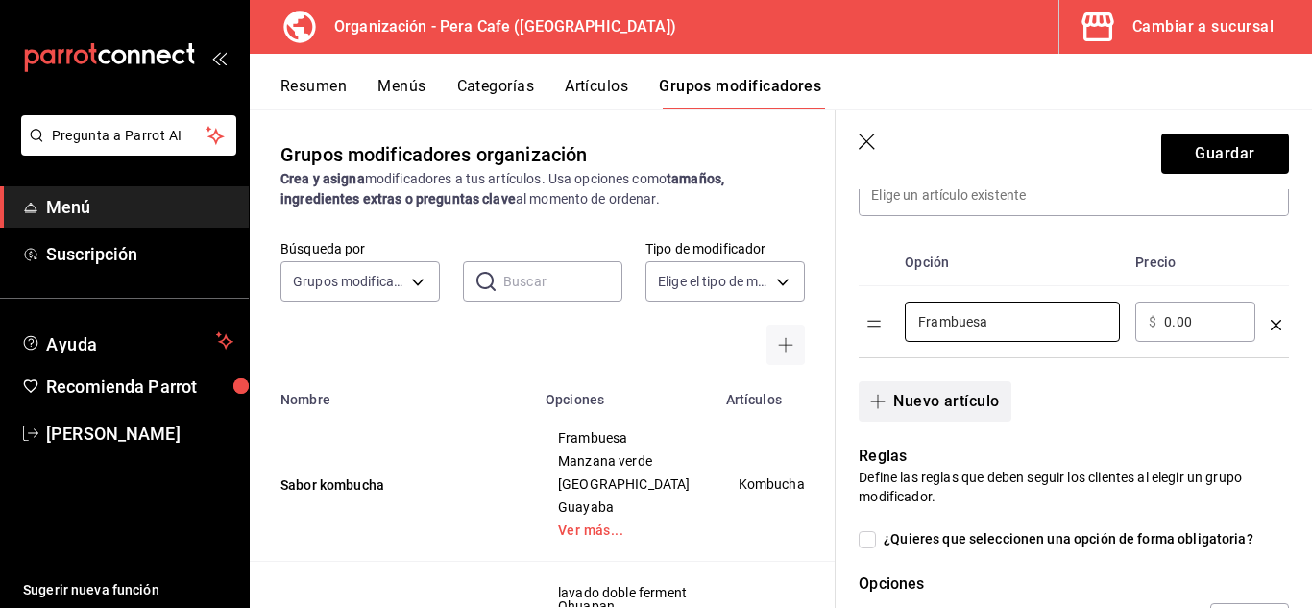
click at [957, 408] on button "Nuevo artículo" at bounding box center [935, 401] width 152 height 40
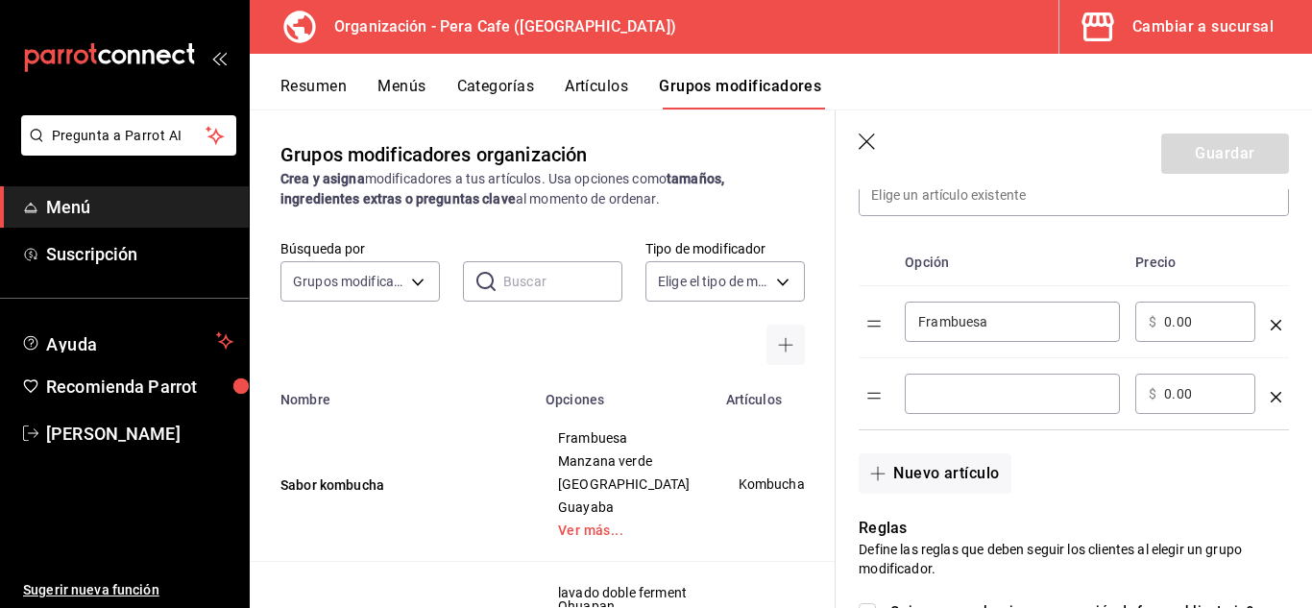
click at [963, 398] on input "optionsTable" at bounding box center [1012, 393] width 188 height 19
type input "Manzana verde"
click at [970, 484] on button "Nuevo artículo" at bounding box center [935, 473] width 152 height 40
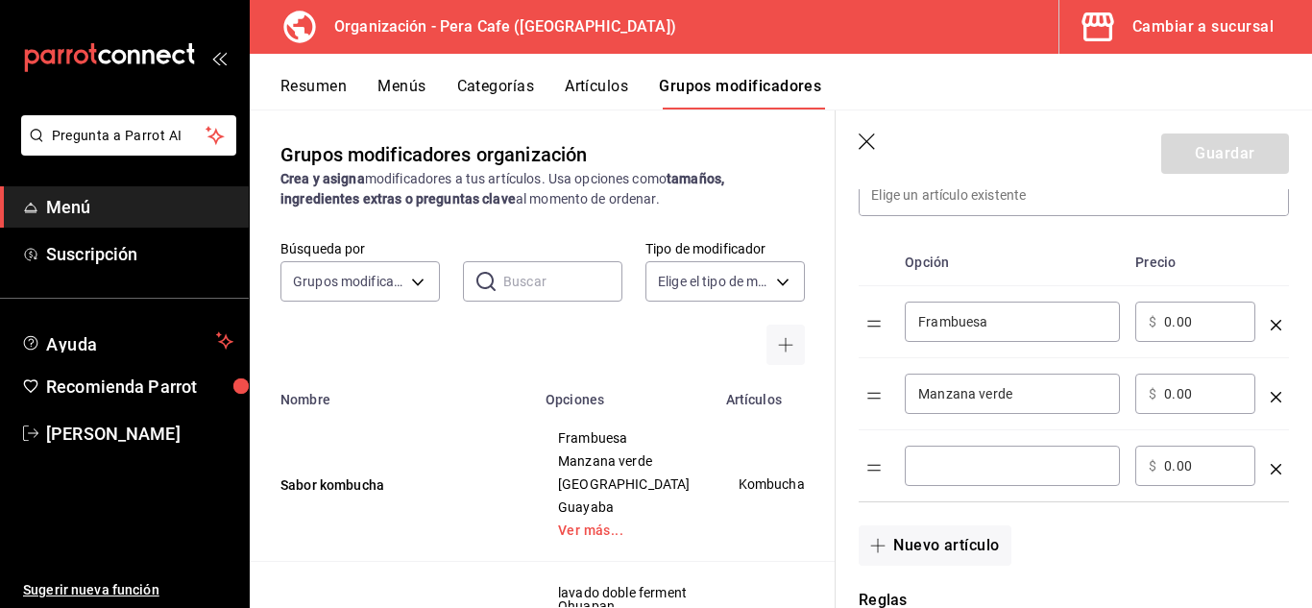
click at [991, 470] on input "optionsTable" at bounding box center [1012, 465] width 188 height 19
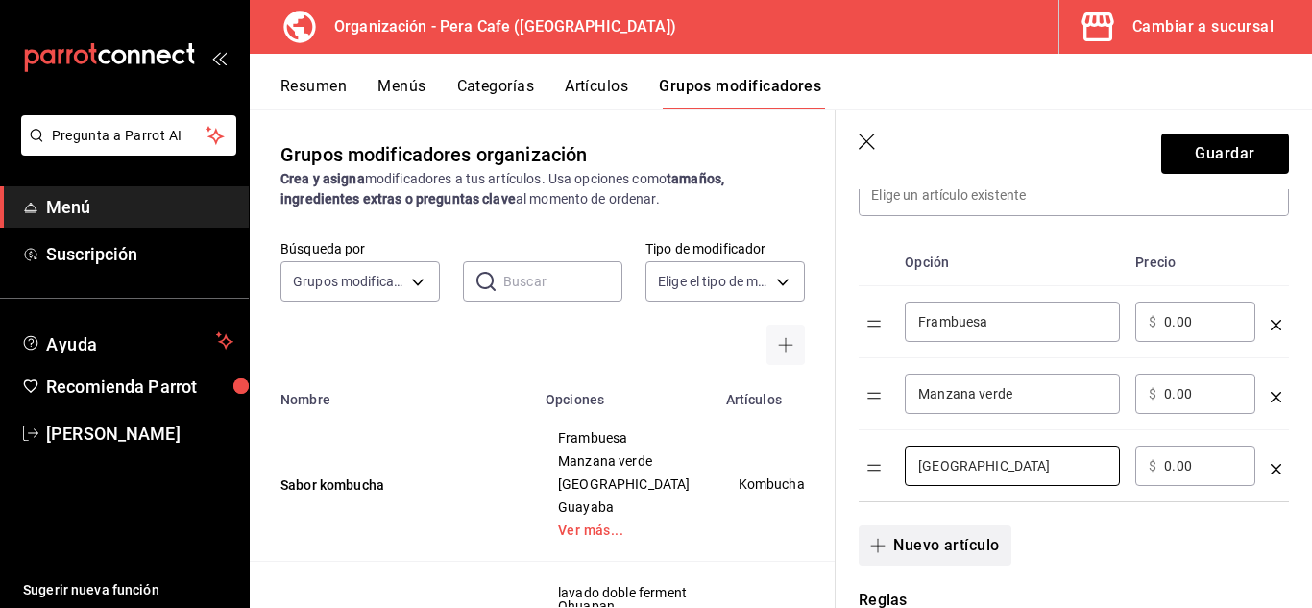
type input "[GEOGRAPHIC_DATA]"
click at [958, 531] on button "Nuevo artículo" at bounding box center [935, 545] width 152 height 40
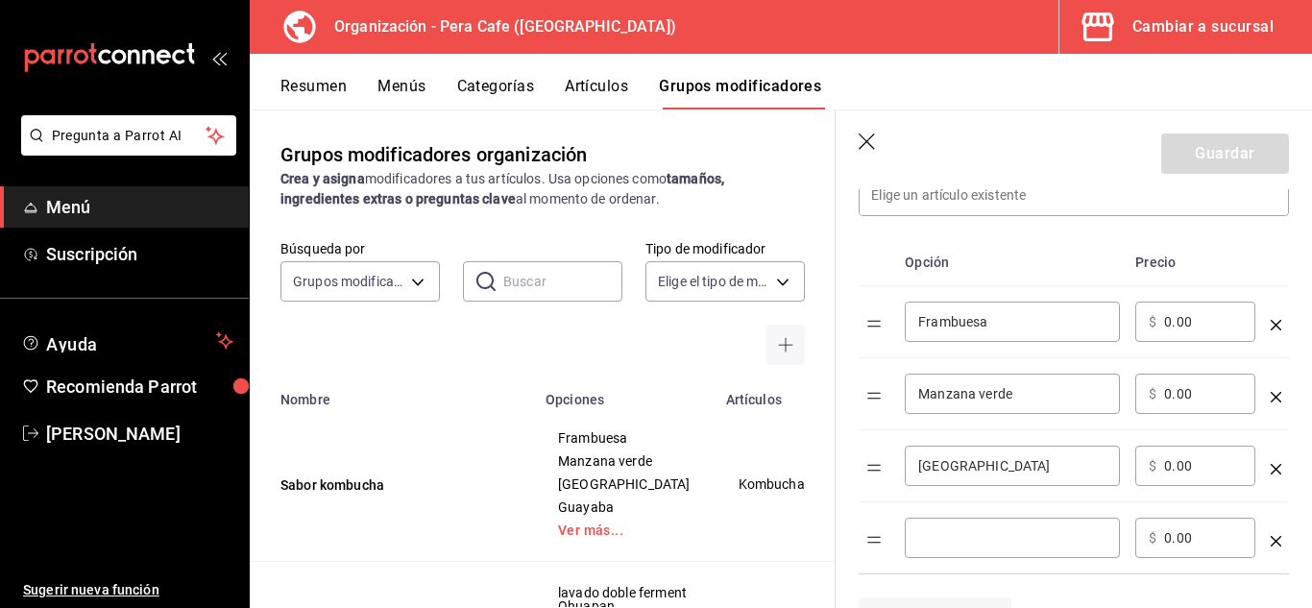
click at [981, 534] on input "optionsTable" at bounding box center [1012, 537] width 188 height 19
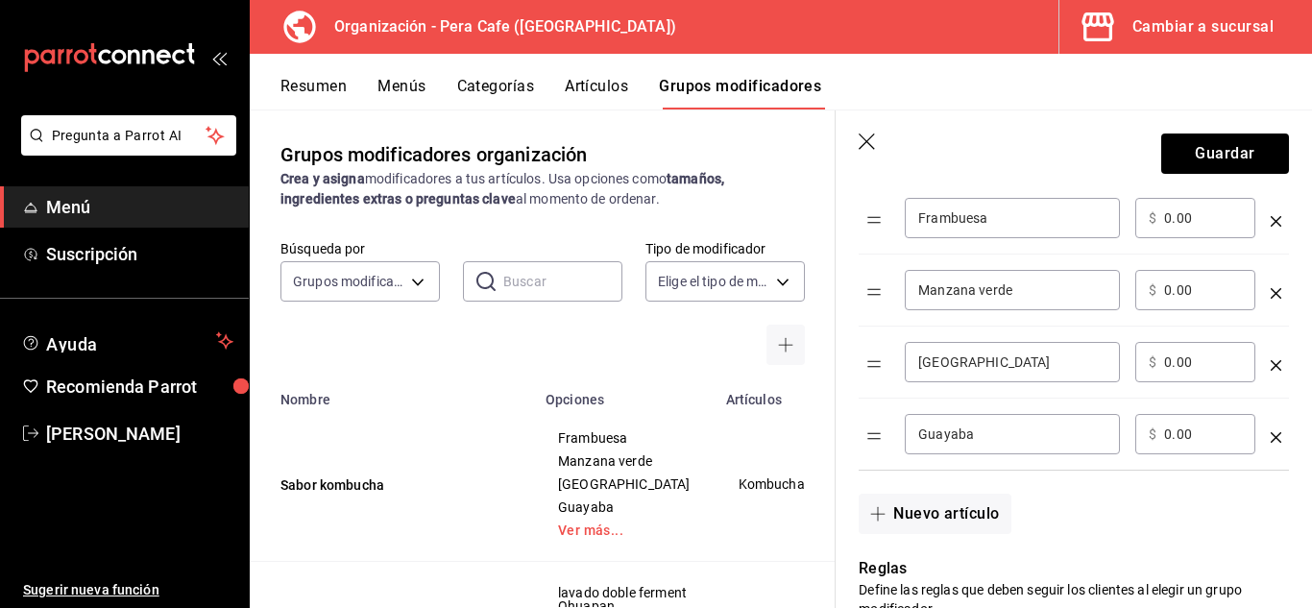
scroll to position [593, 0]
type input "Guayaba"
click at [971, 516] on button "Nuevo artículo" at bounding box center [935, 513] width 152 height 40
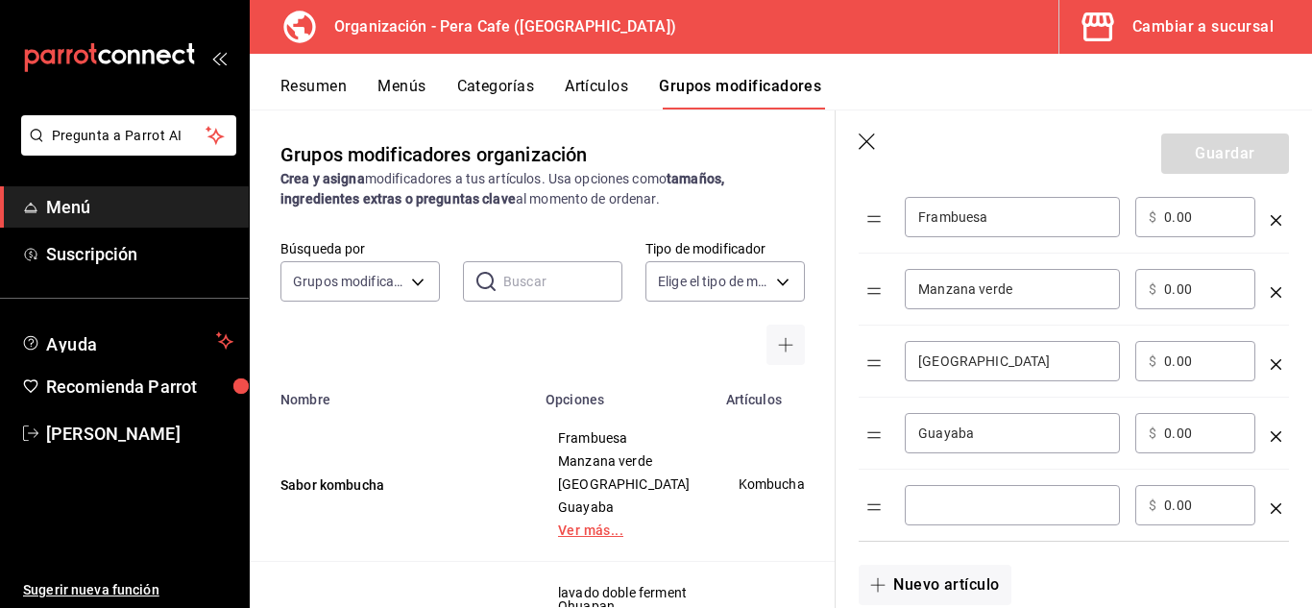
click at [597, 537] on link "Ver más..." at bounding box center [624, 529] width 133 height 13
click at [982, 508] on input "optionsTable" at bounding box center [1012, 505] width 188 height 19
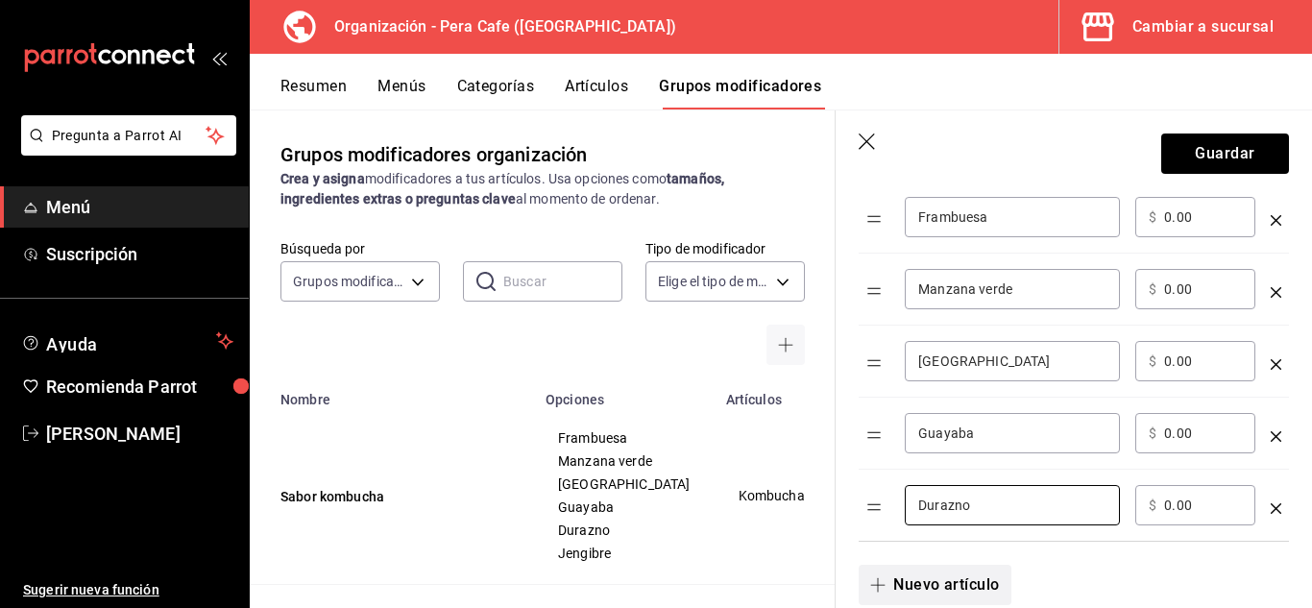
type input "Durazno"
click at [965, 584] on button "Nuevo artículo" at bounding box center [935, 585] width 152 height 40
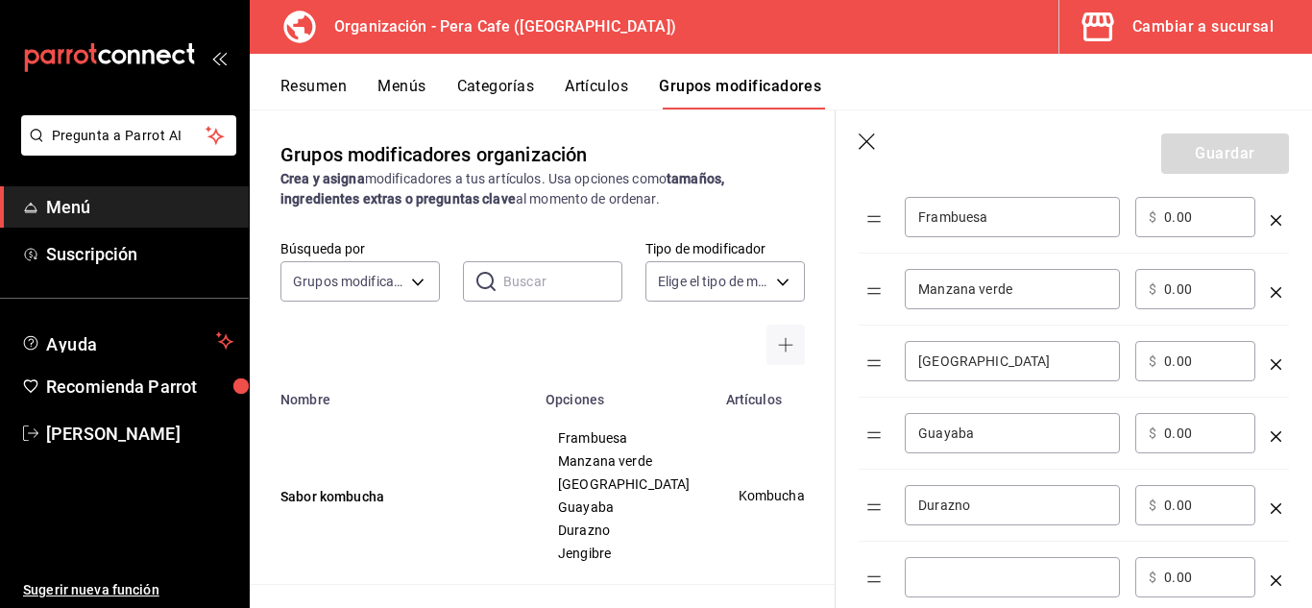
click at [992, 580] on input "optionsTable" at bounding box center [1012, 577] width 188 height 19
type input "Jengibre"
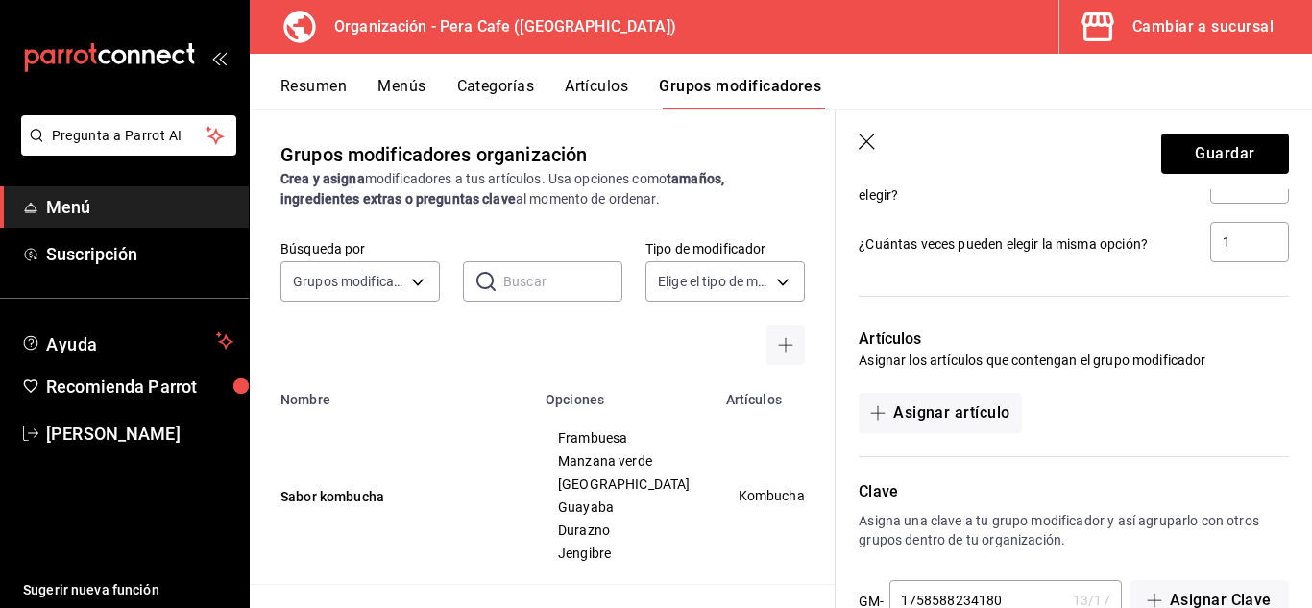
scroll to position [1351, 0]
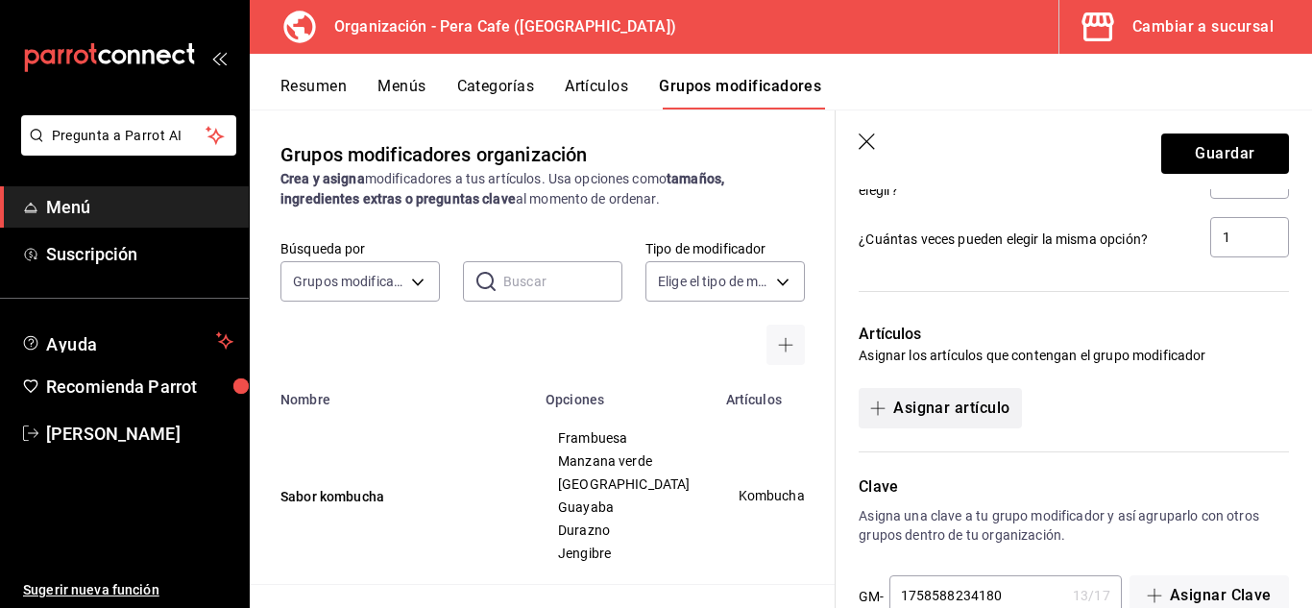
click at [934, 400] on button "Asignar artículo" at bounding box center [940, 408] width 162 height 40
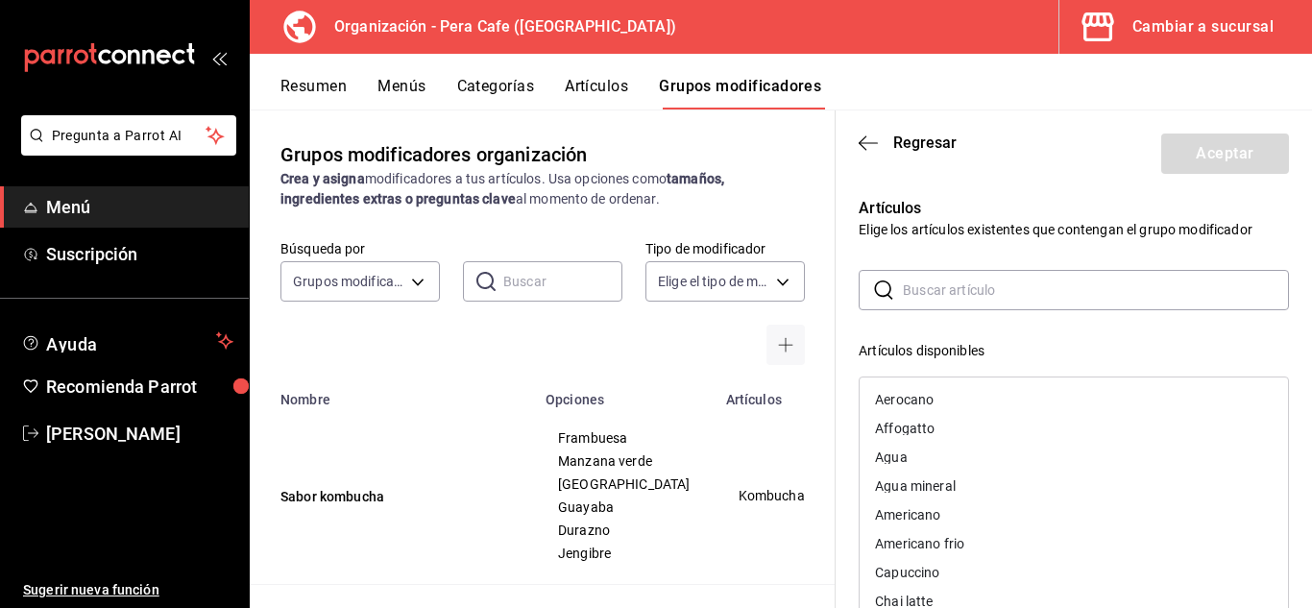
click at [997, 297] on input "text" at bounding box center [1096, 290] width 386 height 38
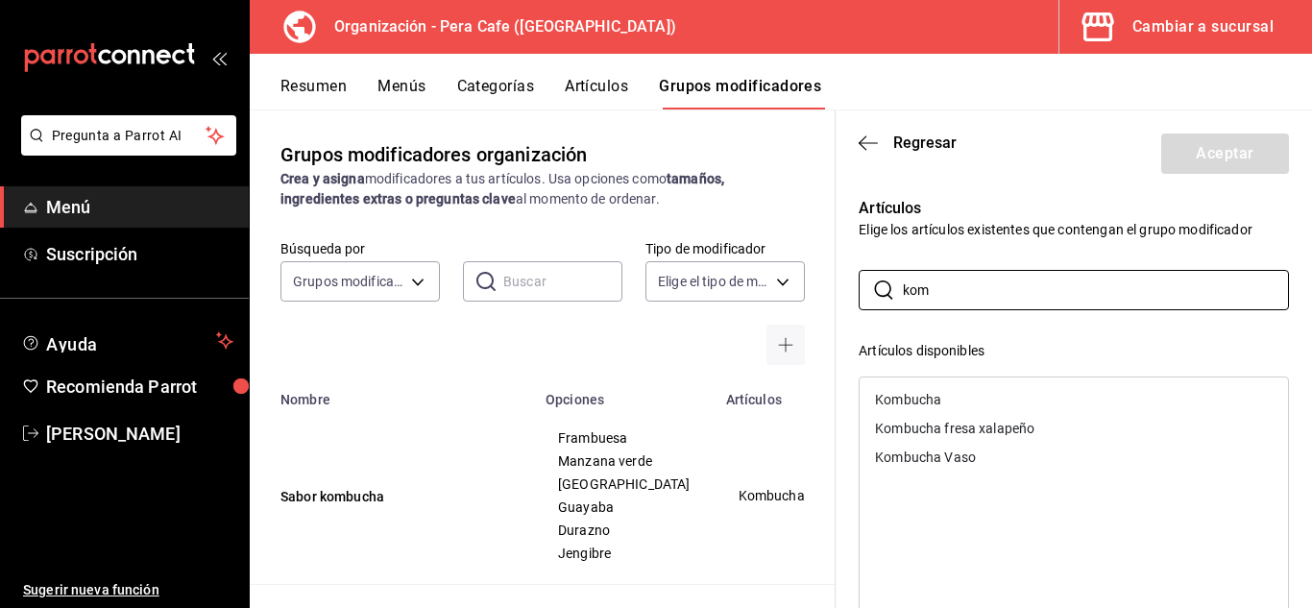
type input "kom"
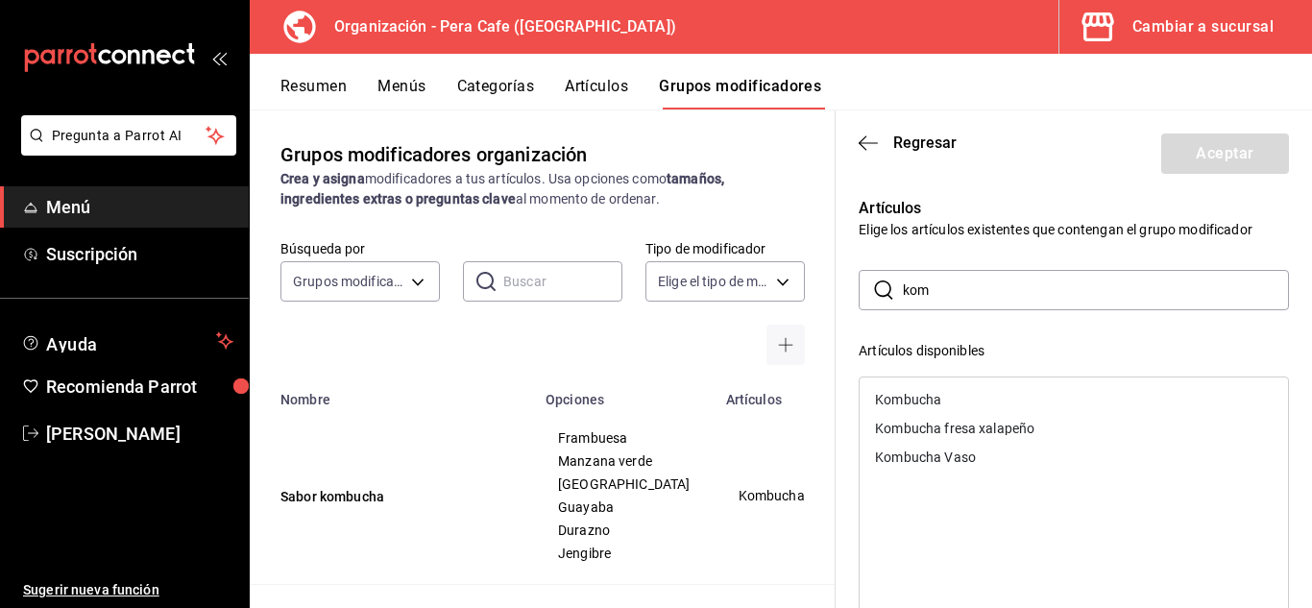
click at [954, 454] on div "Kombucha Vaso" at bounding box center [925, 456] width 101 height 13
click at [1202, 148] on button "Aceptar" at bounding box center [1225, 153] width 128 height 40
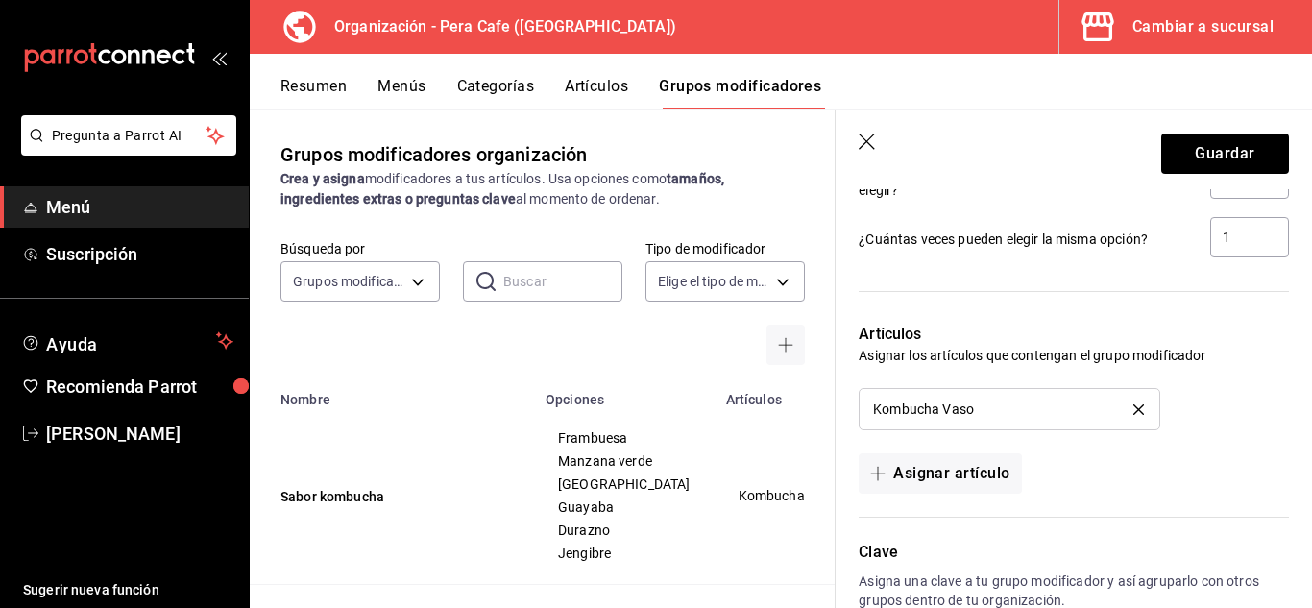
scroll to position [1466, 0]
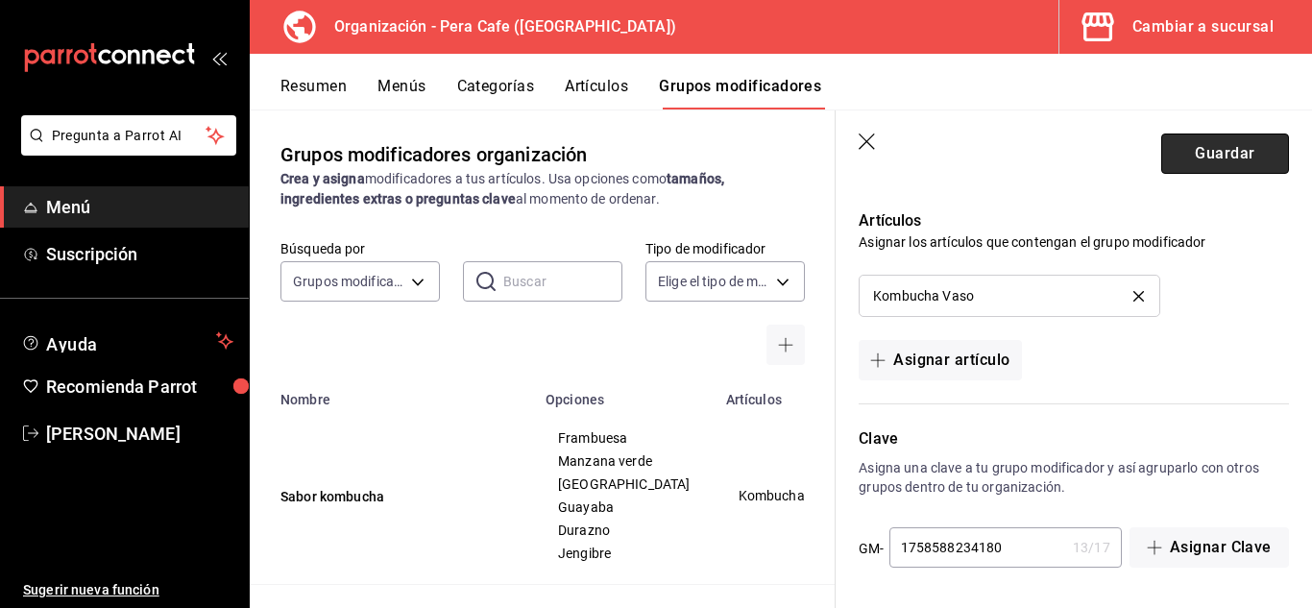
click at [1240, 159] on button "Guardar" at bounding box center [1225, 153] width 128 height 40
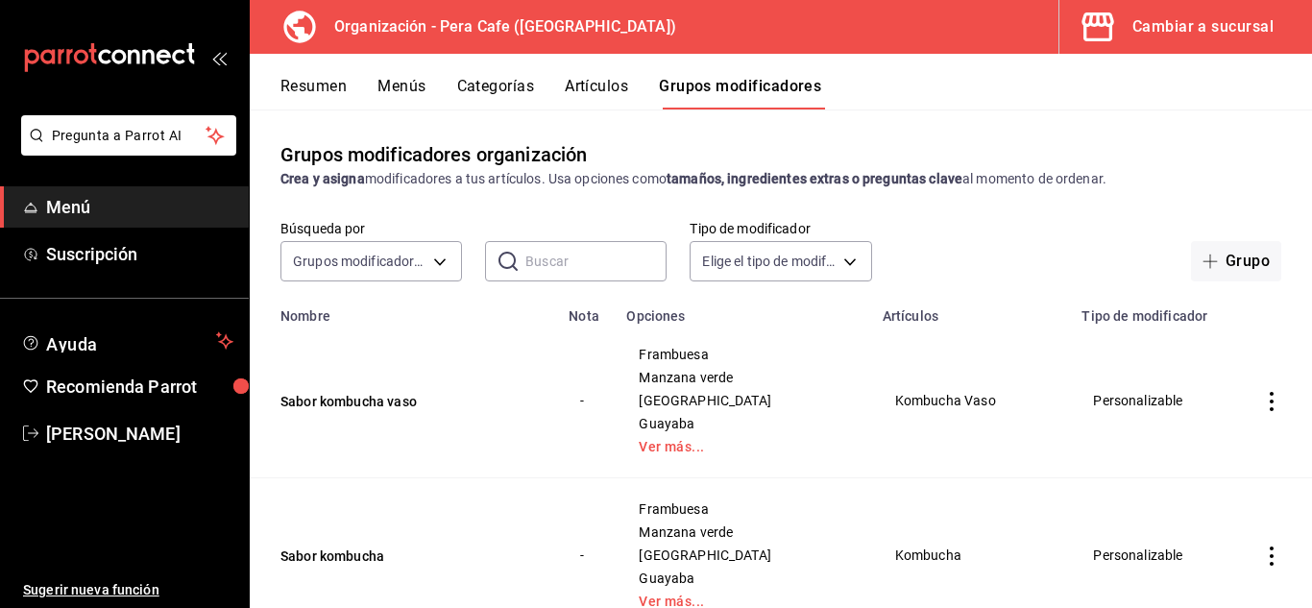
click at [1090, 43] on icon "button" at bounding box center [1098, 27] width 38 height 38
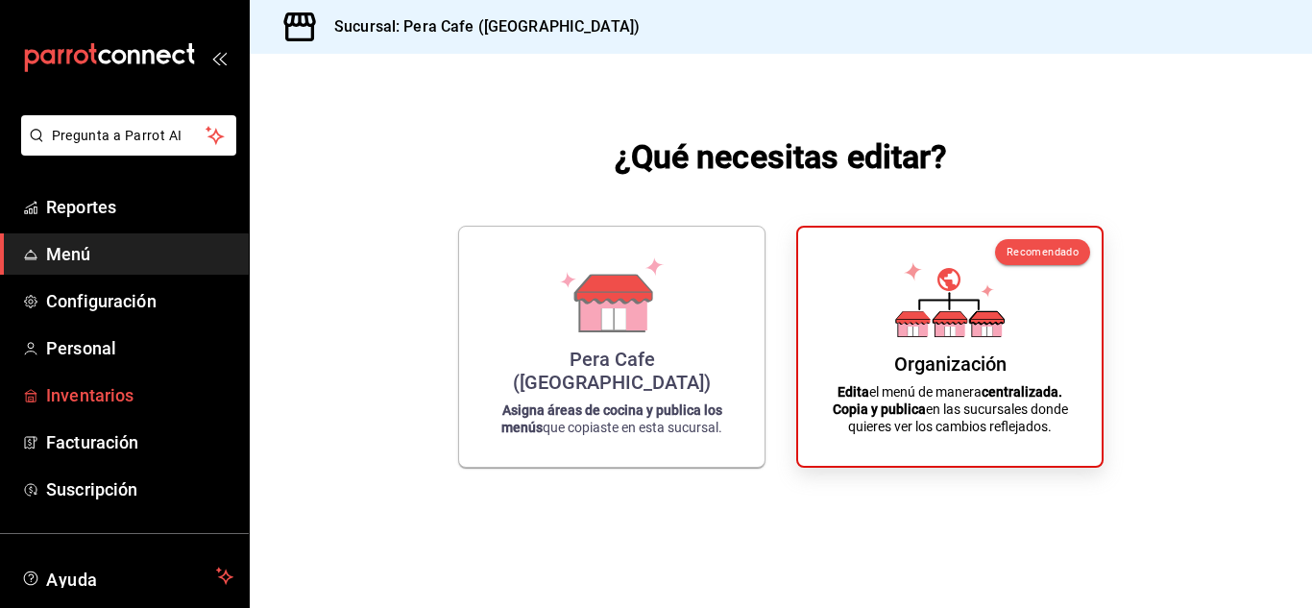
click at [102, 402] on span "Inventarios" at bounding box center [139, 395] width 187 height 26
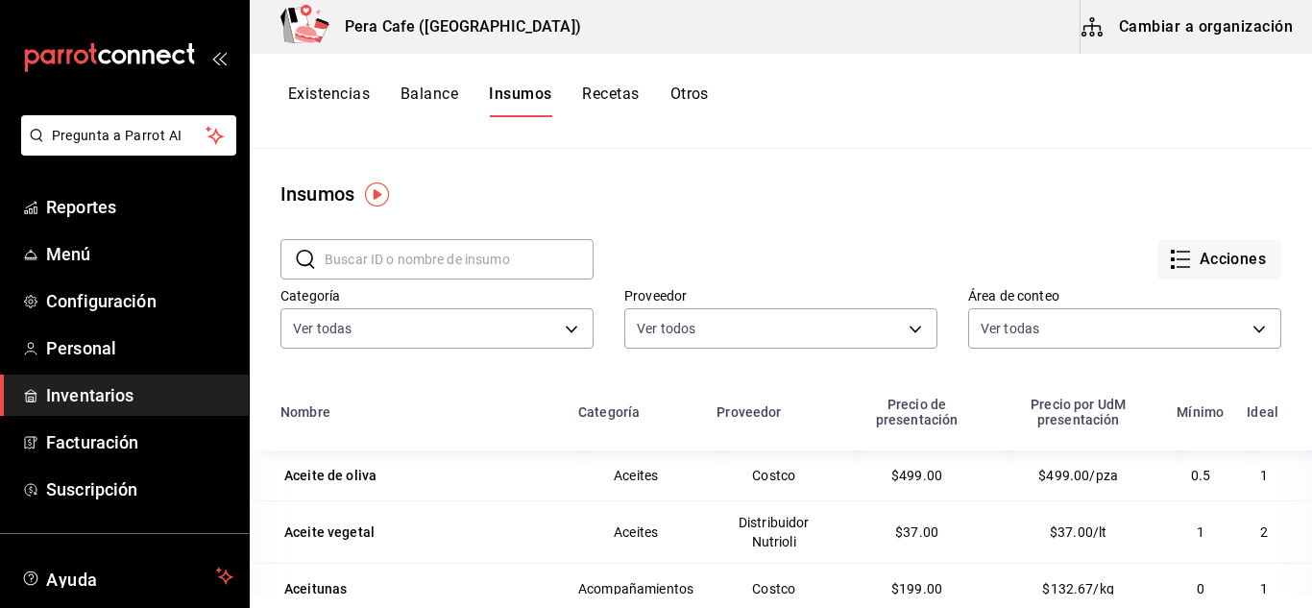
click at [1192, 43] on button "Cambiar a organización" at bounding box center [1188, 27] width 216 height 54
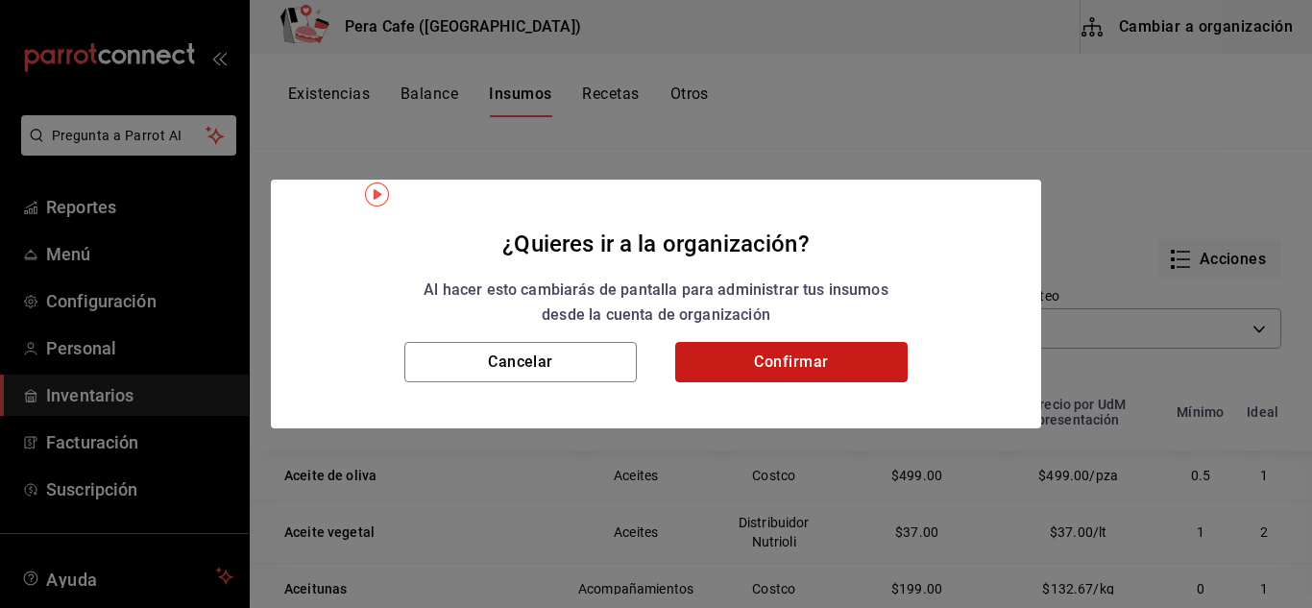
click at [837, 364] on button "Confirmar" at bounding box center [791, 362] width 232 height 40
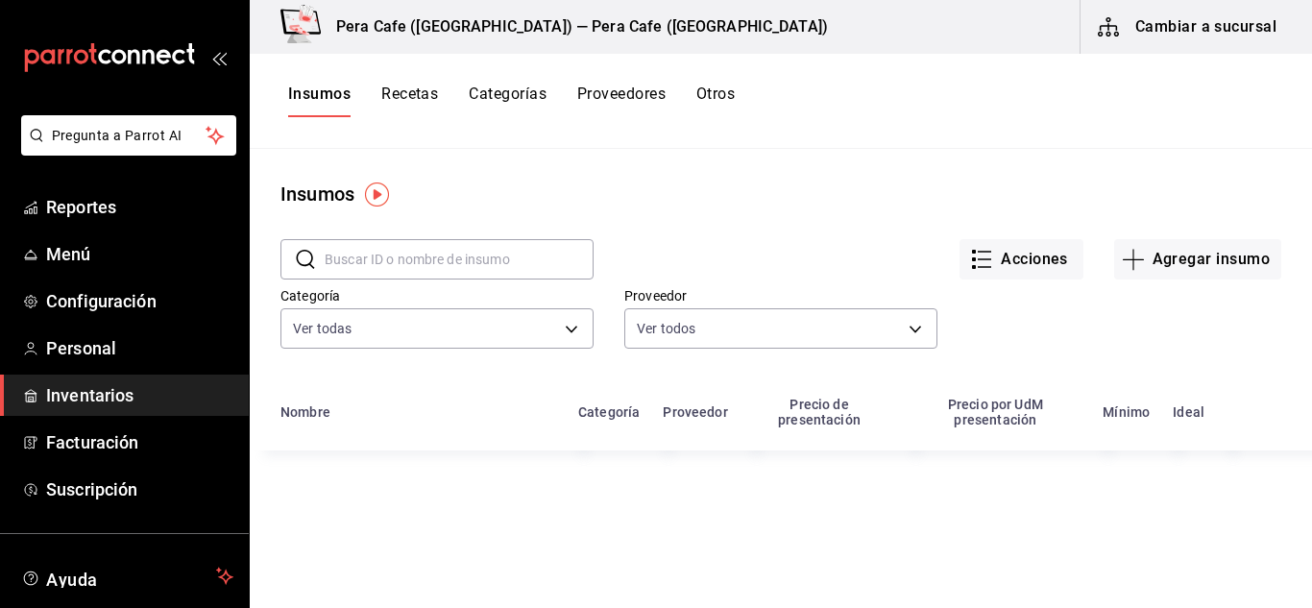
click at [421, 92] on button "Recetas" at bounding box center [409, 101] width 57 height 33
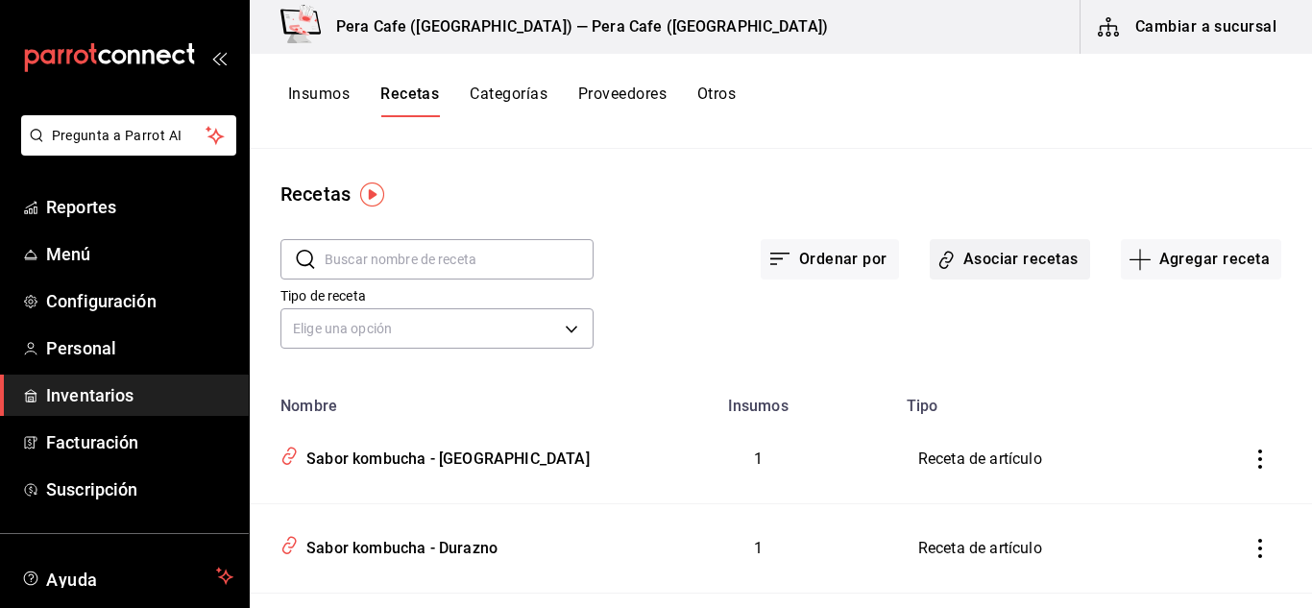
click at [1037, 267] on button "Asociar recetas" at bounding box center [1010, 259] width 160 height 40
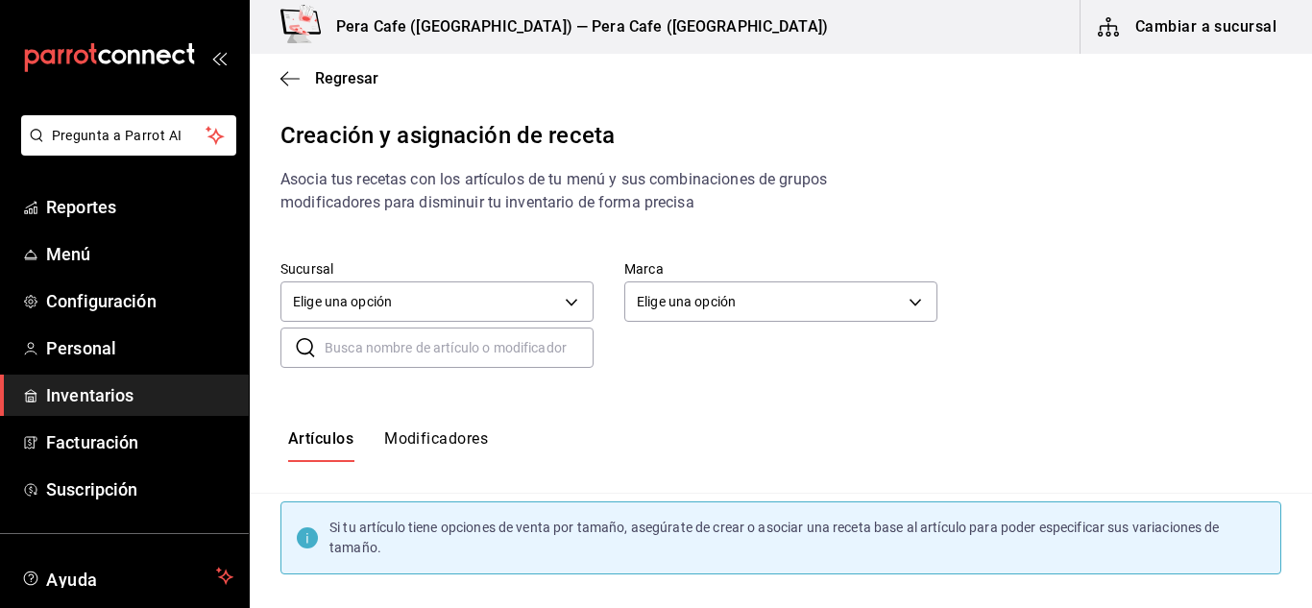
click at [455, 421] on div "Artículos Modificadores" at bounding box center [781, 446] width 1062 height 95
click at [449, 456] on button "Modificadores" at bounding box center [436, 445] width 104 height 33
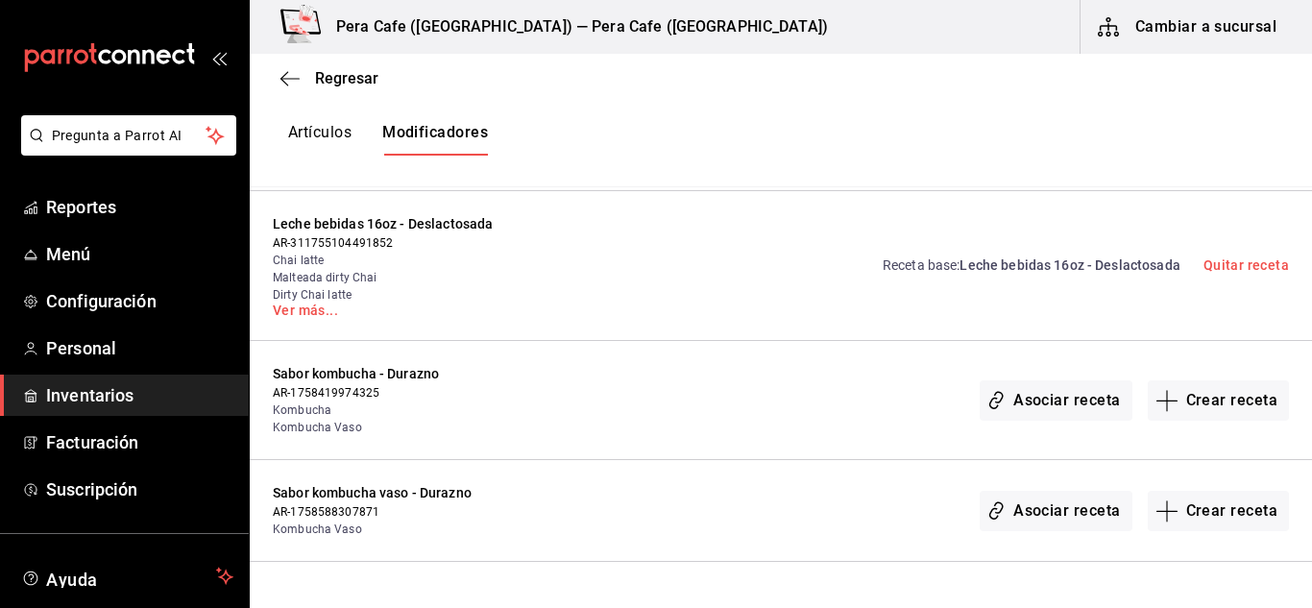
scroll to position [1080, 0]
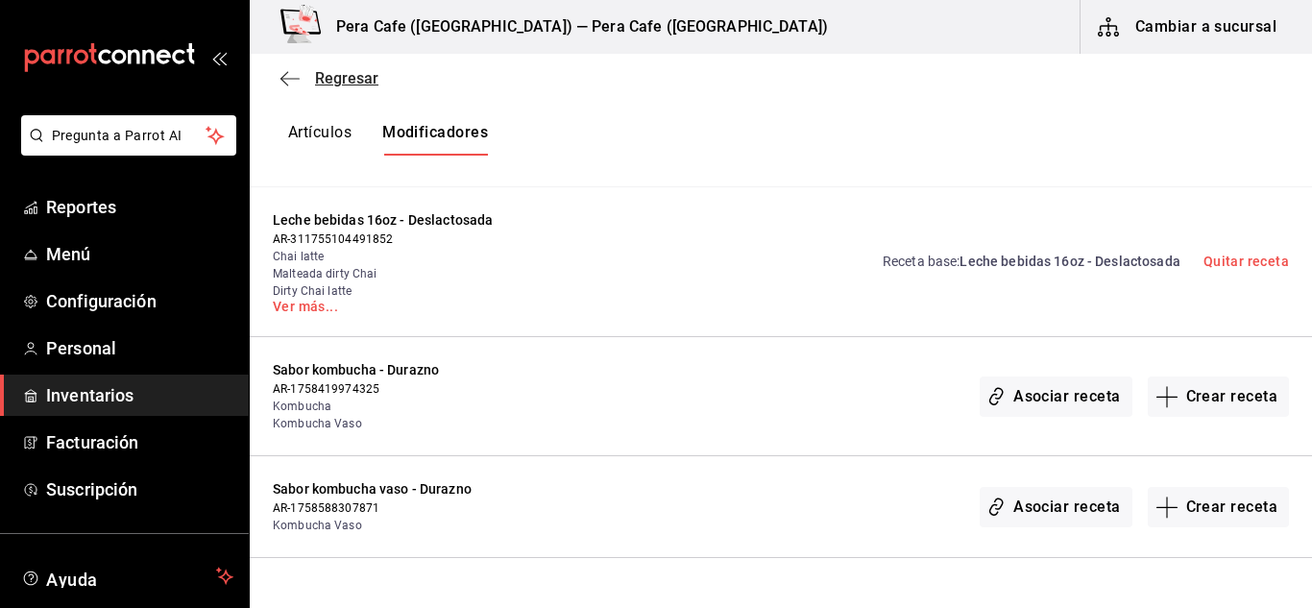
click at [289, 79] on icon "button" at bounding box center [289, 78] width 19 height 1
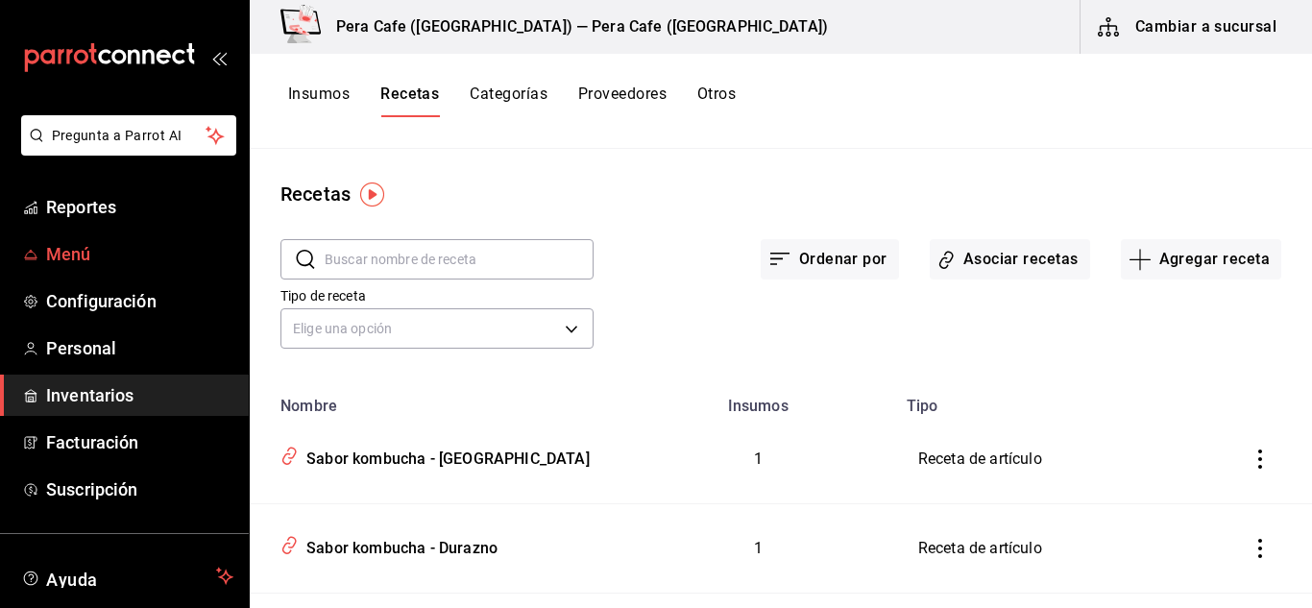
click at [63, 254] on span "Menú" at bounding box center [139, 254] width 187 height 26
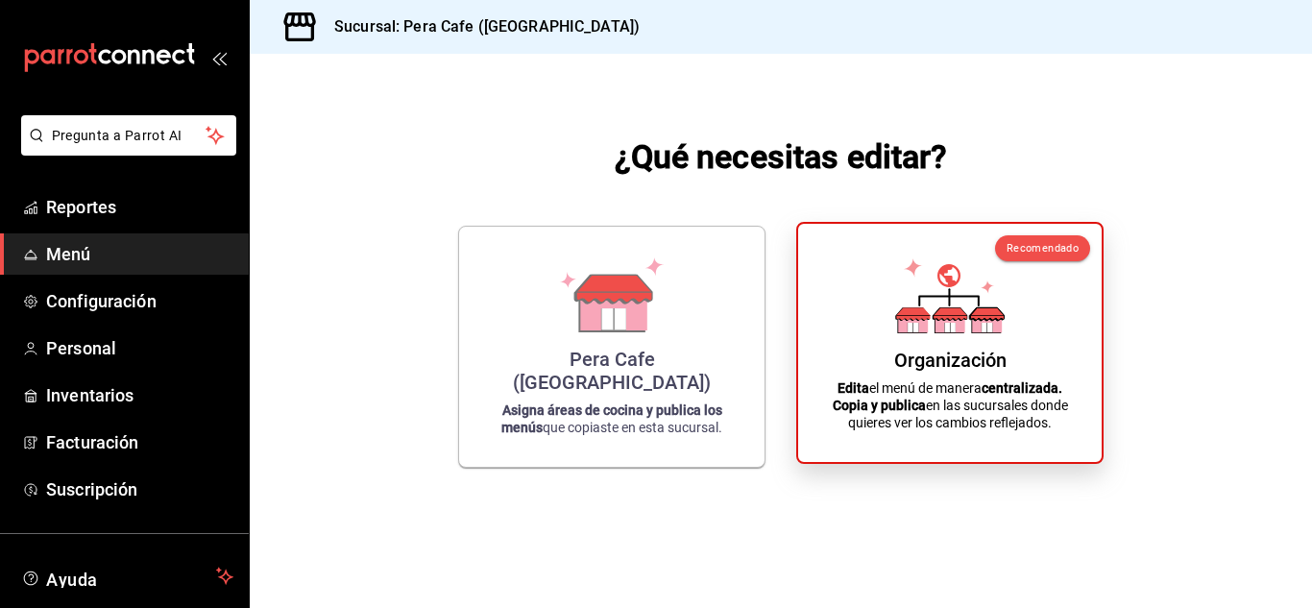
click at [984, 272] on icon at bounding box center [949, 295] width 109 height 75
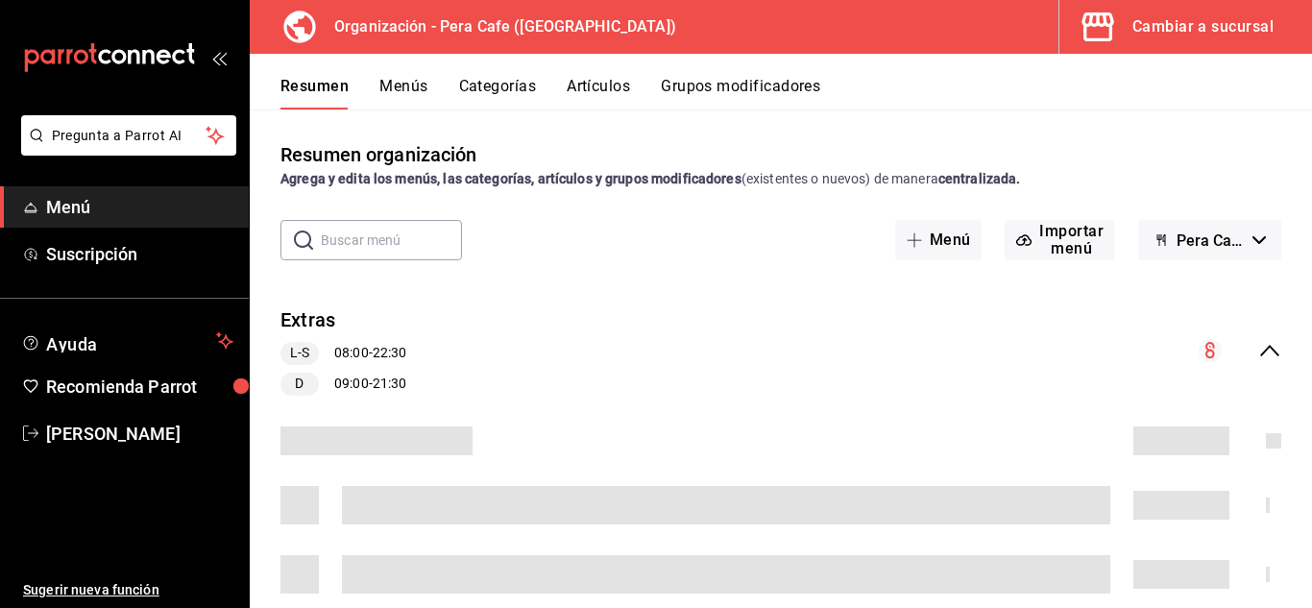
click at [617, 84] on button "Artículos" at bounding box center [598, 93] width 63 height 33
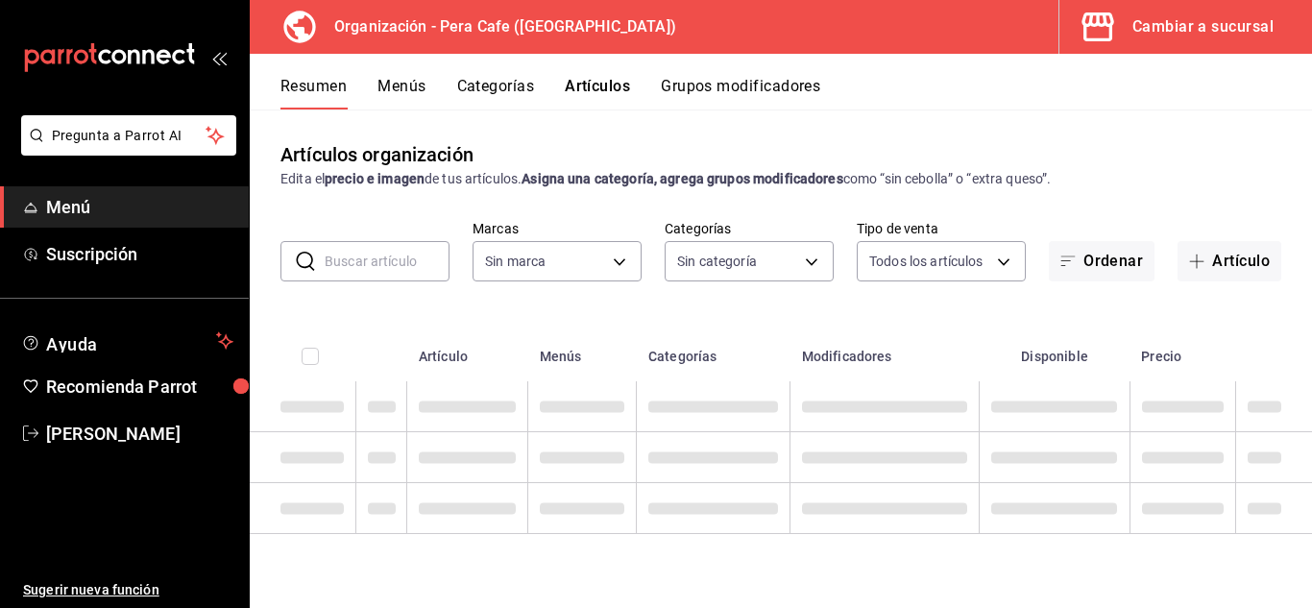
click at [708, 97] on button "Grupos modificadores" at bounding box center [740, 93] width 159 height 33
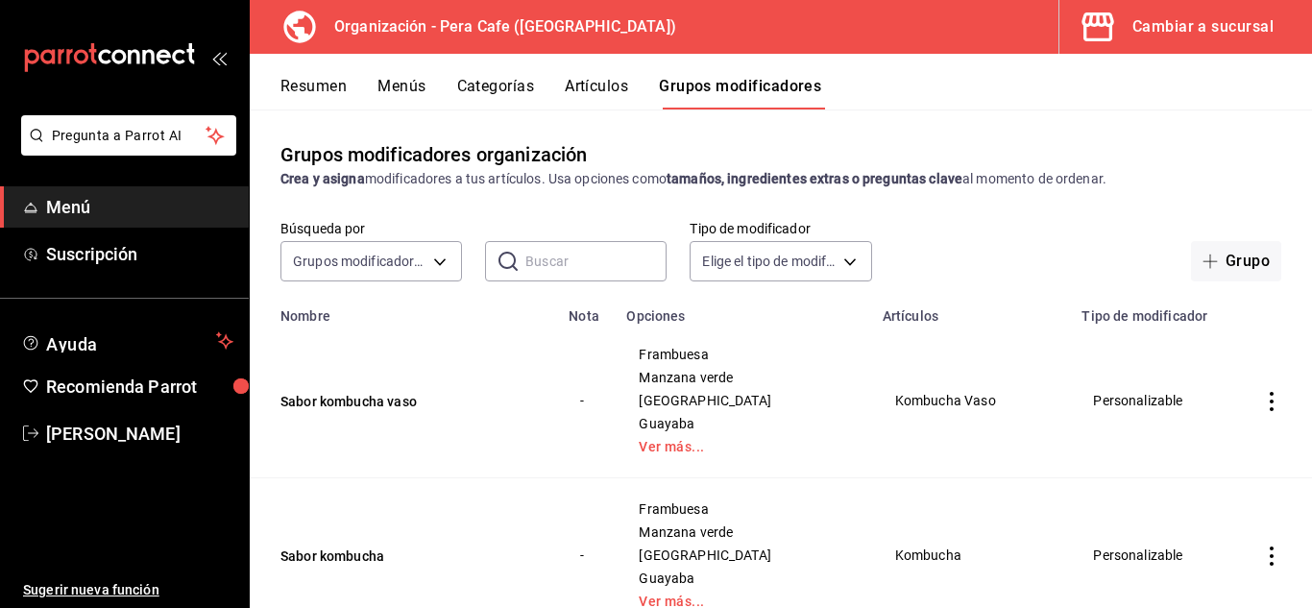
click at [405, 73] on div "Resumen Menús Categorías Artículos Grupos modificadores" at bounding box center [781, 82] width 1062 height 56
click at [407, 83] on button "Menús" at bounding box center [401, 93] width 48 height 33
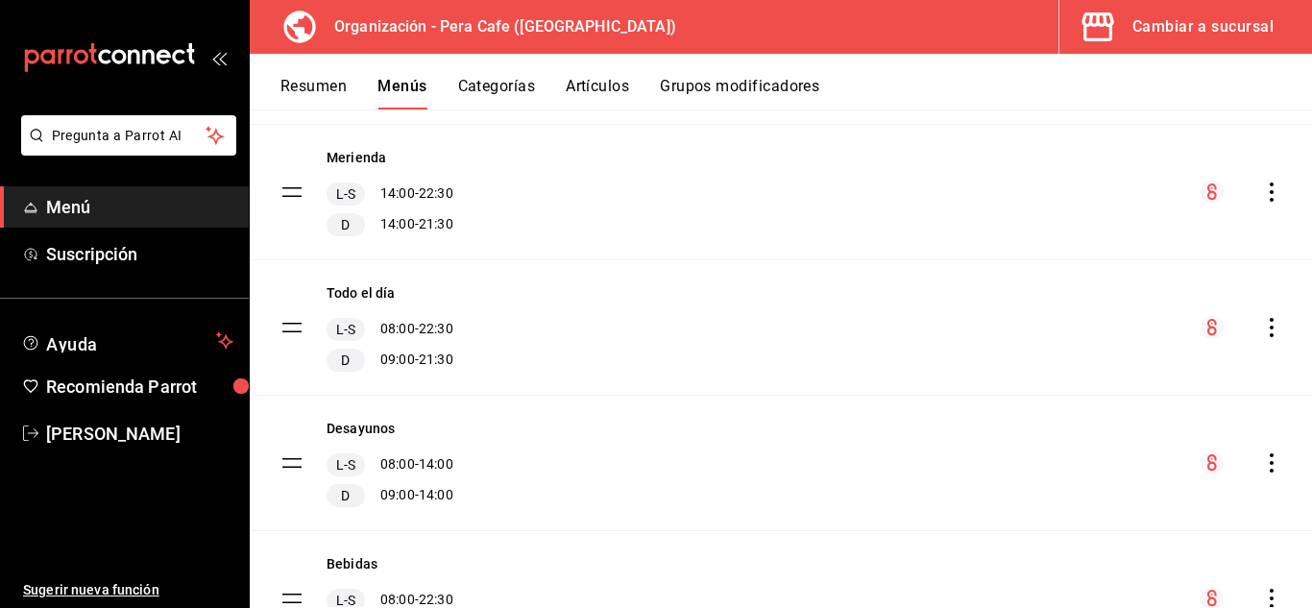
scroll to position [806, 0]
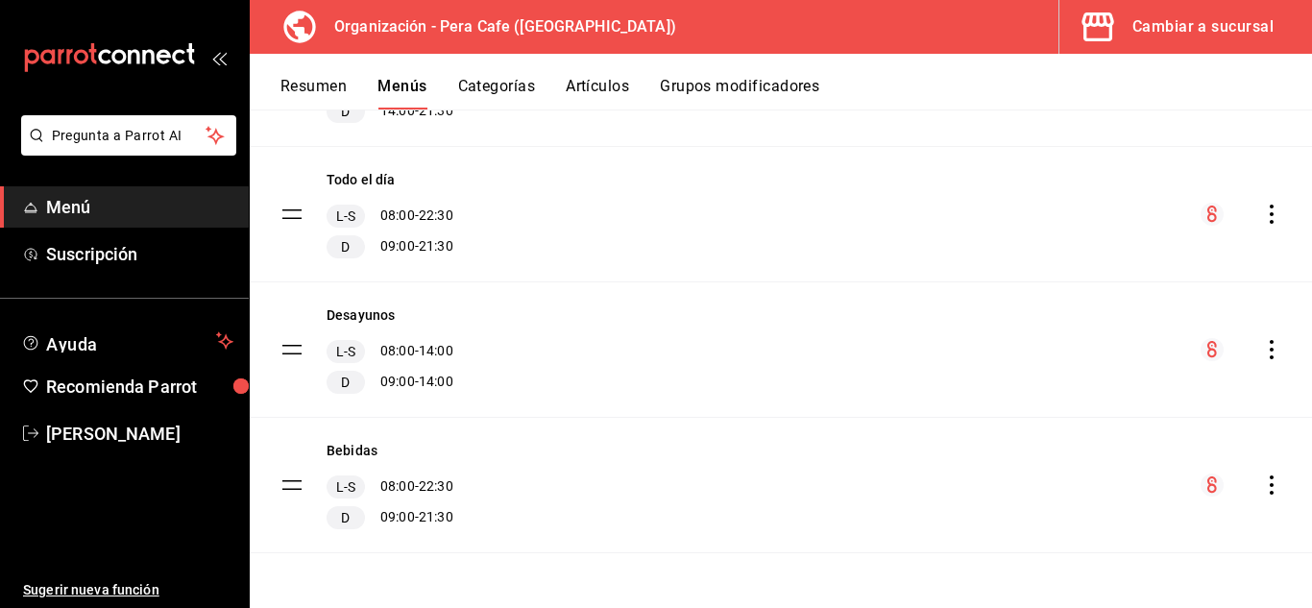
click at [1262, 490] on icon "actions" at bounding box center [1271, 484] width 19 height 19
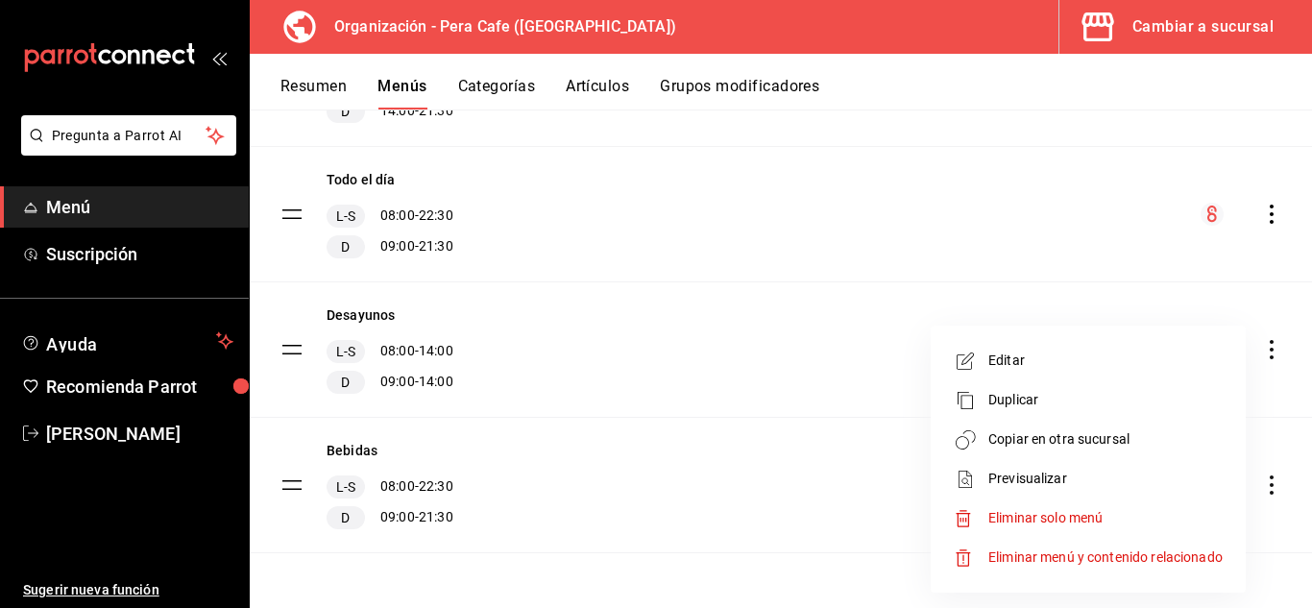
click at [1086, 433] on span "Copiar en otra sucursal" at bounding box center [1105, 439] width 234 height 20
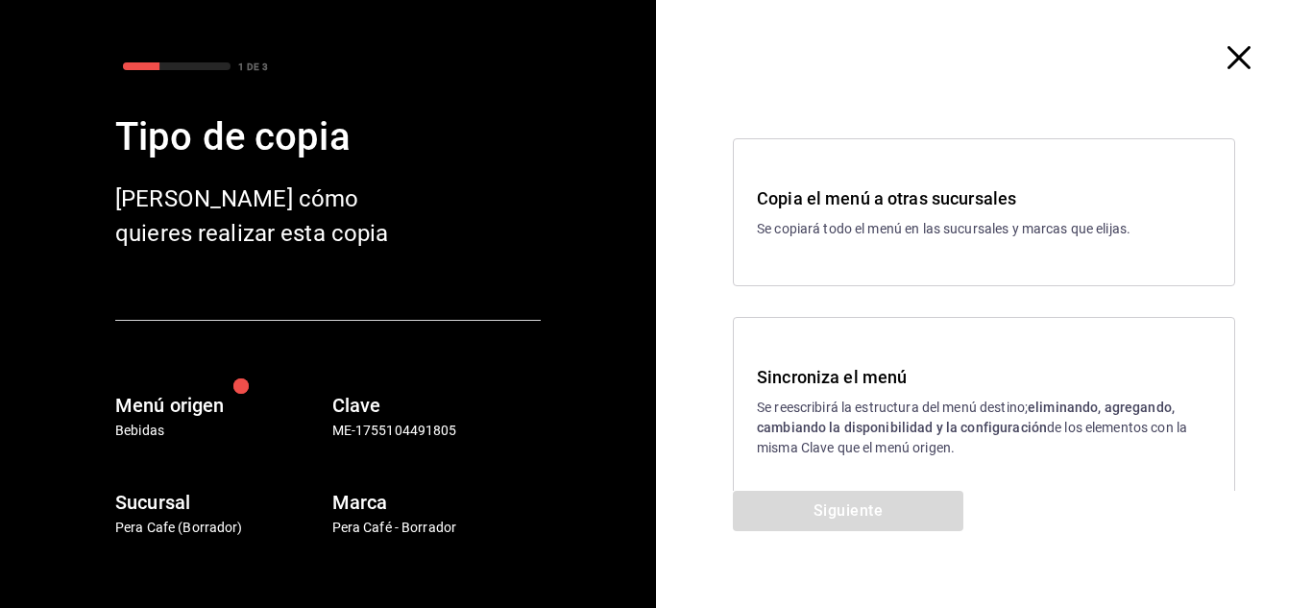
click at [798, 418] on p "Se reescribirá la estructura del menú destino; eliminando, agregando, cambiando…" at bounding box center [984, 428] width 454 height 61
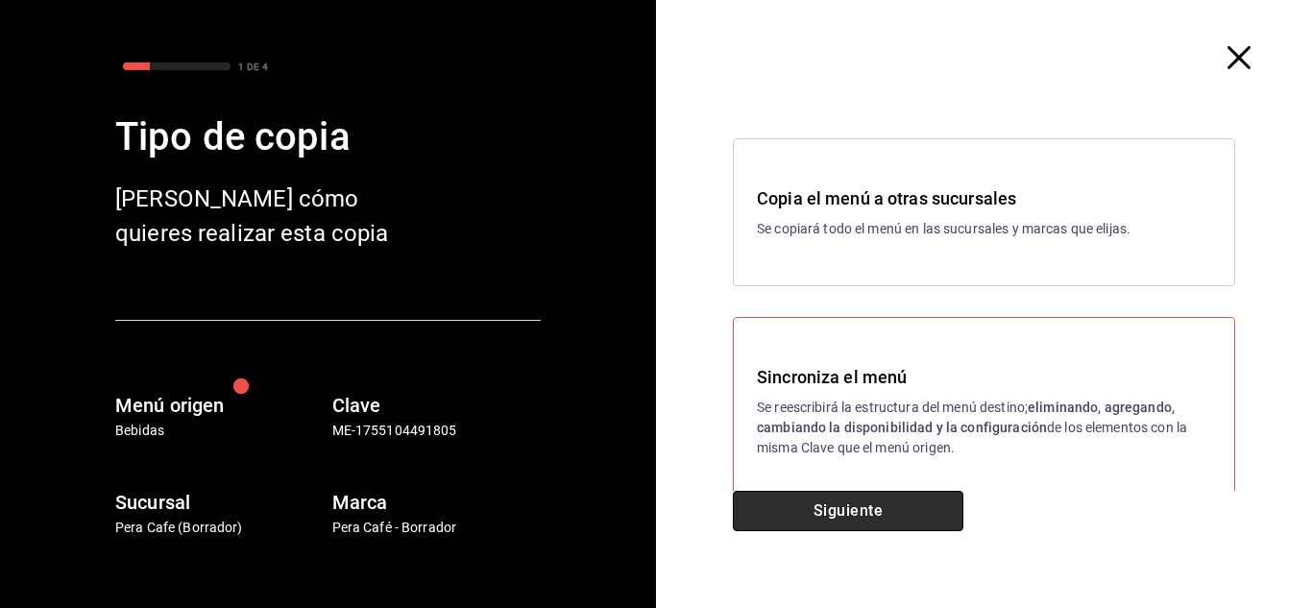
click at [831, 509] on button "Siguiente" at bounding box center [848, 511] width 230 height 40
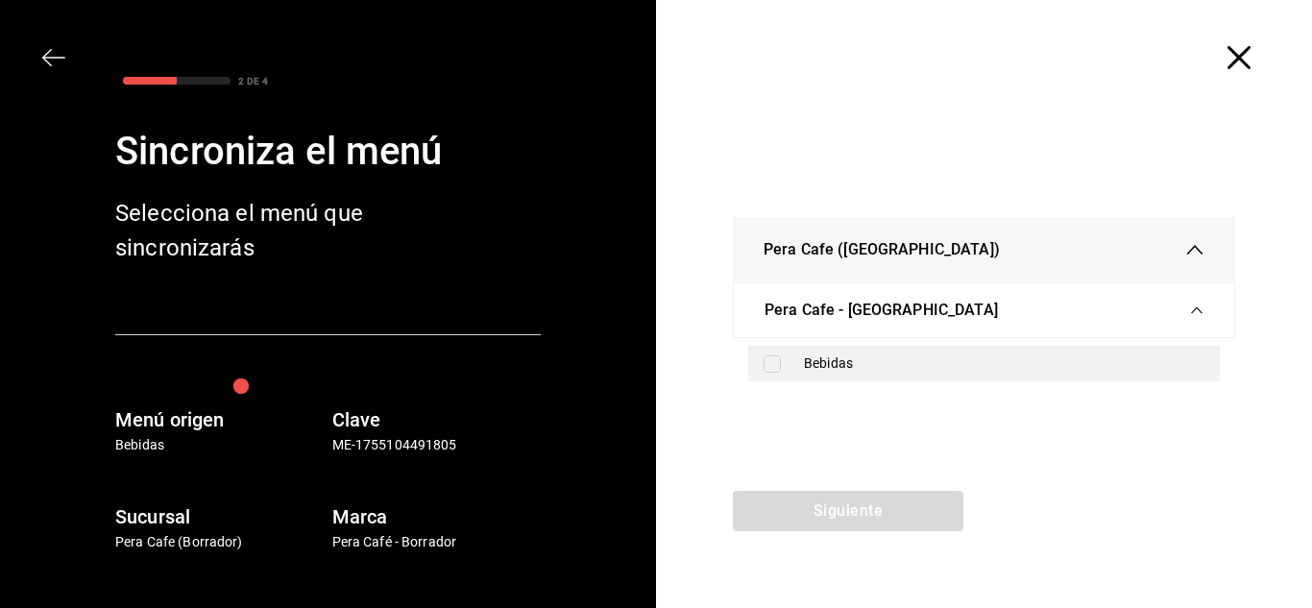
click at [821, 358] on div "Bebidas" at bounding box center [1004, 363] width 400 height 20
checkbox input "true"
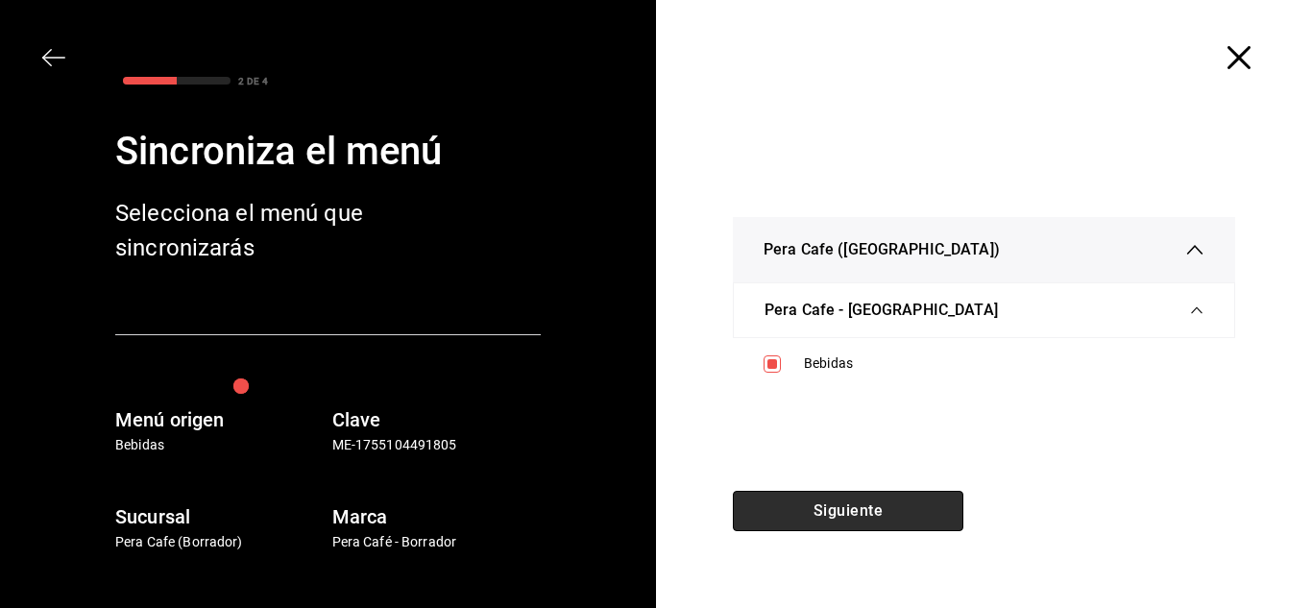
click at [851, 517] on button "Siguiente" at bounding box center [848, 511] width 230 height 40
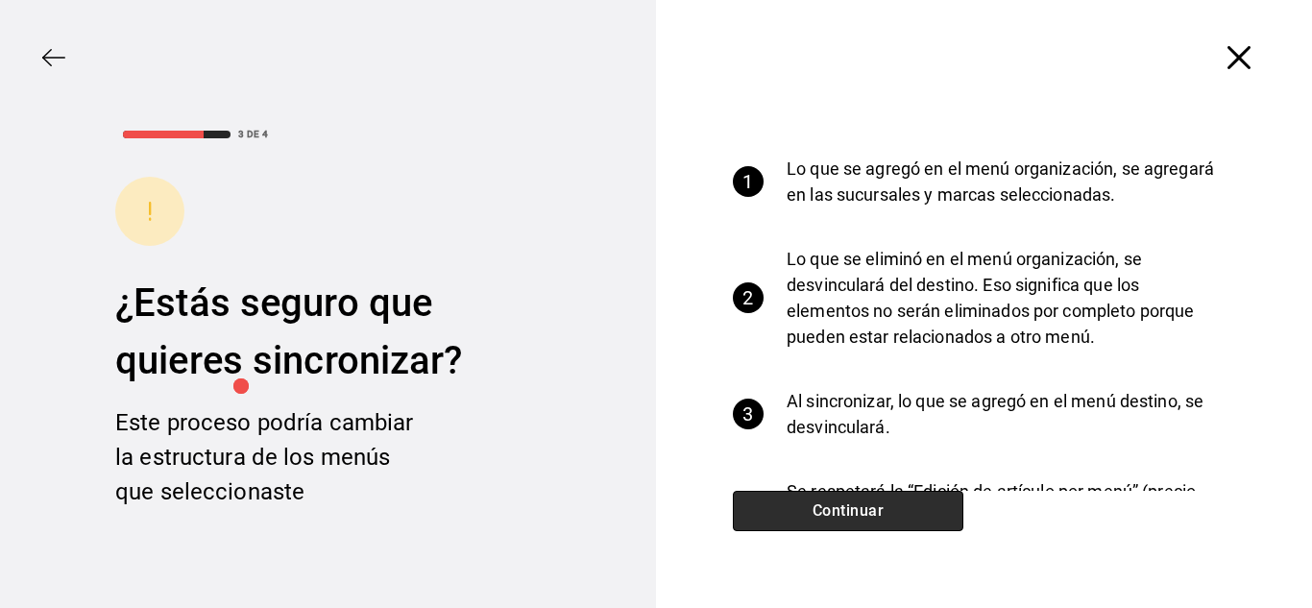
click at [851, 517] on button "Continuar" at bounding box center [848, 511] width 230 height 40
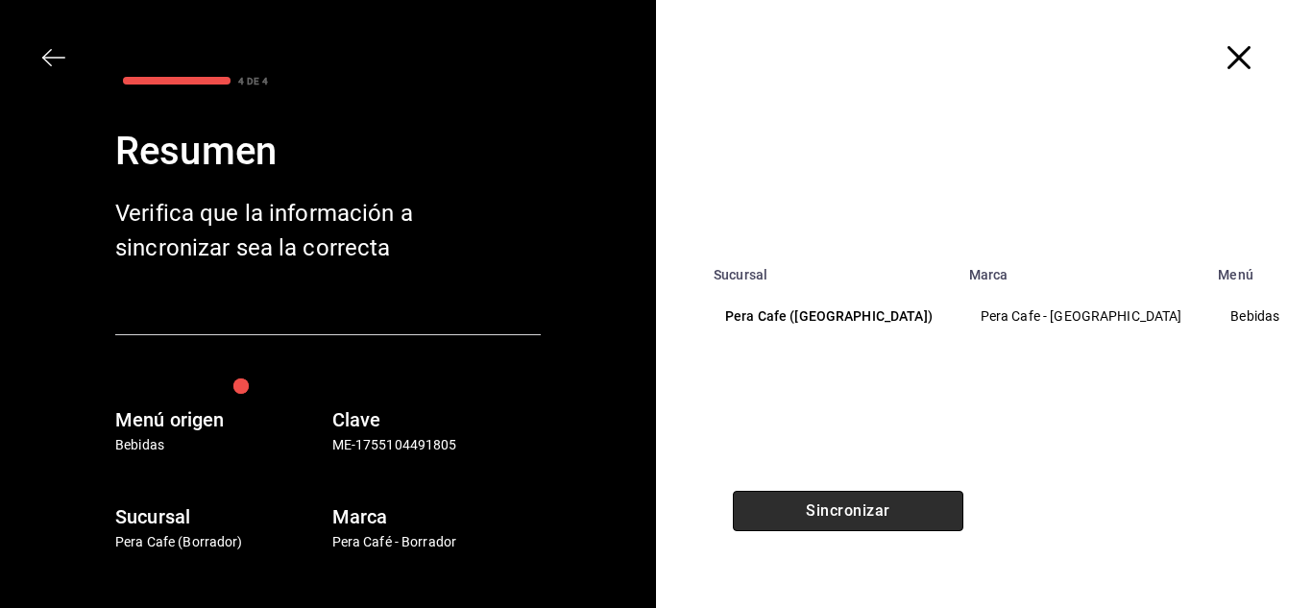
click at [851, 517] on button "Sincronizar" at bounding box center [848, 511] width 230 height 40
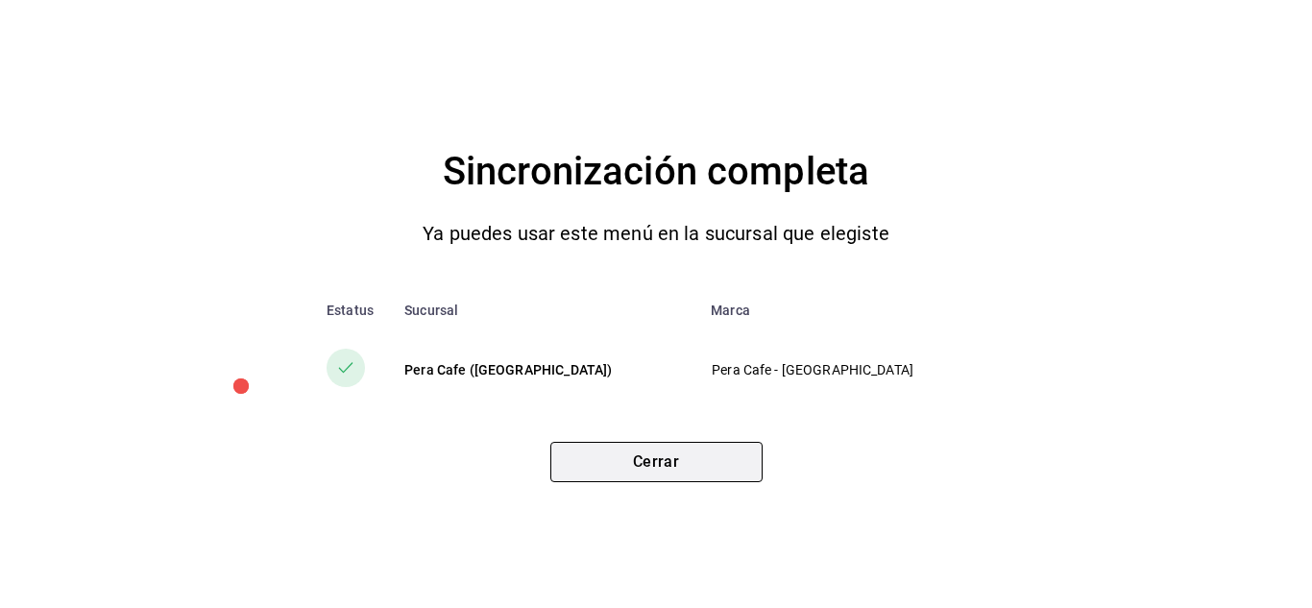
click at [704, 466] on button "Cerrar" at bounding box center [656, 462] width 212 height 40
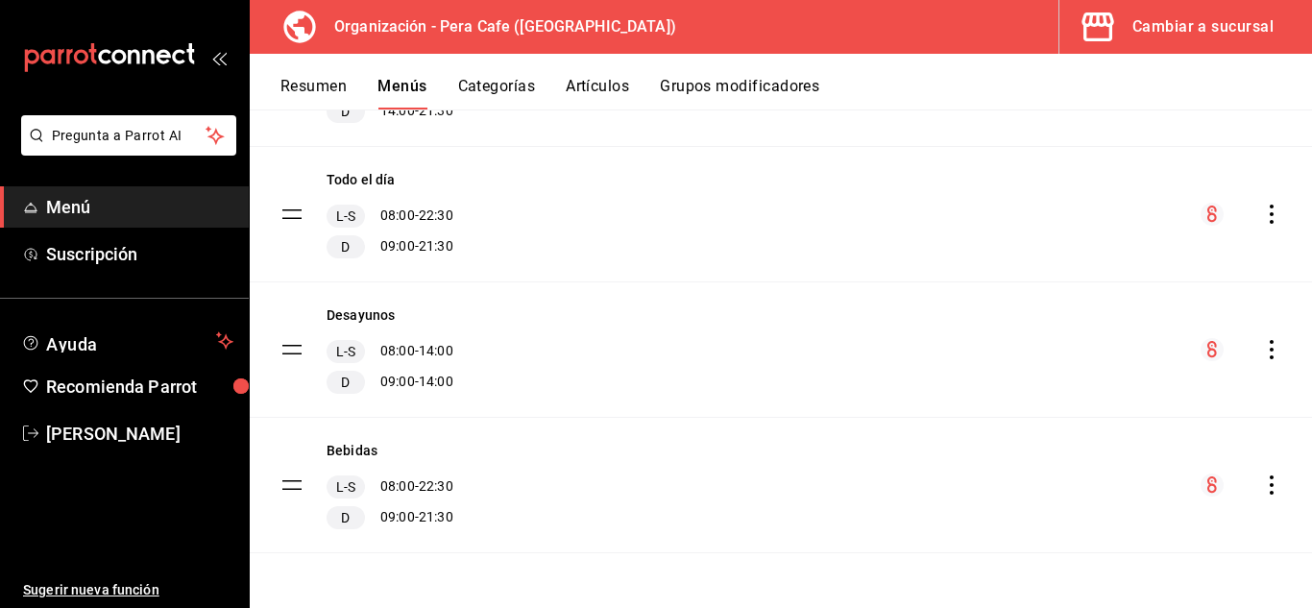
click at [1130, 44] on button "Cambiar a sucursal" at bounding box center [1177, 27] width 237 height 54
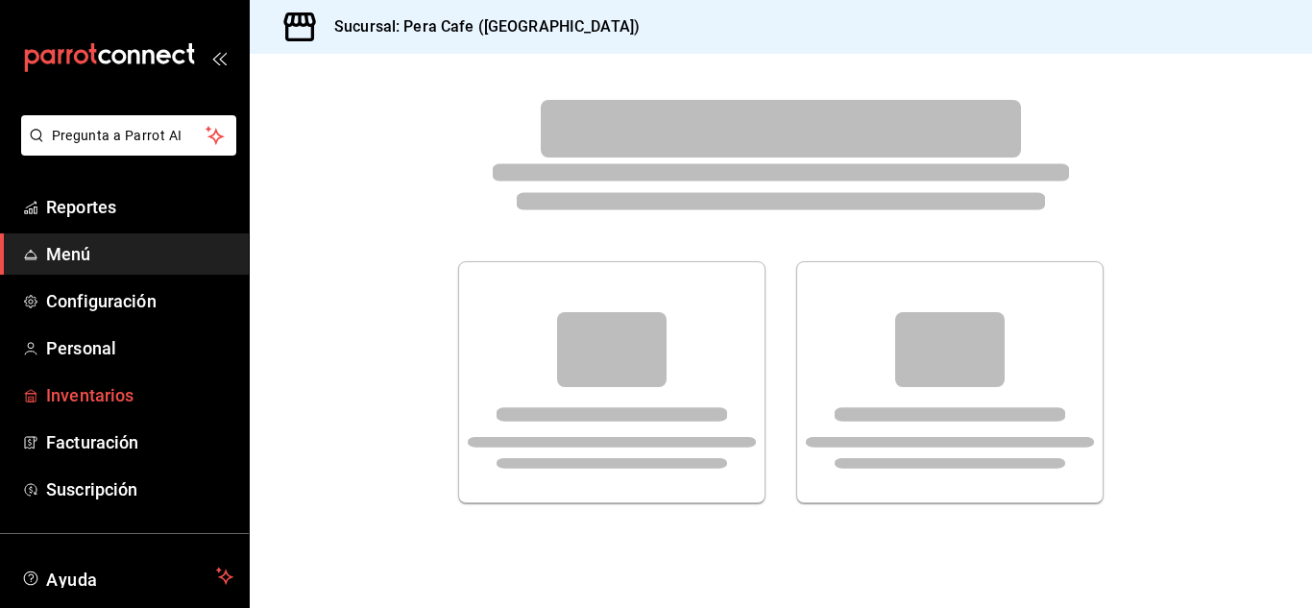
click at [109, 398] on span "Inventarios" at bounding box center [139, 395] width 187 height 26
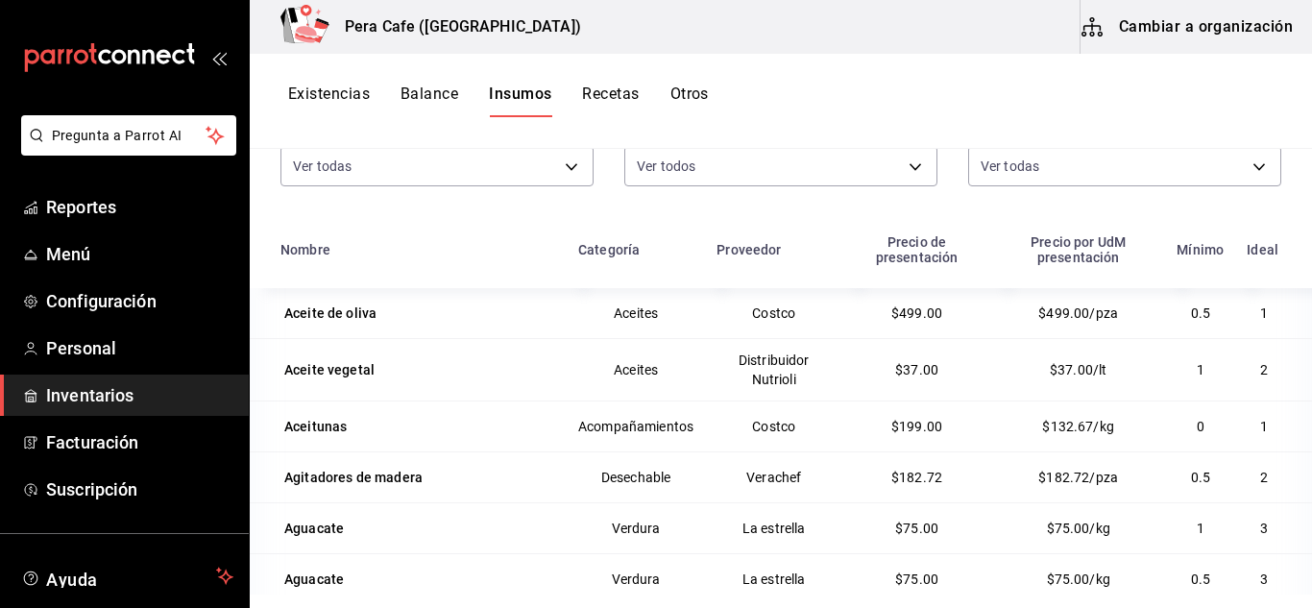
click at [1202, 26] on button "Cambiar a organización" at bounding box center [1188, 27] width 216 height 54
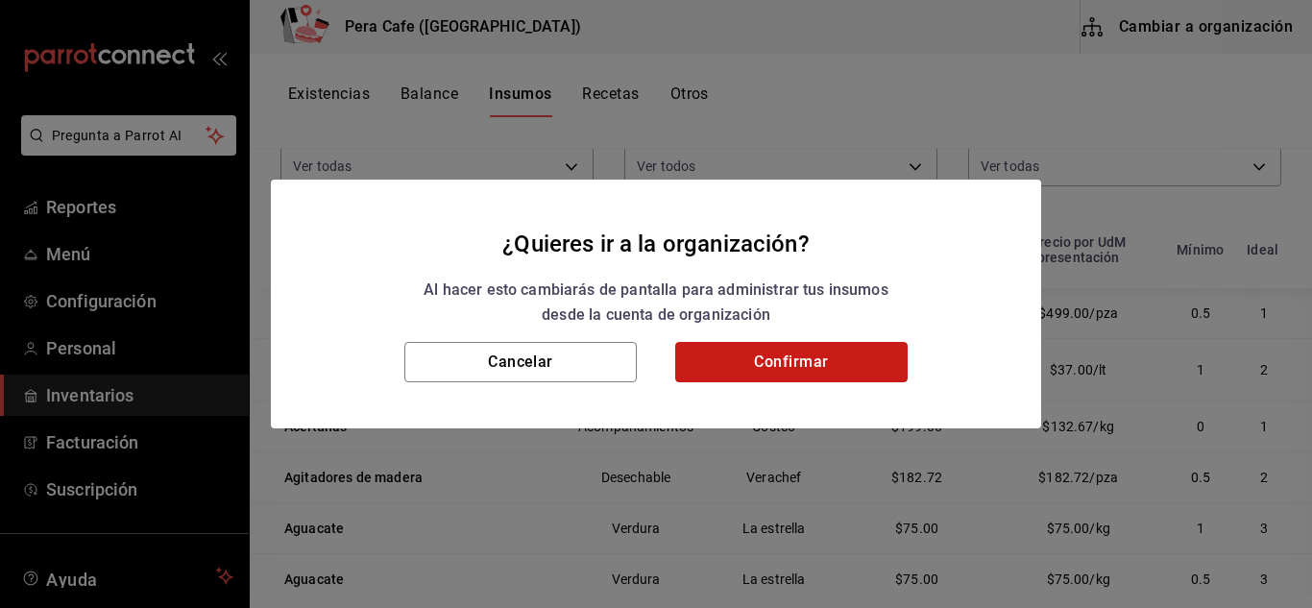
click at [829, 362] on button "Confirmar" at bounding box center [791, 362] width 232 height 40
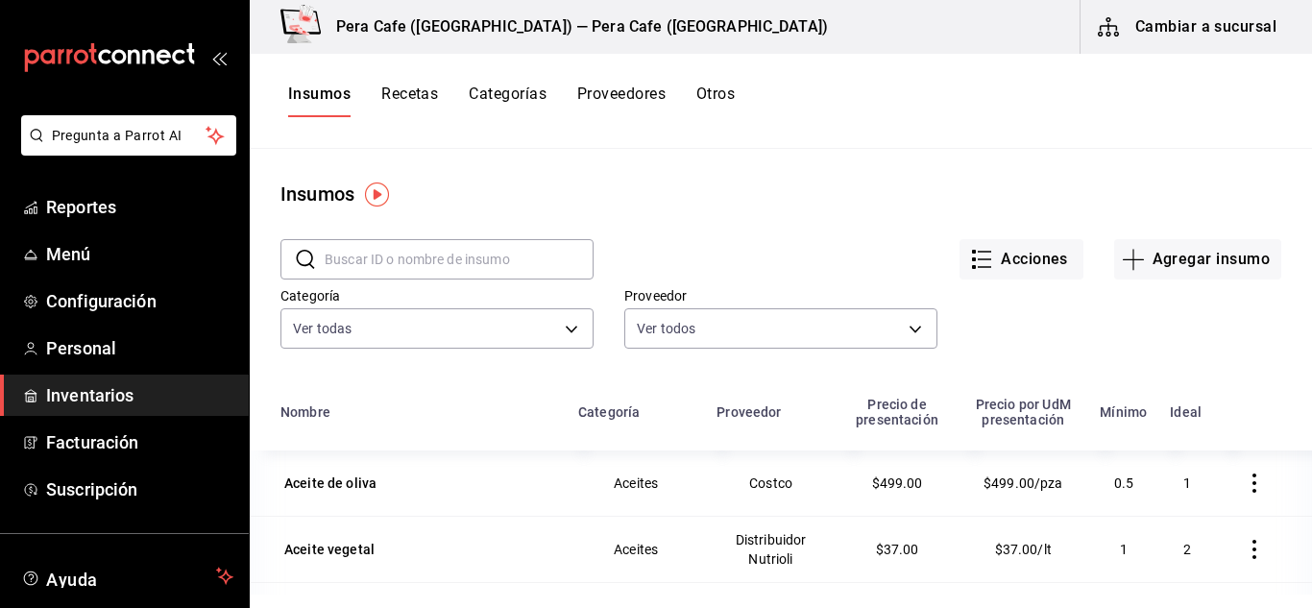
click at [431, 85] on button "Recetas" at bounding box center [409, 101] width 57 height 33
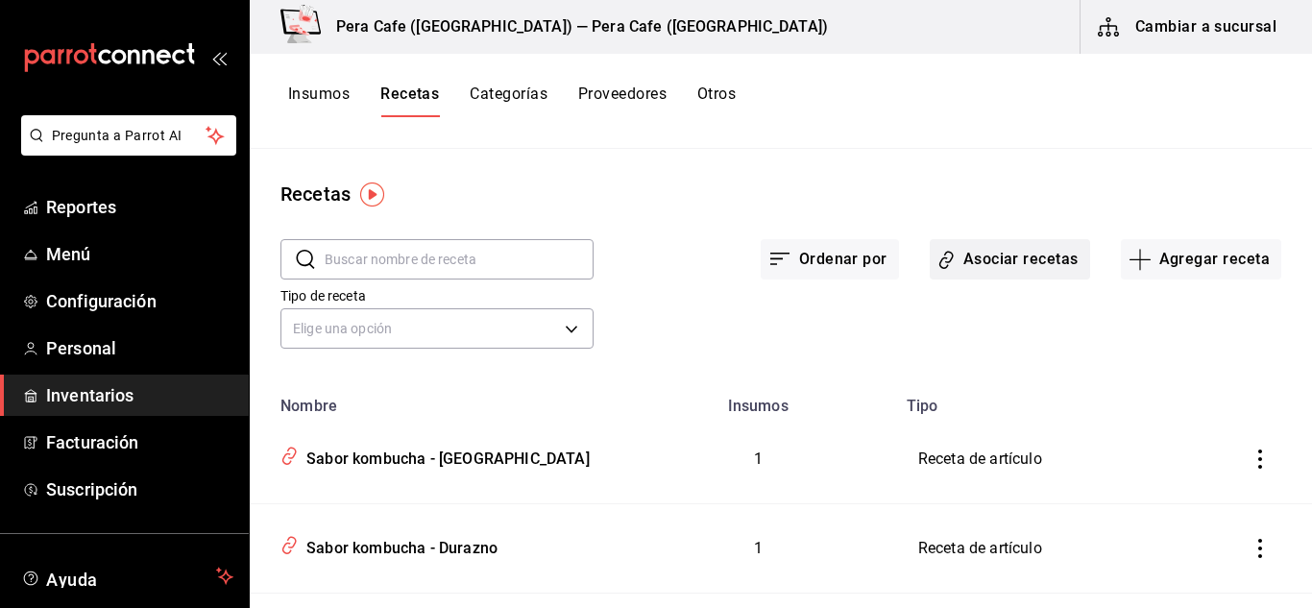
click at [986, 260] on button "Asociar recetas" at bounding box center [1010, 259] width 160 height 40
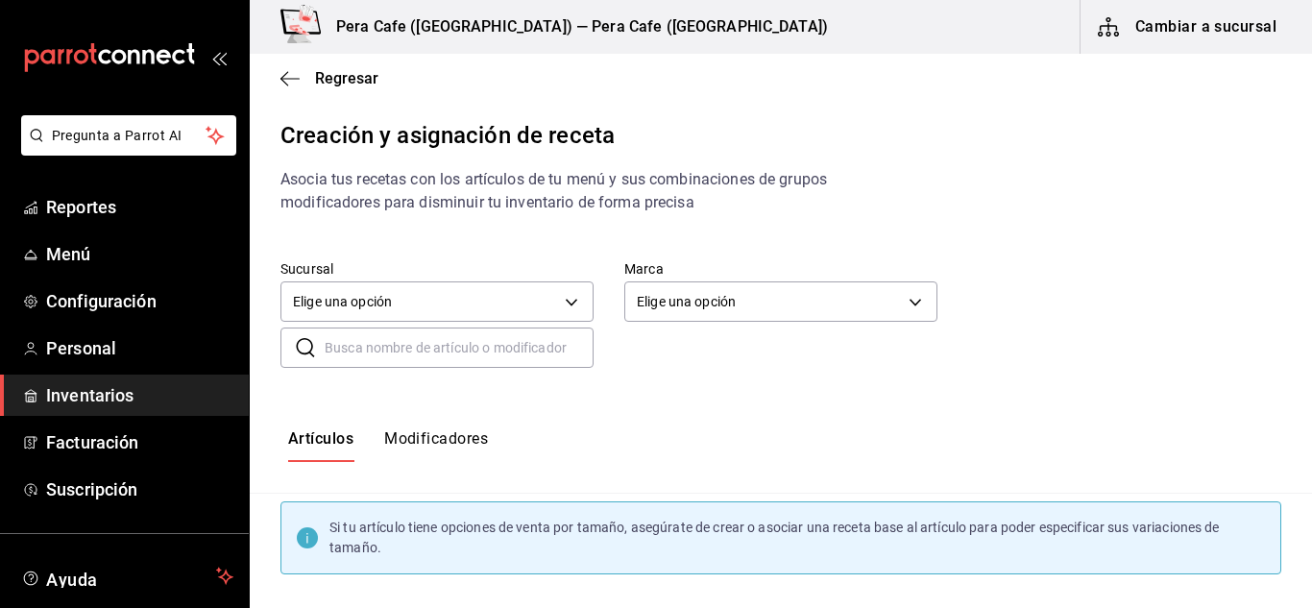
click at [450, 434] on button "Modificadores" at bounding box center [436, 445] width 104 height 33
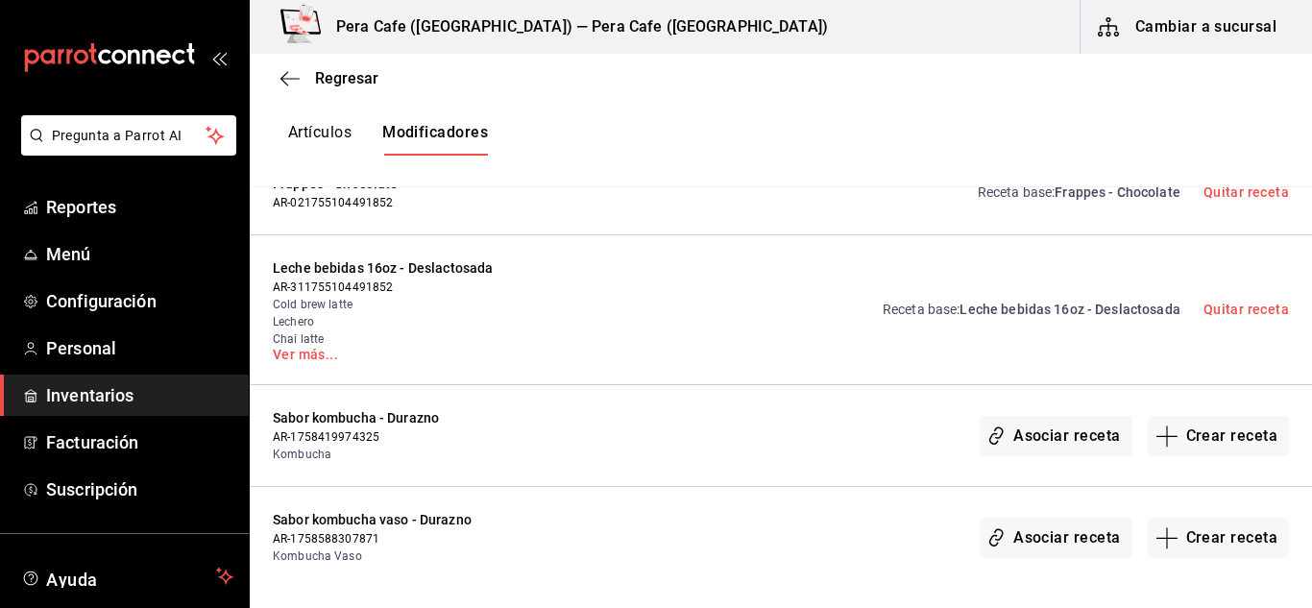
scroll to position [1092, 0]
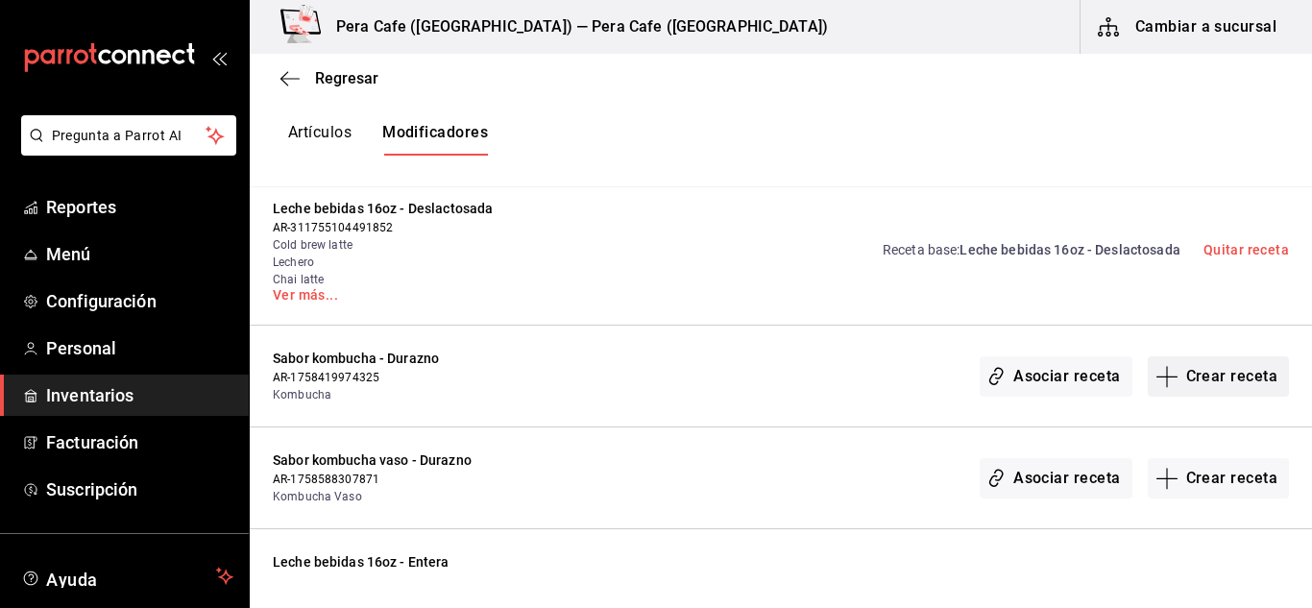
click at [1217, 390] on button "Crear receta" at bounding box center [1219, 376] width 142 height 40
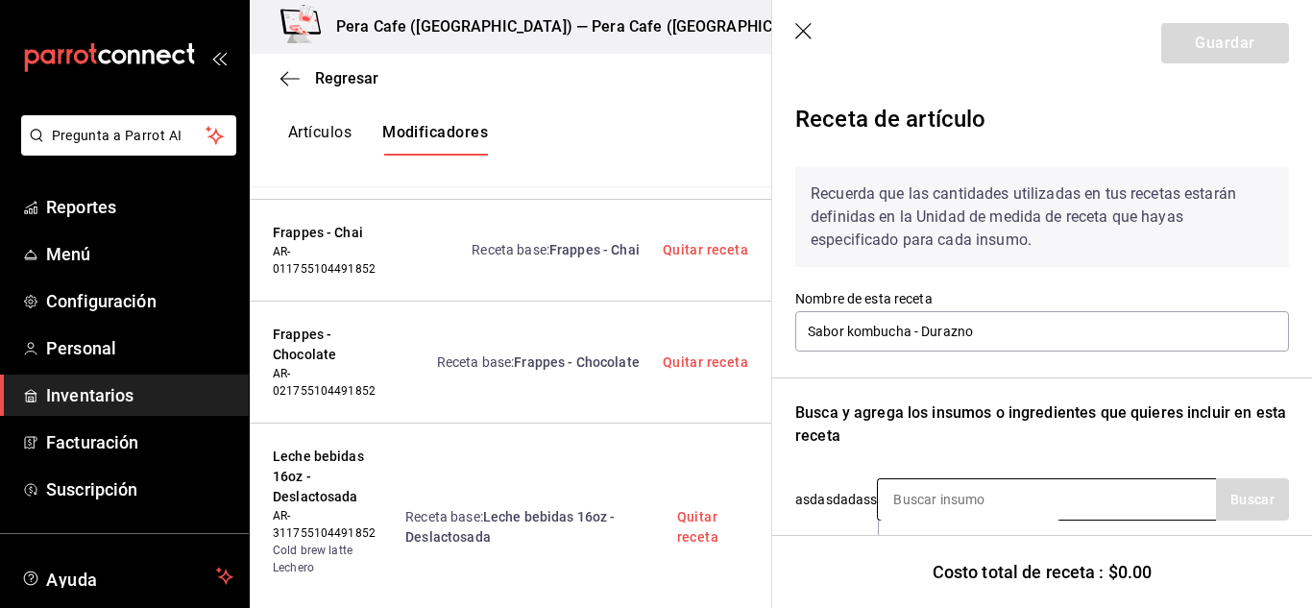
click at [1020, 495] on input at bounding box center [974, 499] width 192 height 40
type input "komb"
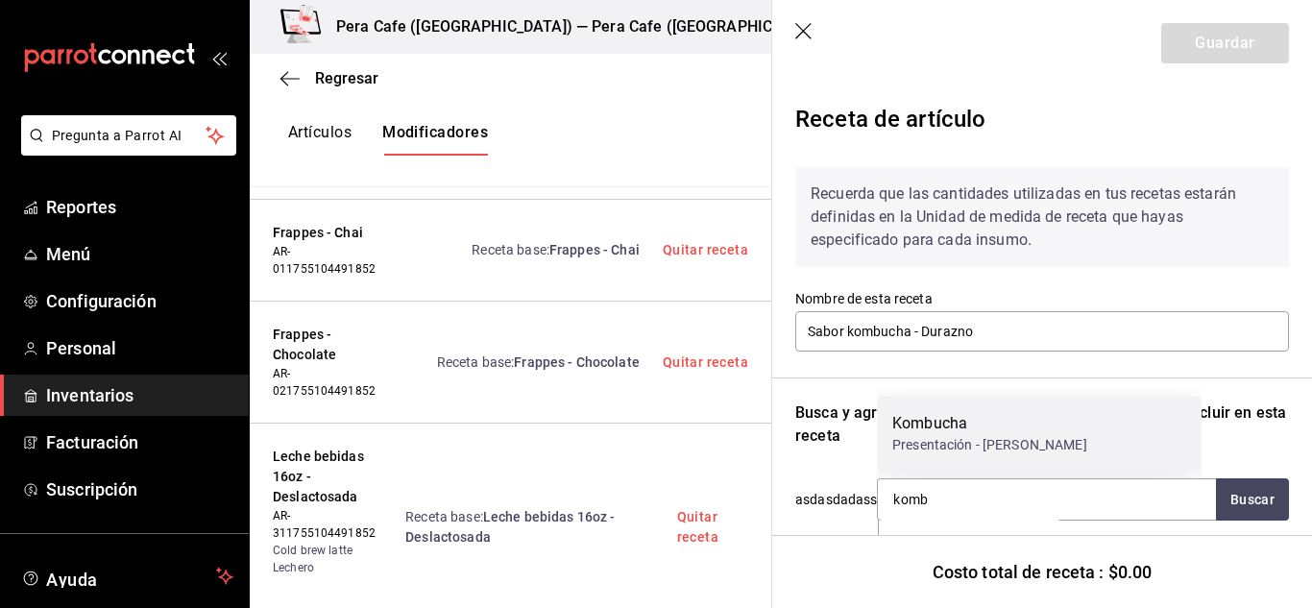
click at [995, 446] on div "Presentación - [PERSON_NAME]" at bounding box center [989, 445] width 195 height 20
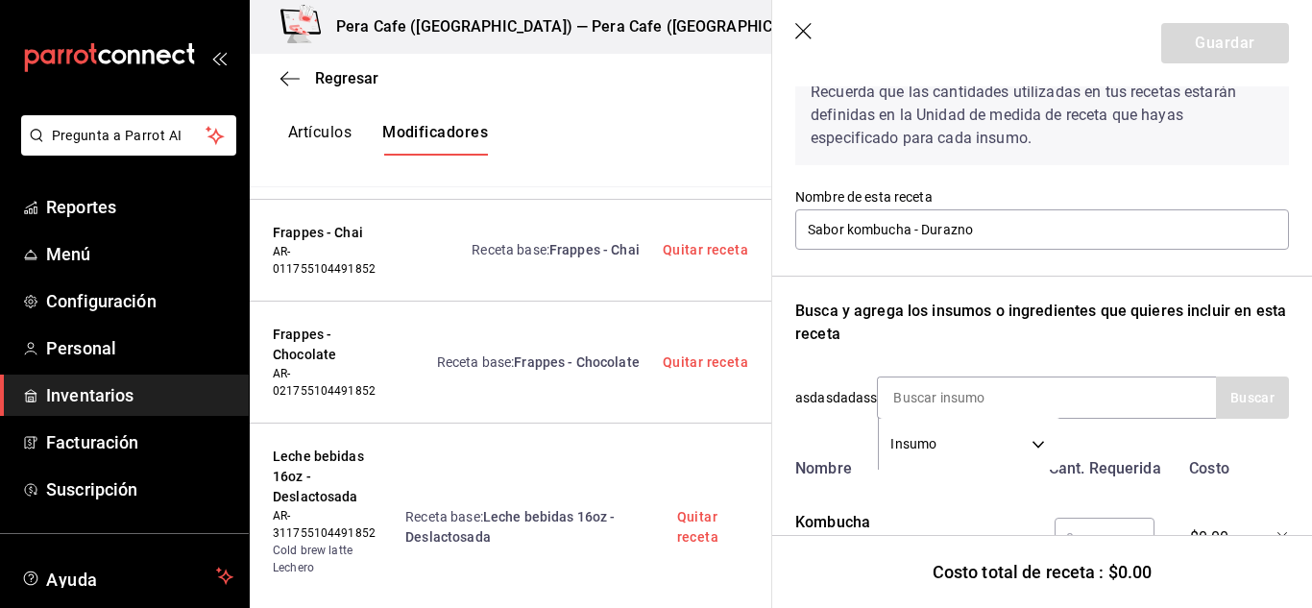
scroll to position [110, 0]
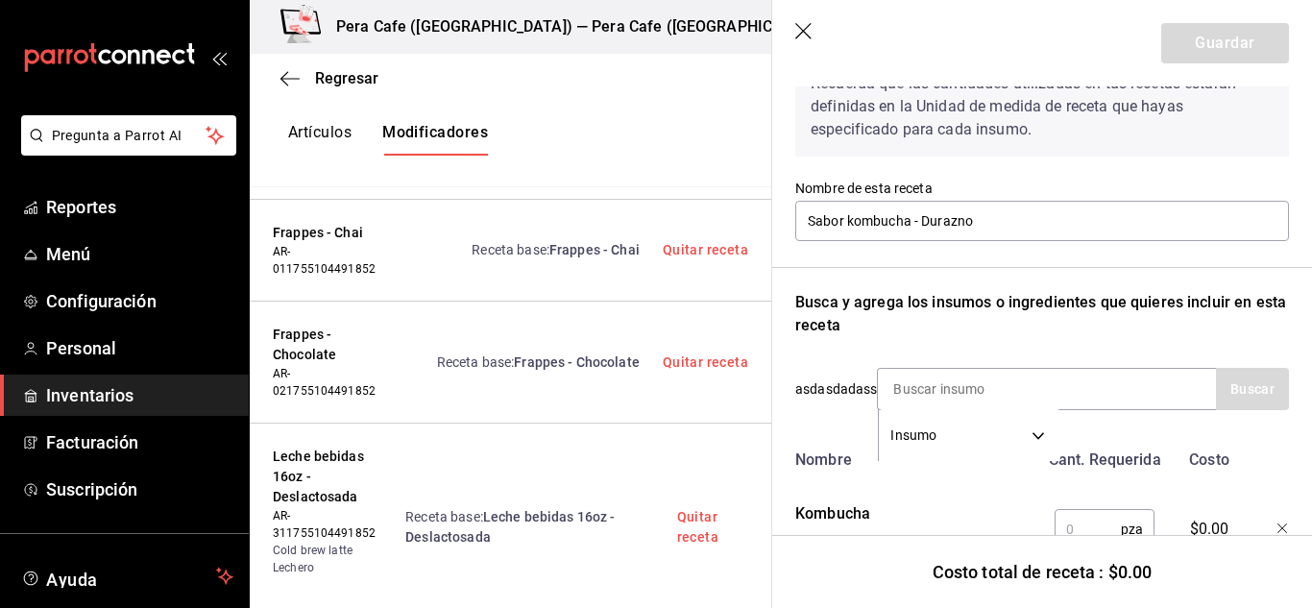
click at [1093, 515] on input "text" at bounding box center [1088, 529] width 66 height 38
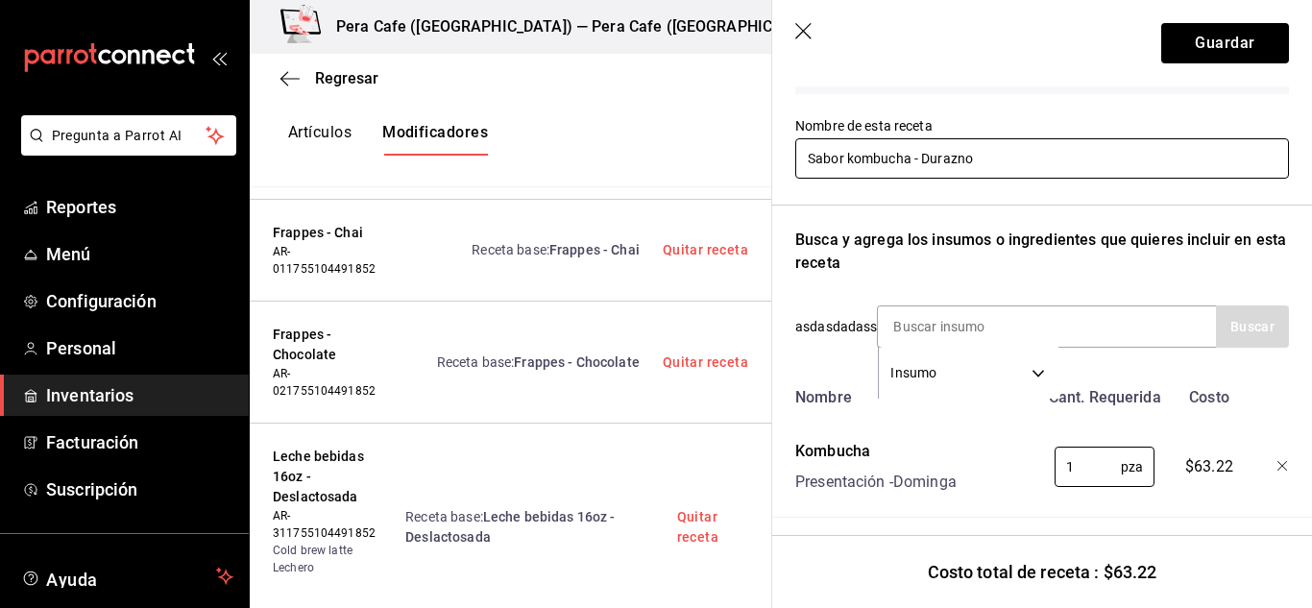
scroll to position [174, 0]
type input "1"
click at [1206, 59] on button "Guardar" at bounding box center [1225, 43] width 128 height 40
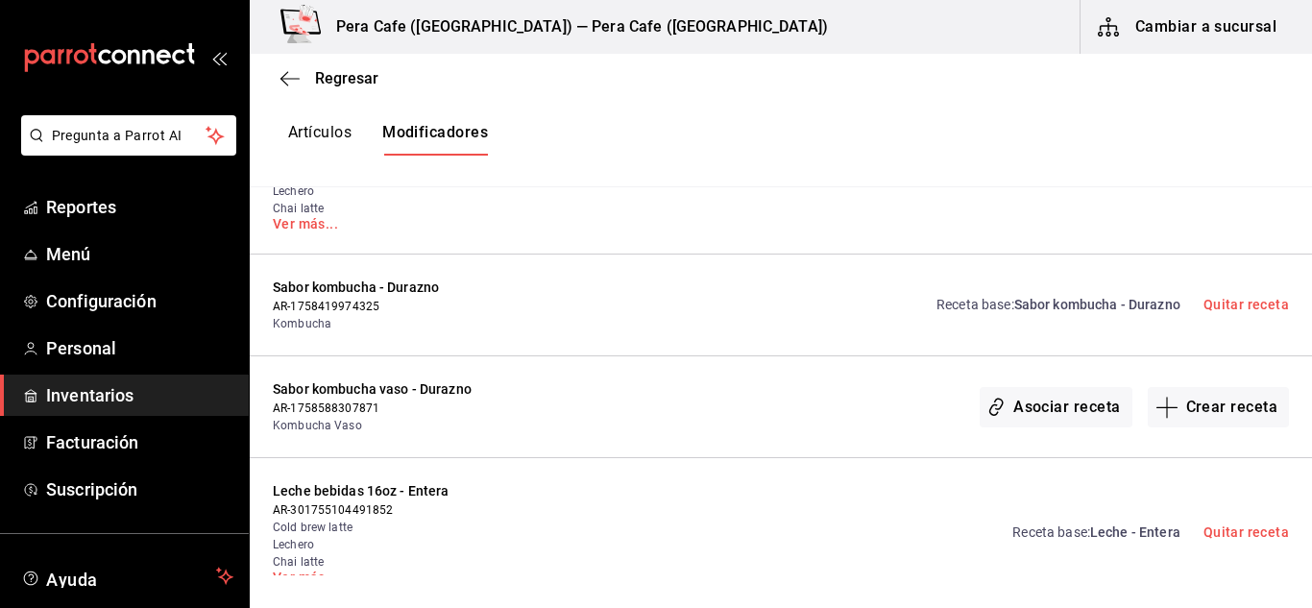
scroll to position [1163, 0]
click at [1195, 406] on button "Crear receta" at bounding box center [1219, 407] width 142 height 40
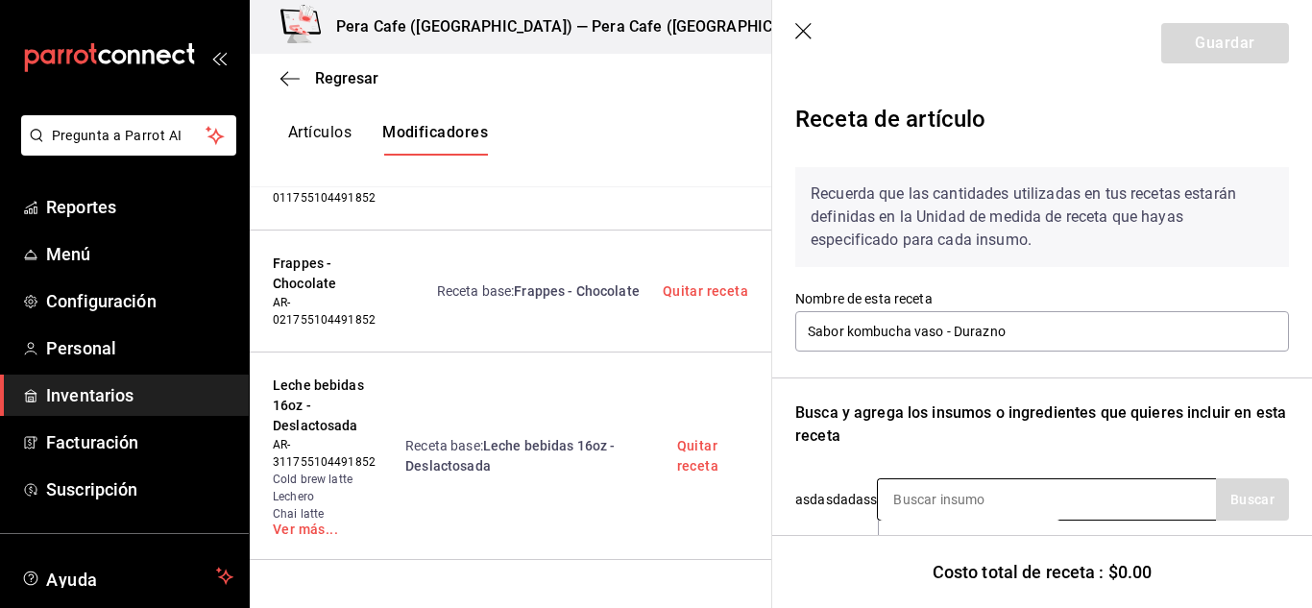
click at [1019, 483] on input at bounding box center [974, 499] width 192 height 40
type input "komb"
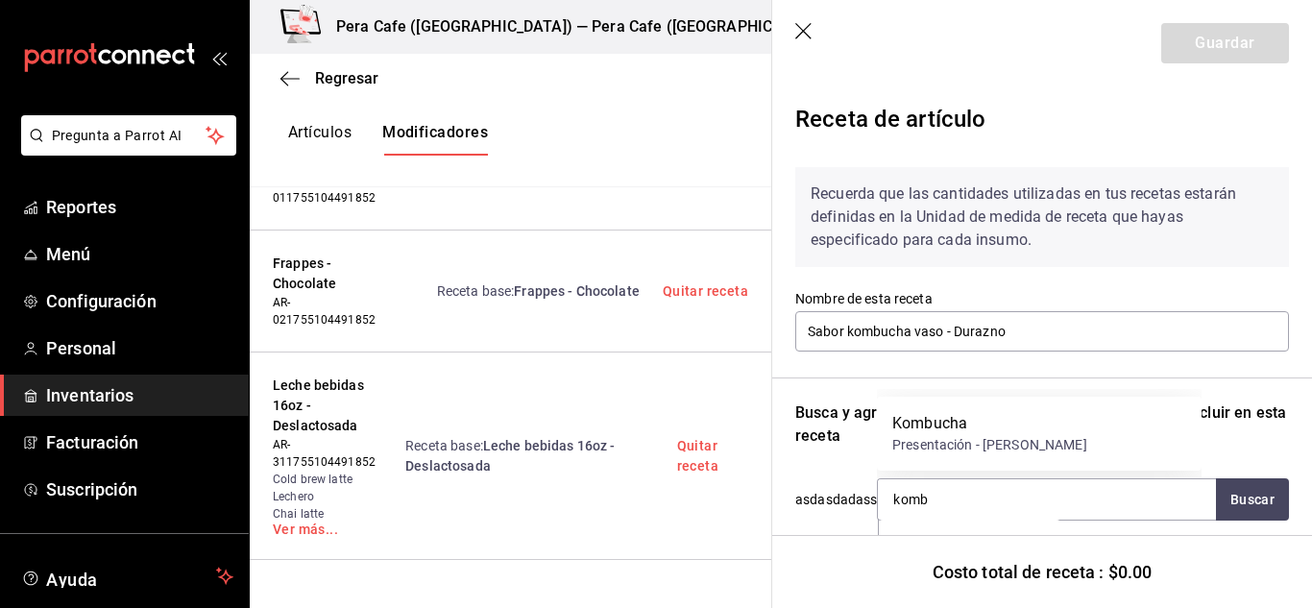
click at [1012, 437] on div "Presentación - [PERSON_NAME]" at bounding box center [989, 445] width 195 height 20
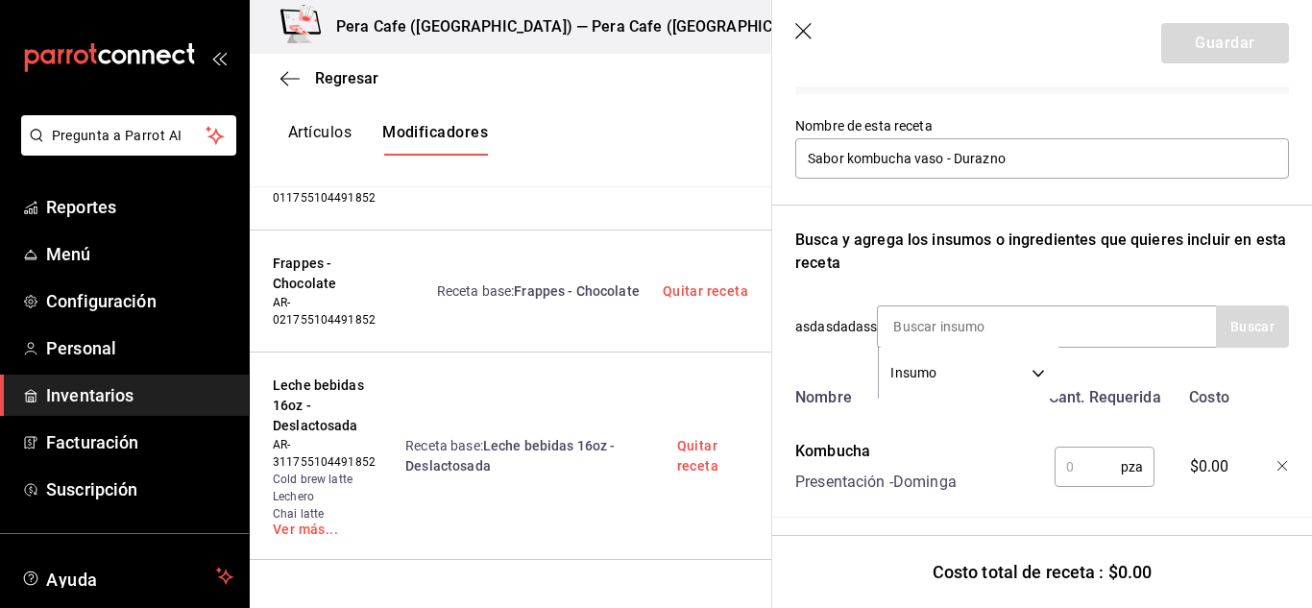
scroll to position [197, 0]
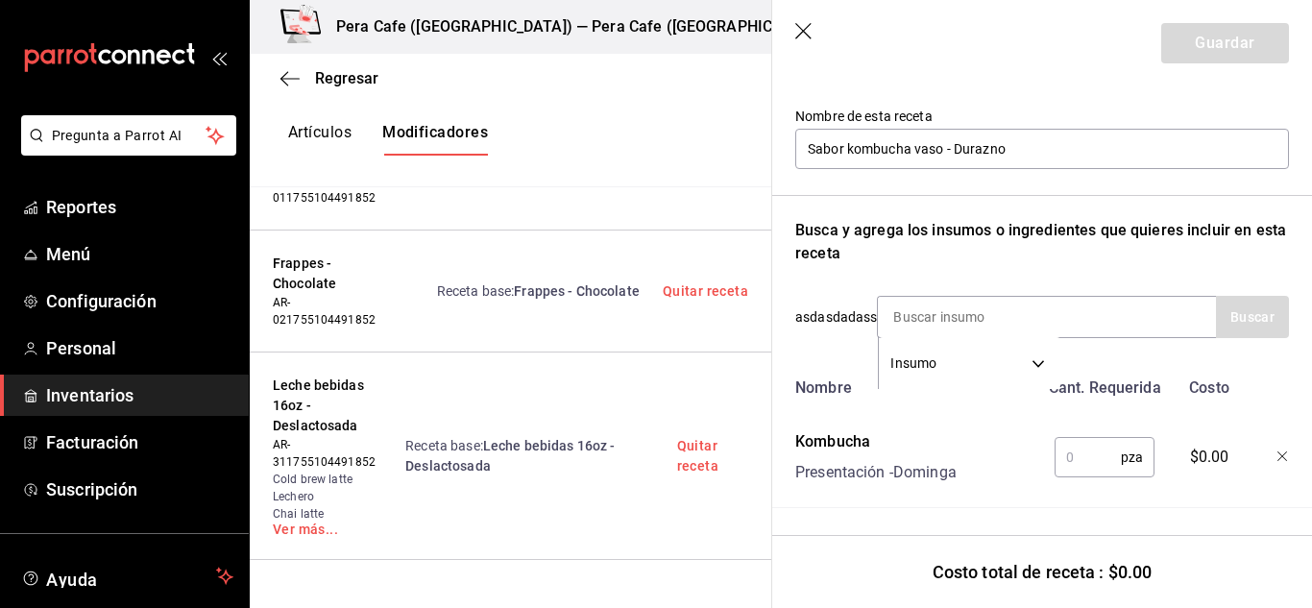
click at [1090, 445] on input "text" at bounding box center [1088, 457] width 66 height 38
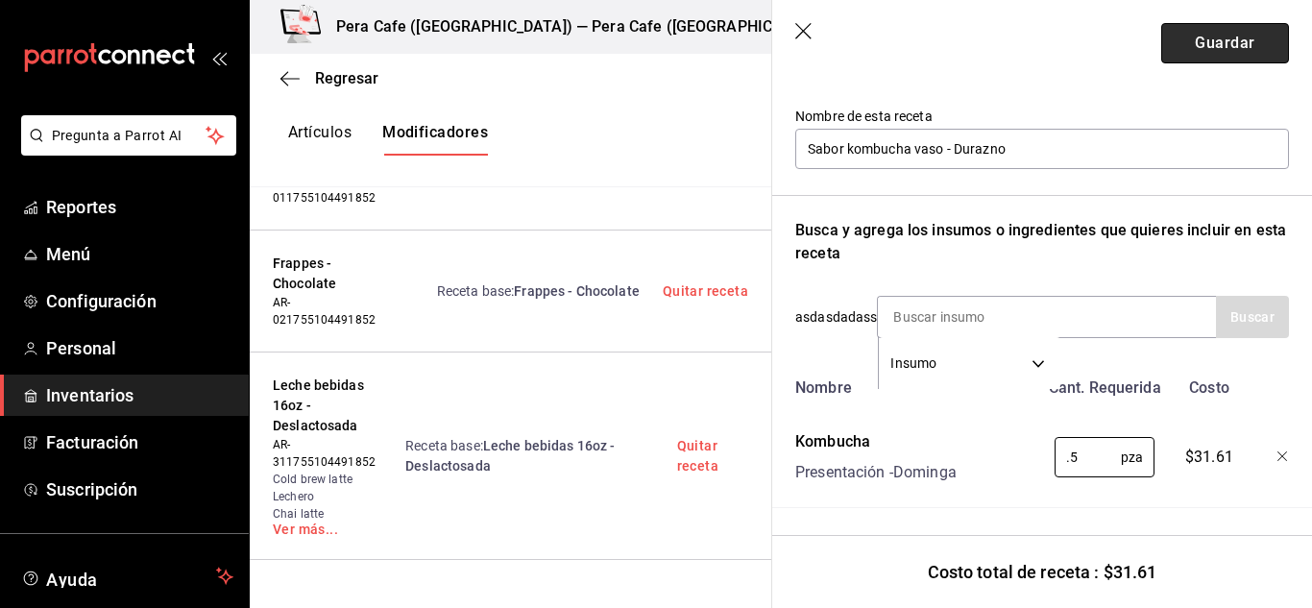
type input "0.5"
click at [1221, 41] on button "Guardar" at bounding box center [1225, 43] width 128 height 40
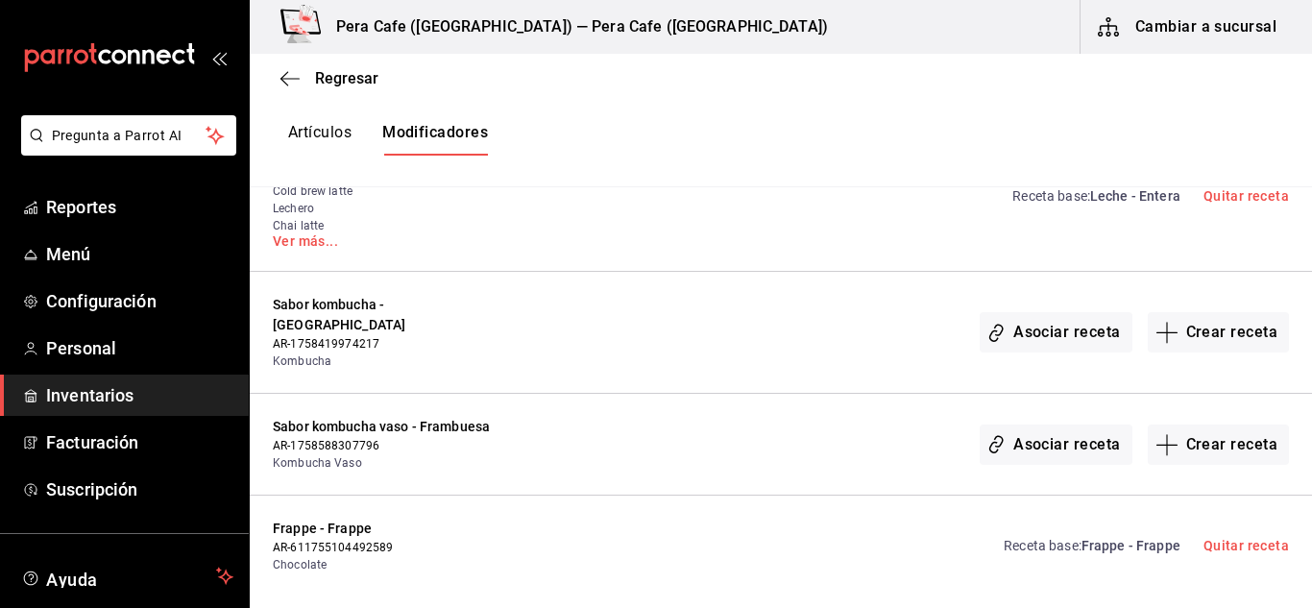
scroll to position [1503, 0]
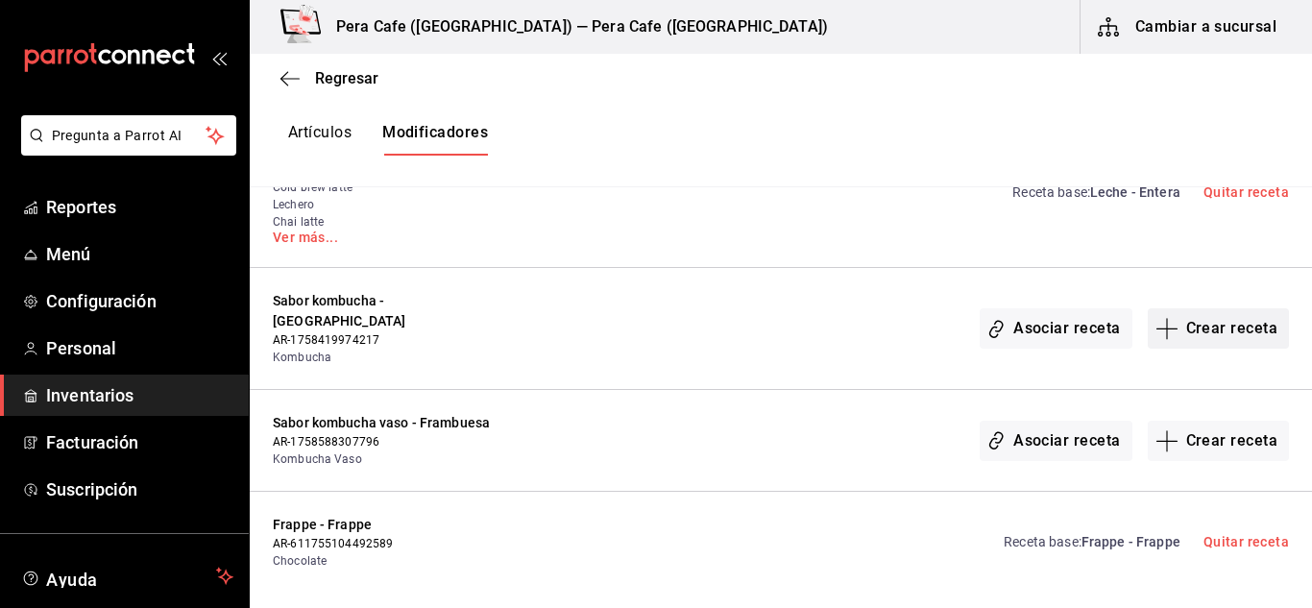
click at [1200, 313] on button "Crear receta" at bounding box center [1219, 328] width 142 height 40
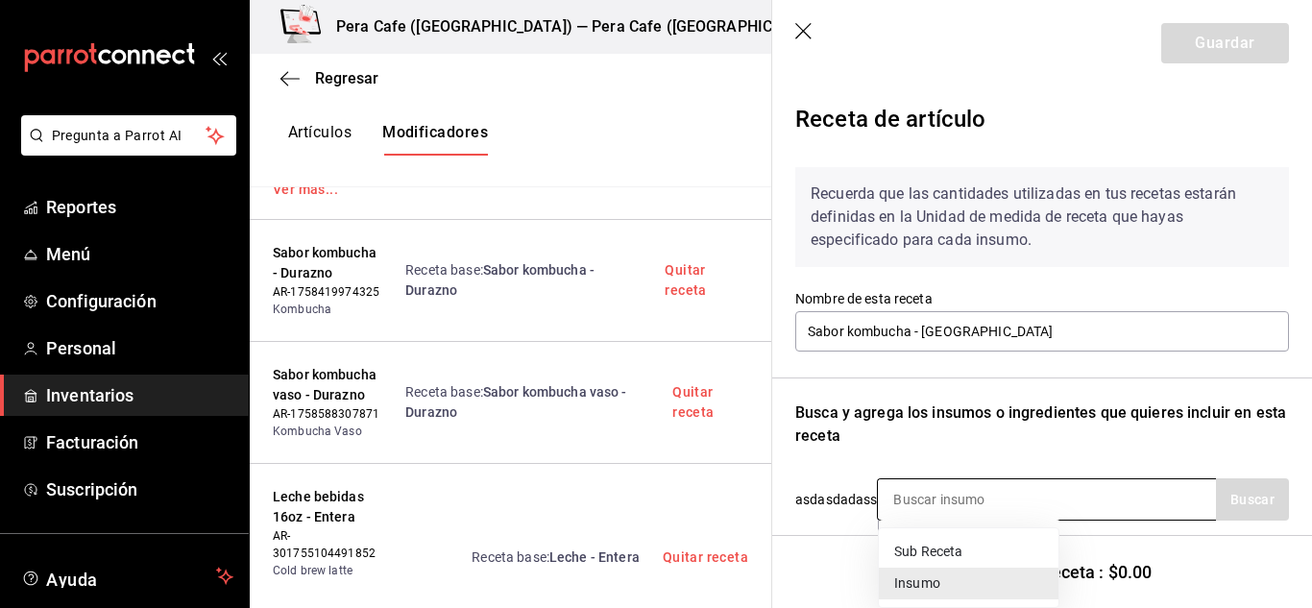
click at [1051, 522] on body "Pregunta a Parrot AI Reportes Menú Configuración Personal Inventarios Facturaci…" at bounding box center [656, 287] width 1312 height 575
click at [1046, 496] on div at bounding box center [656, 304] width 1312 height 608
click at [1046, 496] on input at bounding box center [974, 499] width 192 height 40
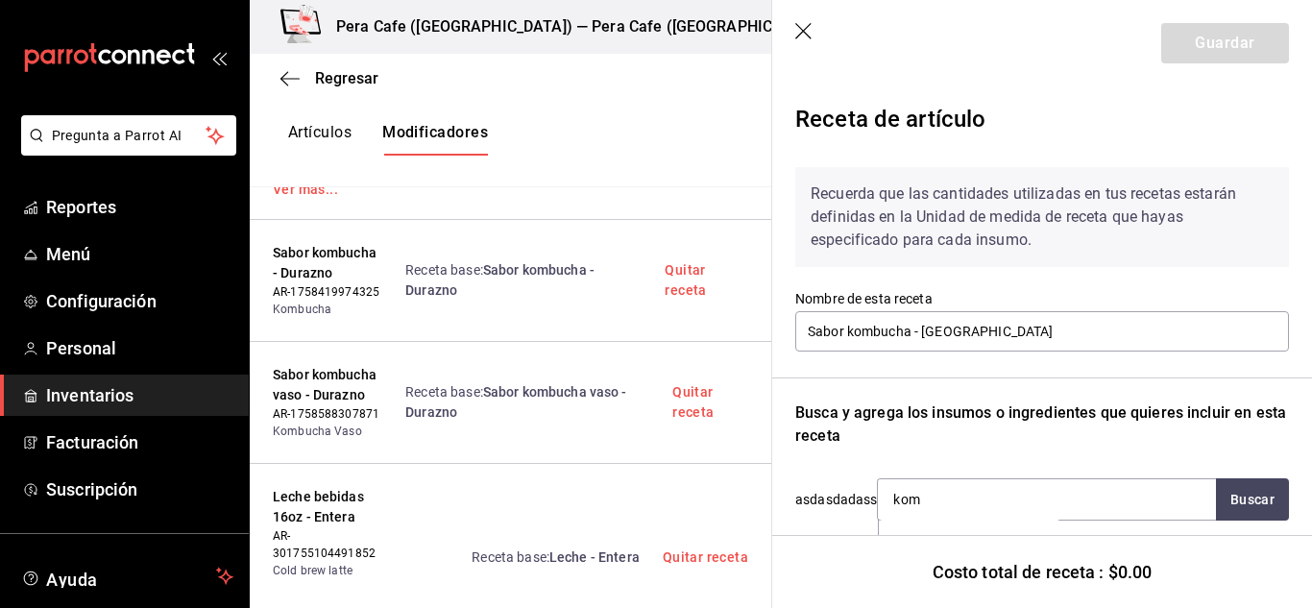
type input "komb"
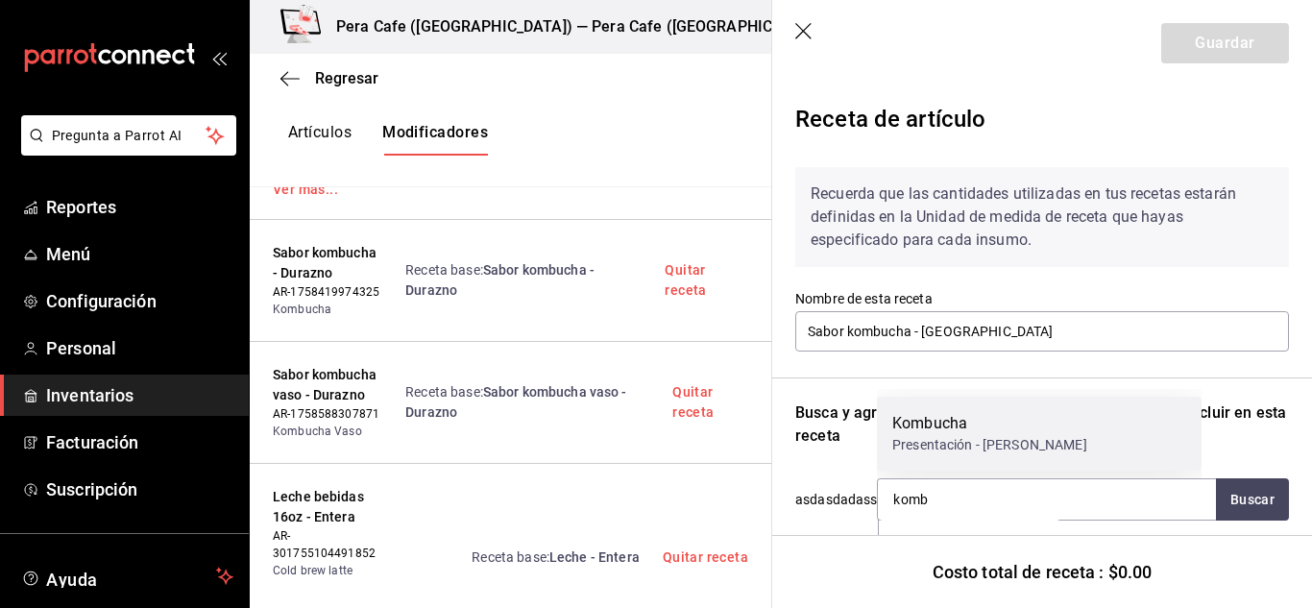
click at [1040, 425] on div "Kombucha Presentación - [PERSON_NAME]" at bounding box center [1039, 434] width 325 height 74
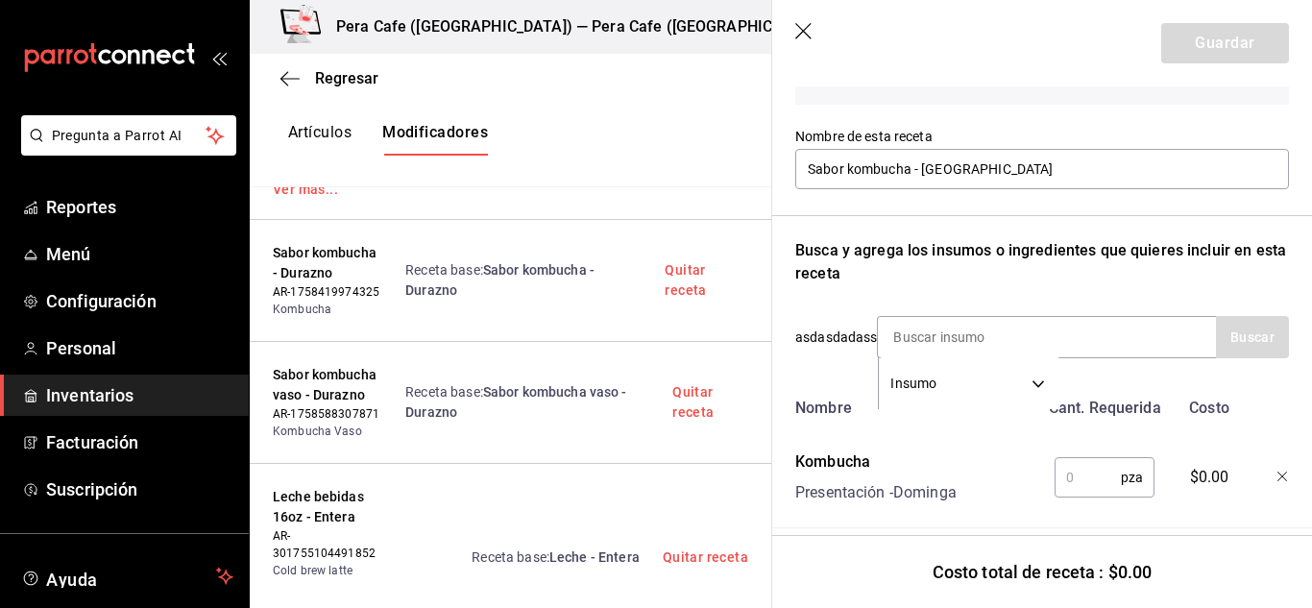
scroll to position [197, 0]
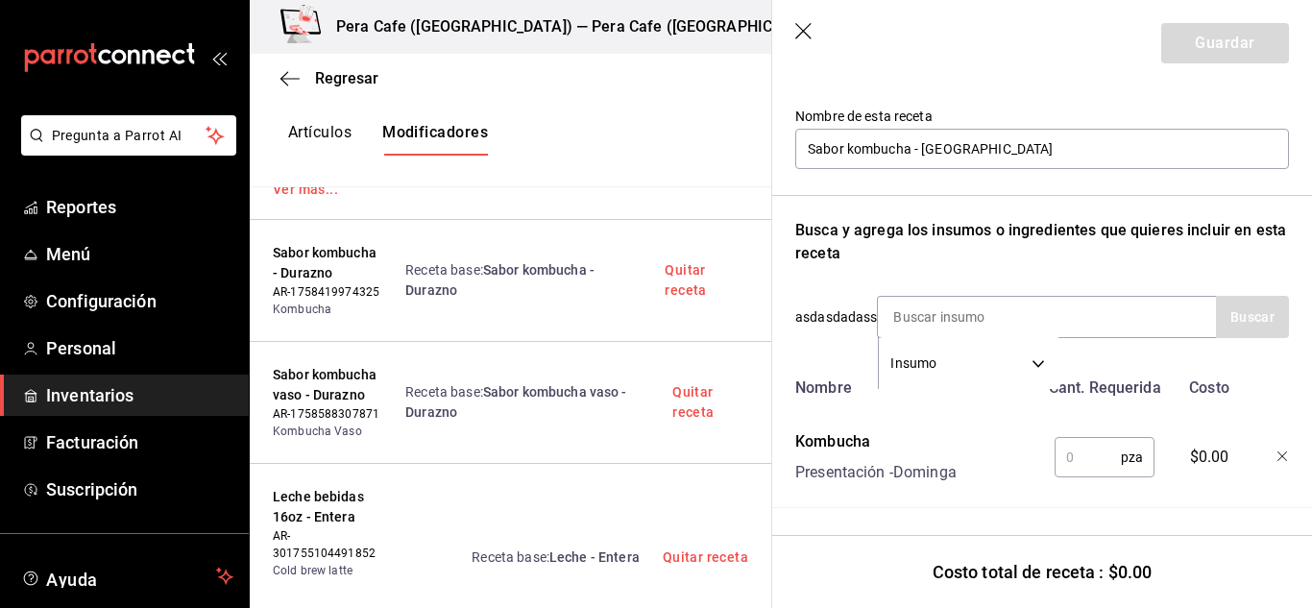
click at [1081, 440] on input "text" at bounding box center [1088, 457] width 66 height 38
type input "1"
click at [1226, 37] on button "Guardar" at bounding box center [1225, 43] width 128 height 40
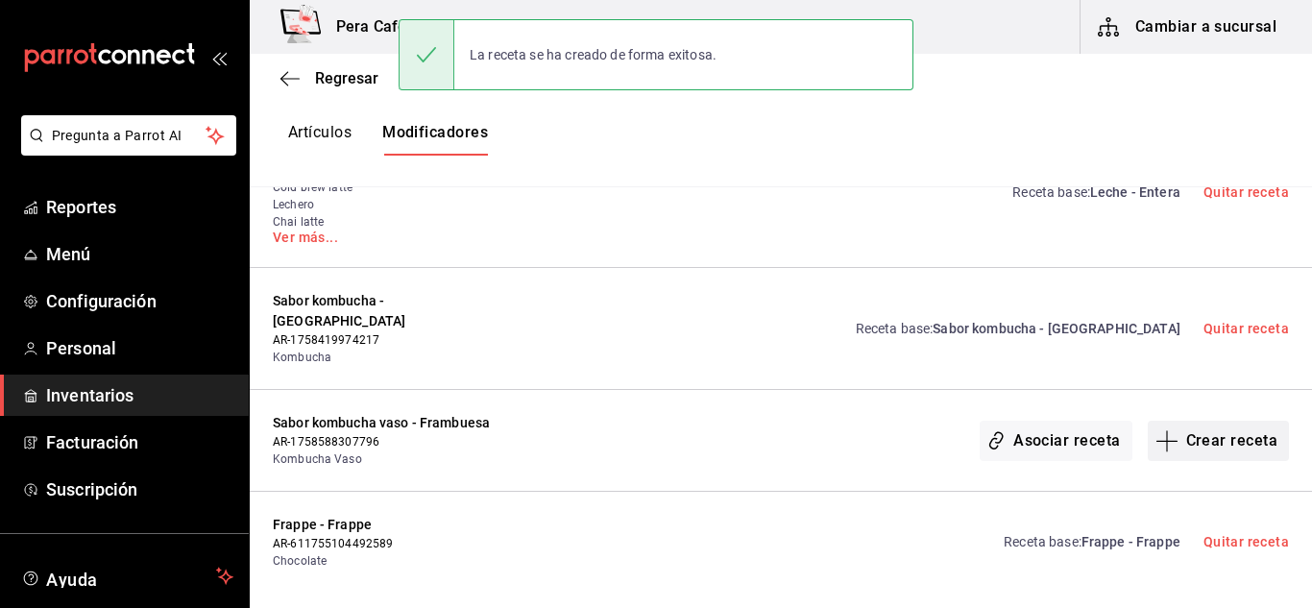
click at [1191, 432] on button "Crear receta" at bounding box center [1219, 441] width 142 height 40
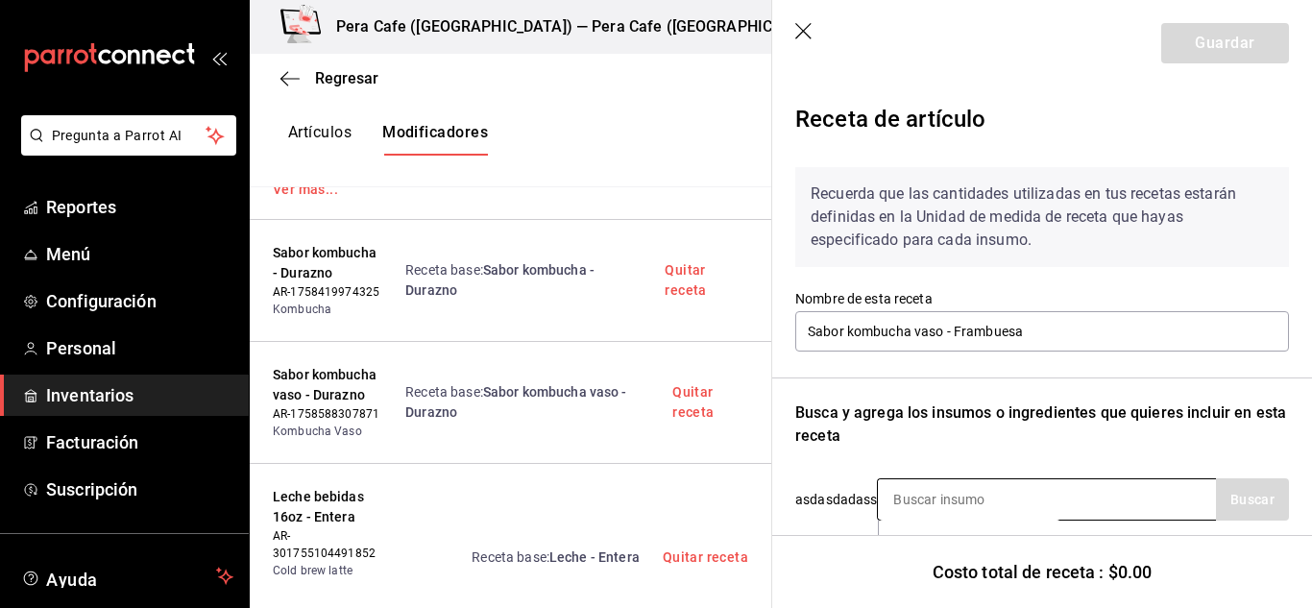
click at [1022, 496] on input at bounding box center [974, 499] width 192 height 40
type input "komb"
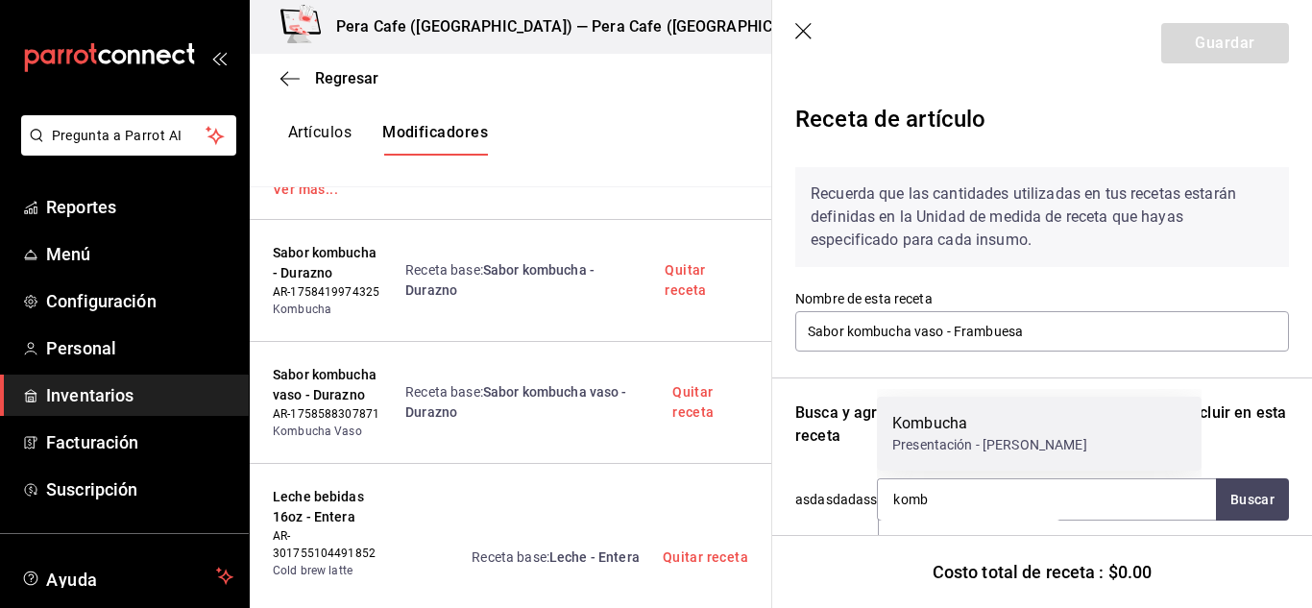
click at [1021, 440] on div "Presentación - [PERSON_NAME]" at bounding box center [989, 445] width 195 height 20
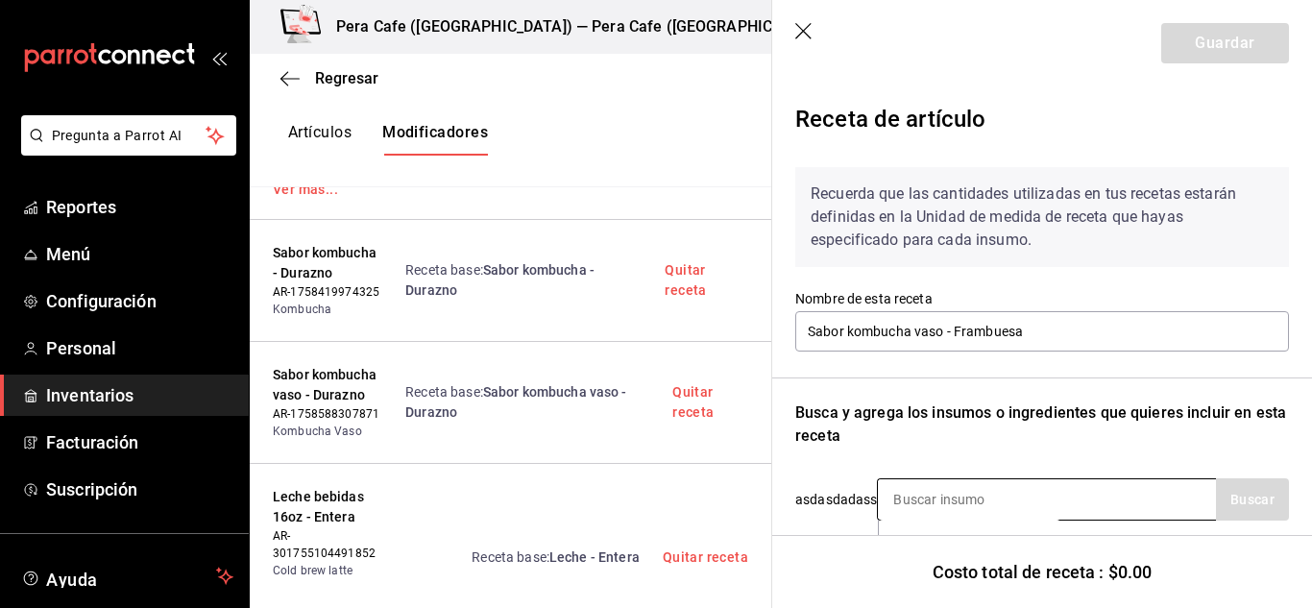
scroll to position [197, 0]
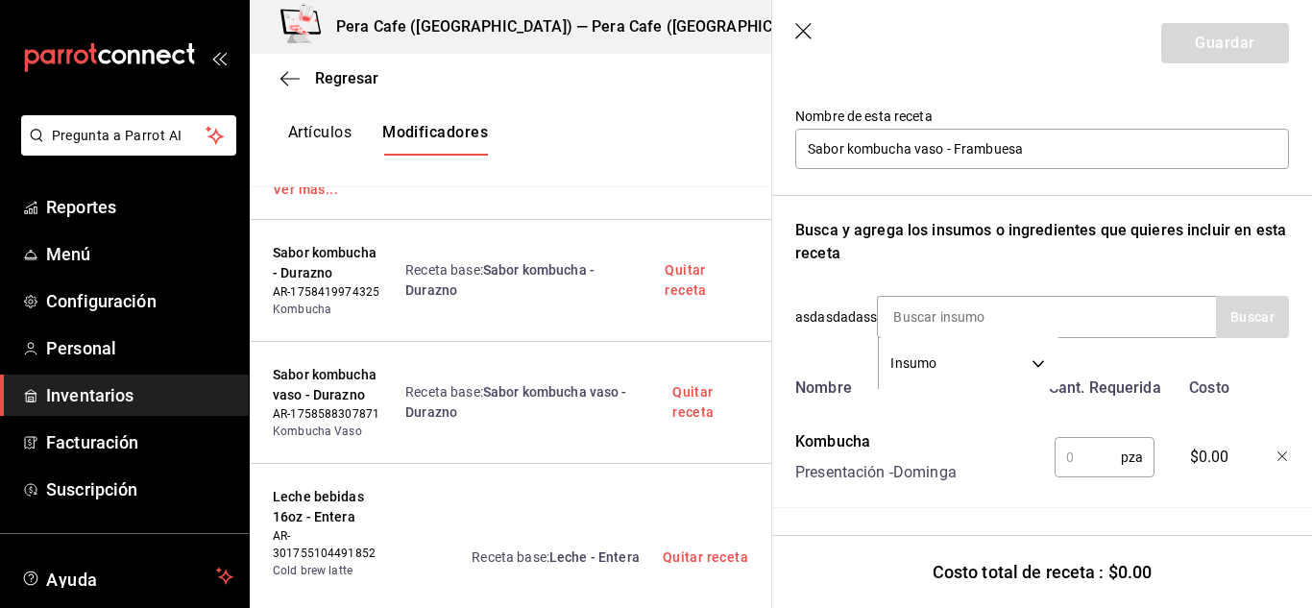
click at [1082, 449] on input "text" at bounding box center [1088, 457] width 66 height 38
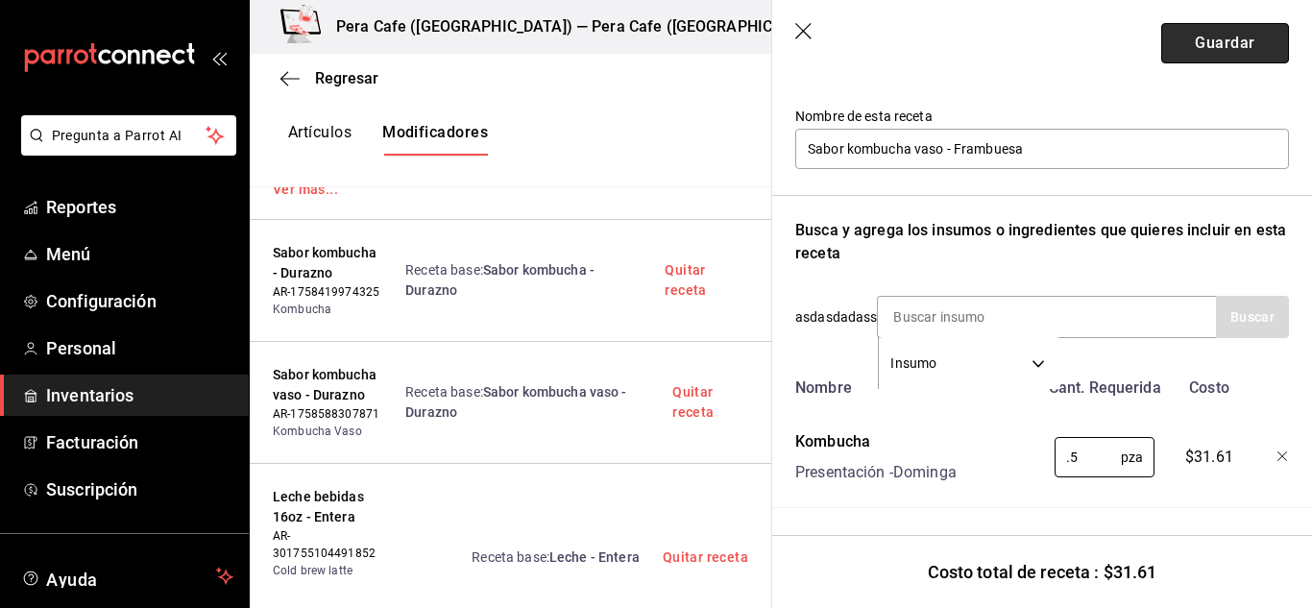
type input "0.5"
click at [1201, 43] on button "Guardar" at bounding box center [1225, 43] width 128 height 40
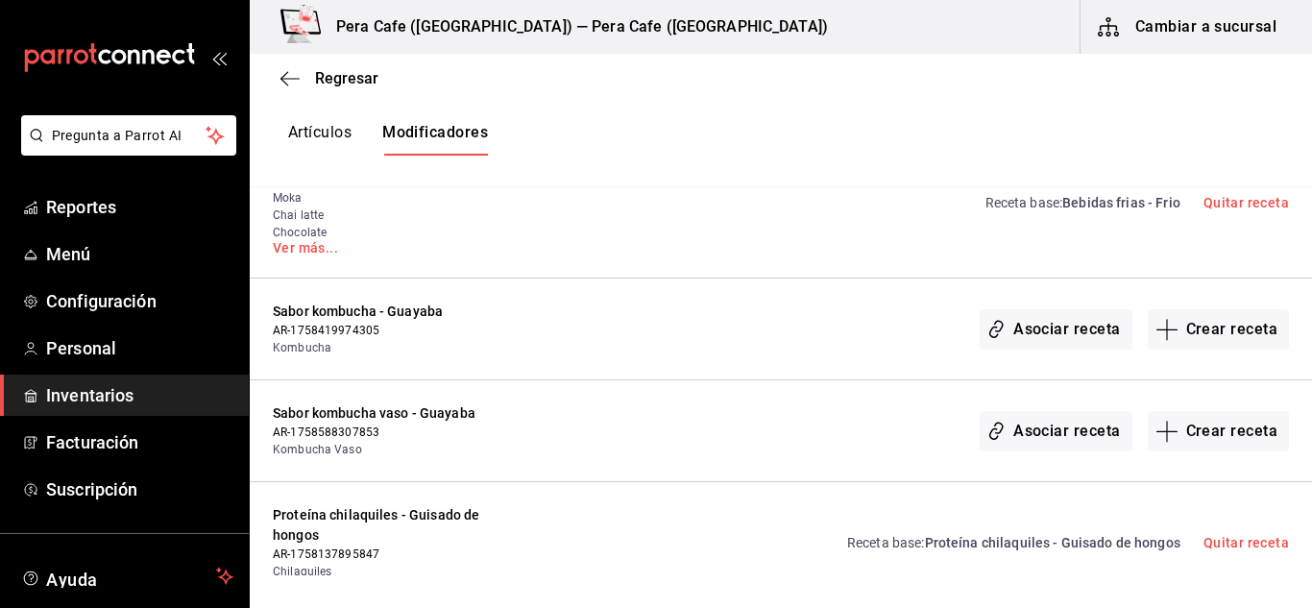
scroll to position [2119, 0]
click at [1192, 314] on button "Crear receta" at bounding box center [1219, 328] width 142 height 40
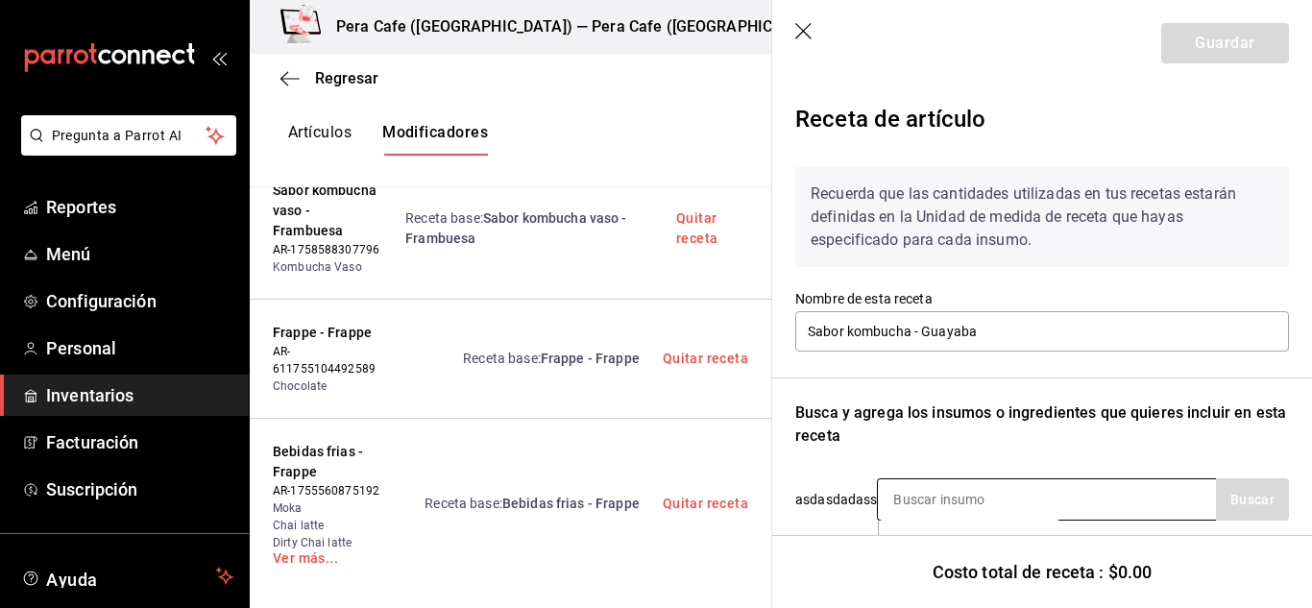
click at [1081, 511] on div "Insumo SUPPLY" at bounding box center [1046, 499] width 339 height 42
click at [1007, 502] on input at bounding box center [974, 499] width 192 height 40
type input "komb"
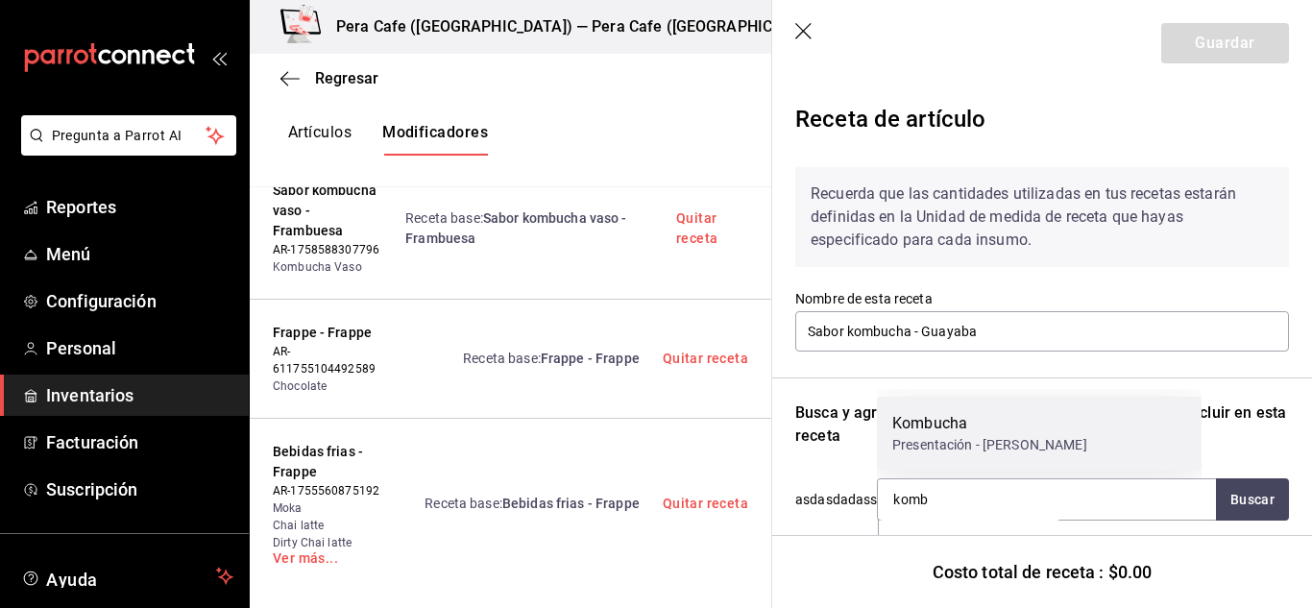
click at [1003, 444] on div "Presentación - [PERSON_NAME]" at bounding box center [989, 445] width 195 height 20
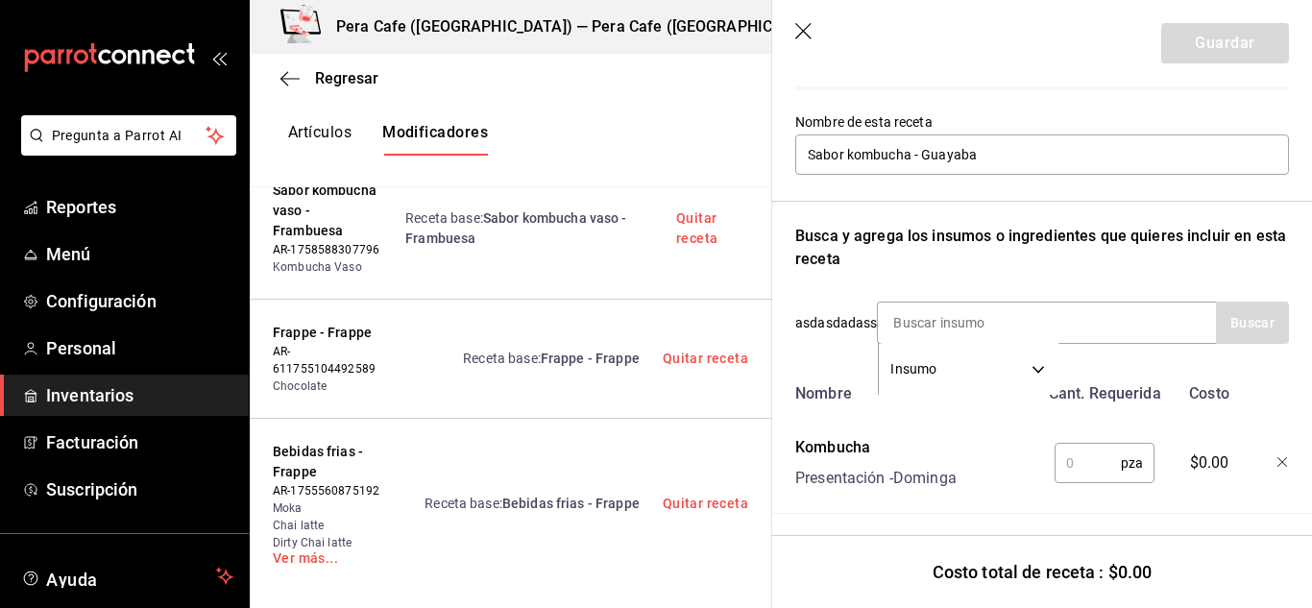
scroll to position [197, 0]
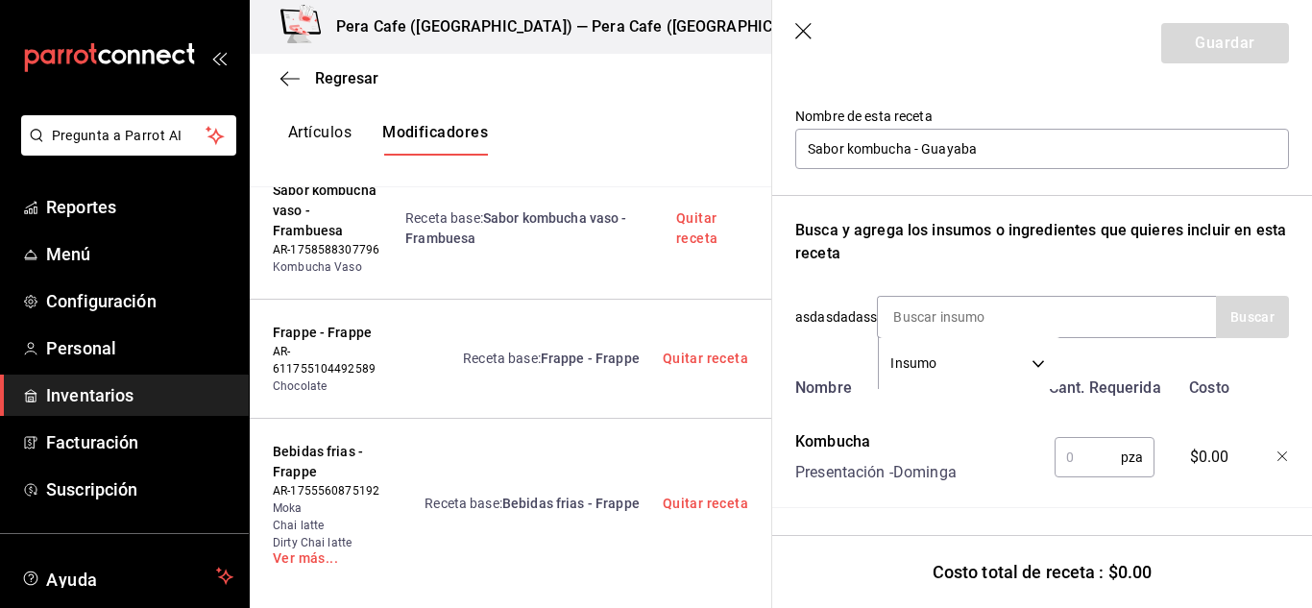
click at [1087, 423] on div "pza ​" at bounding box center [1101, 453] width 126 height 61
click at [1084, 443] on input "text" at bounding box center [1088, 457] width 66 height 38
type input "1"
click at [1205, 52] on button "Guardar" at bounding box center [1225, 43] width 128 height 40
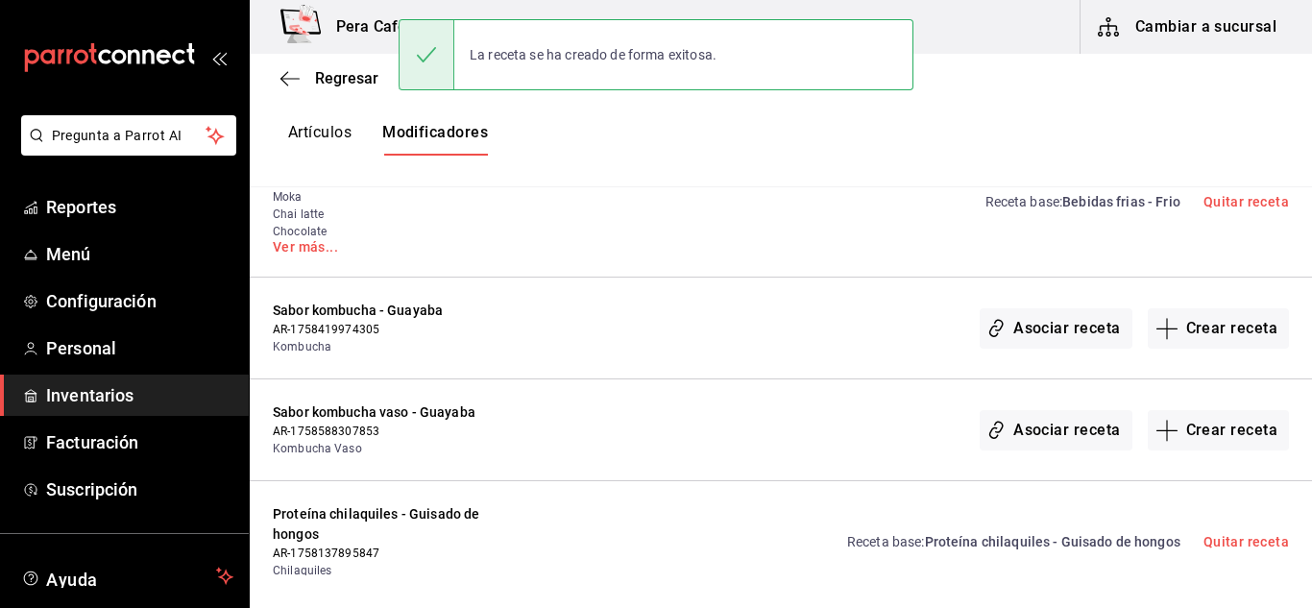
scroll to position [0, 0]
click at [1183, 410] on button "Crear receta" at bounding box center [1219, 430] width 142 height 40
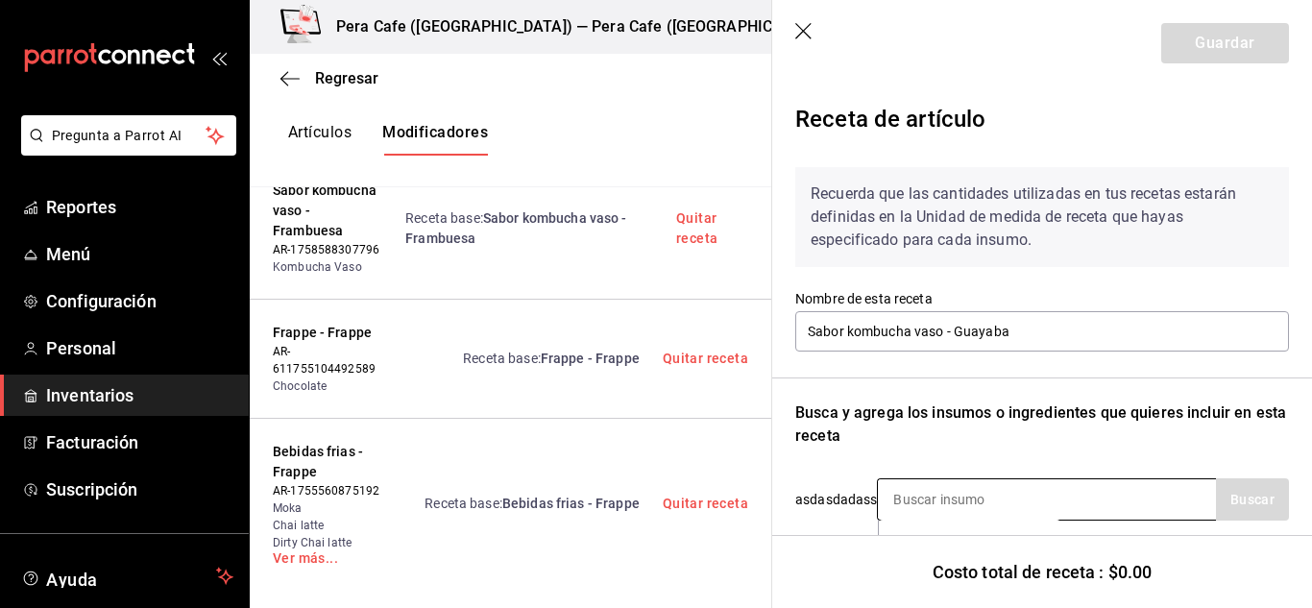
click at [1007, 504] on input at bounding box center [974, 499] width 192 height 40
type input "komb"
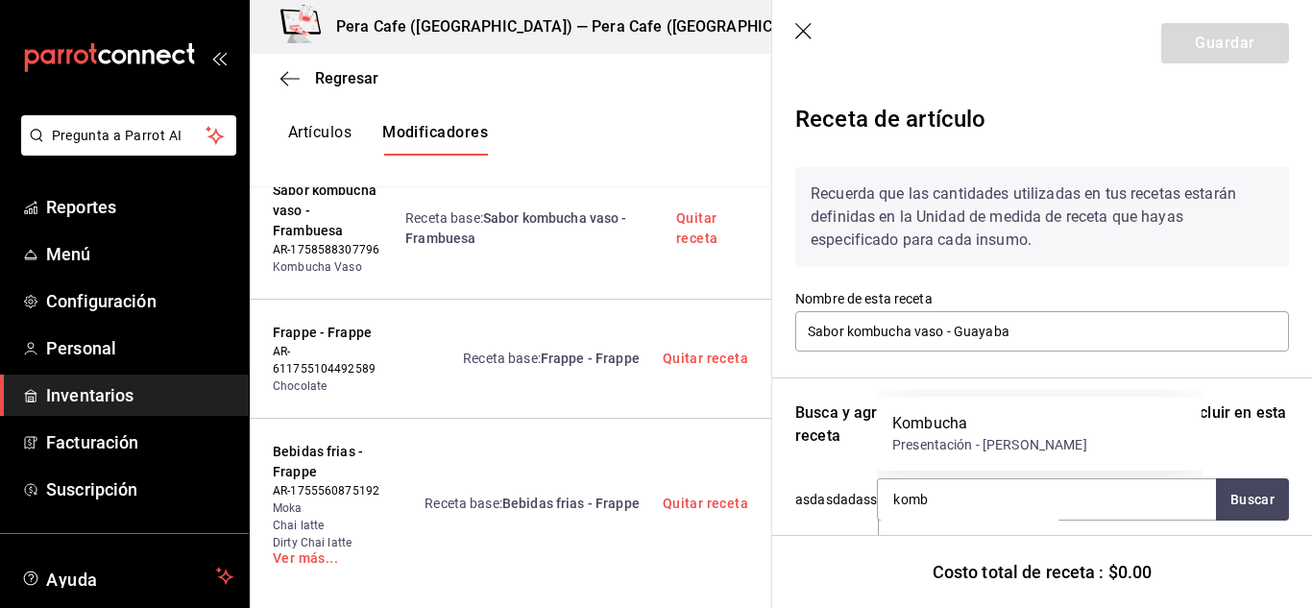
click at [1006, 430] on div "Kombucha" at bounding box center [989, 423] width 195 height 23
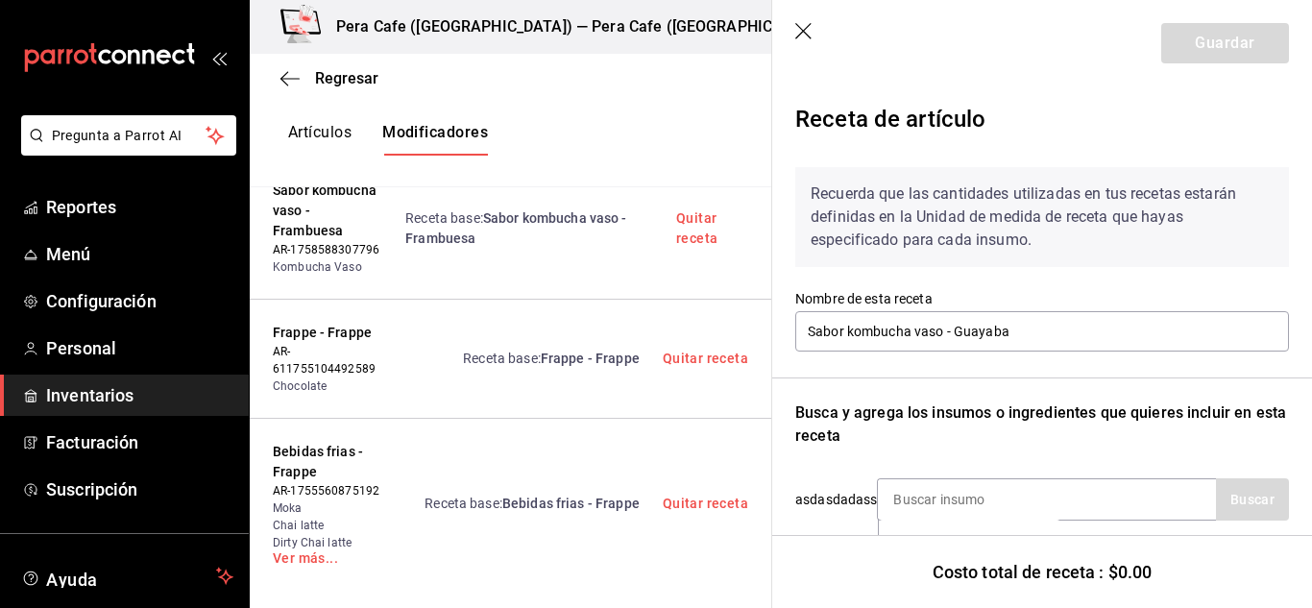
scroll to position [197, 0]
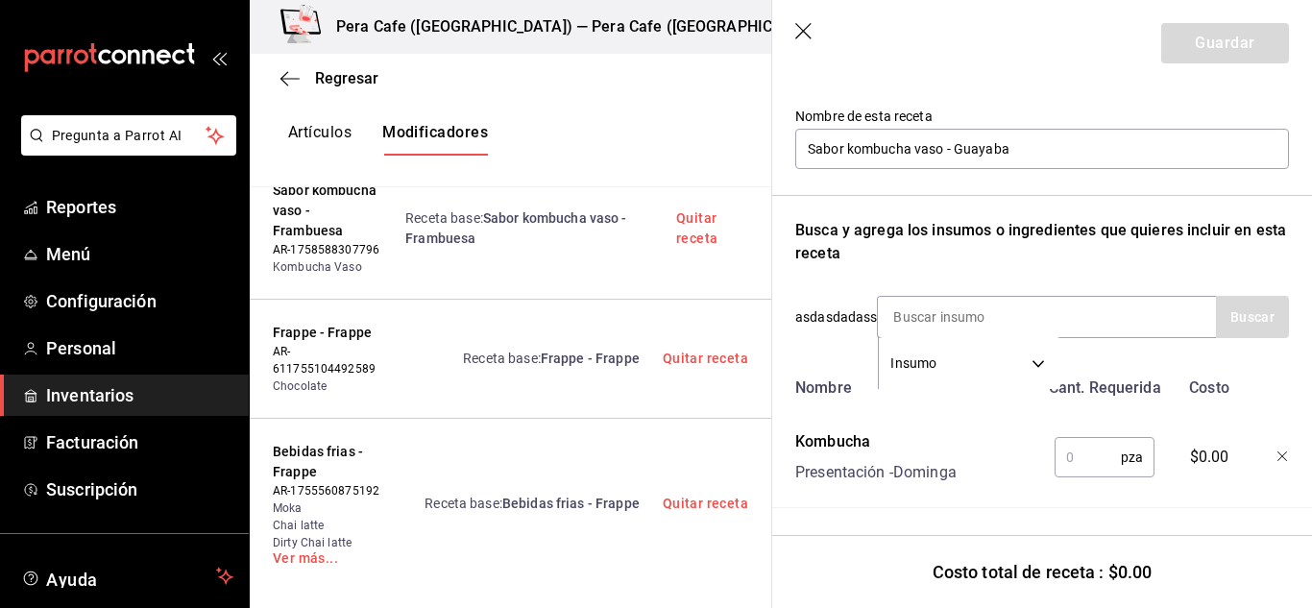
click at [1077, 438] on input "text" at bounding box center [1088, 457] width 66 height 38
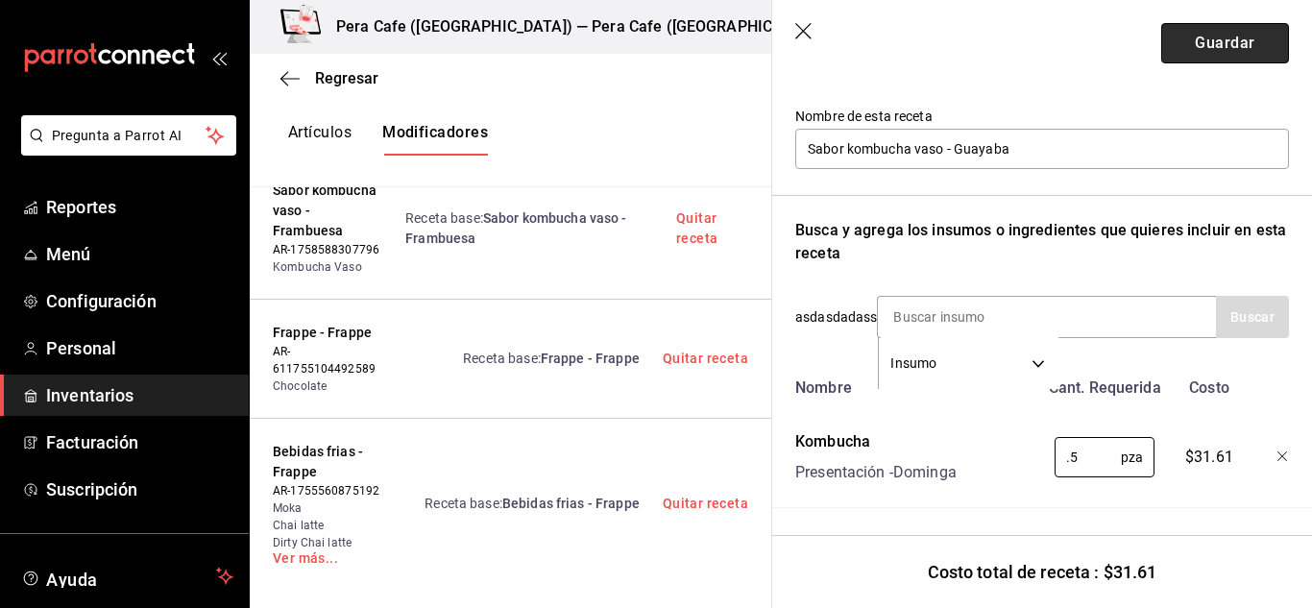
type input "0.5"
click at [1225, 30] on button "Guardar" at bounding box center [1225, 43] width 128 height 40
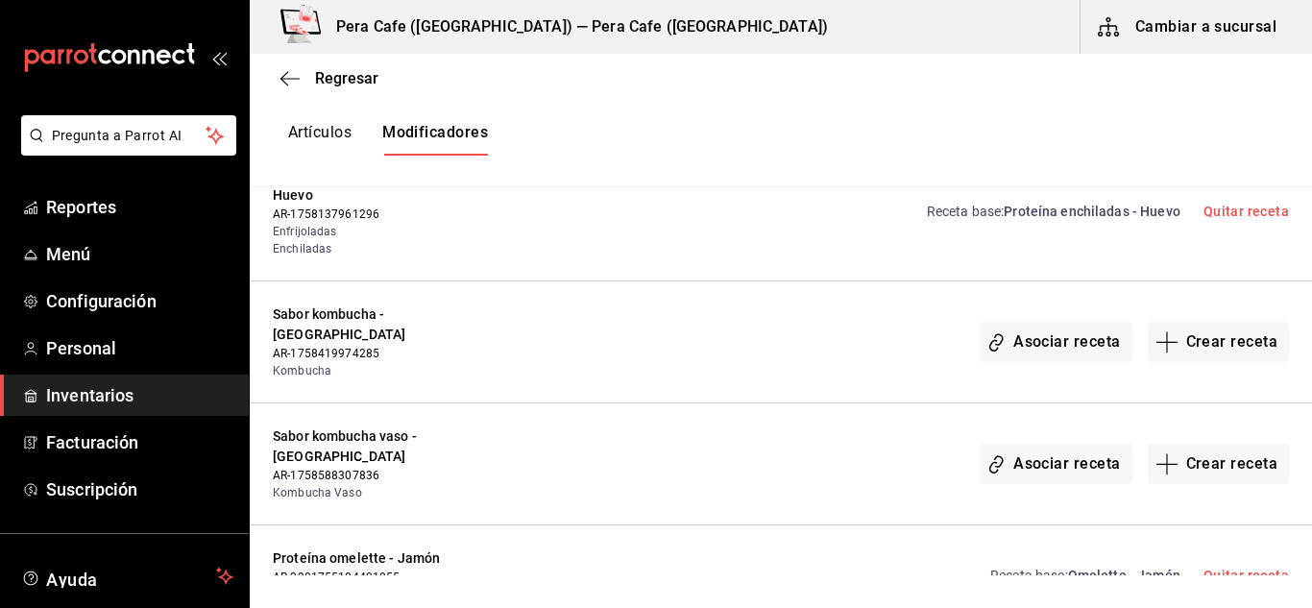
scroll to position [3026, 0]
click at [1180, 320] on button "Crear receta" at bounding box center [1219, 340] width 142 height 40
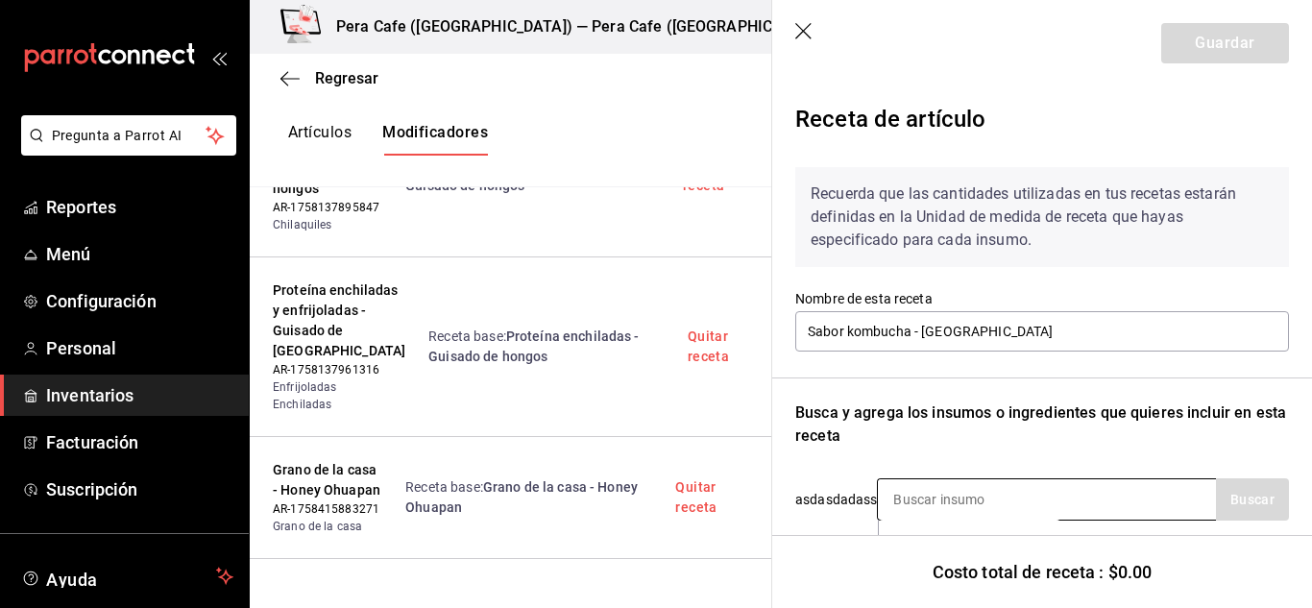
click at [983, 499] on input at bounding box center [974, 499] width 192 height 40
type input "komb"
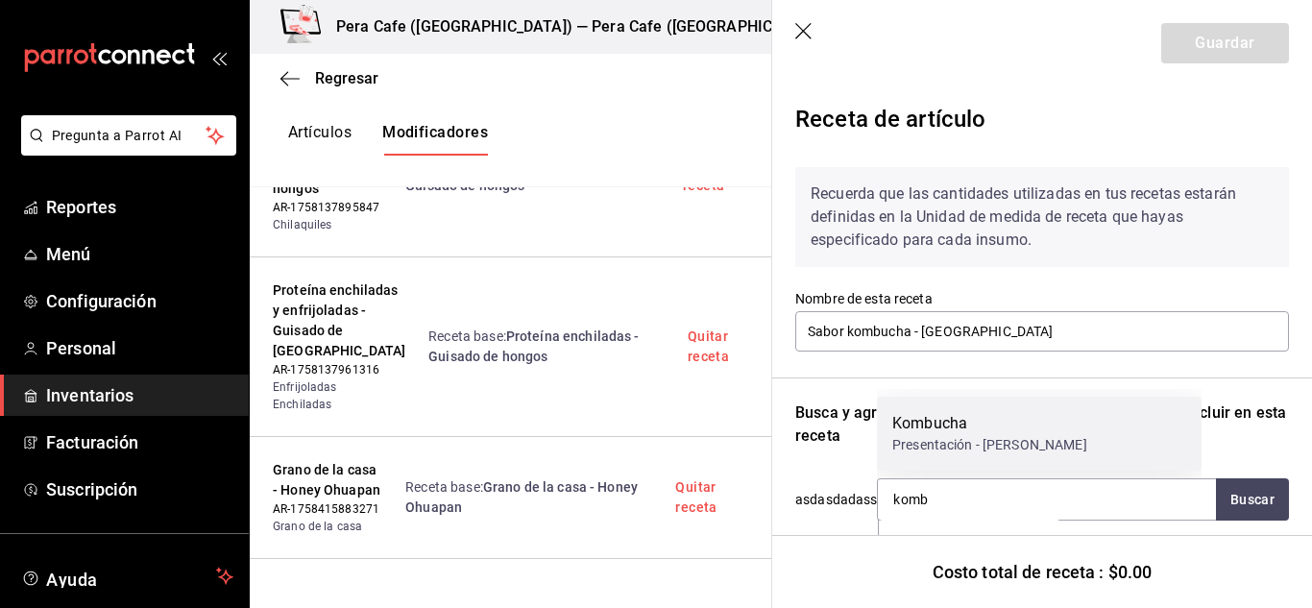
click at [974, 434] on div "Kombucha" at bounding box center [989, 423] width 195 height 23
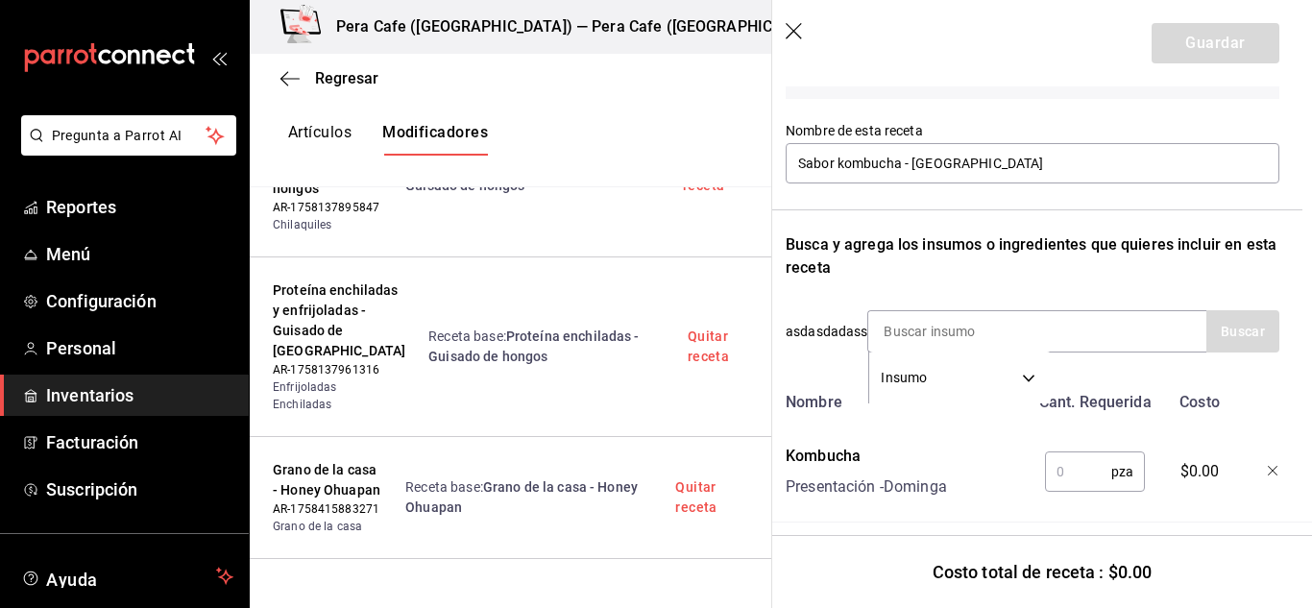
scroll to position [176, 12]
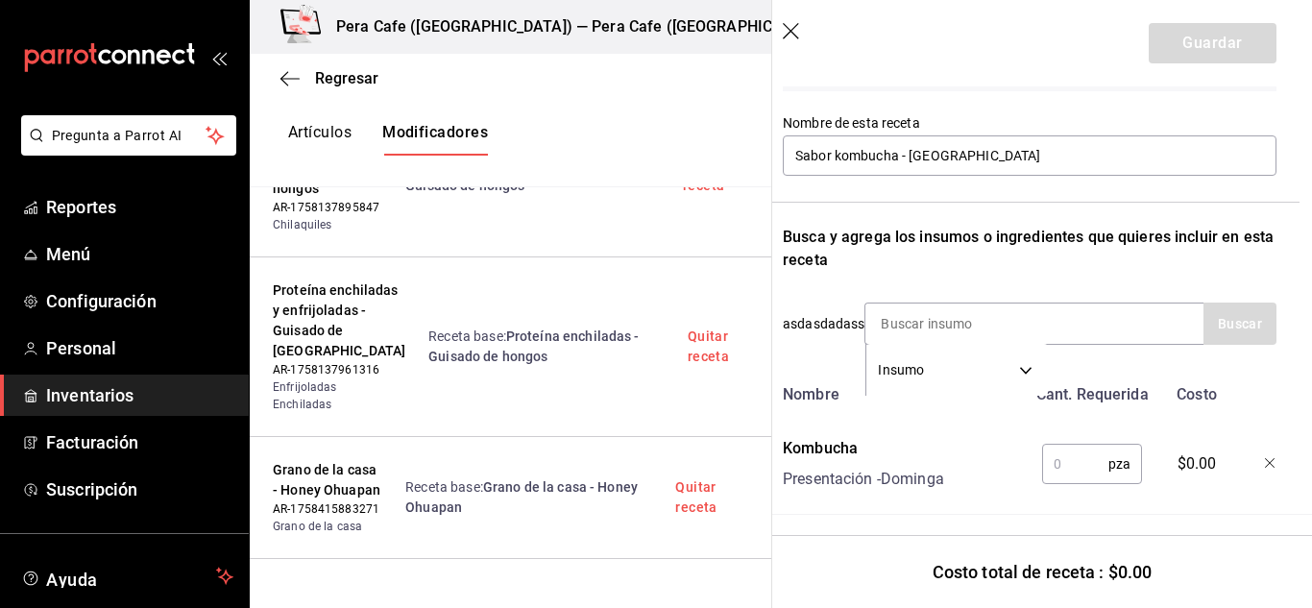
click at [1077, 473] on input "text" at bounding box center [1075, 464] width 66 height 38
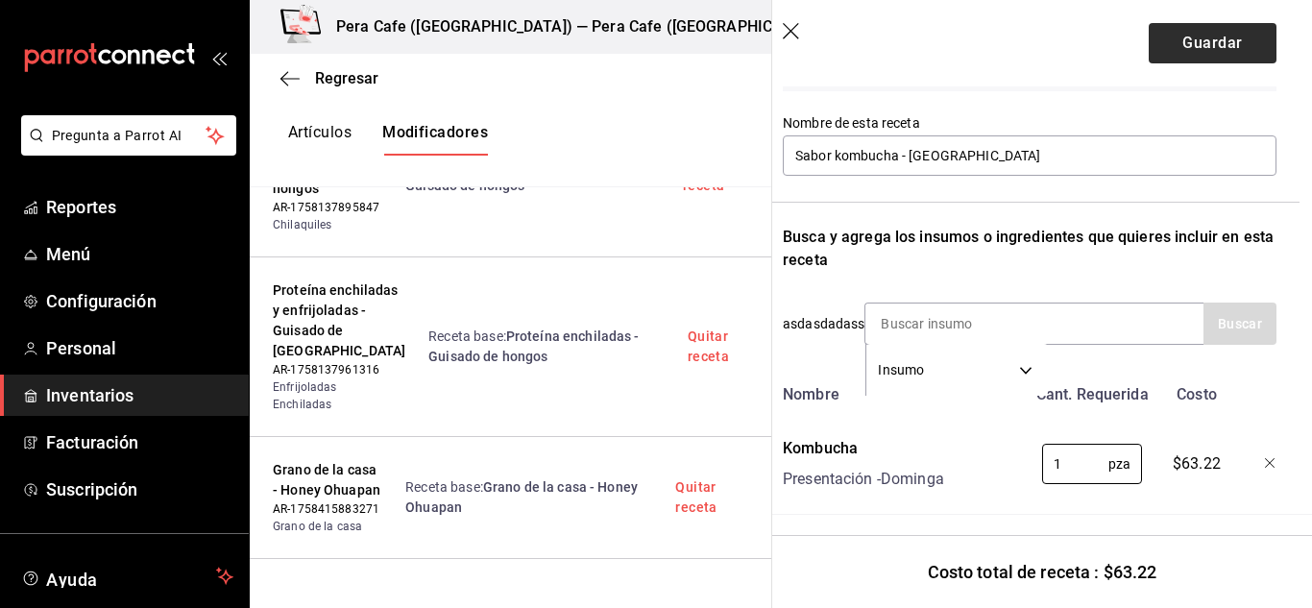
type input "1"
click at [1178, 59] on button "Guardar" at bounding box center [1213, 43] width 128 height 40
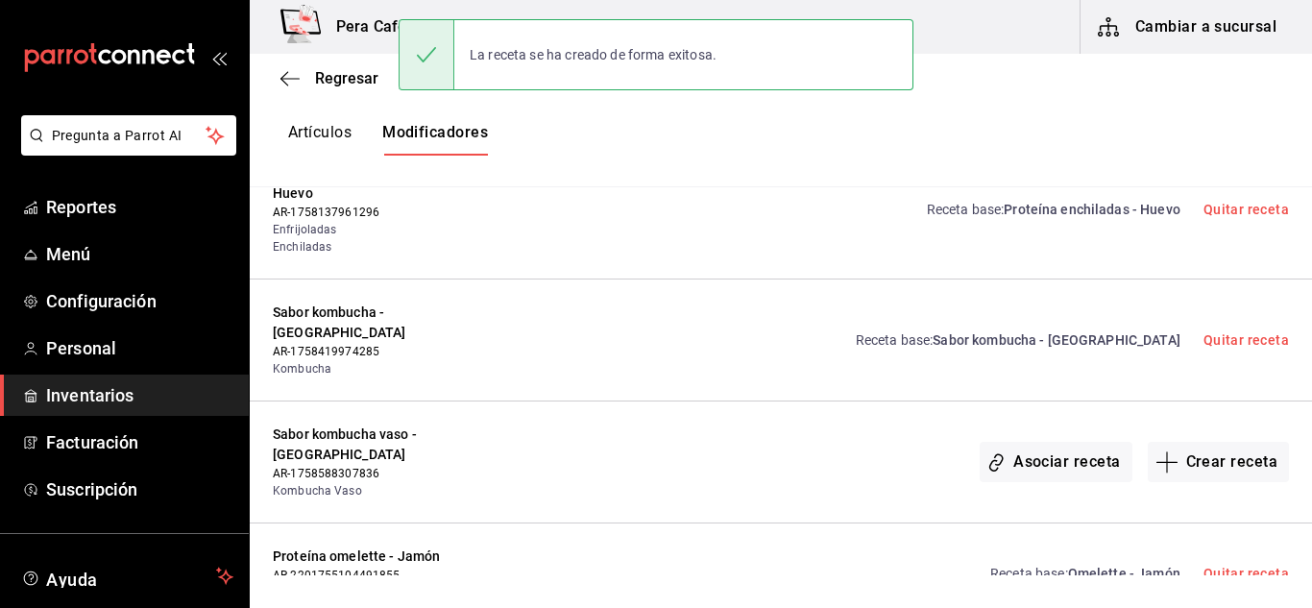
scroll to position [3145, 0]
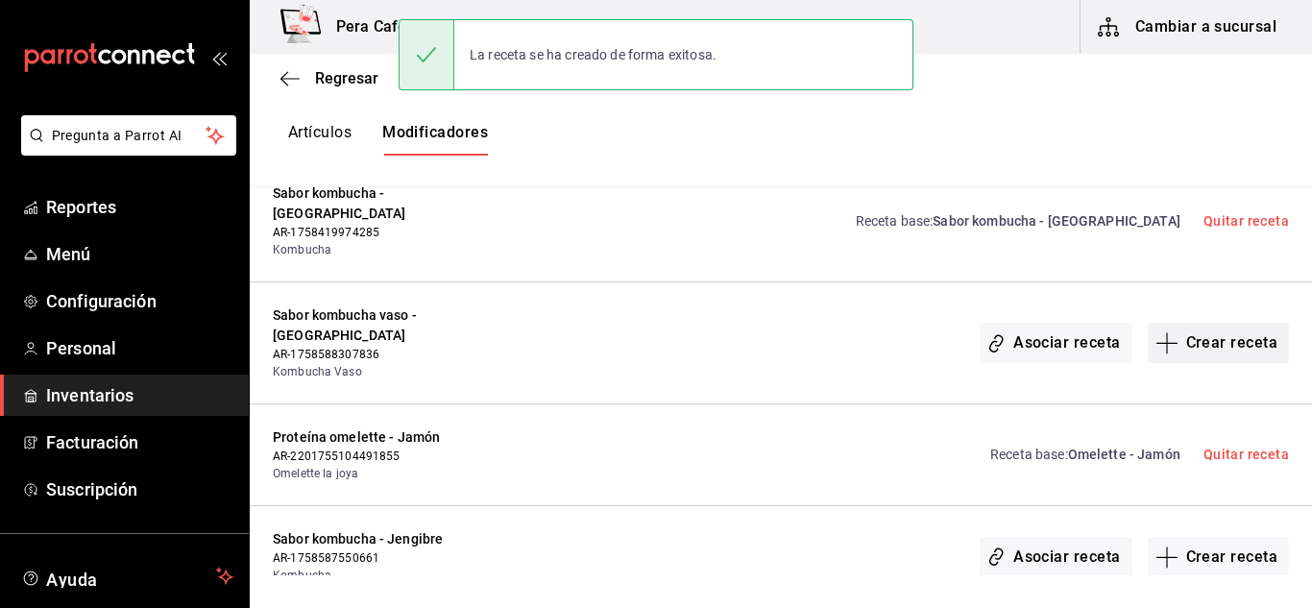
click at [1190, 323] on button "Crear receta" at bounding box center [1219, 343] width 142 height 40
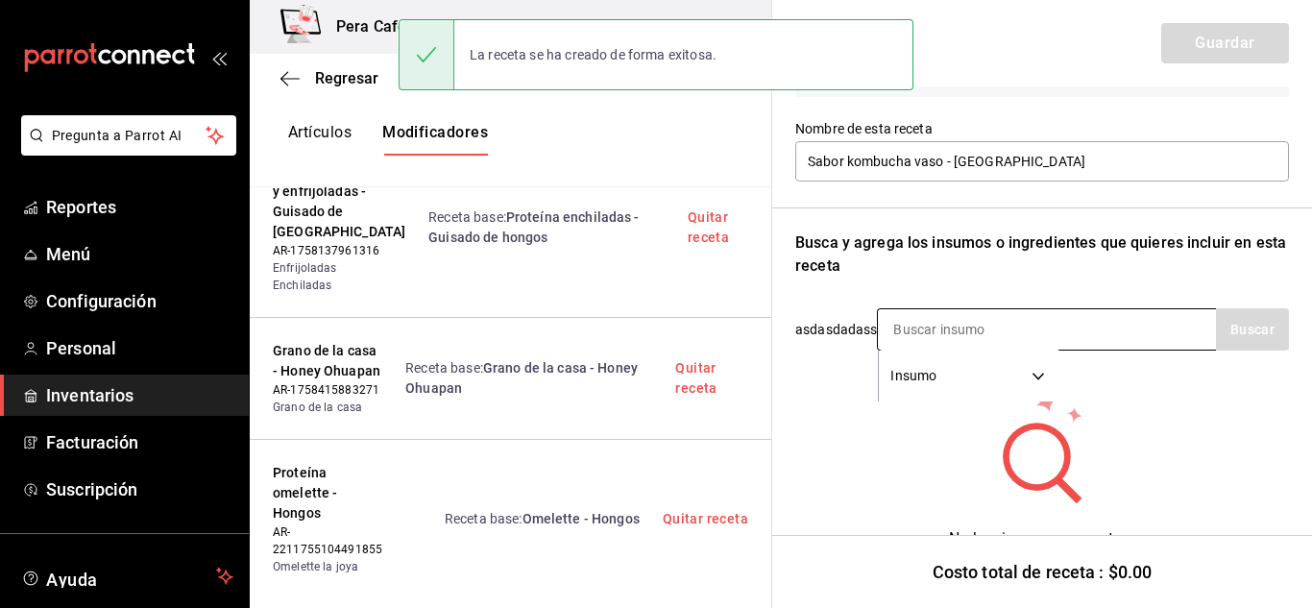
scroll to position [208, 0]
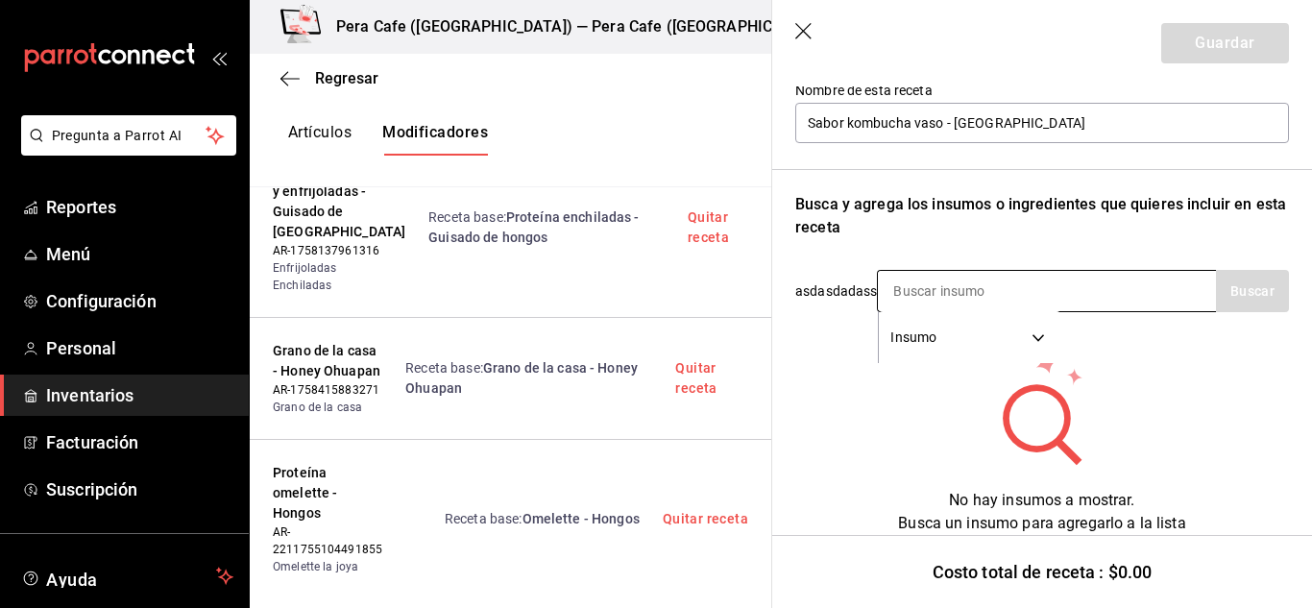
click at [959, 293] on input at bounding box center [974, 291] width 192 height 40
type input "komb"
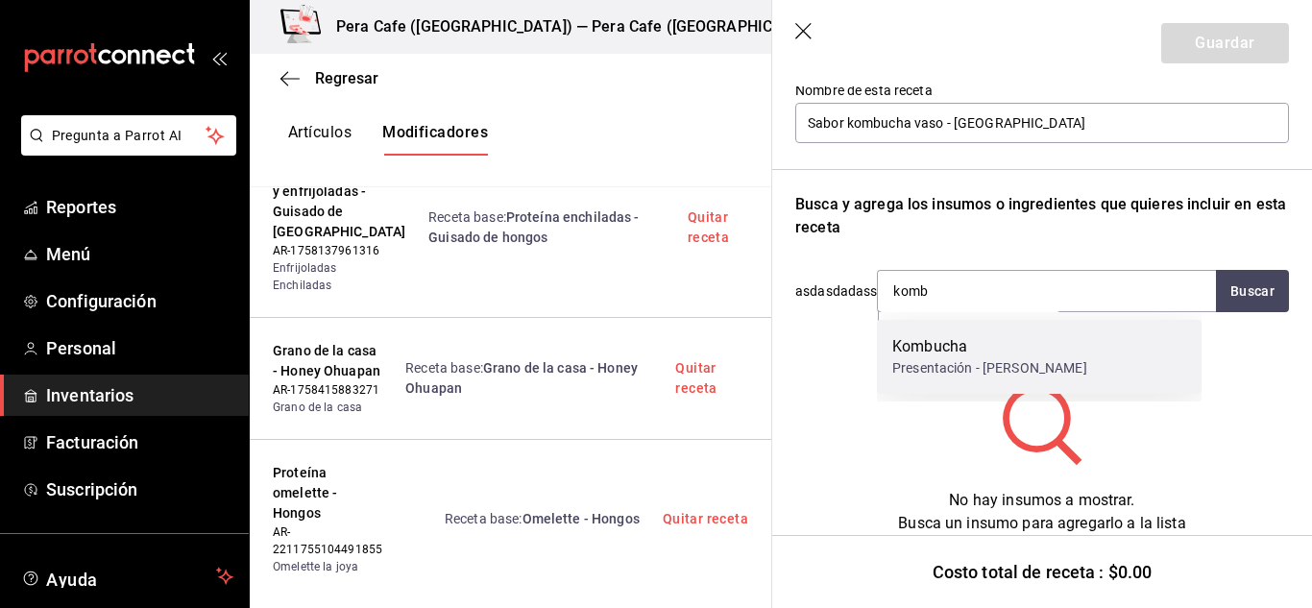
click at [961, 350] on div "Kombucha" at bounding box center [989, 346] width 195 height 23
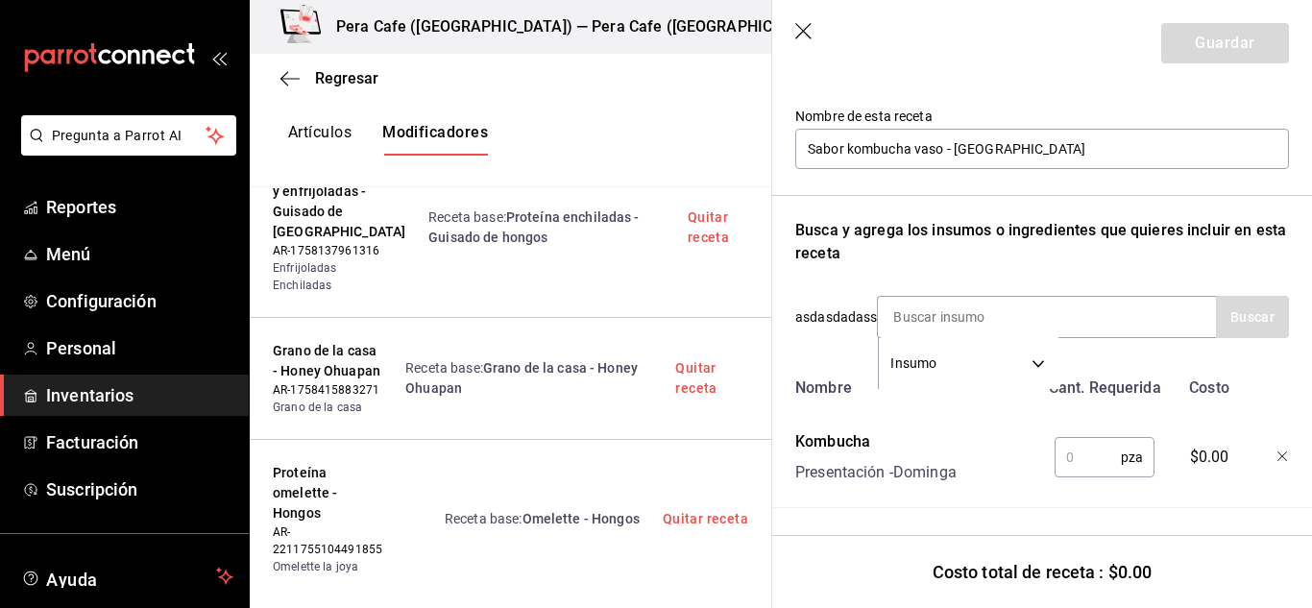
scroll to position [197, 0]
click at [1089, 456] on input "text" at bounding box center [1088, 457] width 66 height 38
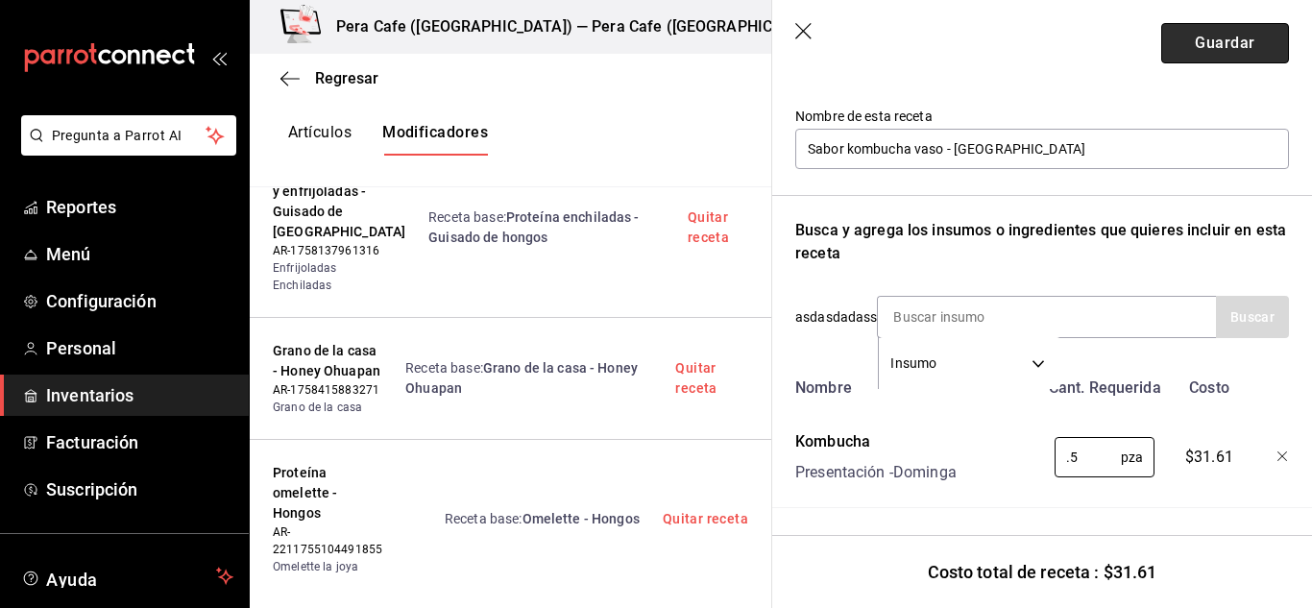
type input "0.5"
click at [1194, 35] on button "Guardar" at bounding box center [1225, 43] width 128 height 40
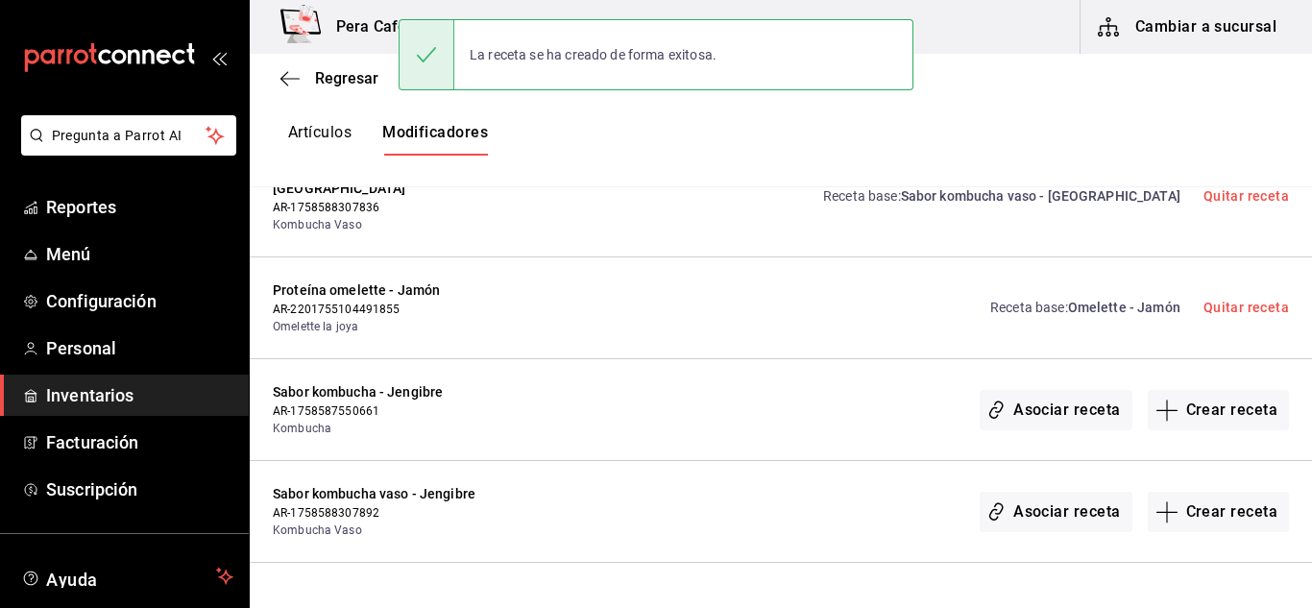
scroll to position [3293, 0]
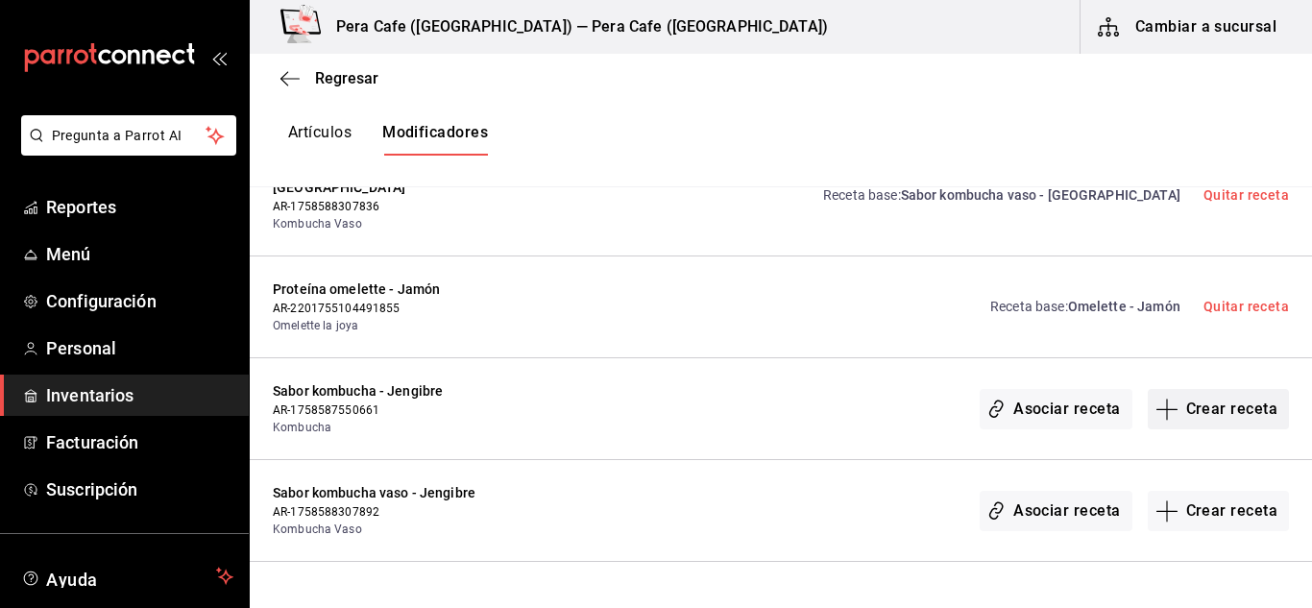
click at [1182, 389] on button "Crear receta" at bounding box center [1219, 409] width 142 height 40
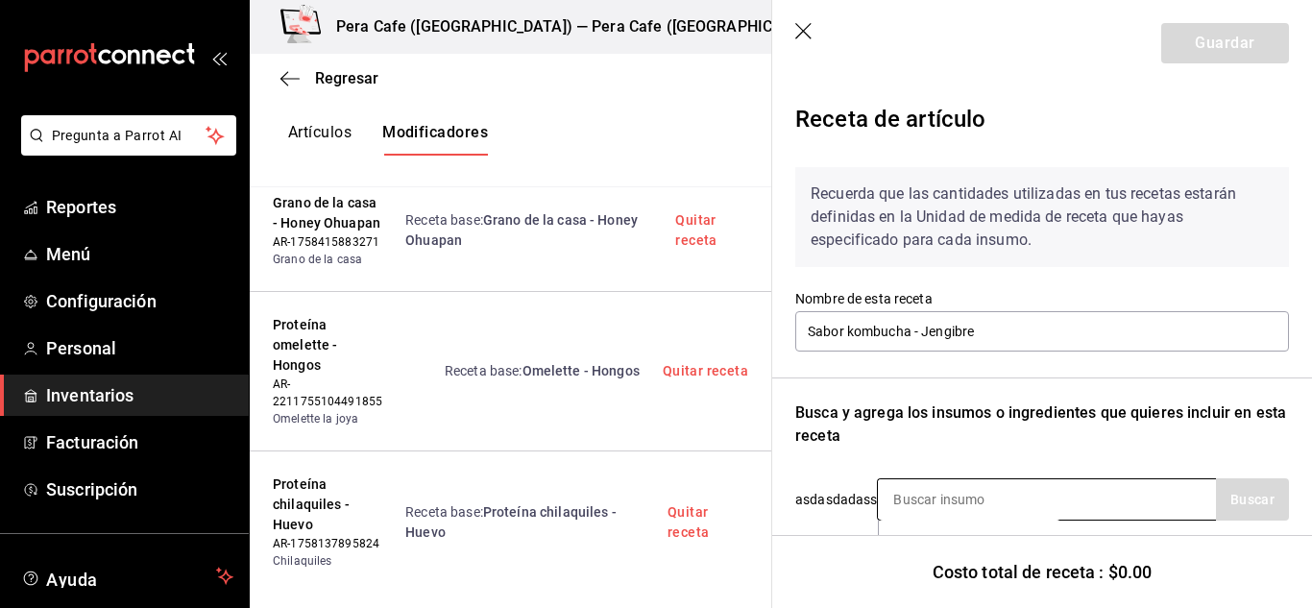
click at [1027, 502] on input at bounding box center [974, 499] width 192 height 40
type input "Komb"
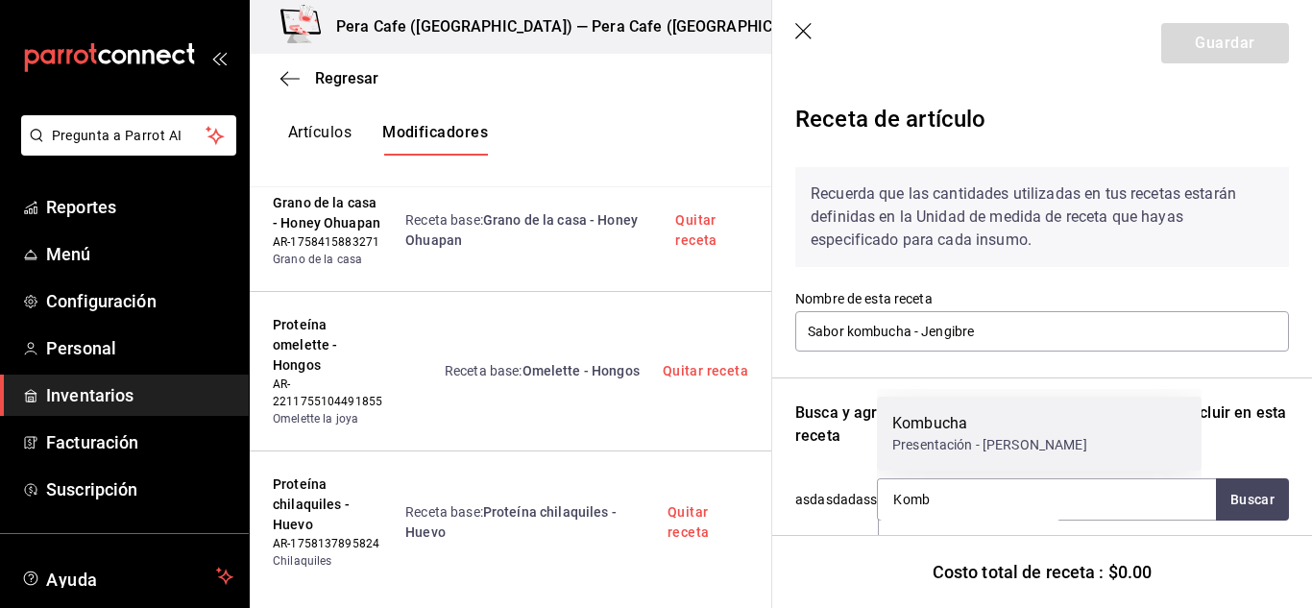
click at [978, 438] on div "Presentación - [PERSON_NAME]" at bounding box center [989, 445] width 195 height 20
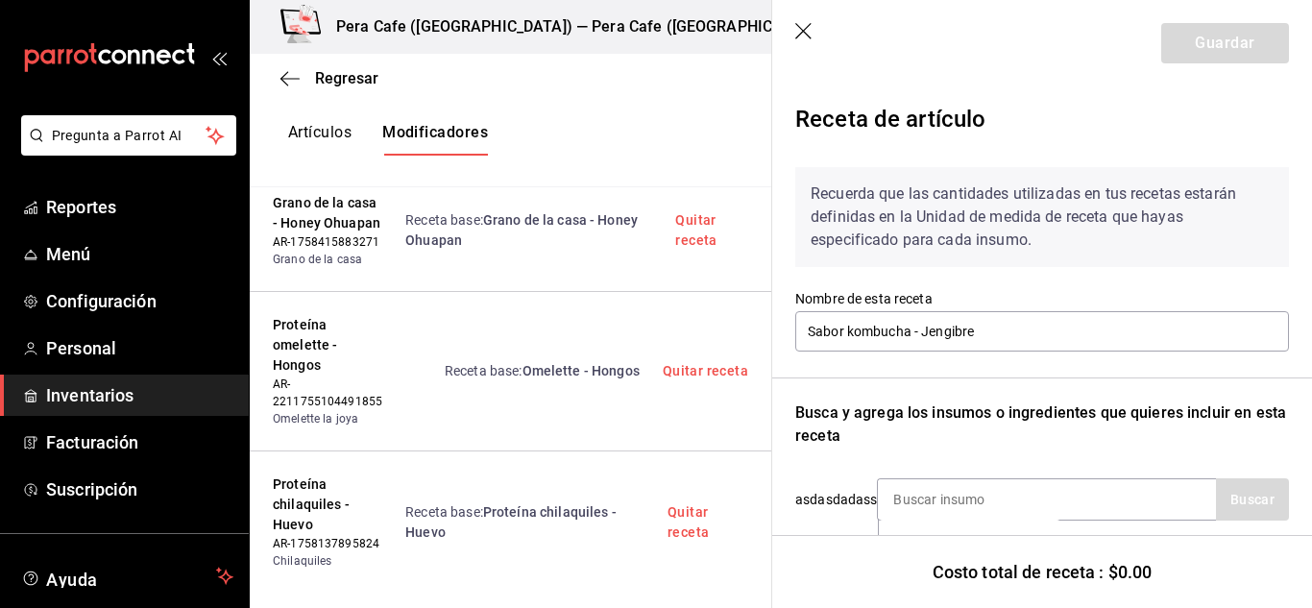
scroll to position [197, 0]
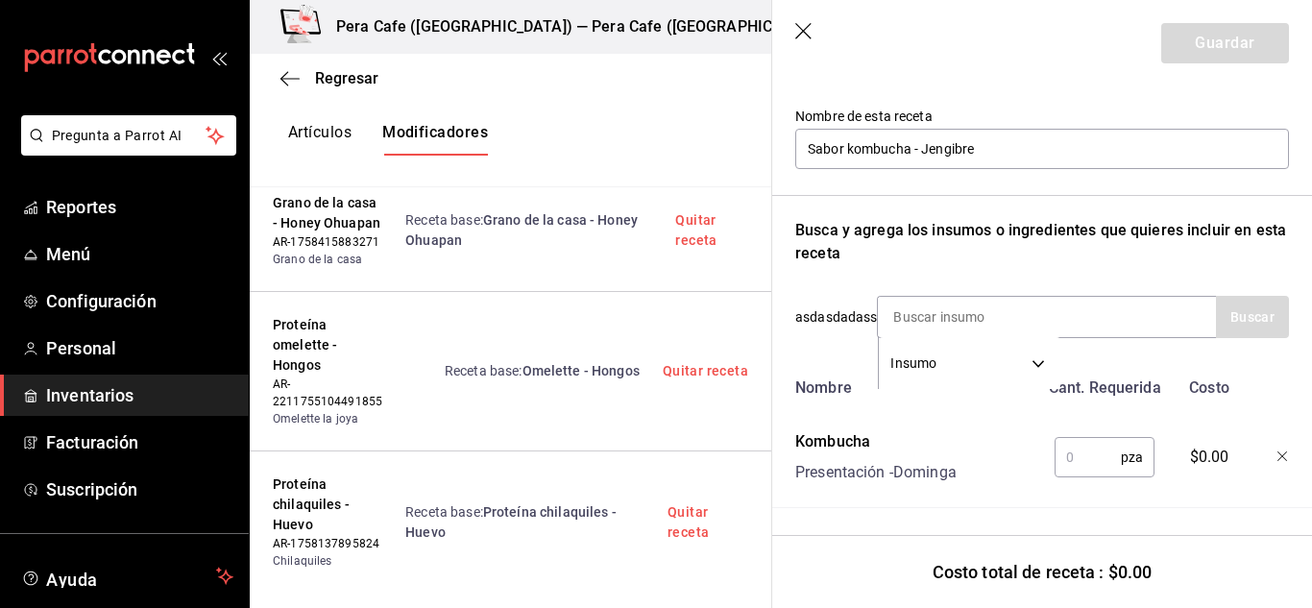
click at [1066, 446] on input "text" at bounding box center [1088, 457] width 66 height 38
type input "1"
click at [1208, 37] on button "Guardar" at bounding box center [1225, 43] width 128 height 40
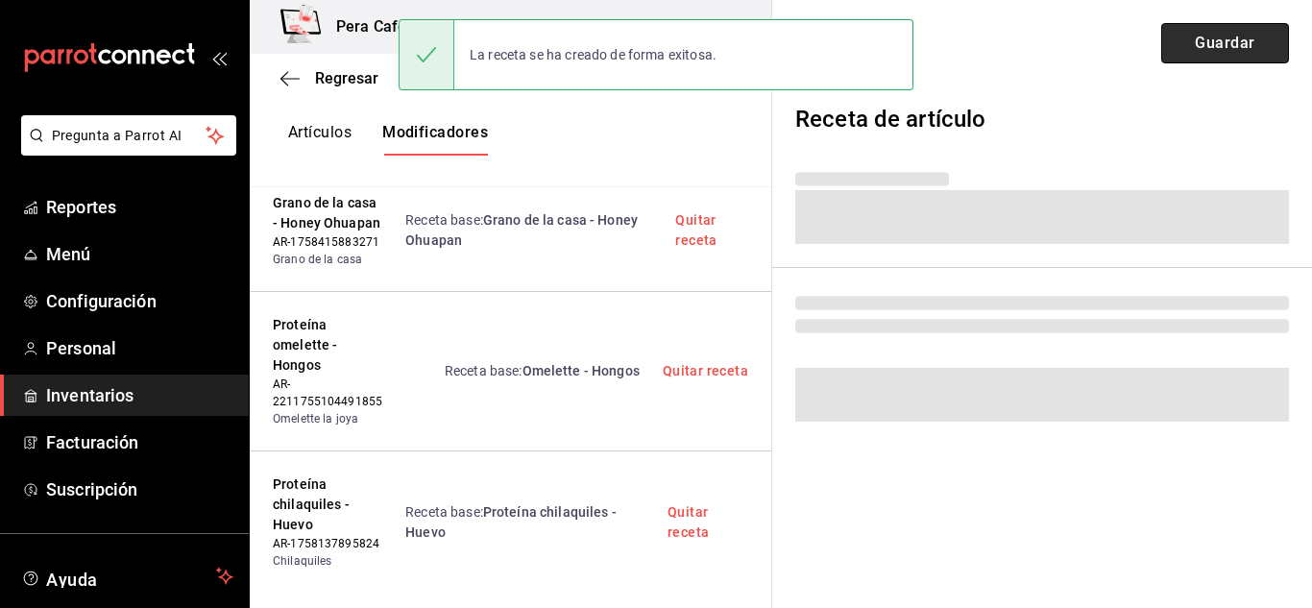
scroll to position [0, 0]
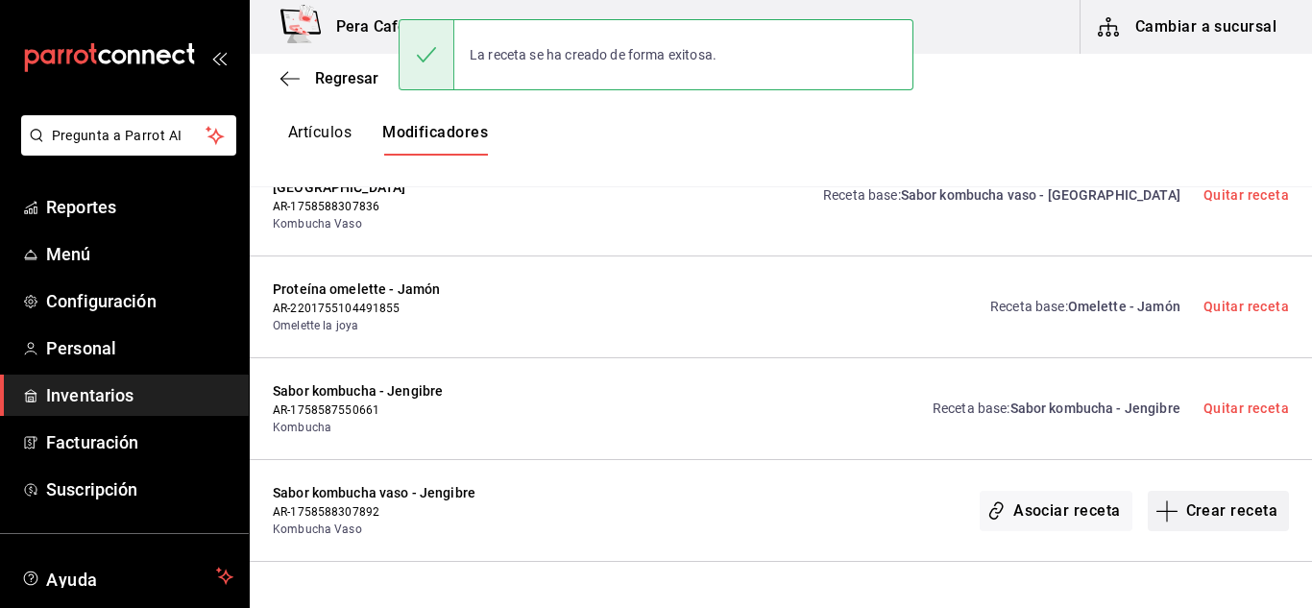
click at [1189, 491] on button "Crear receta" at bounding box center [1219, 511] width 142 height 40
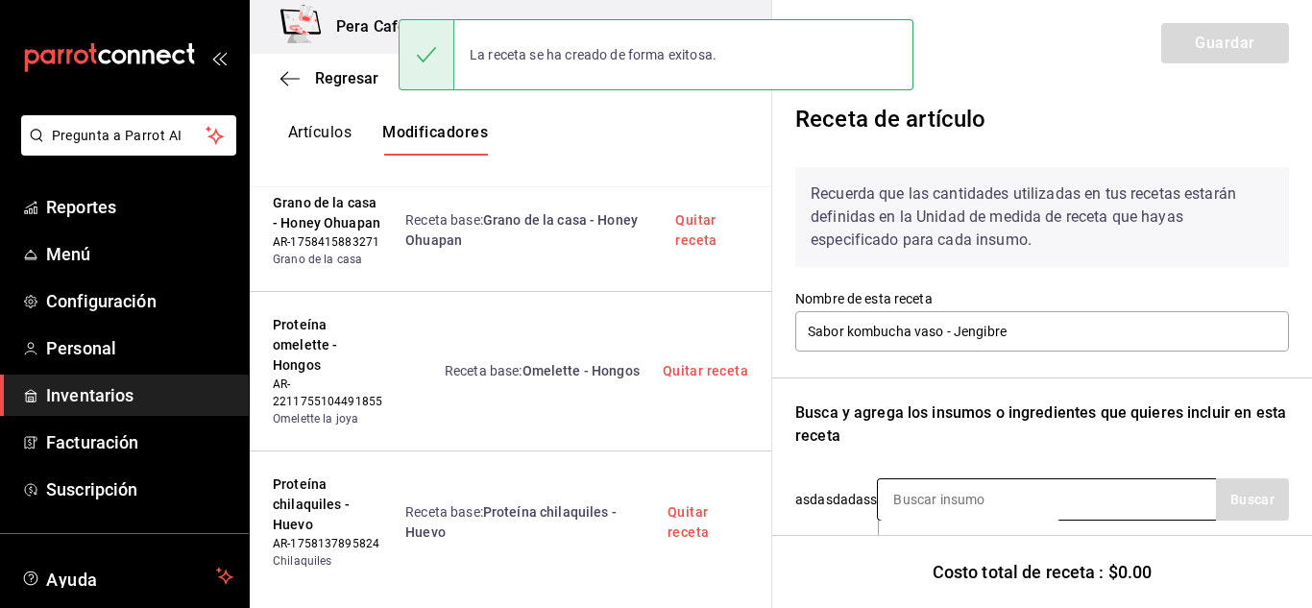
click at [1022, 492] on input at bounding box center [974, 499] width 192 height 40
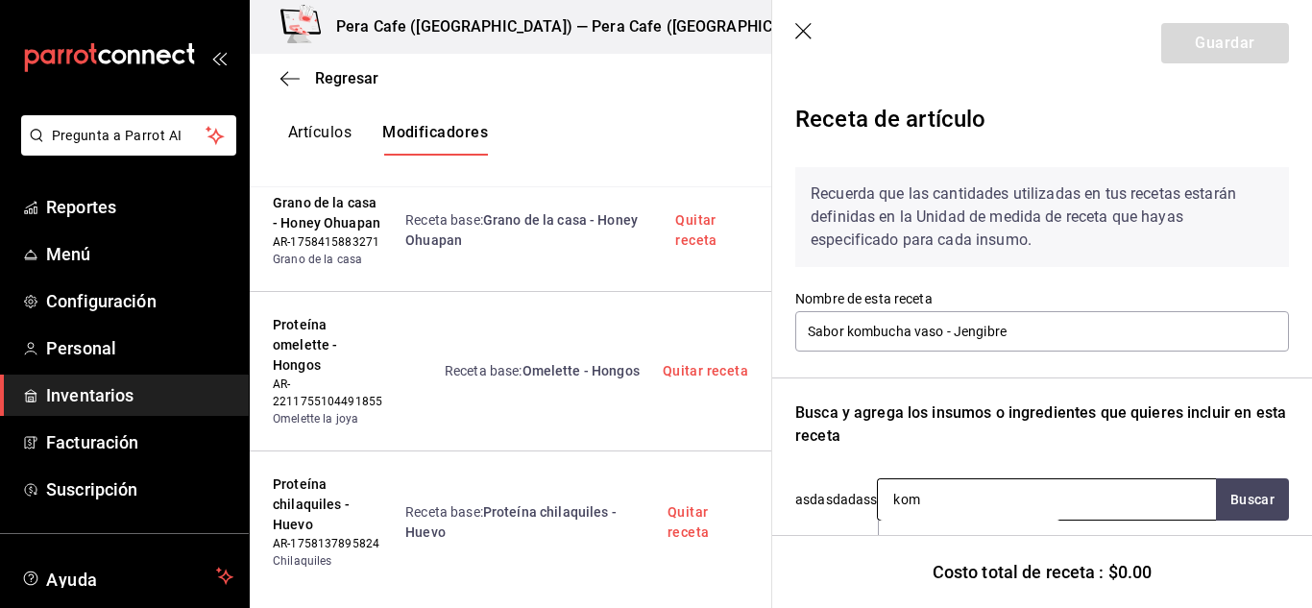
type input "komb"
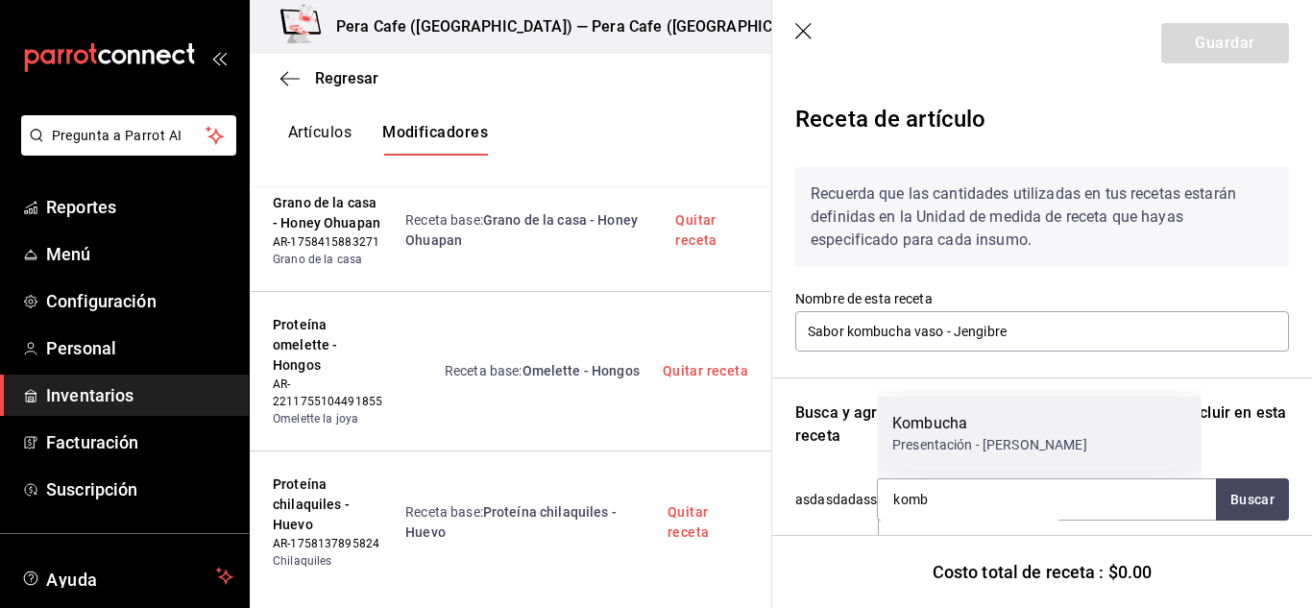
click at [1034, 418] on div "Kombucha" at bounding box center [989, 423] width 195 height 23
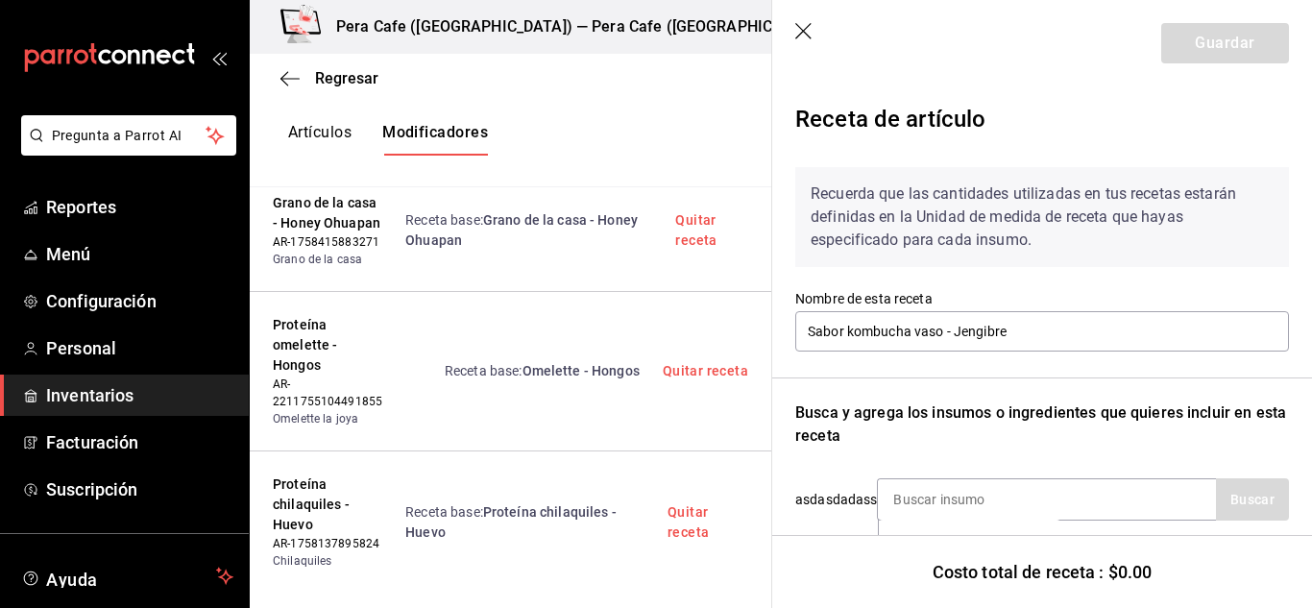
scroll to position [197, 0]
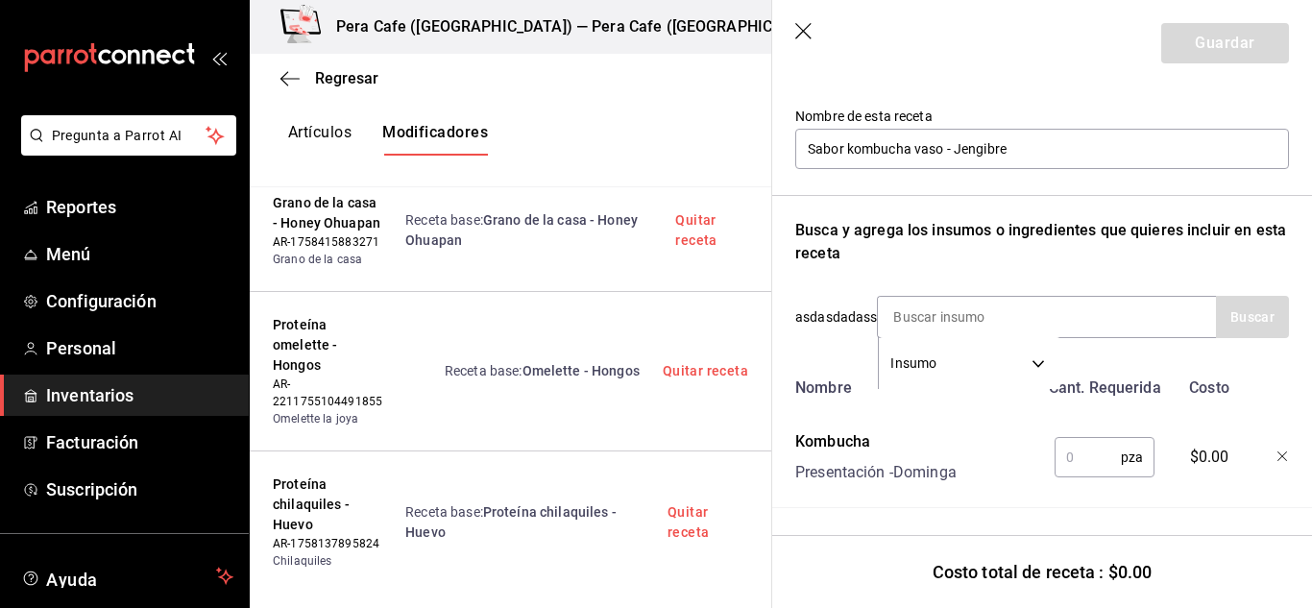
click at [1079, 452] on input "text" at bounding box center [1088, 457] width 66 height 38
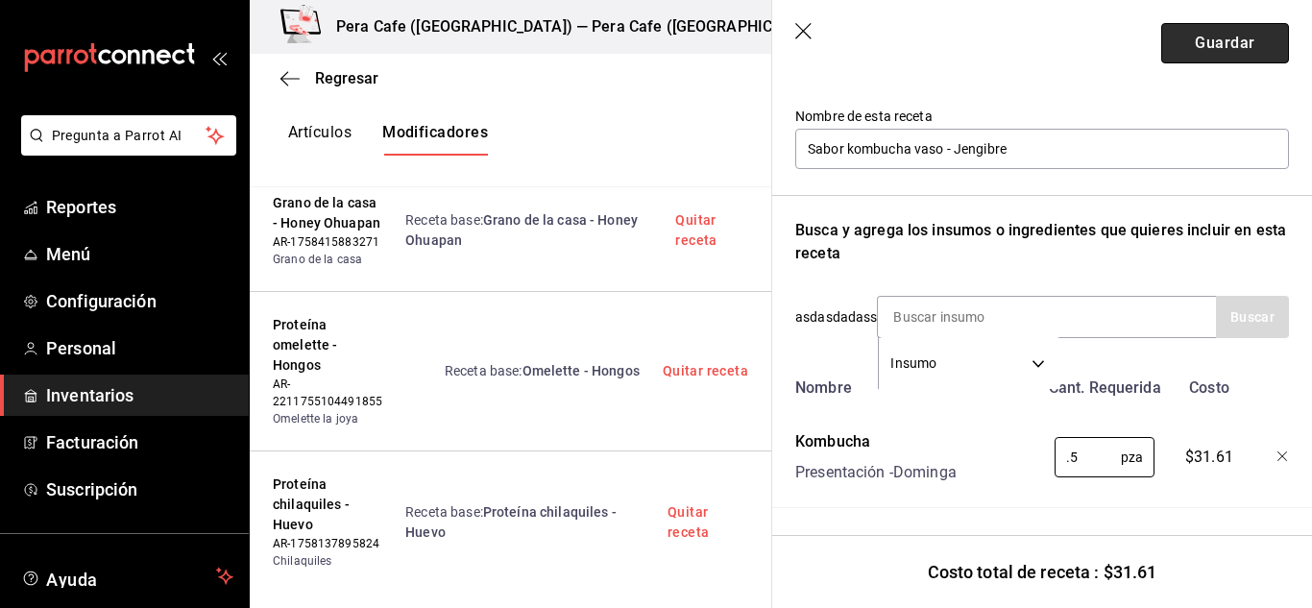
type input "0.5"
click at [1178, 55] on button "Guardar" at bounding box center [1225, 43] width 128 height 40
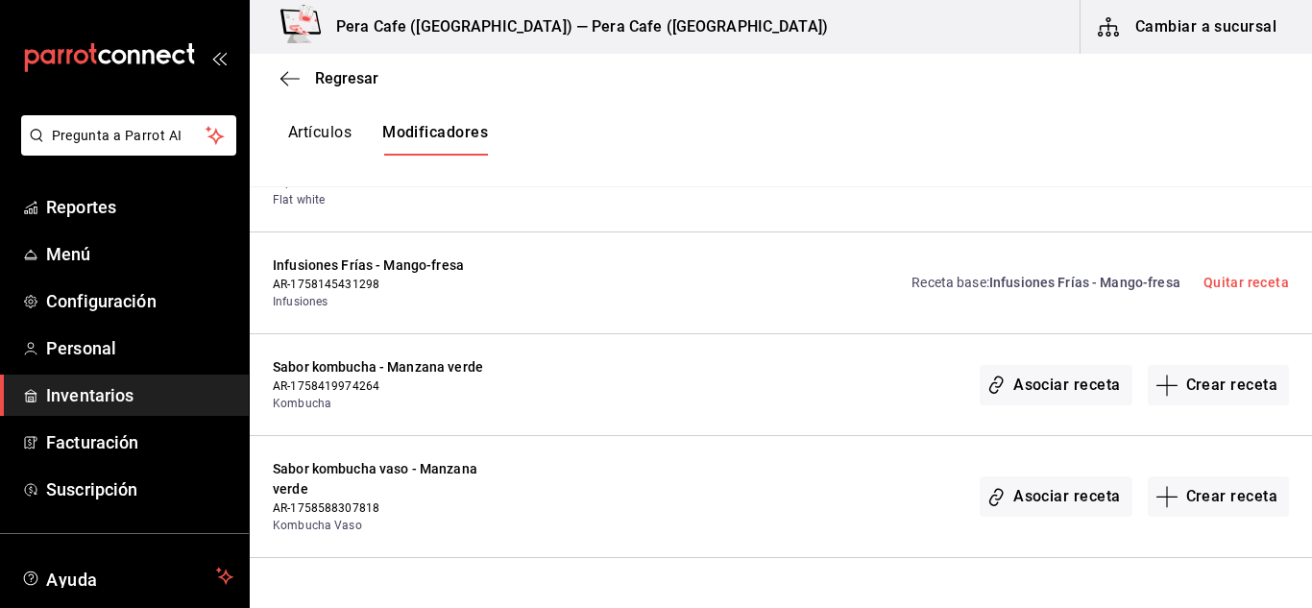
scroll to position [5283, 0]
click at [1189, 364] on button "Crear receta" at bounding box center [1219, 384] width 142 height 40
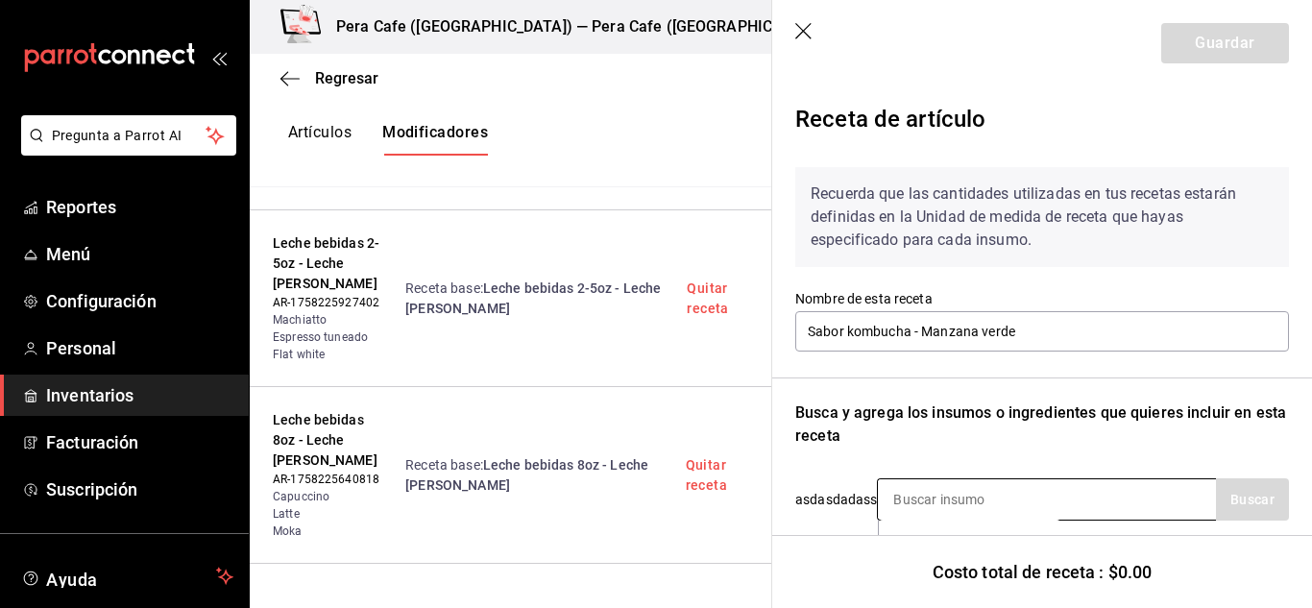
click at [959, 489] on input at bounding box center [974, 499] width 192 height 40
type input "Komb"
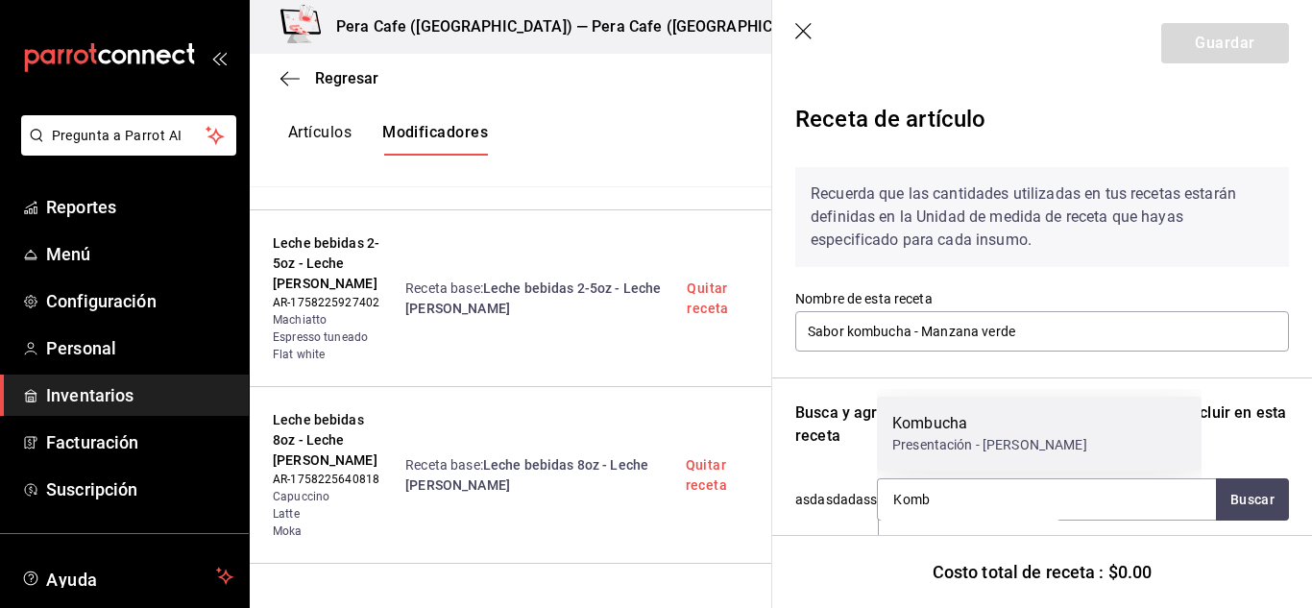
click at [958, 441] on div "Presentación - [PERSON_NAME]" at bounding box center [989, 445] width 195 height 20
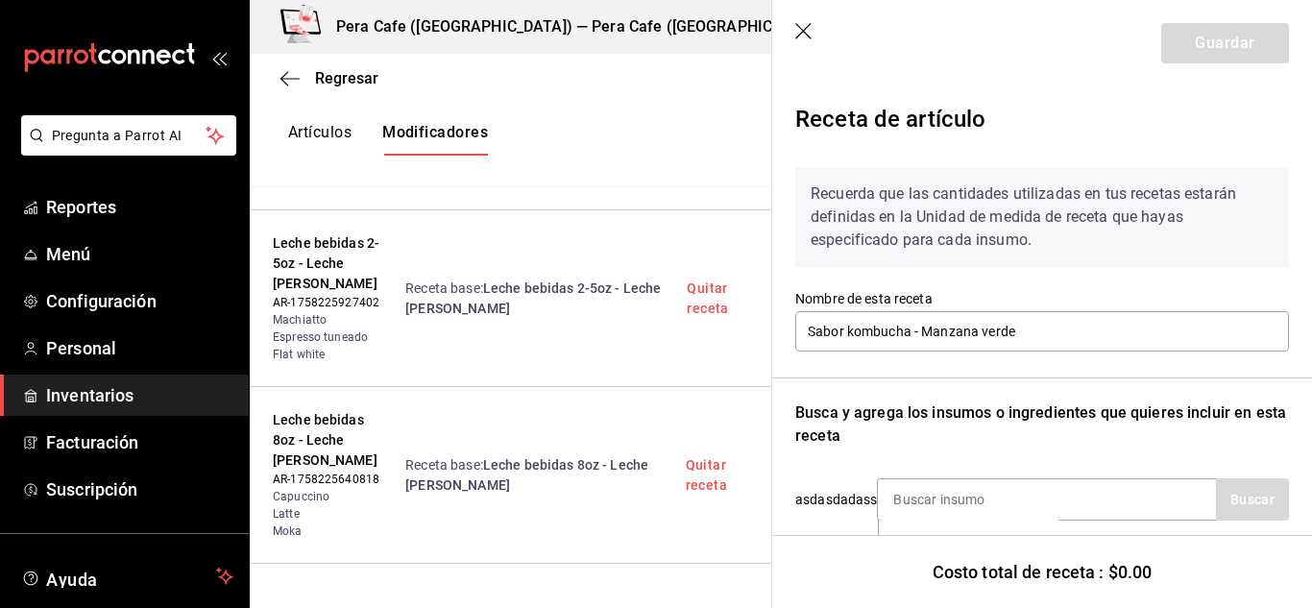
scroll to position [197, 0]
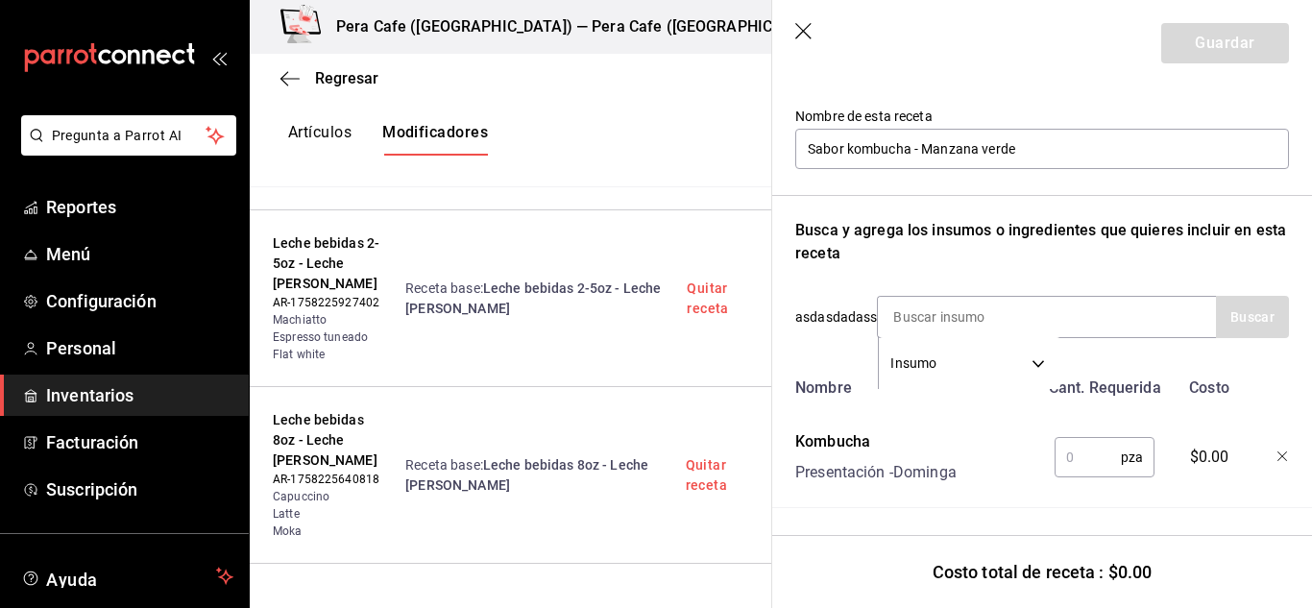
click at [1068, 438] on input "text" at bounding box center [1088, 457] width 66 height 38
type input "1"
click at [1235, 43] on button "Guardar" at bounding box center [1225, 43] width 128 height 40
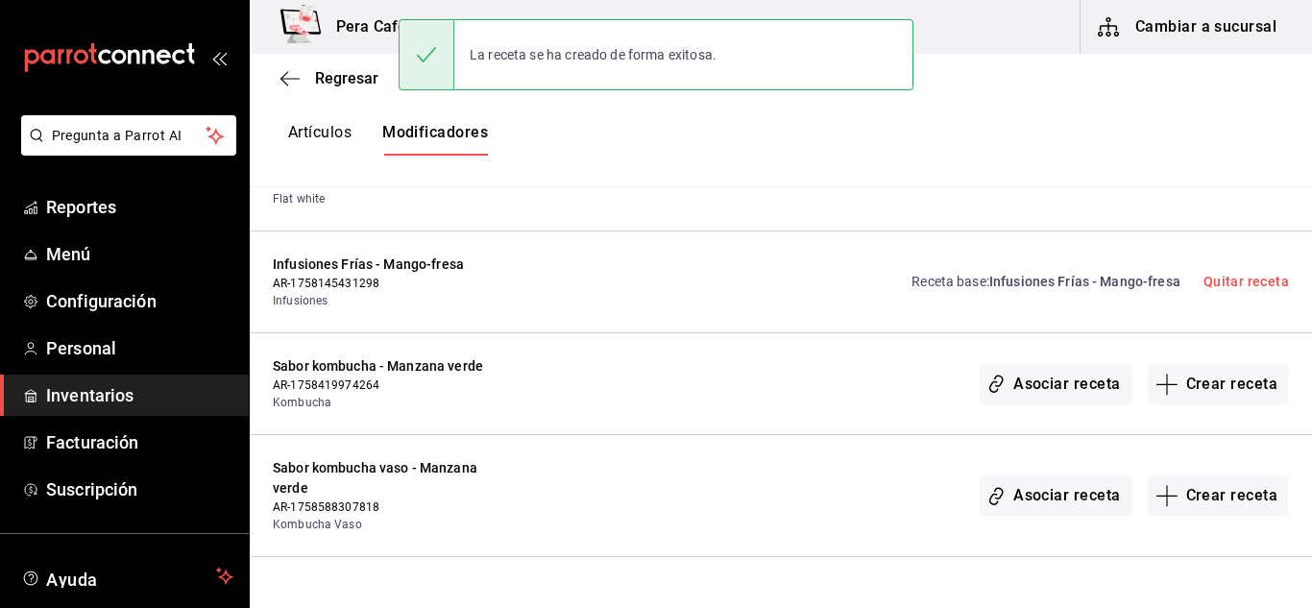
scroll to position [5379, 0]
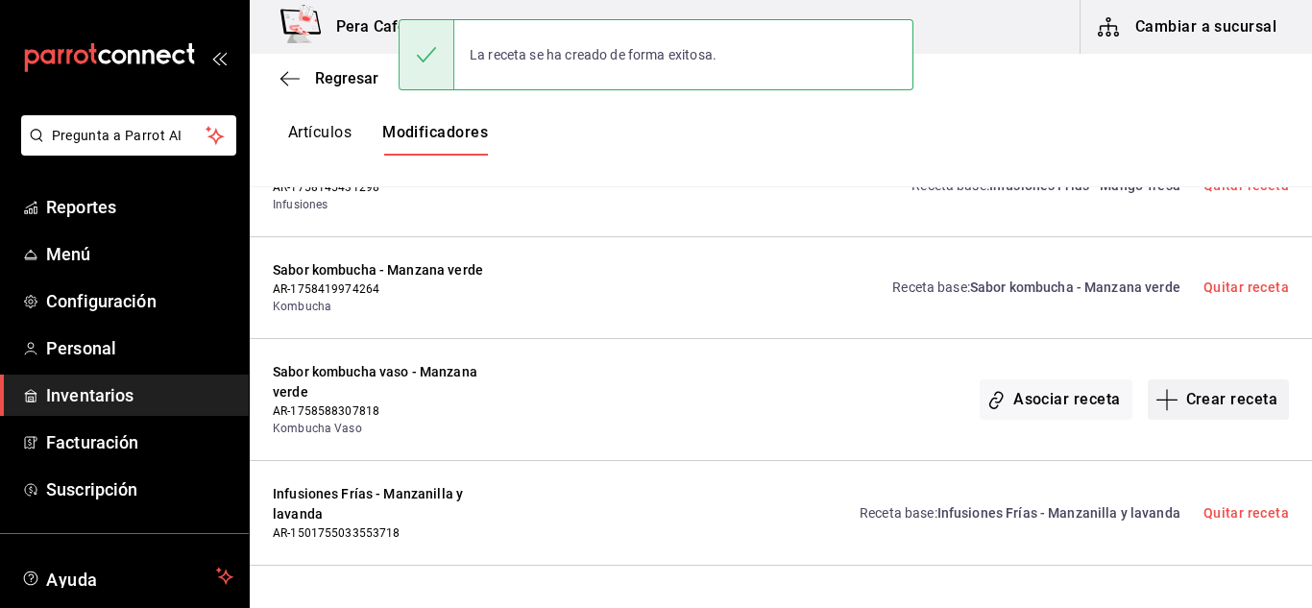
click at [1170, 379] on button "Crear receta" at bounding box center [1219, 399] width 142 height 40
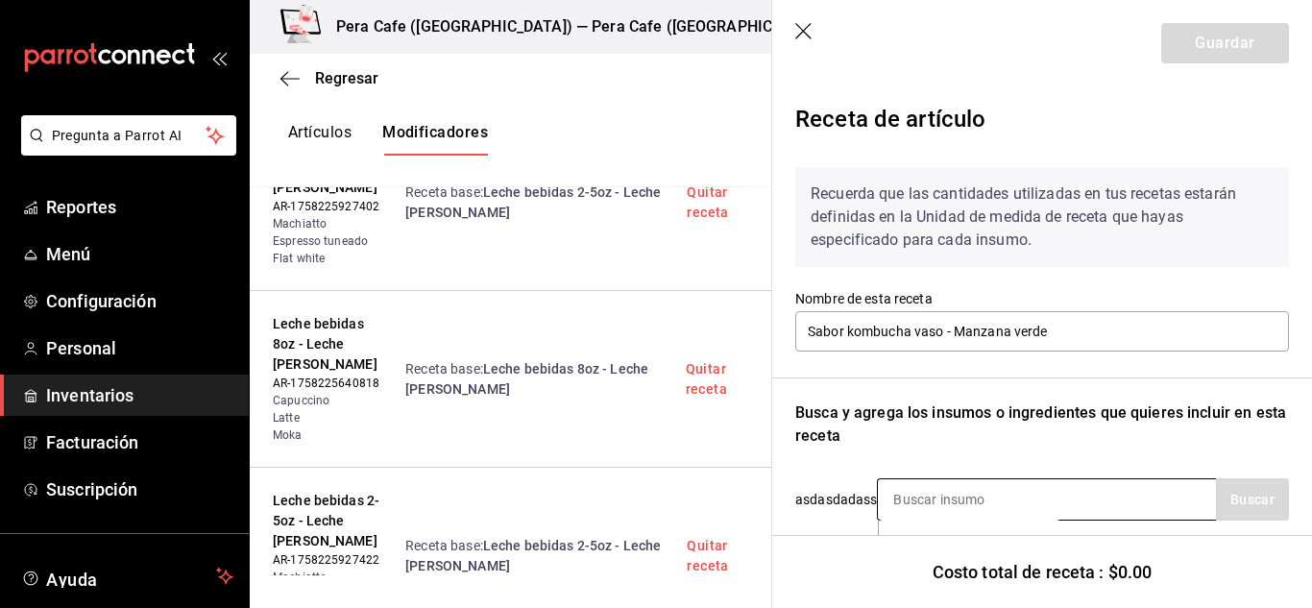
click at [1024, 489] on input at bounding box center [974, 499] width 192 height 40
type input "komb"
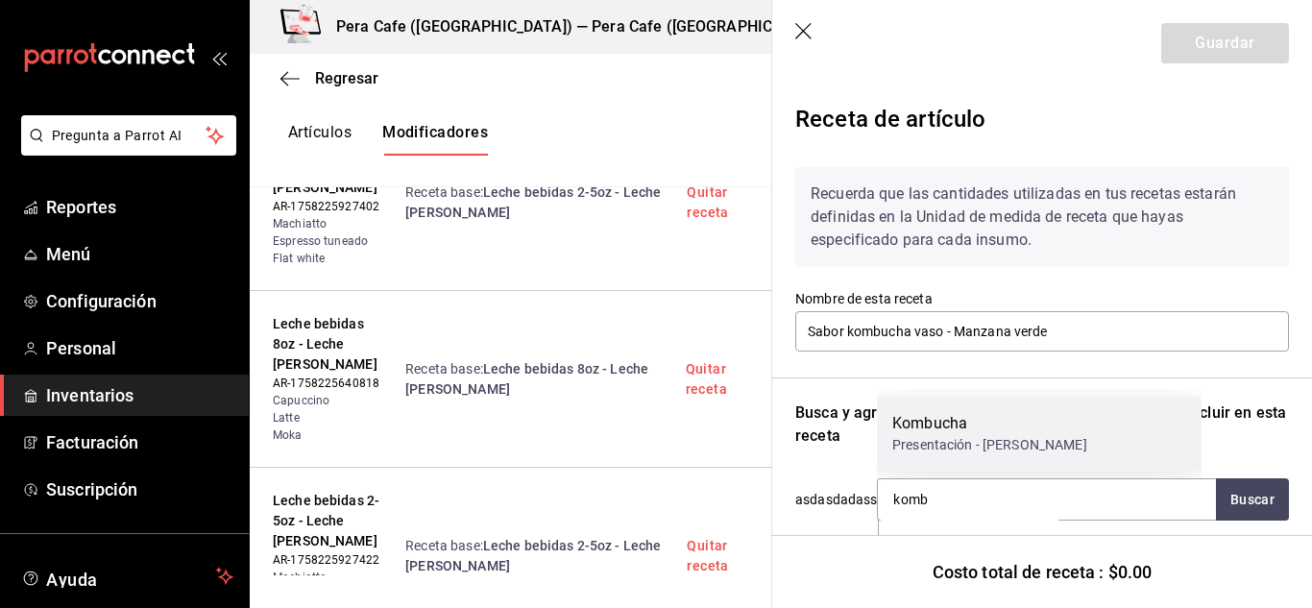
click at [1017, 425] on div "Kombucha" at bounding box center [989, 423] width 195 height 23
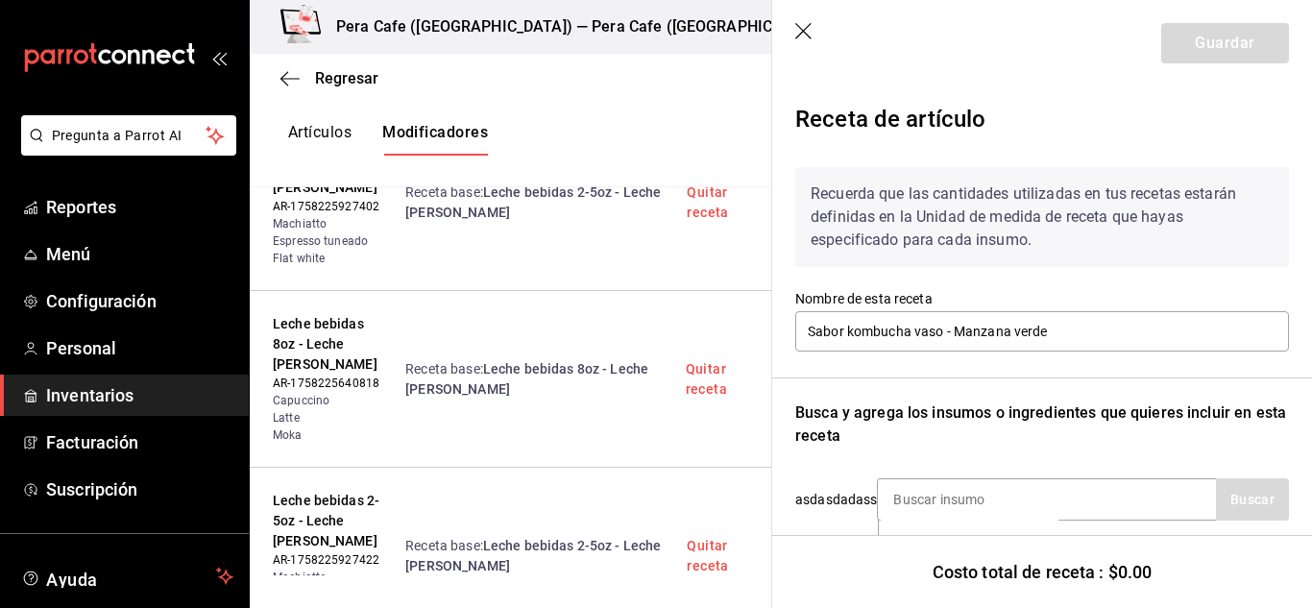
scroll to position [197, 0]
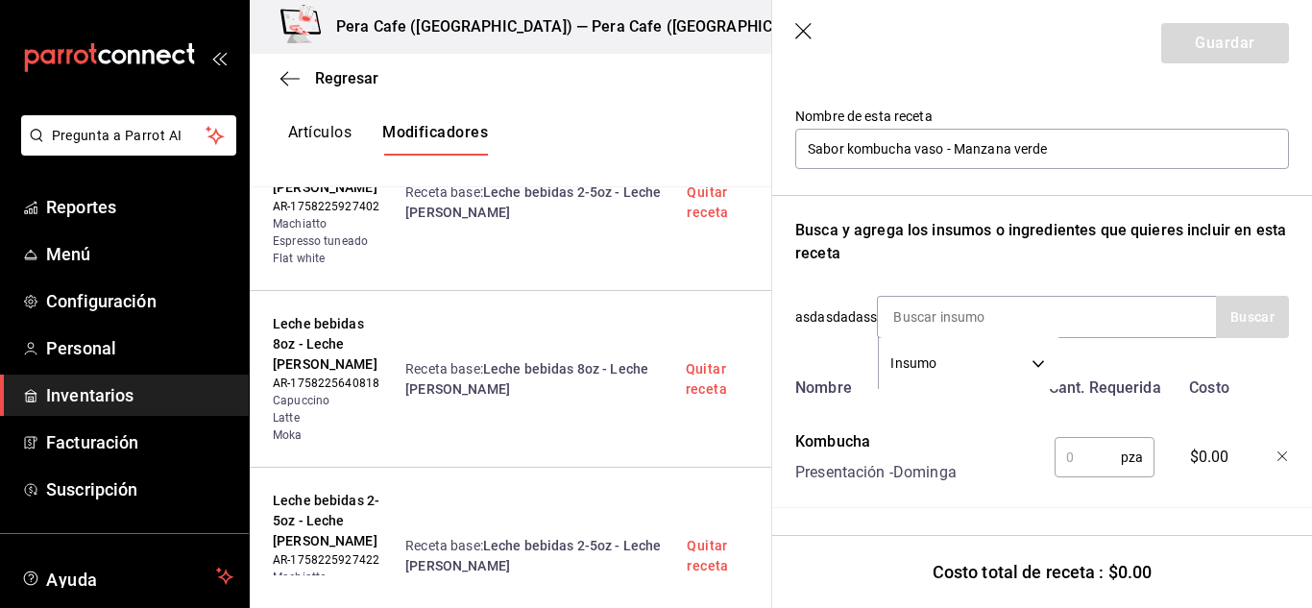
click at [1085, 439] on input "text" at bounding box center [1088, 457] width 66 height 38
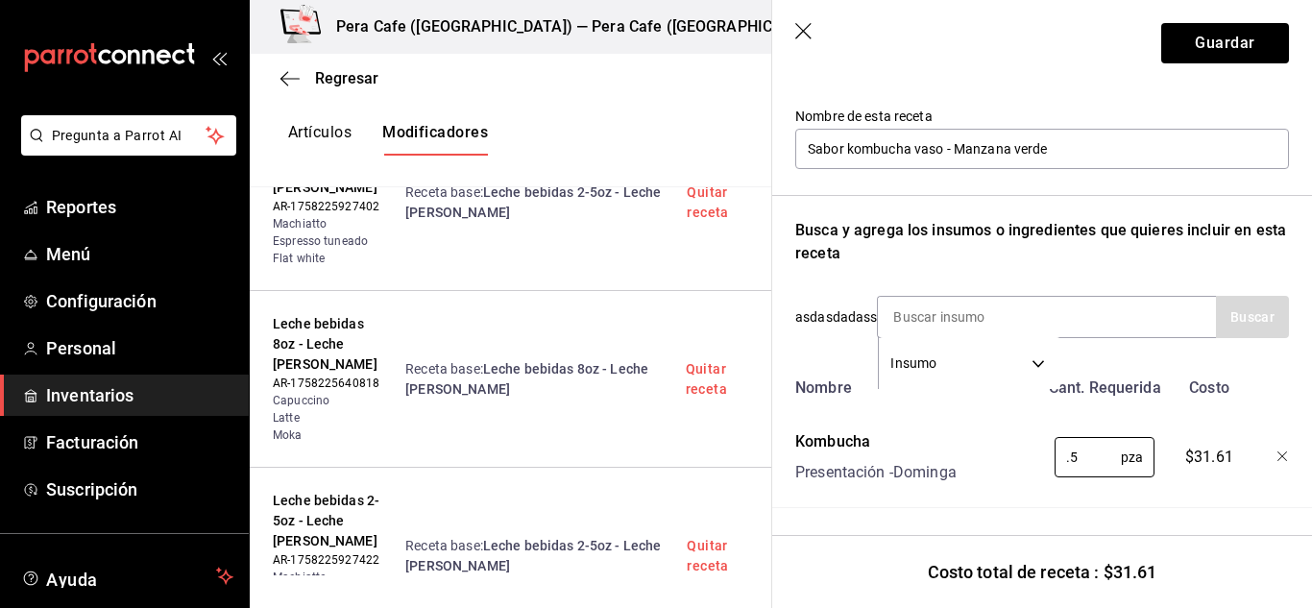
type input "0.5"
click at [1228, 22] on header "Guardar" at bounding box center [1042, 43] width 540 height 86
click at [1211, 58] on button "Guardar" at bounding box center [1225, 43] width 128 height 40
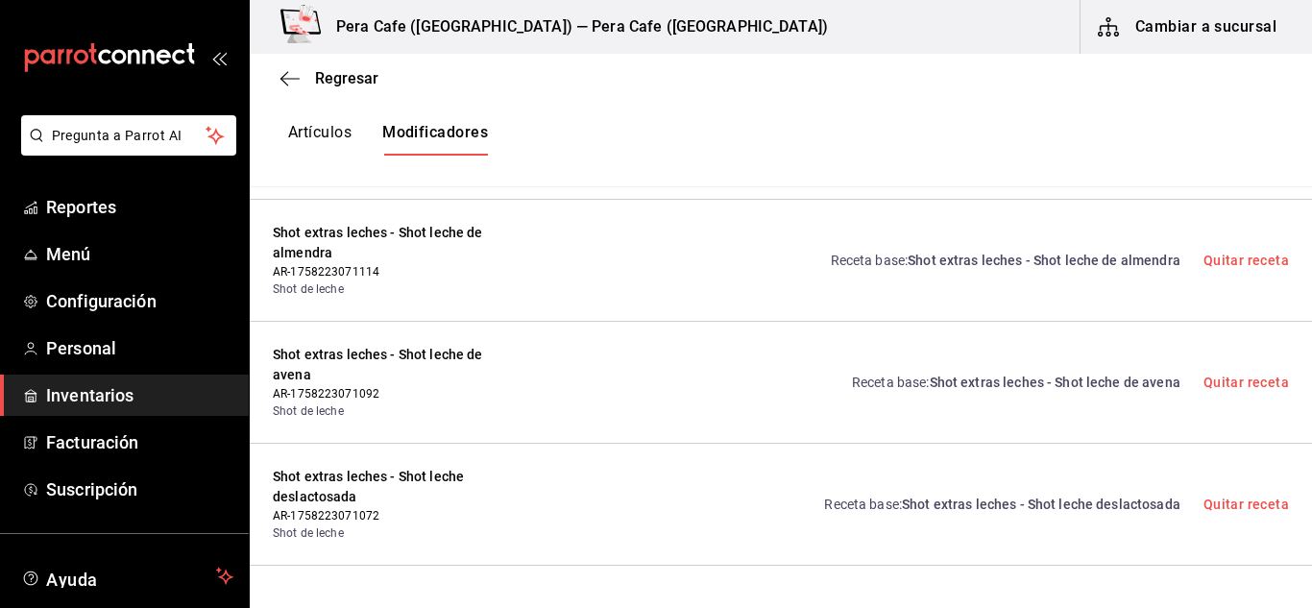
scroll to position [9267, 0]
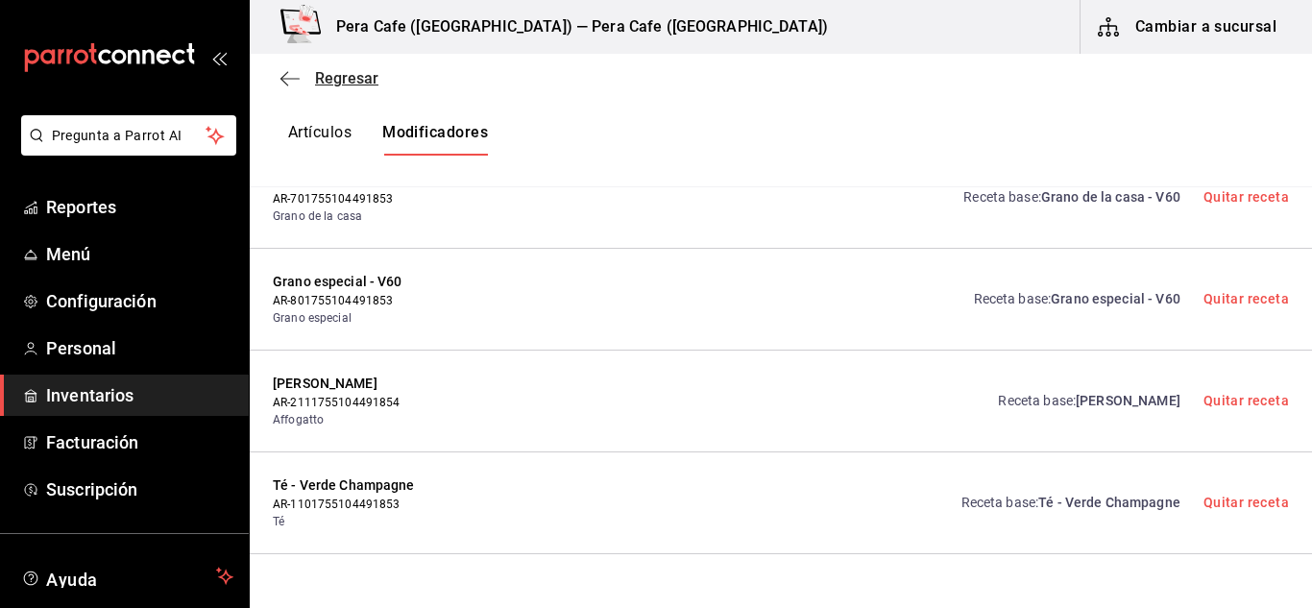
click at [289, 71] on icon "button" at bounding box center [289, 78] width 19 height 17
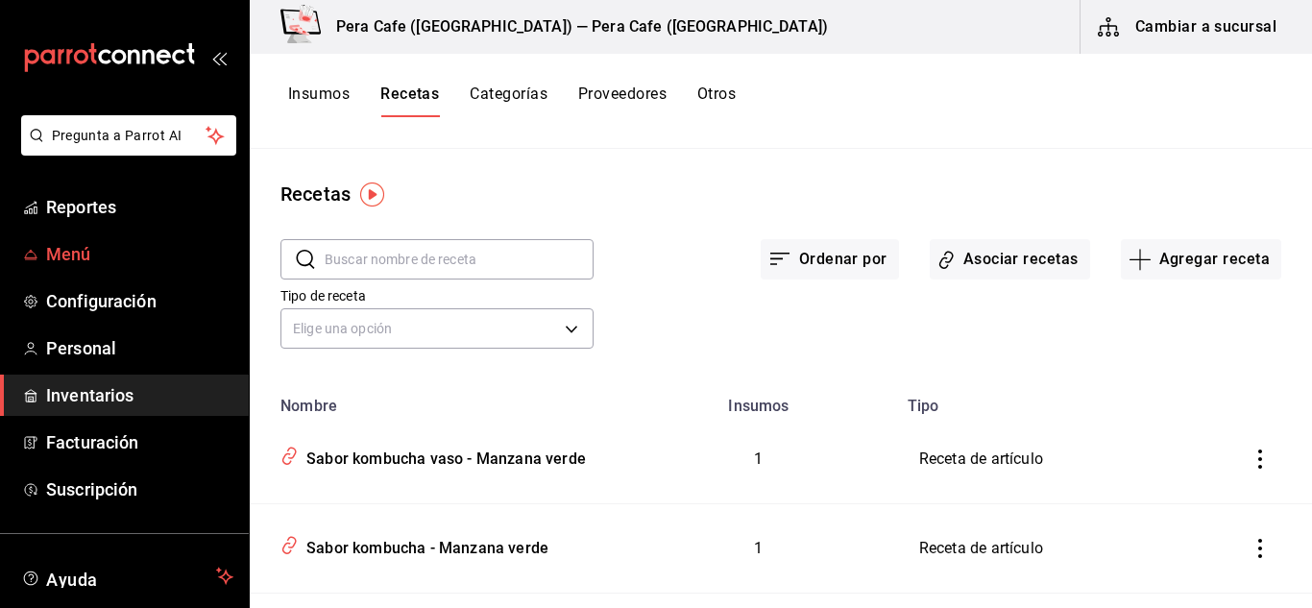
click at [68, 252] on span "Menú" at bounding box center [139, 254] width 187 height 26
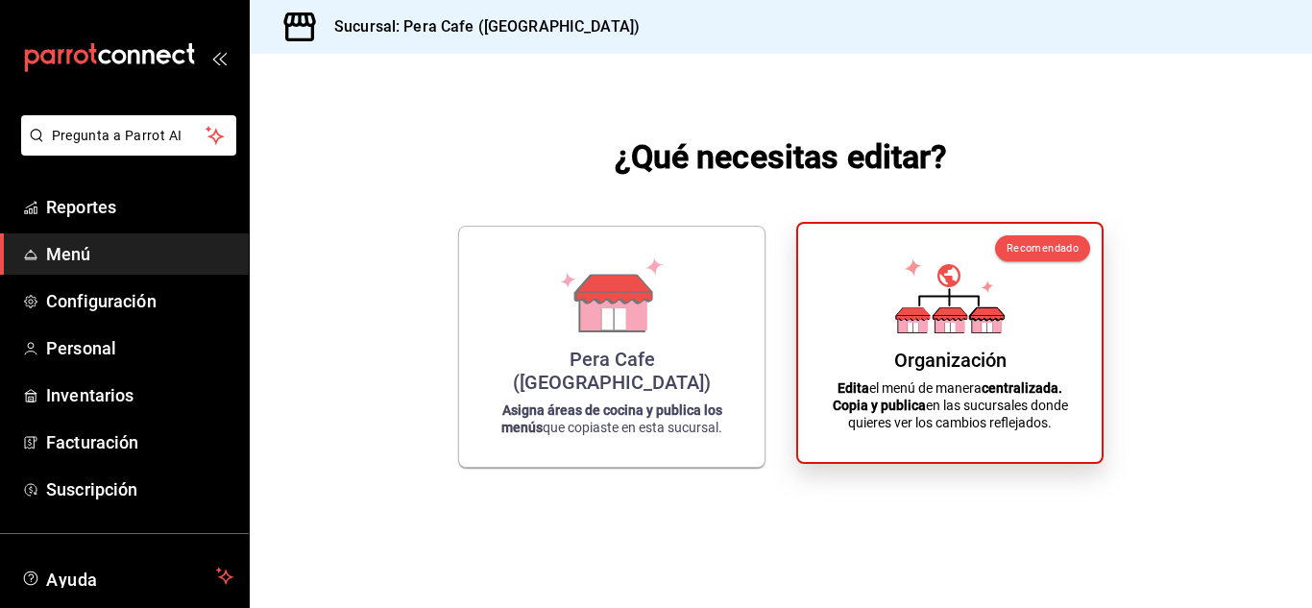
click at [981, 337] on div "Organización Edita el menú de manera centralizada. Copia y publica en las sucur…" at bounding box center [949, 342] width 257 height 207
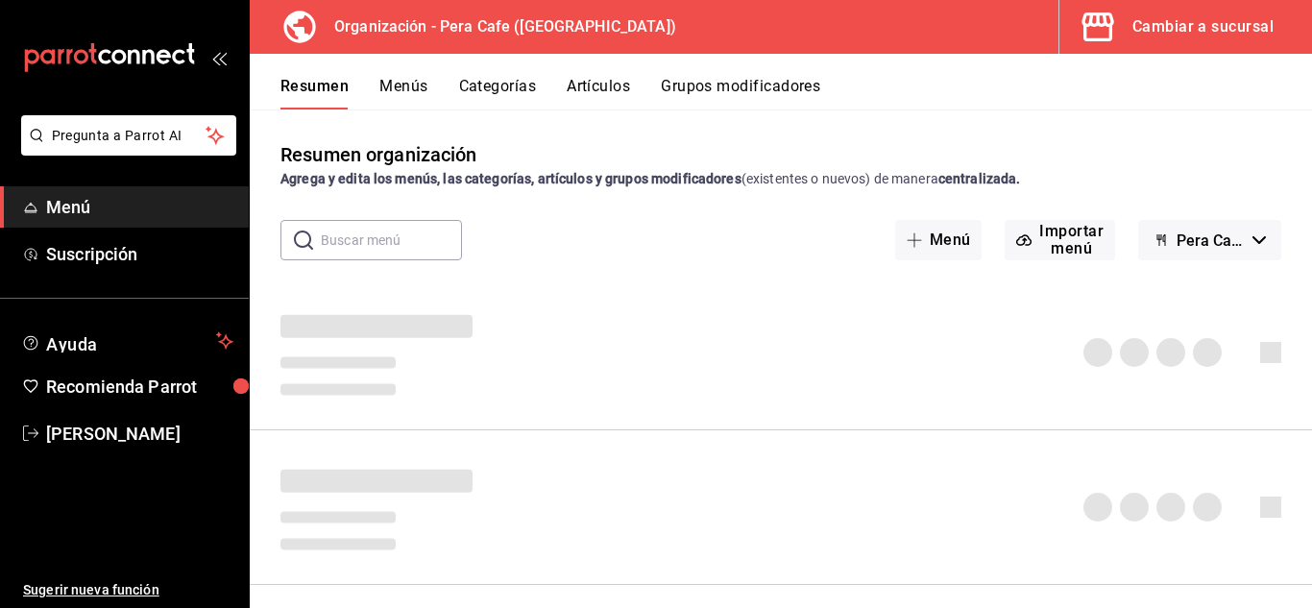
click at [415, 84] on button "Menús" at bounding box center [403, 93] width 48 height 33
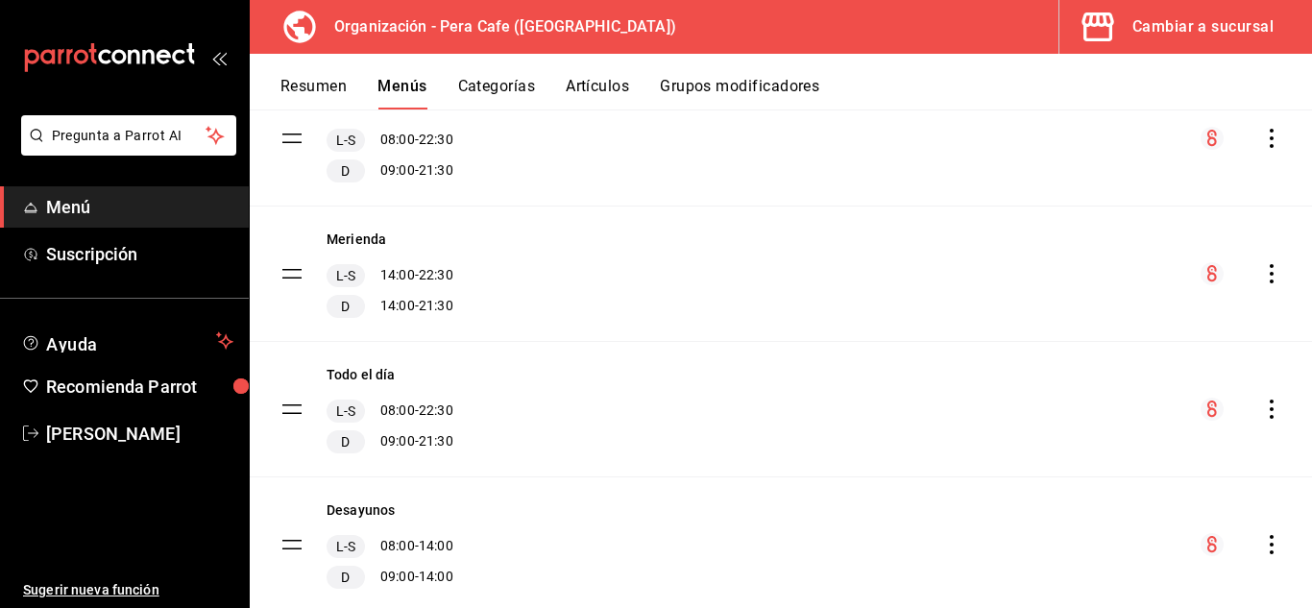
scroll to position [806, 0]
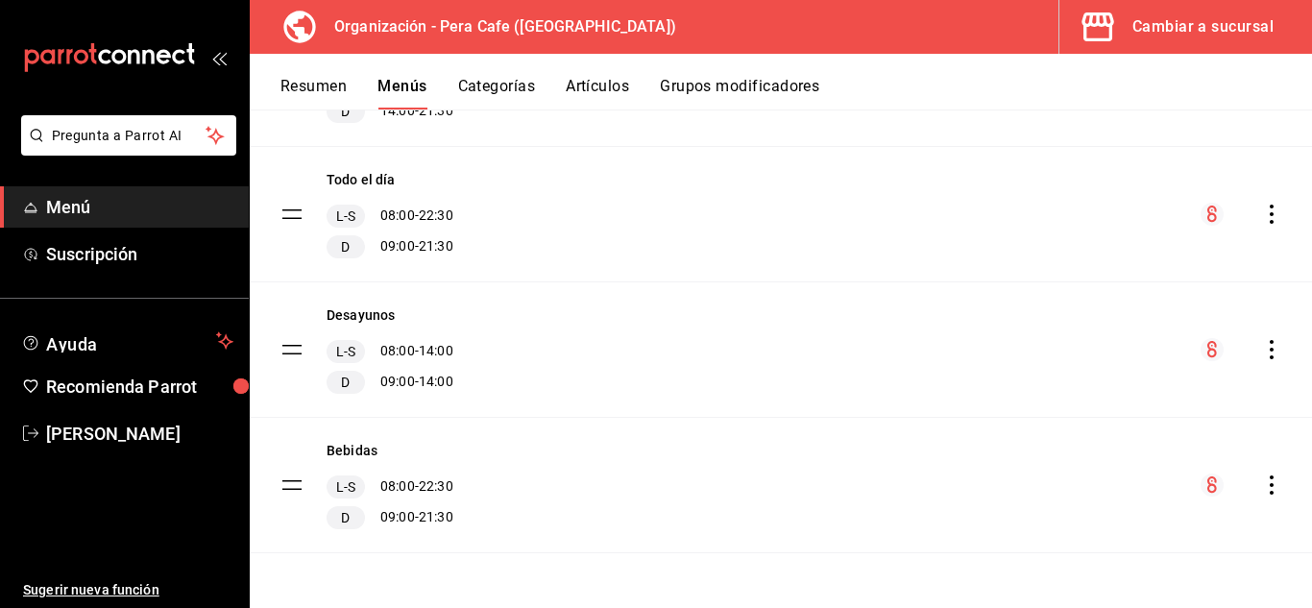
click at [1264, 485] on icon "actions" at bounding box center [1271, 484] width 19 height 19
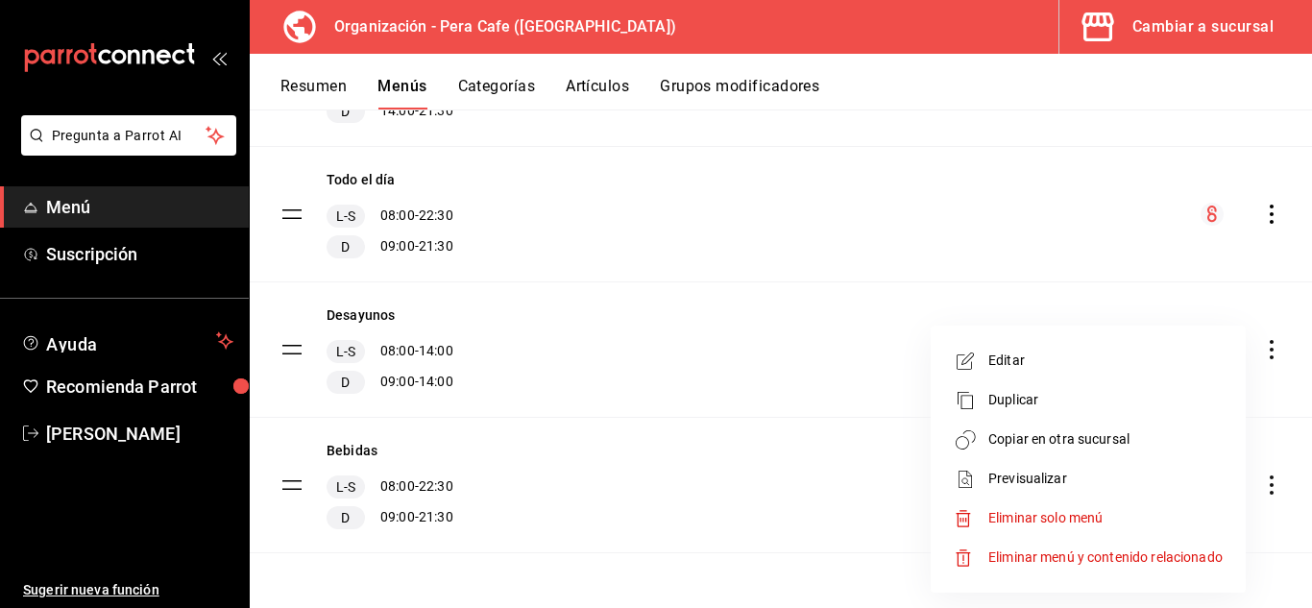
click at [1064, 434] on span "Copiar en otra sucursal" at bounding box center [1105, 439] width 234 height 20
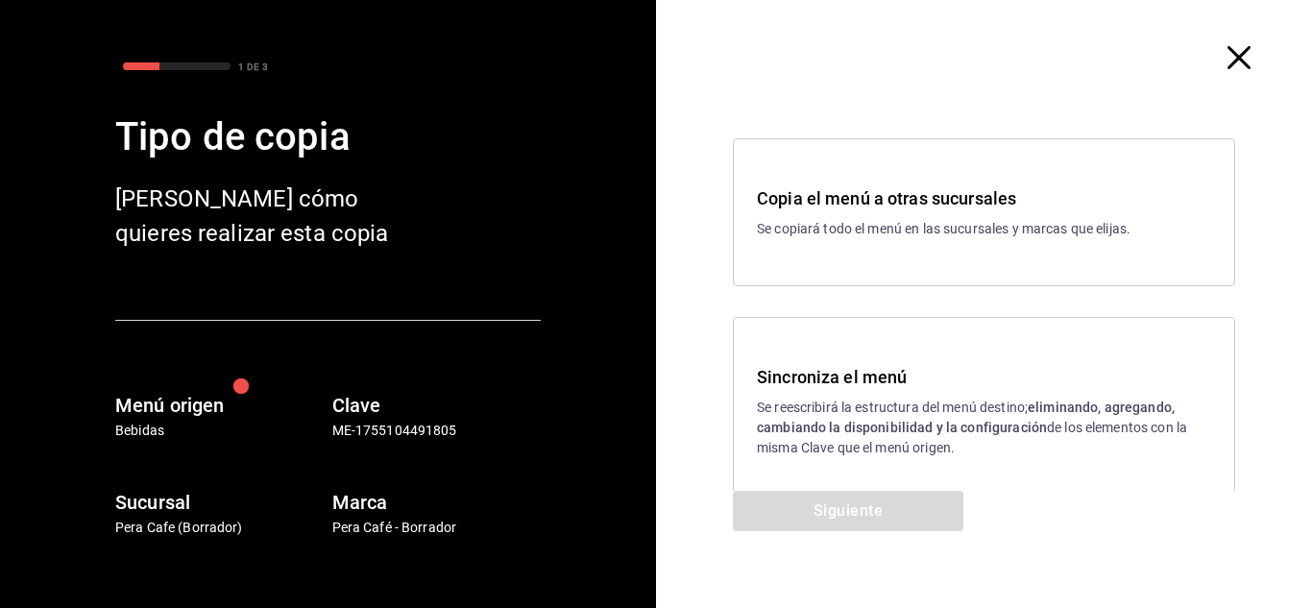
click at [861, 459] on div "Sincroniza el menú Se reescribirá la estructura del menú destino; eliminando, a…" at bounding box center [984, 411] width 502 height 188
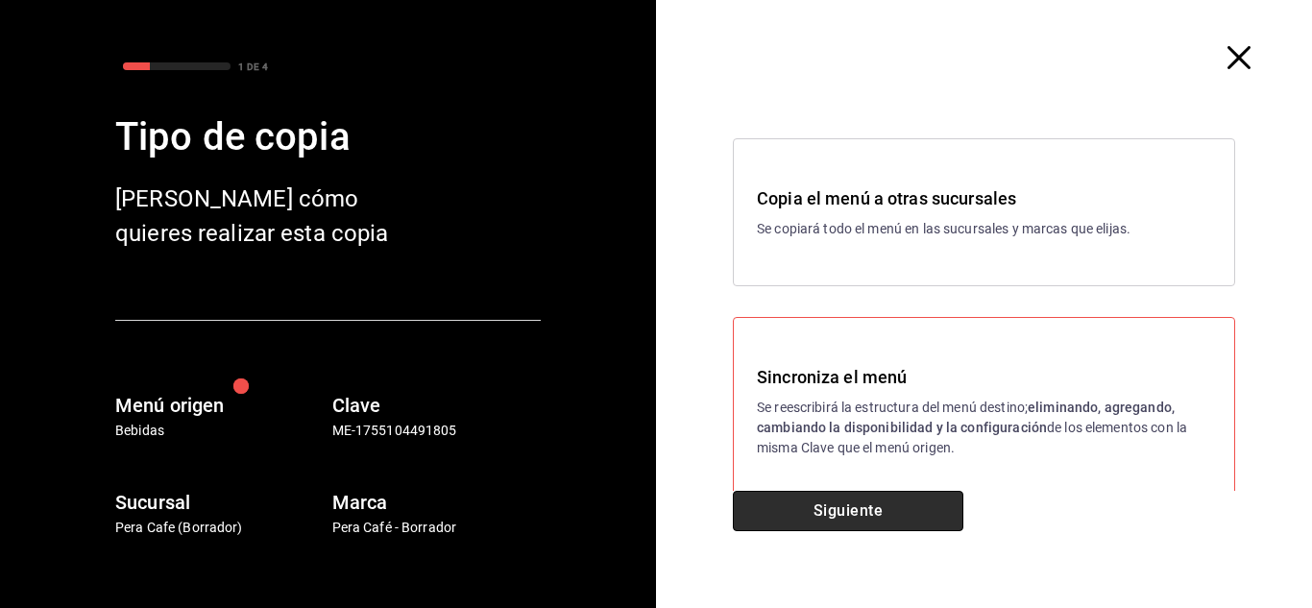
click at [866, 505] on button "Siguiente" at bounding box center [848, 511] width 230 height 40
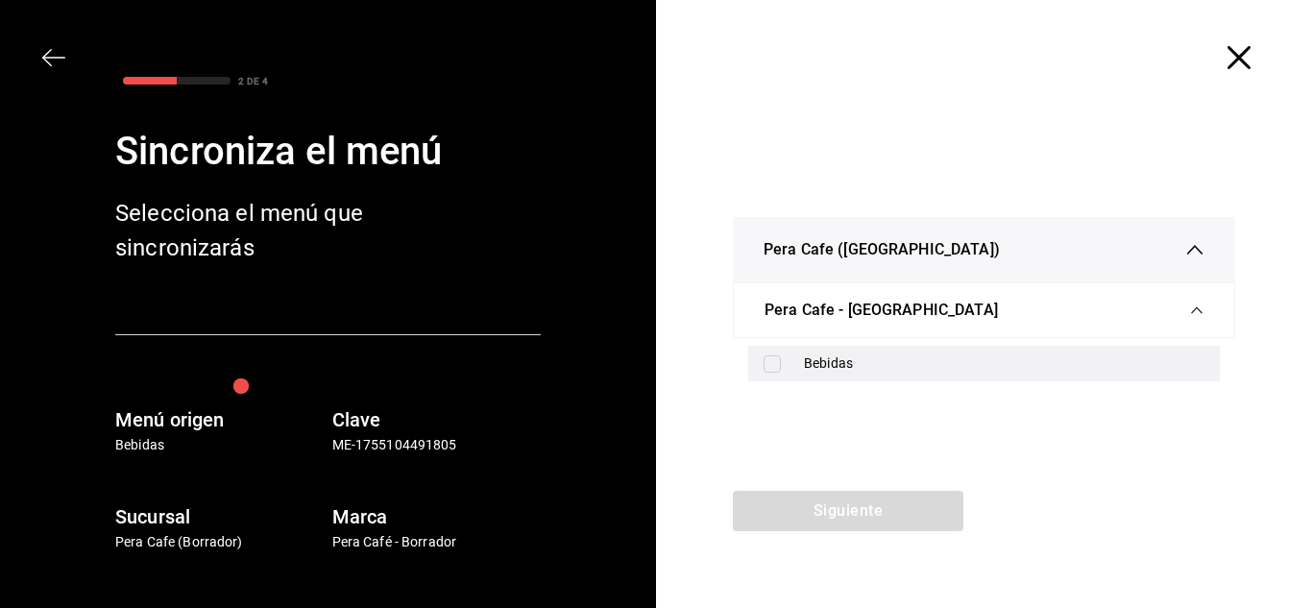
click at [815, 359] on div "Bebidas" at bounding box center [1004, 363] width 400 height 20
checkbox input "true"
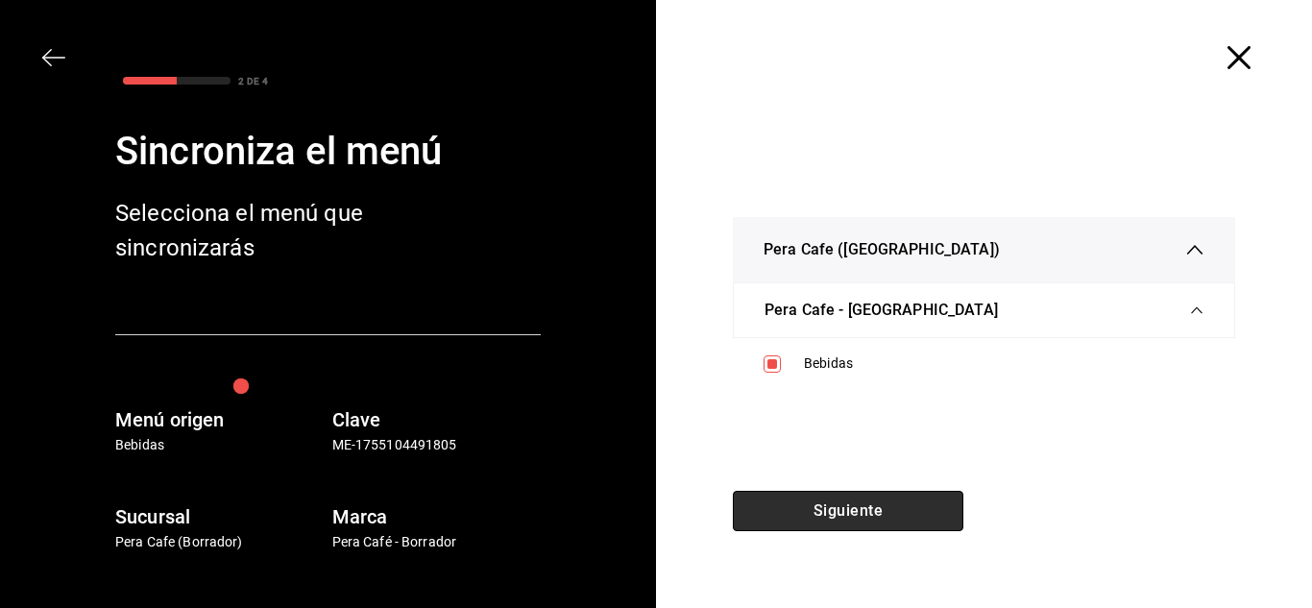
click at [867, 494] on button "Siguiente" at bounding box center [848, 511] width 230 height 40
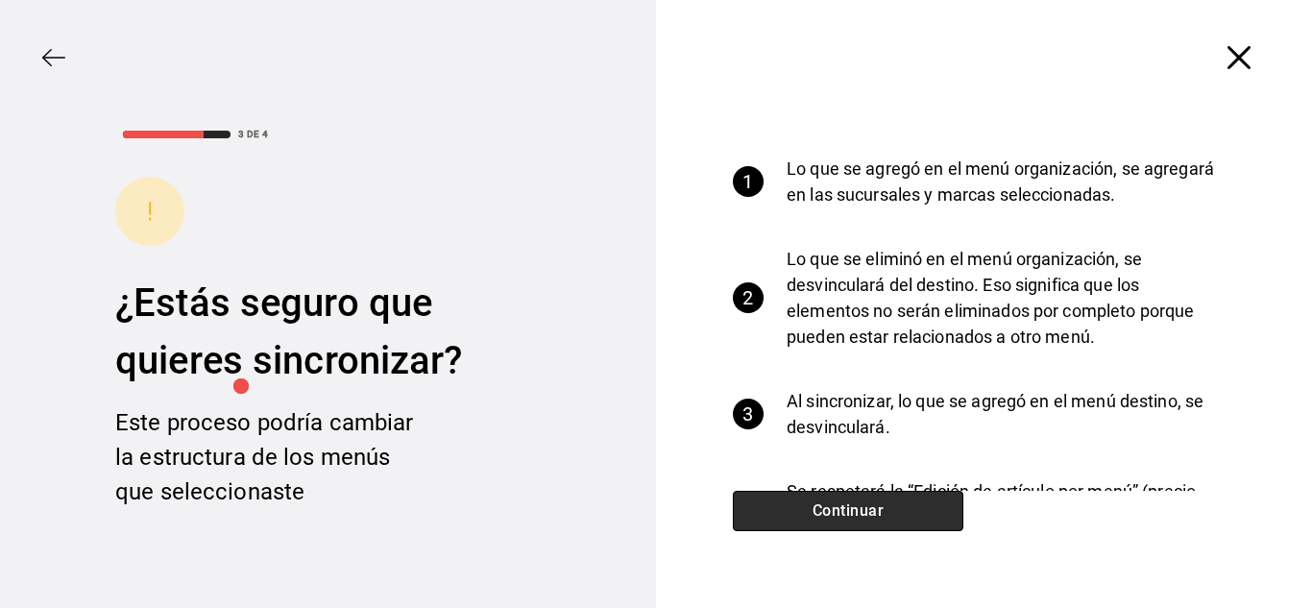
click at [868, 505] on button "Continuar" at bounding box center [848, 511] width 230 height 40
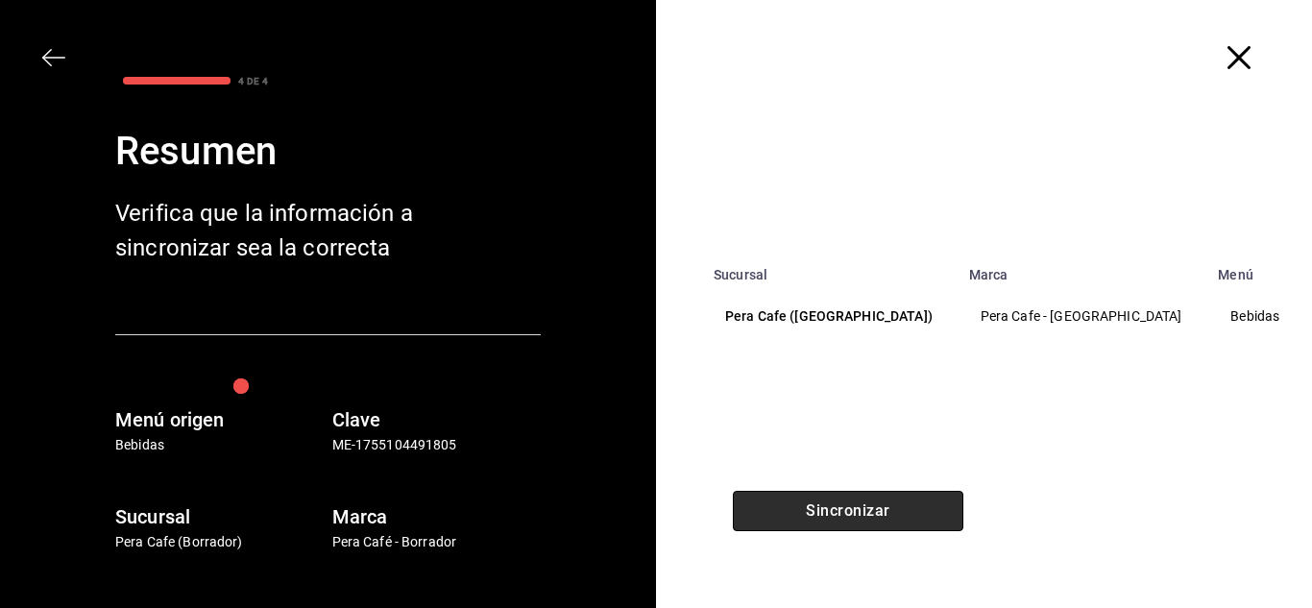
click at [868, 505] on button "Sincronizar" at bounding box center [848, 511] width 230 height 40
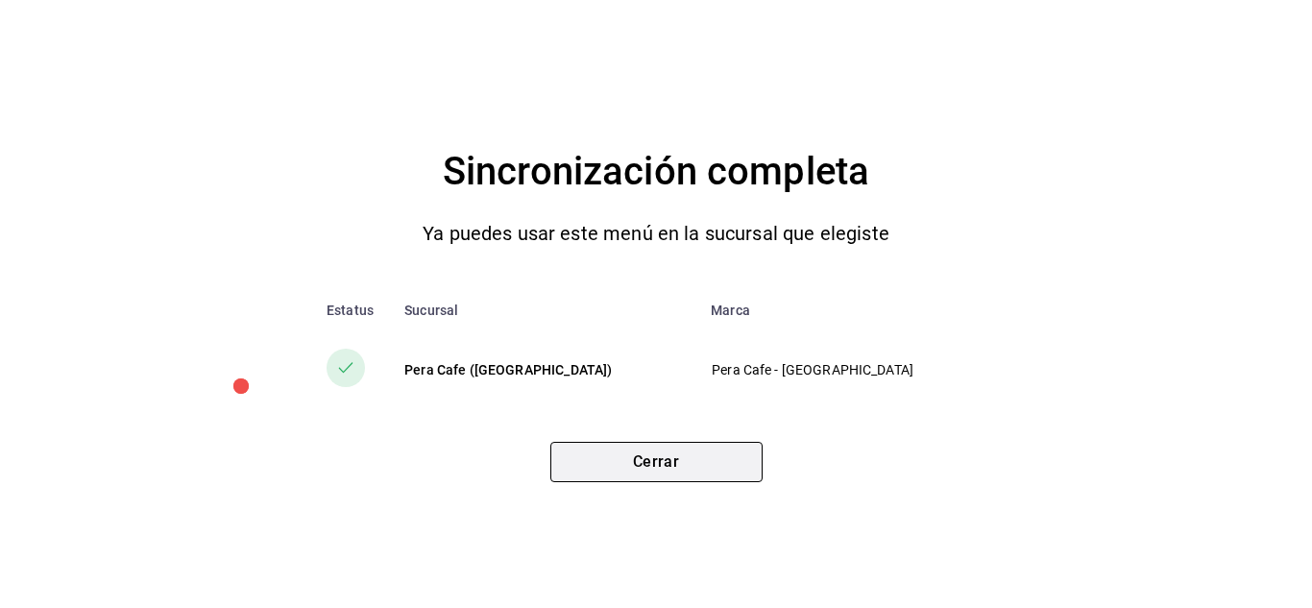
click at [736, 470] on button "Cerrar" at bounding box center [656, 462] width 212 height 40
